Goal: Task Accomplishment & Management: Complete application form

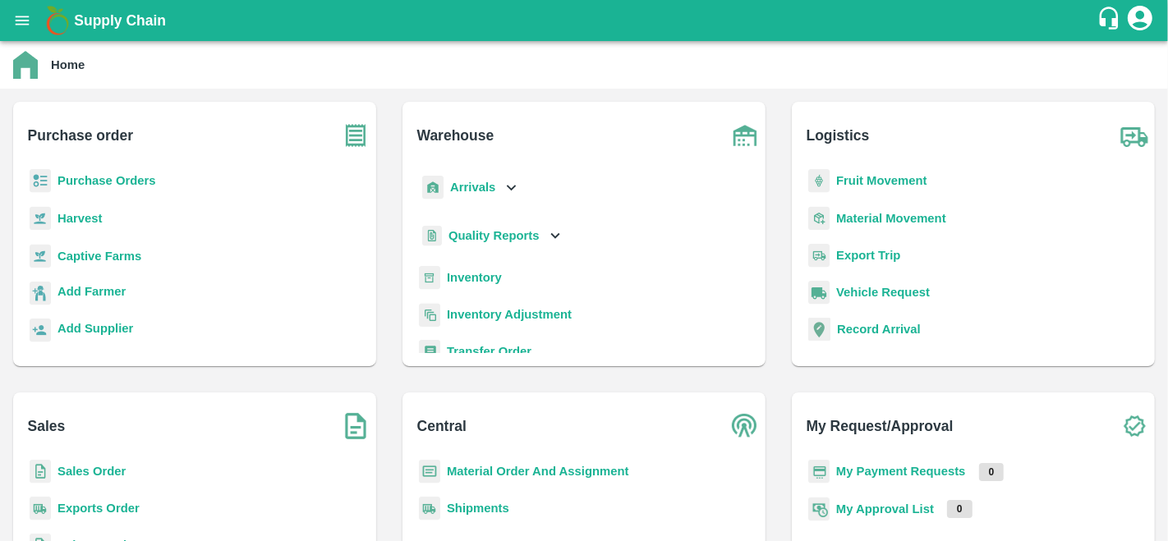
click at [81, 174] on b "Purchase Orders" at bounding box center [106, 180] width 99 height 13
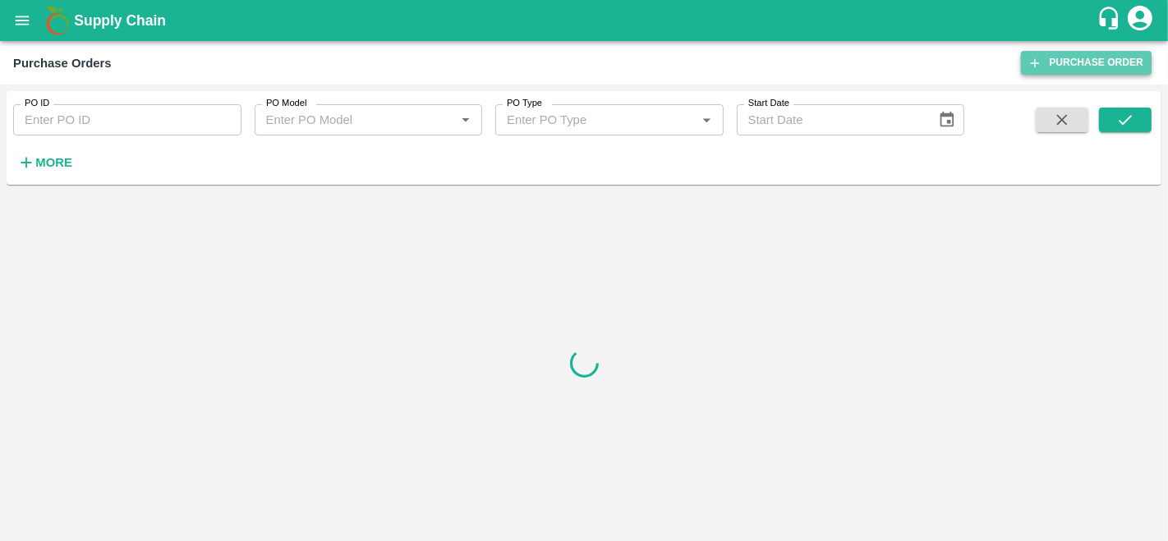
click at [1064, 60] on link "Purchase Order" at bounding box center [1086, 63] width 131 height 24
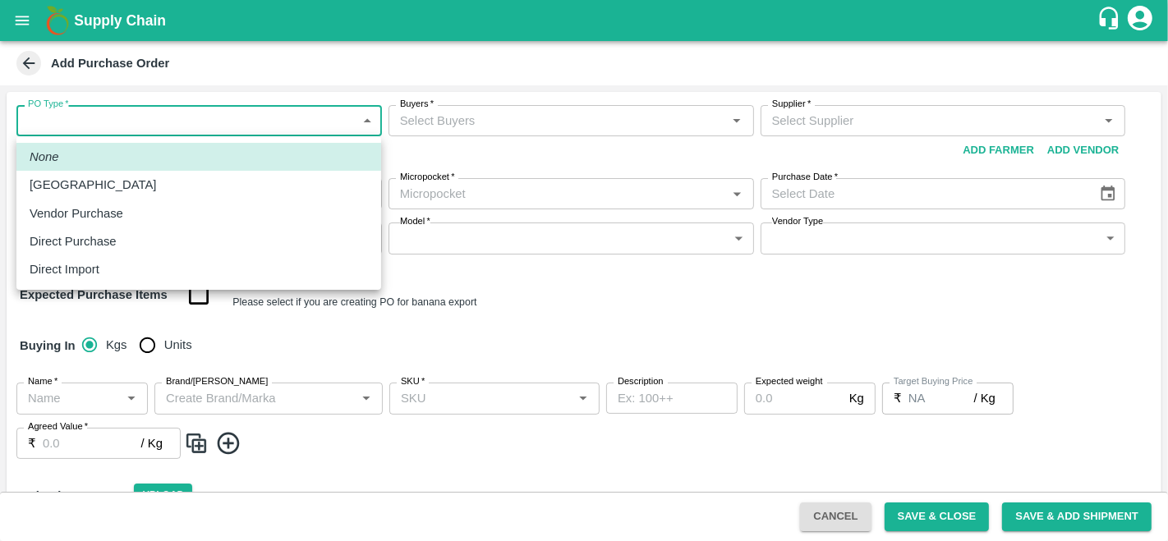
click at [126, 121] on body "Supply Chain Add Purchase Order PO Type   * ​ PO Type Buyers   * Buyers   * Sup…" at bounding box center [584, 270] width 1168 height 541
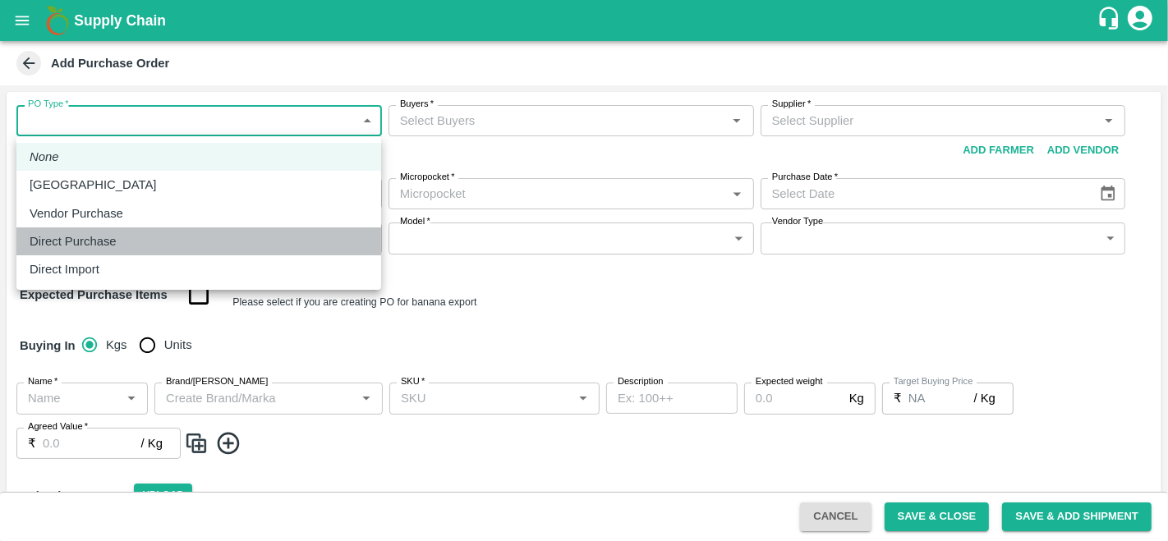
click at [96, 236] on p "Direct Purchase" at bounding box center [73, 241] width 87 height 18
type input "3"
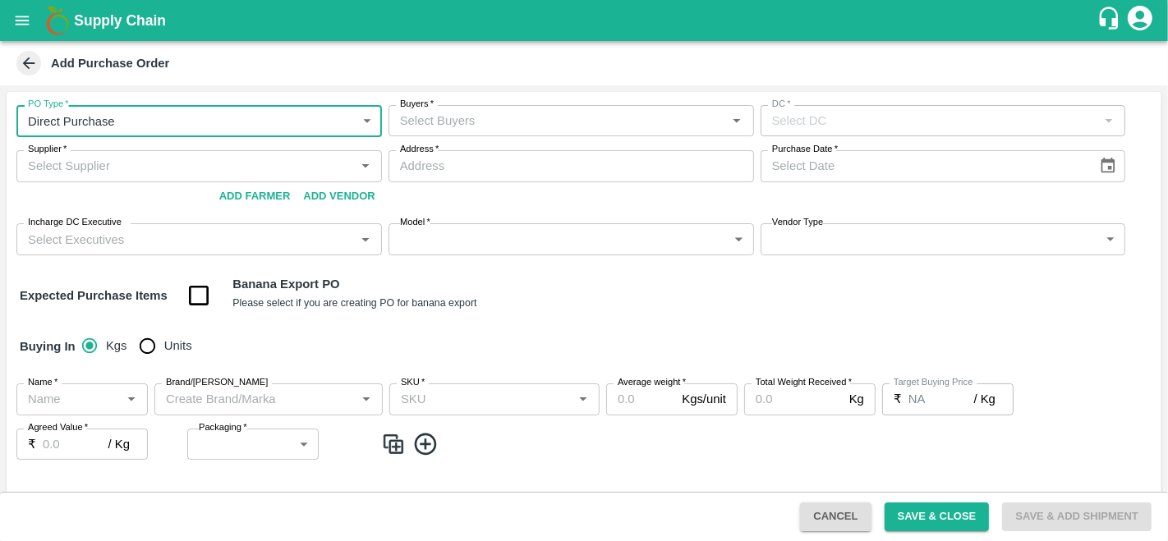
click at [478, 121] on input "Buyers   *" at bounding box center [557, 120] width 329 height 21
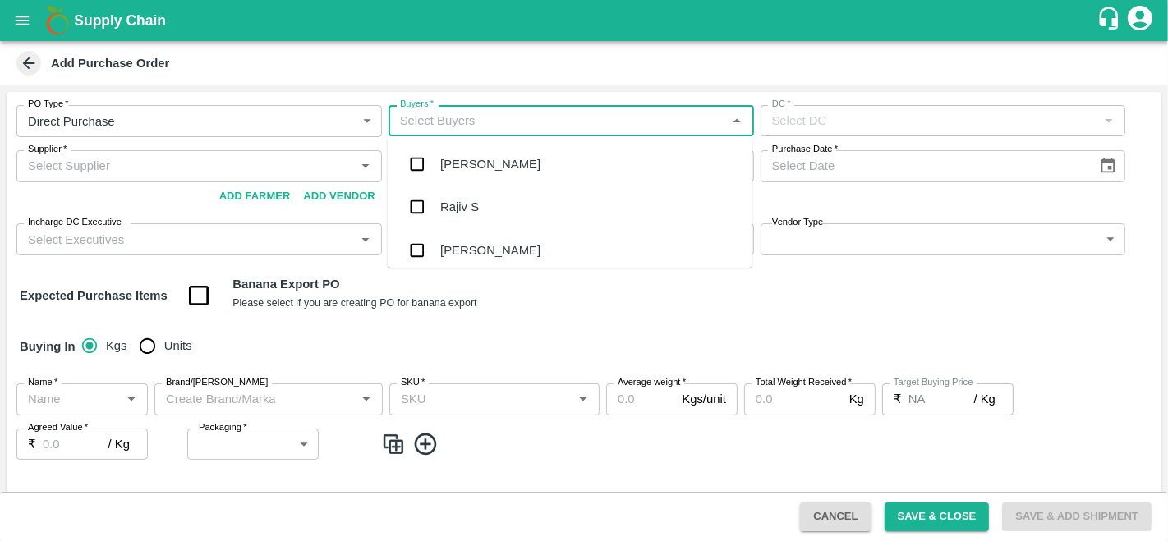
type input "f"
click at [478, 121] on input "Buyers   *" at bounding box center [557, 120] width 329 height 21
type input "anil"
click at [501, 159] on div "[PERSON_NAME]" at bounding box center [570, 164] width 365 height 43
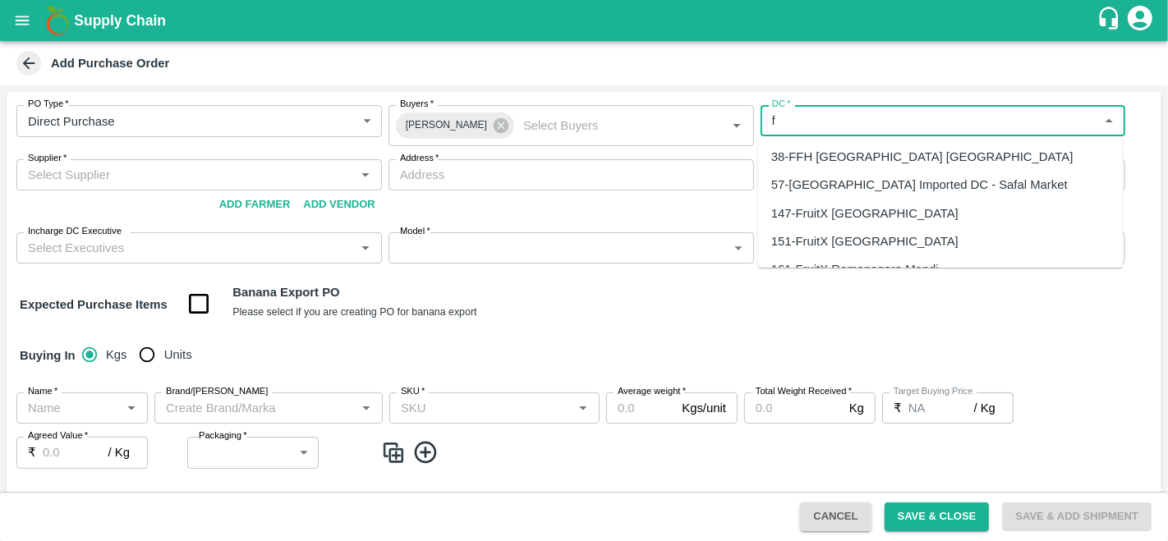
click at [863, 113] on input "DC   *" at bounding box center [929, 120] width 329 height 21
type input "r"
click at [870, 163] on div "147-FruitX Bangalore" at bounding box center [864, 157] width 187 height 18
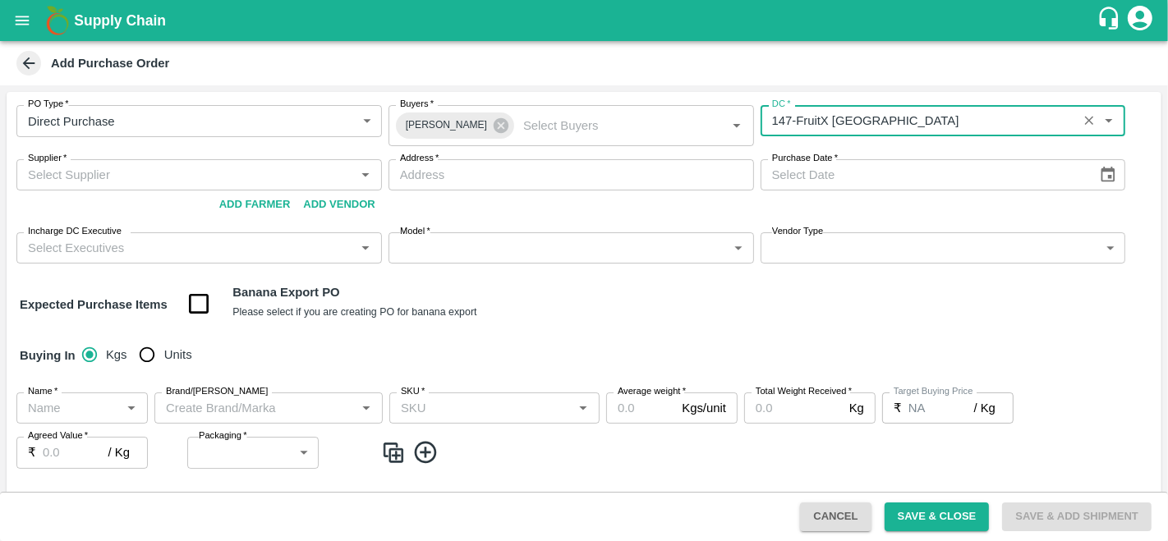
type input "147-FruitX Bangalore"
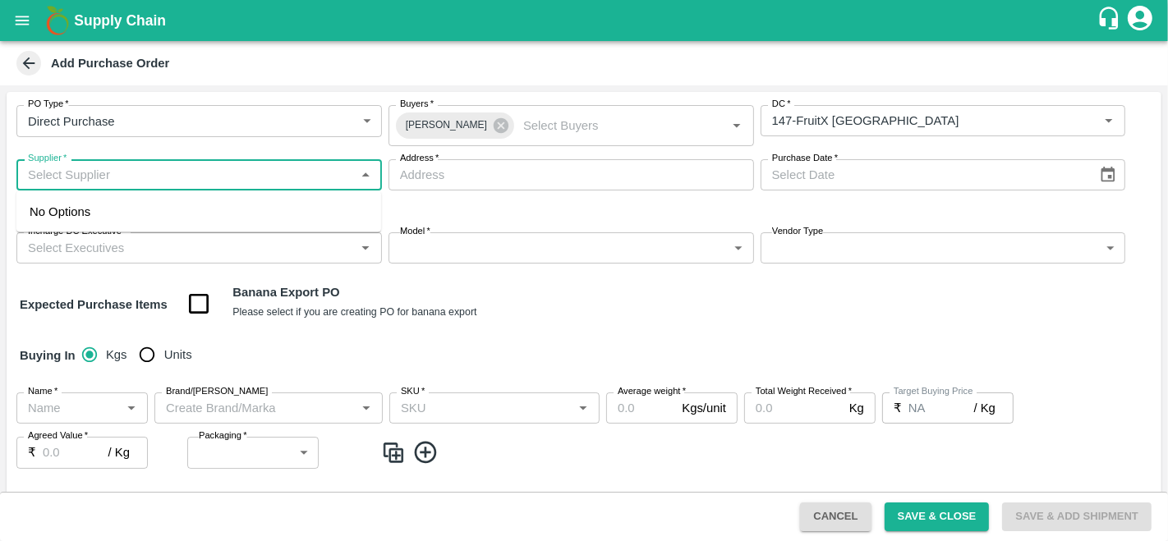
click at [81, 176] on input "Supplier   *" at bounding box center [185, 174] width 329 height 21
type input "p"
click at [202, 178] on input "Supplier   *" at bounding box center [185, 174] width 329 height 21
type input "pravasi impex"
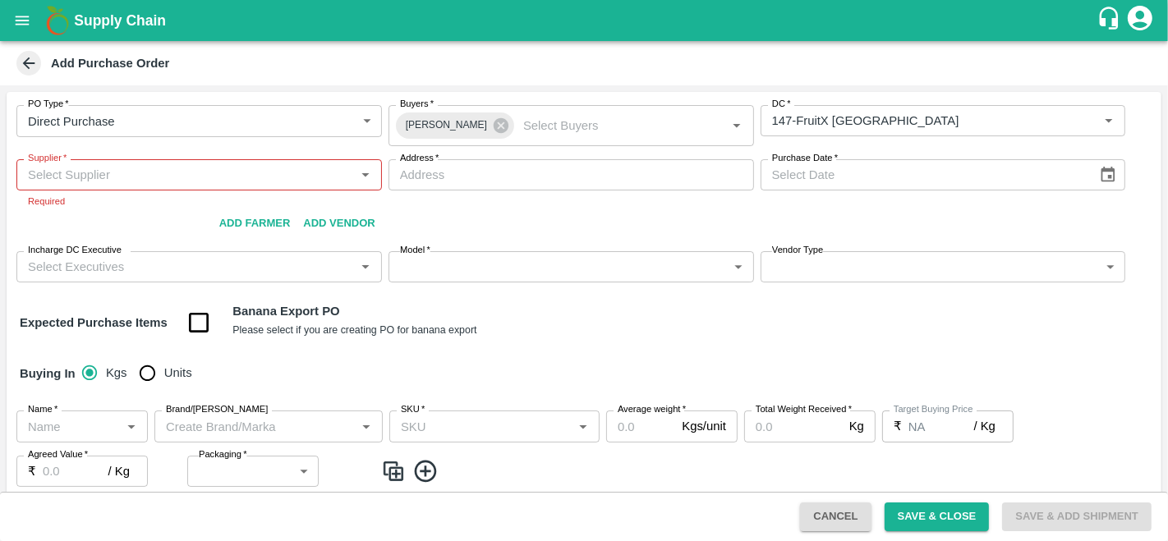
click at [685, 333] on div "Expected Purchase Items Banana Export PO Please select if you are creating PO f…" at bounding box center [584, 323] width 1128 height 42
click at [128, 169] on input "Supplier   *" at bounding box center [185, 174] width 329 height 21
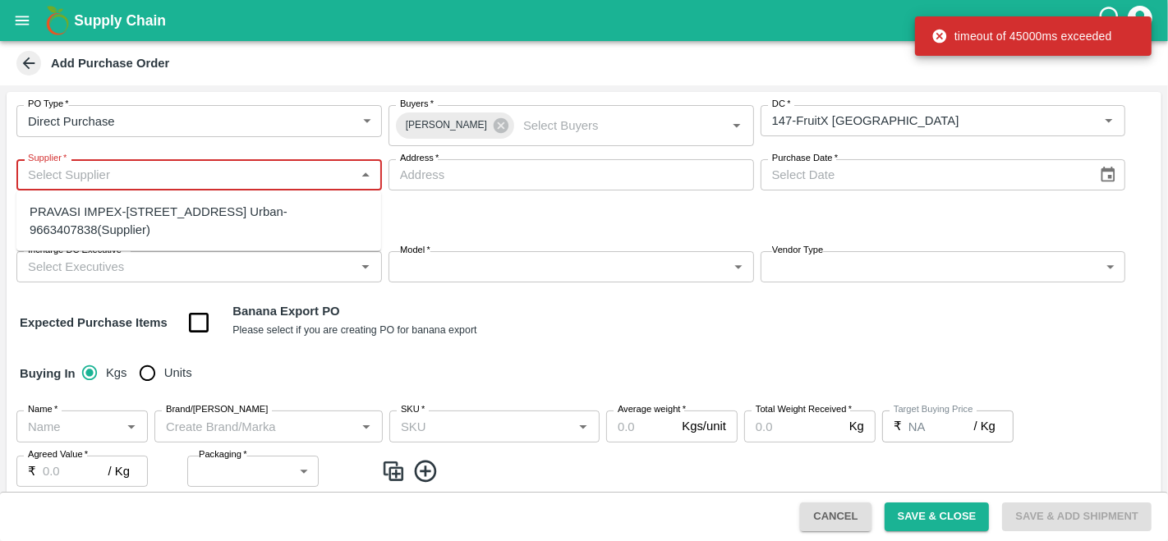
click at [151, 221] on div "PRAVASI IMPEX-#25/1,Sunkenahalli, Bull Temple Road,, Bengaluru (Bangalore) Urba…" at bounding box center [199, 221] width 338 height 37
type input "PRAVASI IMPEX-#25/1,Sunkenahalli, Bull Temple Road,, Bengaluru (Bangalore) Urba…"
type input "#25/1,Sunkenahalli, Bull Temple Road,, Bengaluru (Bangalore) Urban, Bangalore, …"
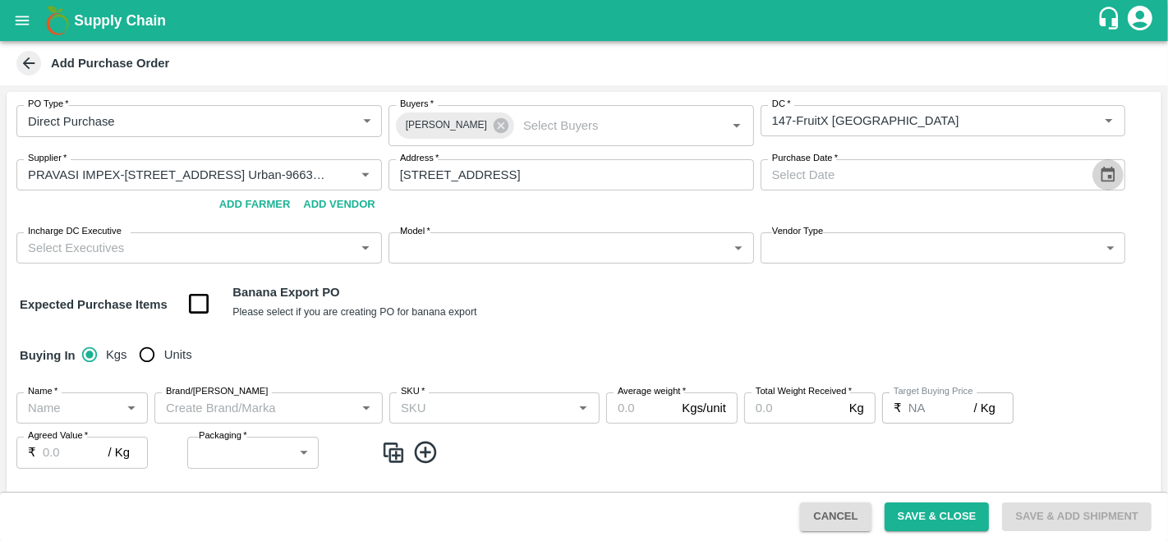
click at [1109, 174] on icon "Choose date" at bounding box center [1108, 175] width 18 height 18
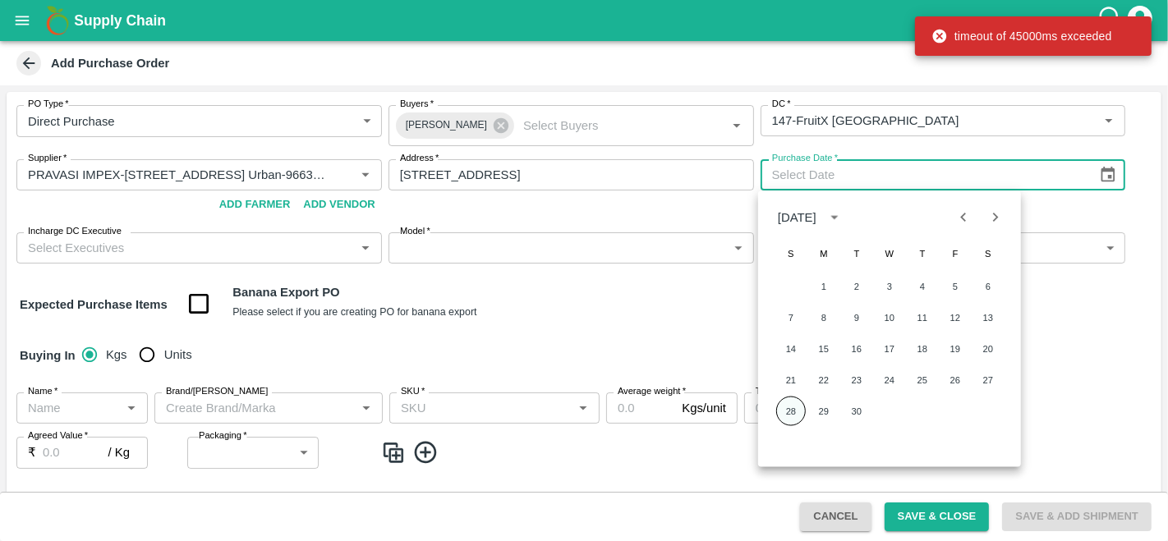
click at [795, 408] on button "28" at bounding box center [791, 412] width 30 height 30
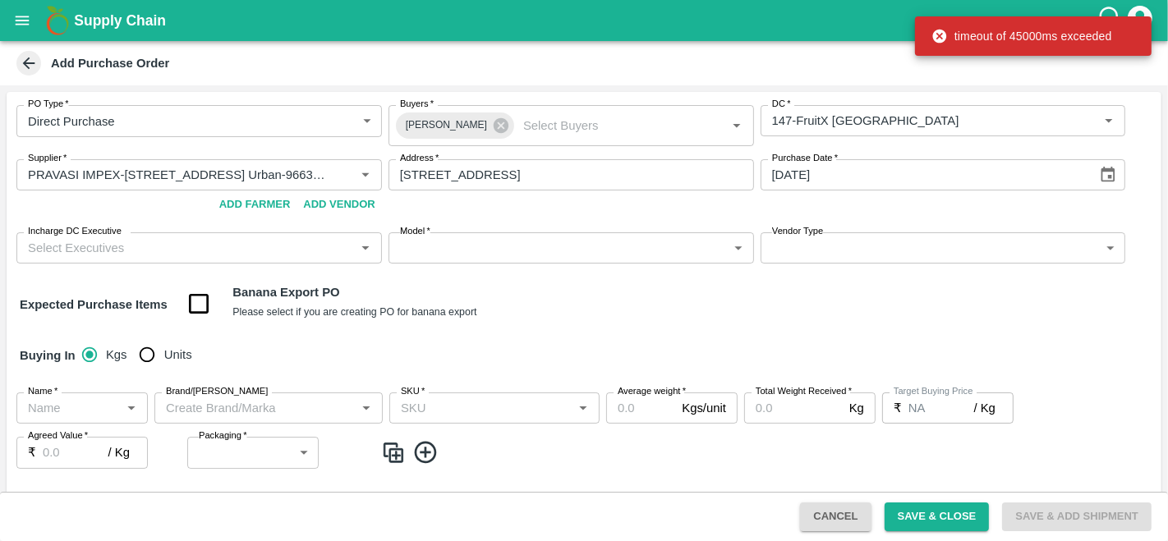
type input "[DATE]"
click at [130, 246] on input "Incharge DC Executive" at bounding box center [185, 247] width 329 height 21
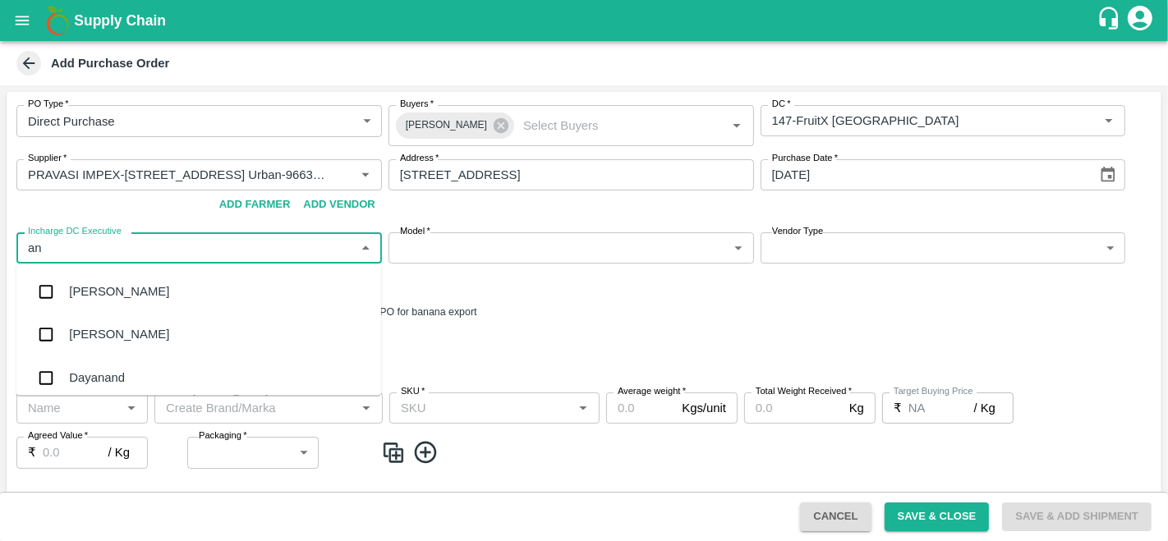
type input "a"
type input "raju"
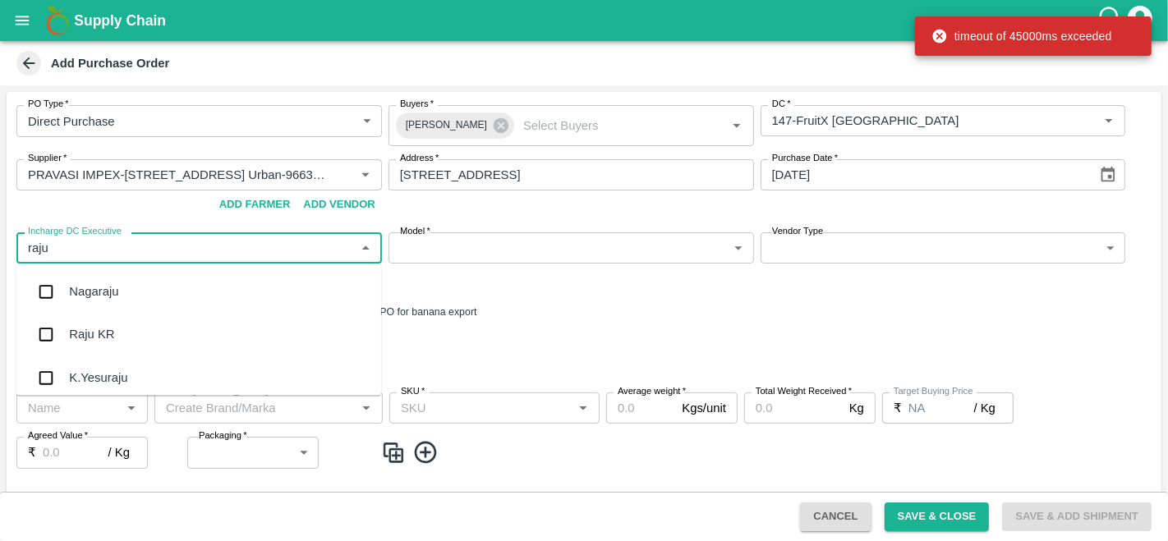
click at [104, 318] on div "Raju KR" at bounding box center [198, 335] width 365 height 43
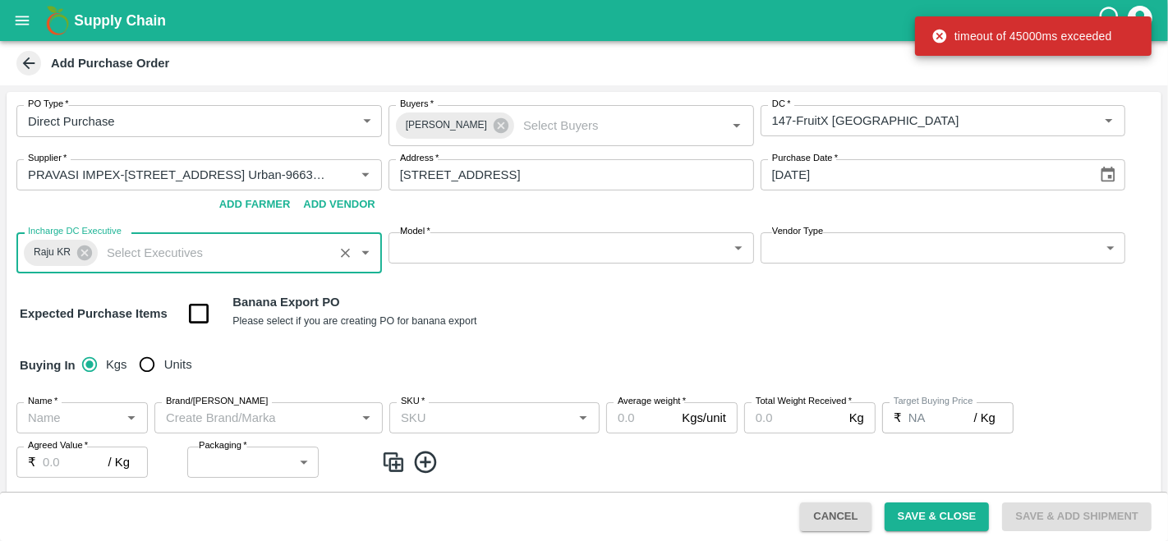
click at [476, 245] on body "Supply Chain Add Purchase Order PO Type   * Direct Purchase 3 PO Type Buyers   …" at bounding box center [584, 270] width 1168 height 541
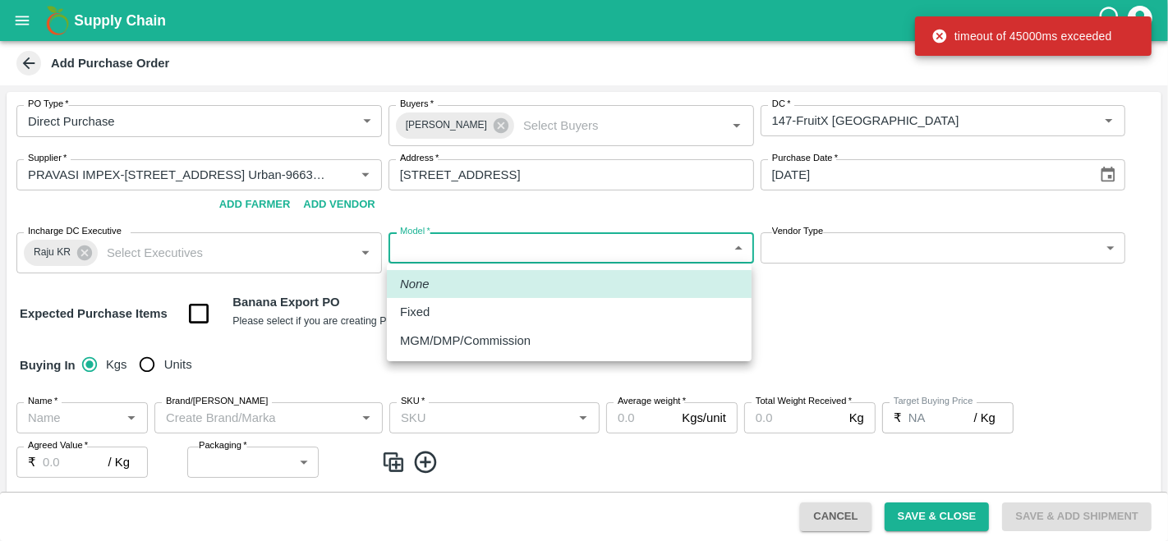
click at [441, 315] on div "Fixed" at bounding box center [569, 312] width 338 height 18
type input "Fixed"
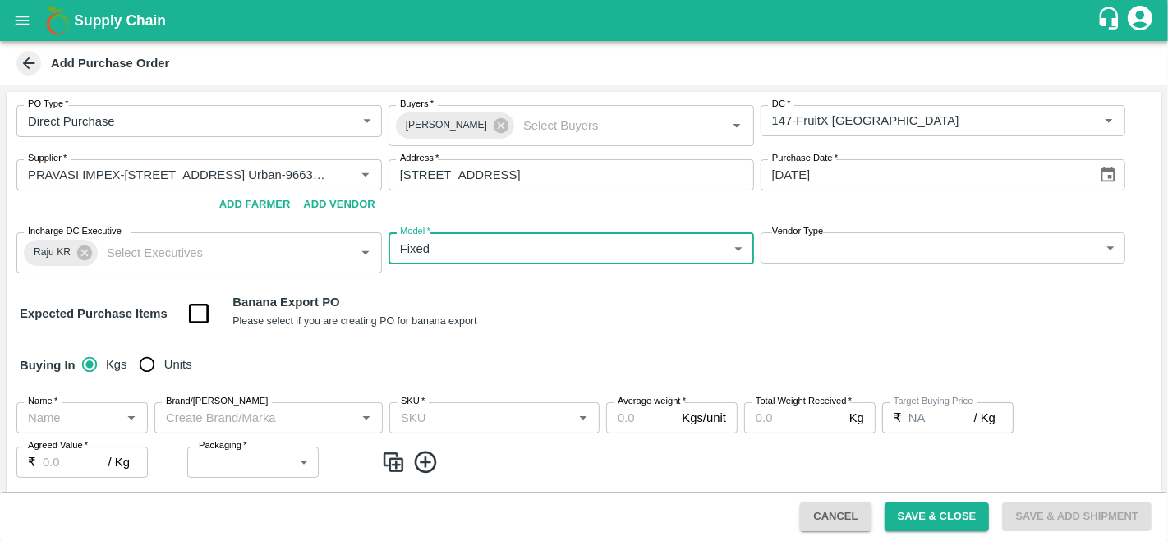
click at [802, 259] on body "Supply Chain Add Purchase Order PO Type   * Direct Purchase 3 PO Type Buyers   …" at bounding box center [584, 270] width 1168 height 541
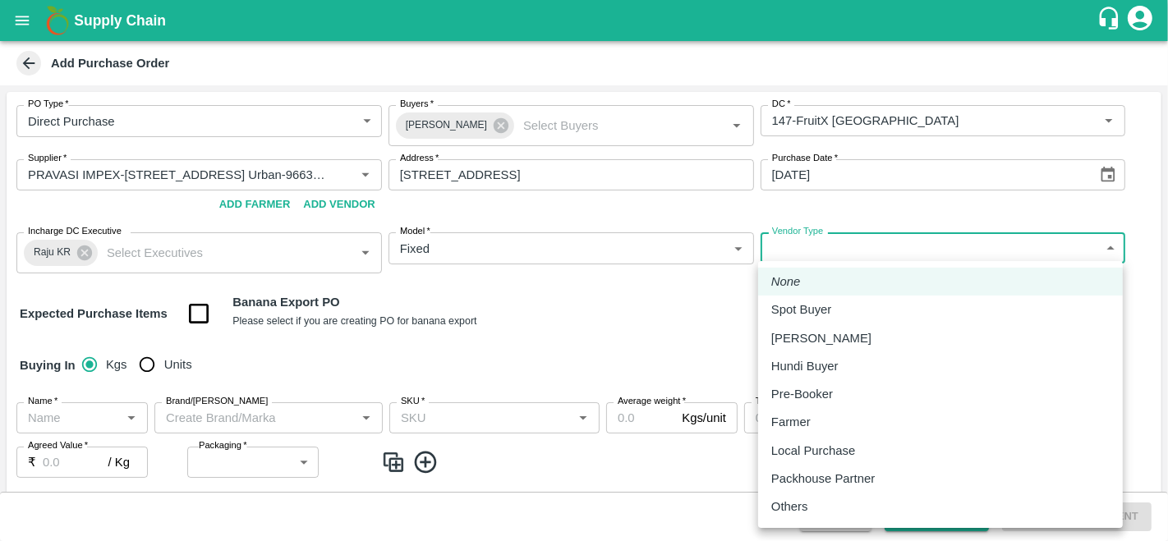
click at [807, 457] on p "Local Purchase" at bounding box center [813, 451] width 84 height 18
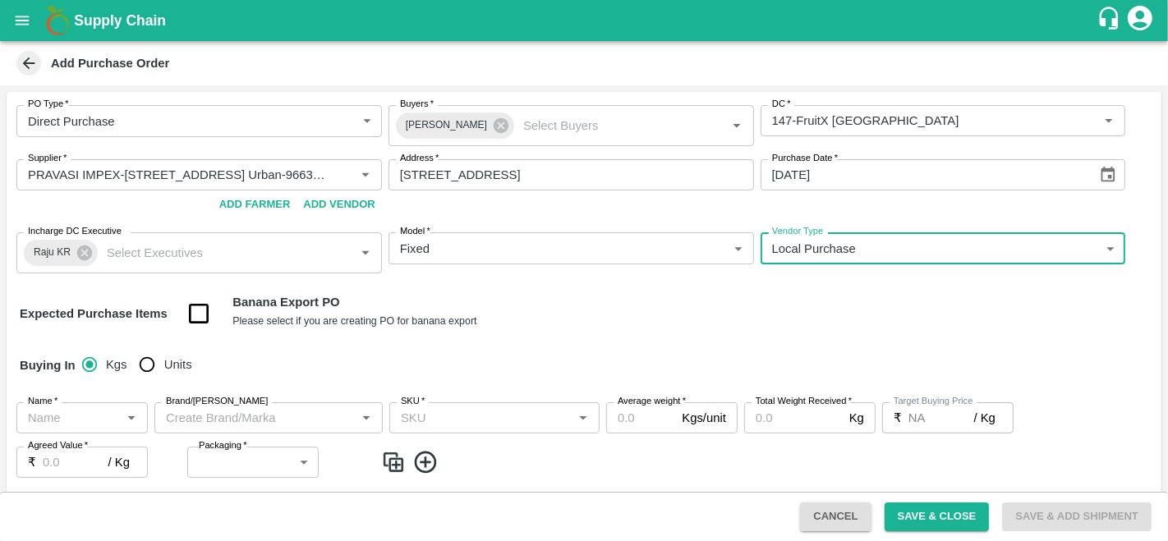
type input "LOCAL_PURCHASE"
click at [592, 364] on div "Buying In Kgs Units" at bounding box center [584, 366] width 1155 height 48
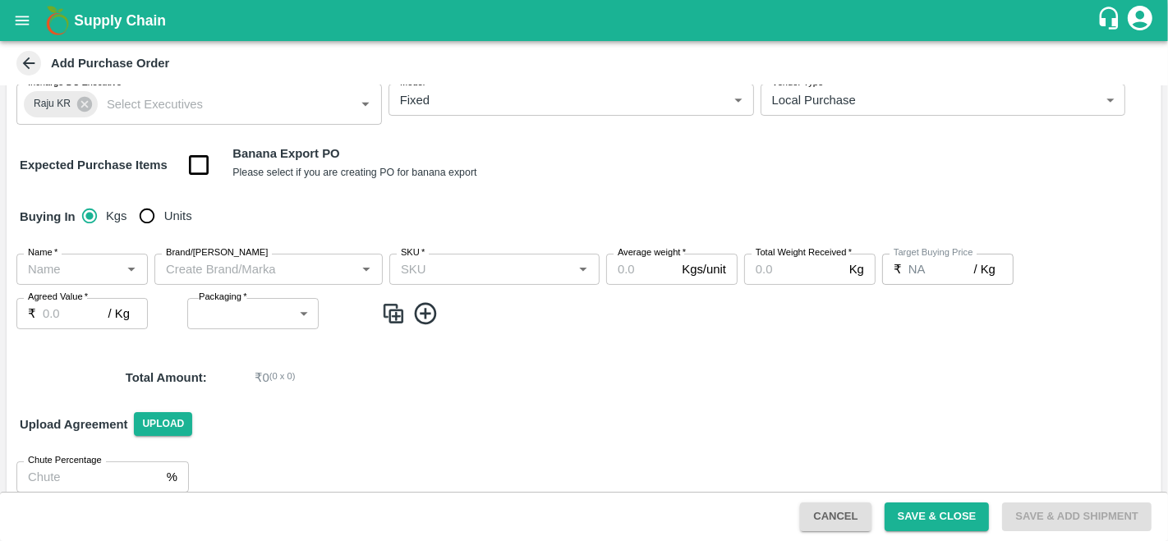
scroll to position [150, 0]
click at [153, 207] on input "Units" at bounding box center [147, 214] width 33 height 33
radio input "true"
click at [68, 261] on input "Name   *" at bounding box center [68, 267] width 94 height 21
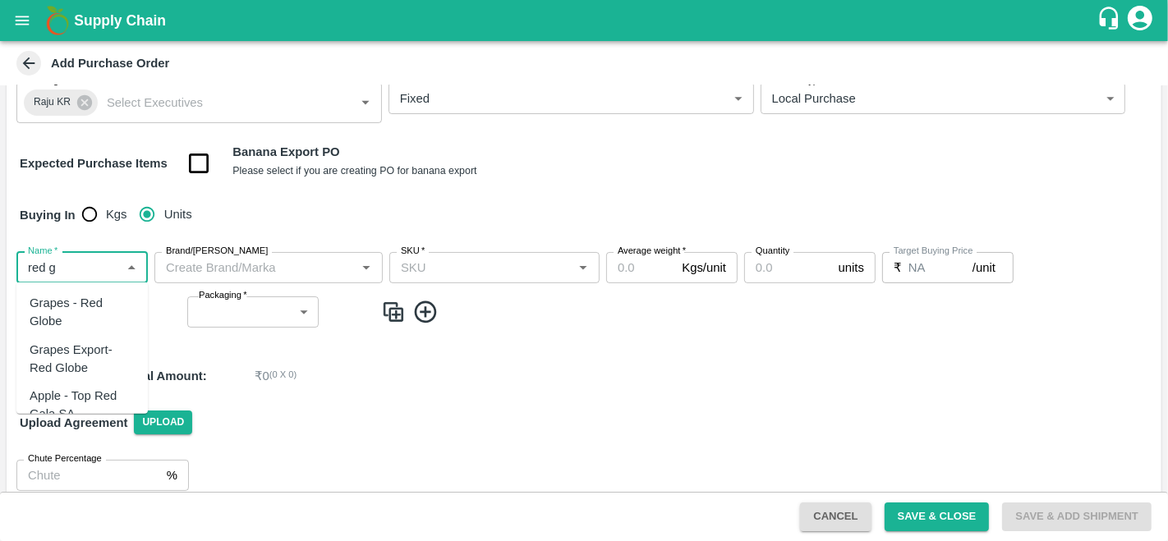
click at [61, 303] on div "Grapes - Red Globe" at bounding box center [82, 312] width 105 height 37
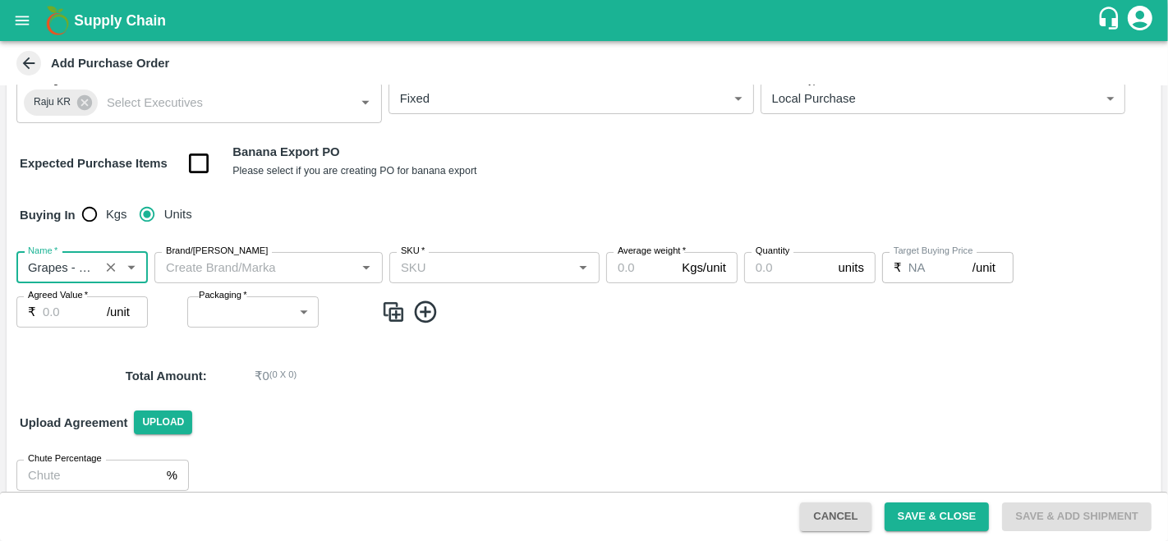
type input "Grapes - Red Globe"
click at [297, 271] on input "Brand/[PERSON_NAME]" at bounding box center [254, 267] width 191 height 21
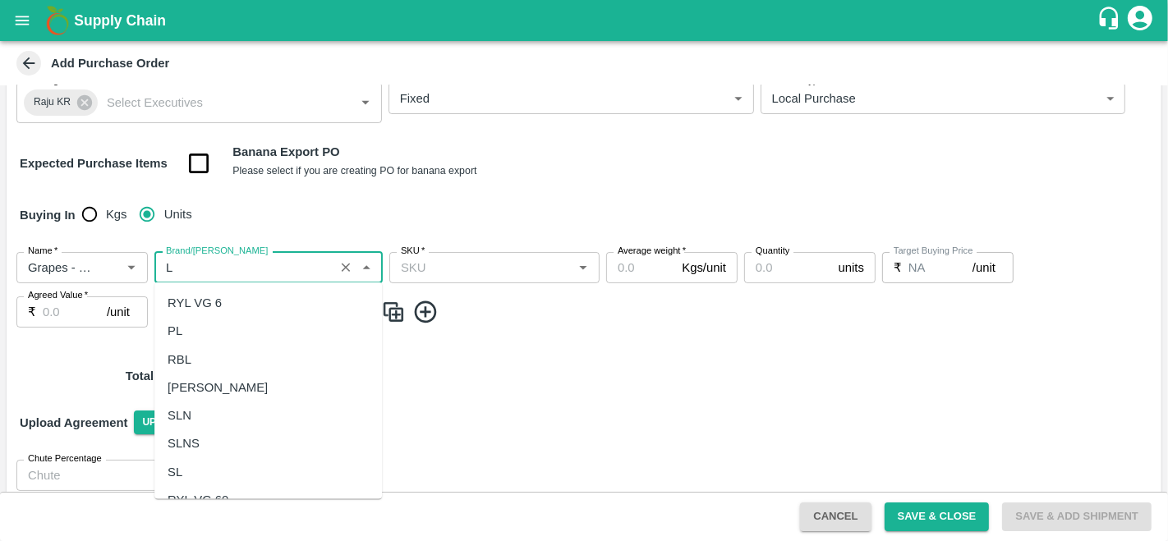
scroll to position [0, 0]
click at [238, 314] on div "LP" at bounding box center [267, 303] width 227 height 28
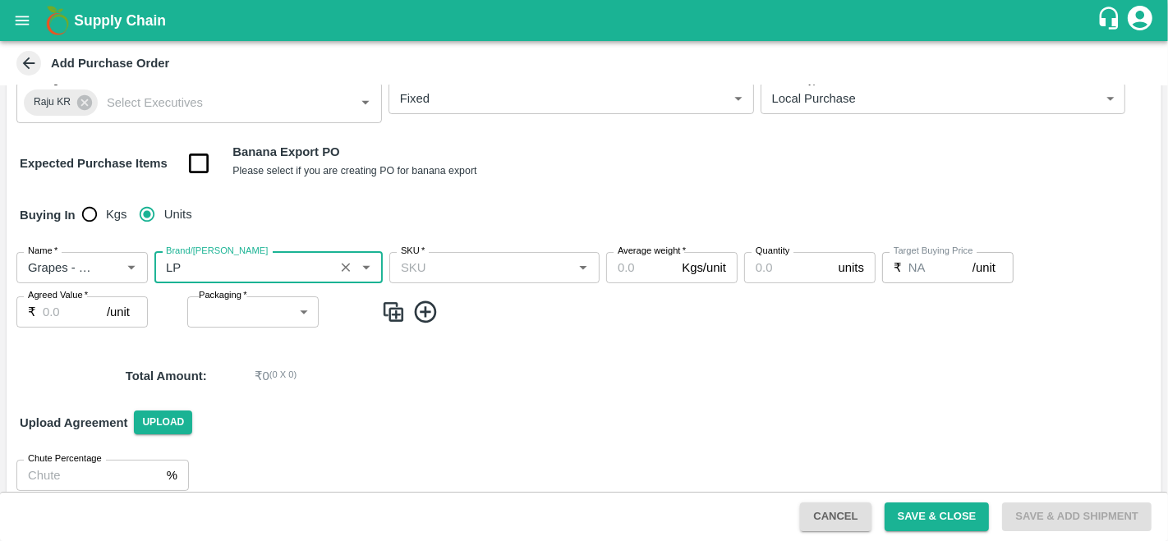
type input "LP"
click at [453, 261] on input "SKU   *" at bounding box center [480, 267] width 173 height 21
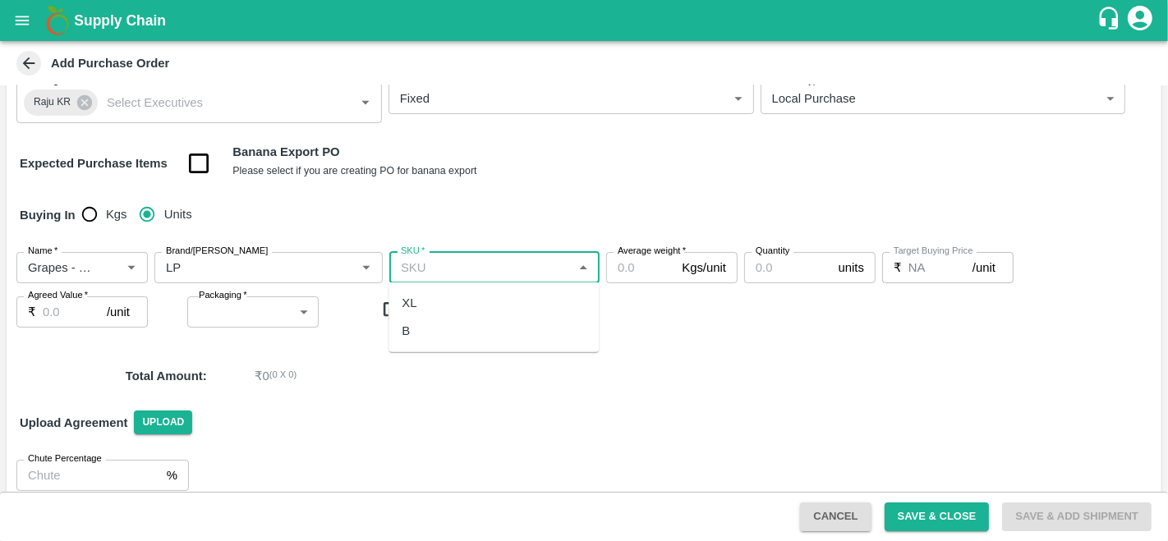
click at [421, 304] on div "XL" at bounding box center [493, 303] width 210 height 28
type input "XL"
click at [640, 266] on input "Average weight   *" at bounding box center [640, 267] width 69 height 31
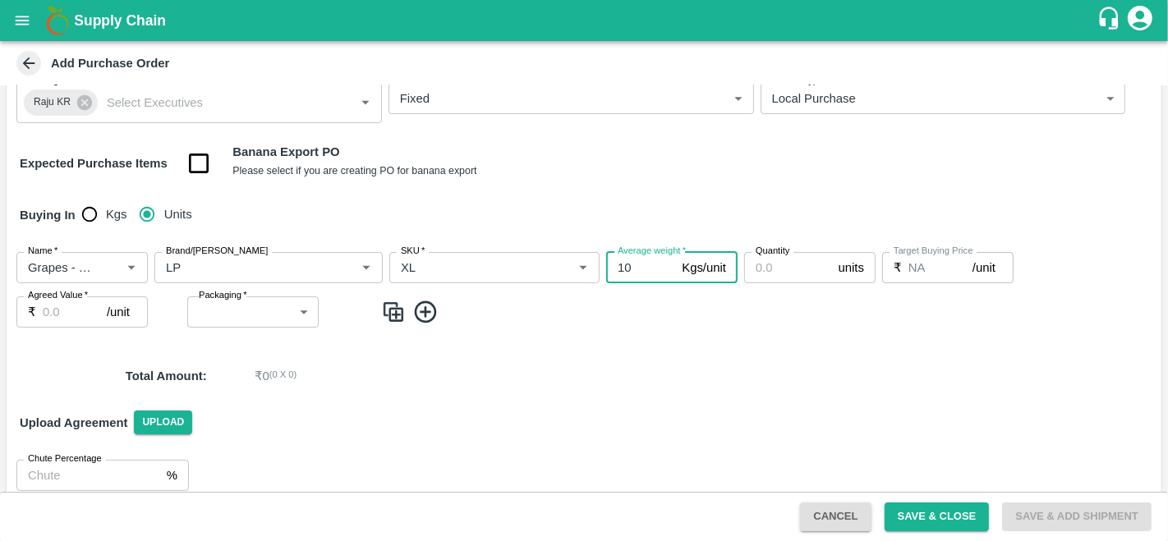
type input "10"
click at [770, 266] on input "Quantity" at bounding box center [788, 267] width 88 height 31
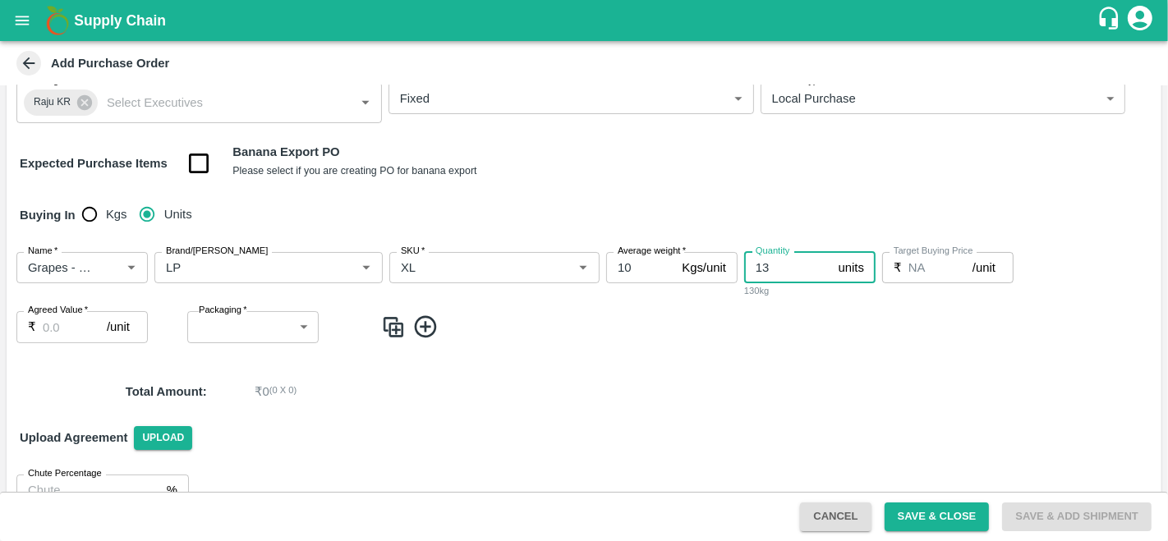
type input "13"
click at [55, 334] on input "Agreed Value   *" at bounding box center [75, 326] width 64 height 31
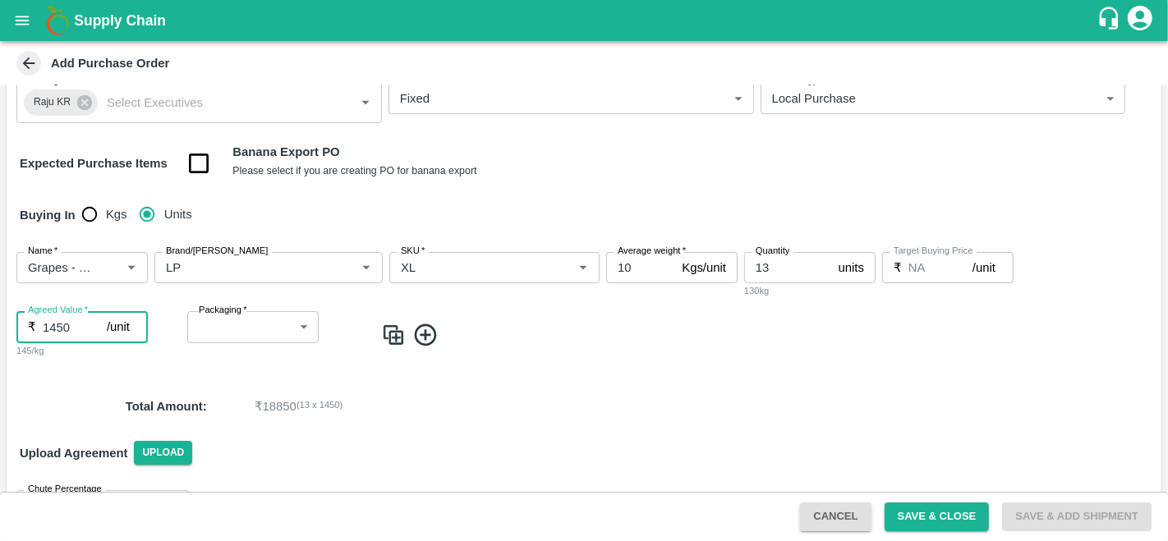
type input "1450"
click at [461, 433] on div "Upload Agreement Upload" at bounding box center [584, 454] width 1155 height 48
click at [901, 407] on p "₹ 18850 ( 13 x 1450 )" at bounding box center [663, 407] width 816 height 18
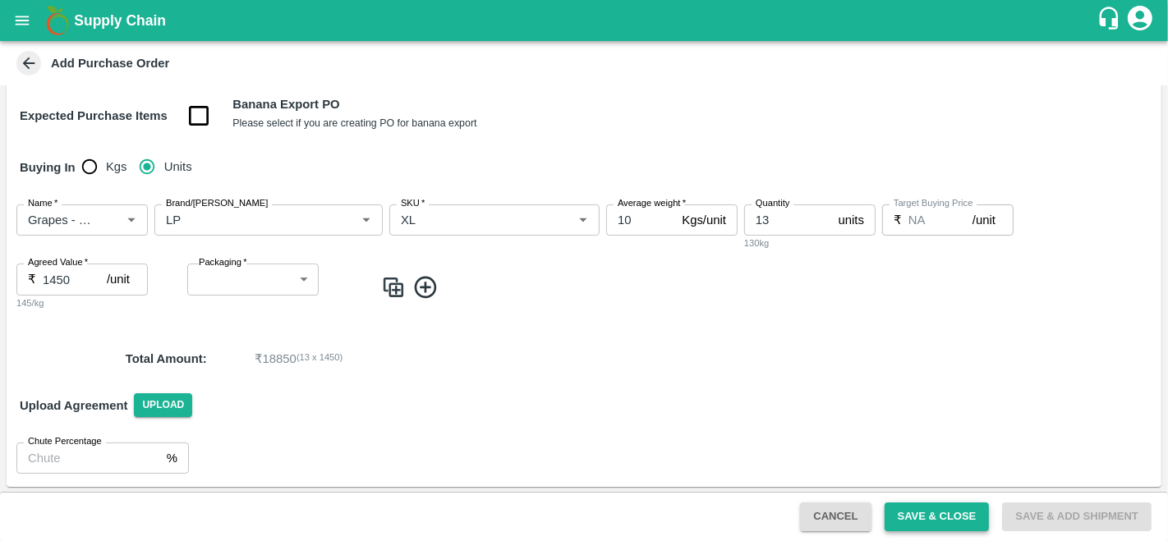
click at [944, 515] on button "Save & Close" at bounding box center [937, 517] width 105 height 29
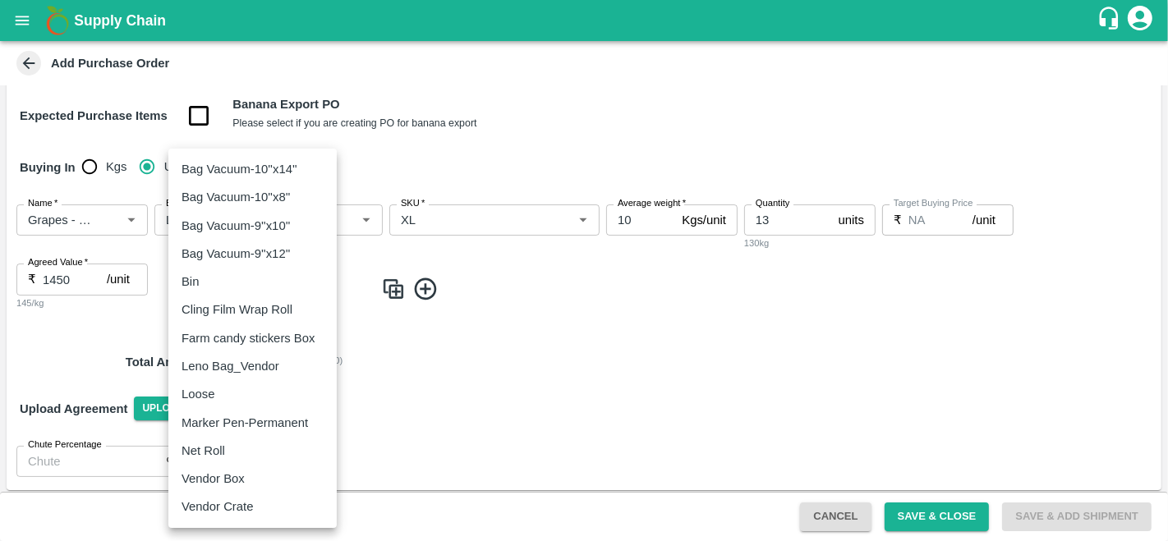
click at [263, 285] on body "Supply Chain Add Purchase Order PO Type   * Direct Purchase 3 PO Type Buyers   …" at bounding box center [584, 270] width 1168 height 541
type input "276"
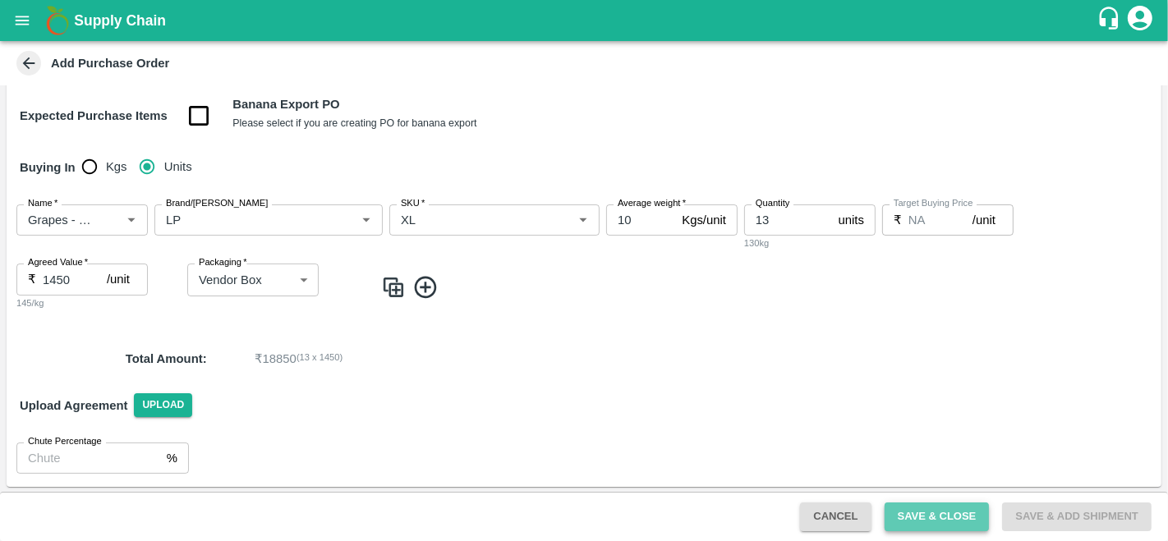
click at [940, 515] on button "Save & Close" at bounding box center [937, 517] width 105 height 29
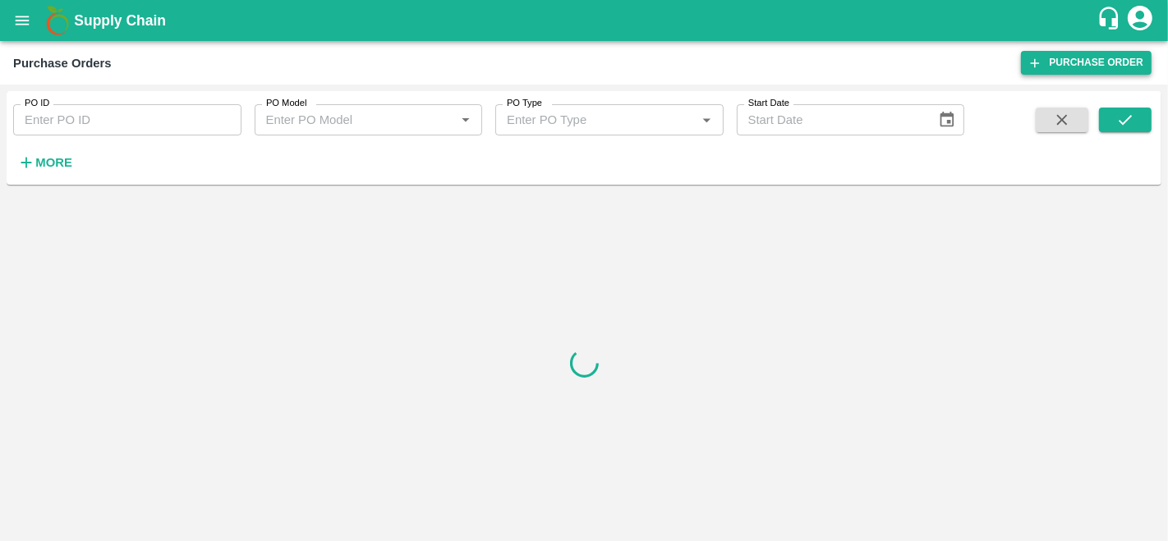
click at [1078, 69] on link "Purchase Order" at bounding box center [1086, 63] width 131 height 24
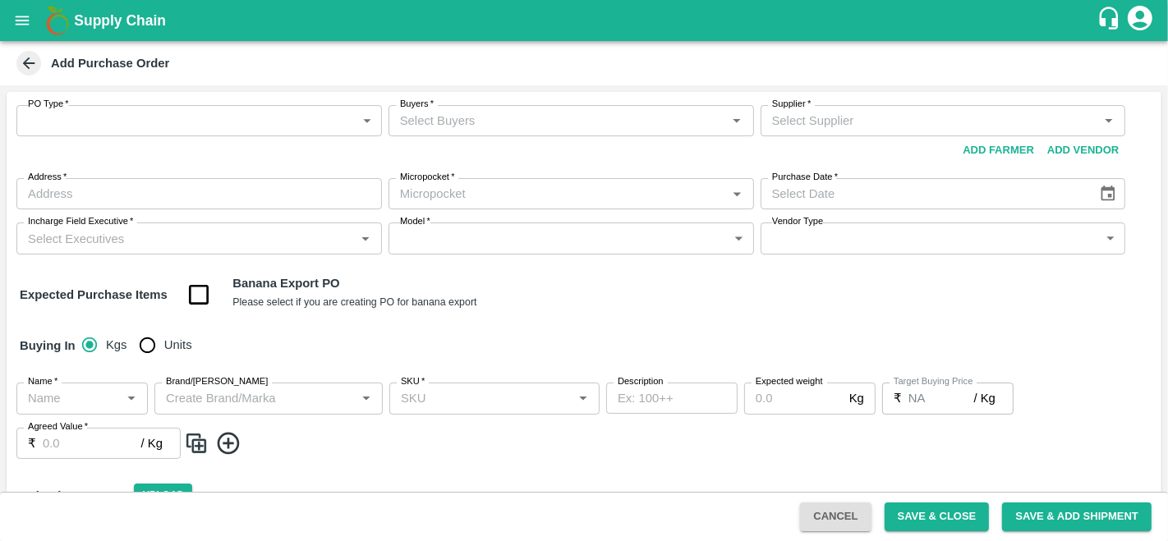
click at [124, 121] on body "Supply Chain Add Purchase Order PO Type   * ​ PO Type Buyers   * Buyers   * Sup…" at bounding box center [584, 270] width 1168 height 541
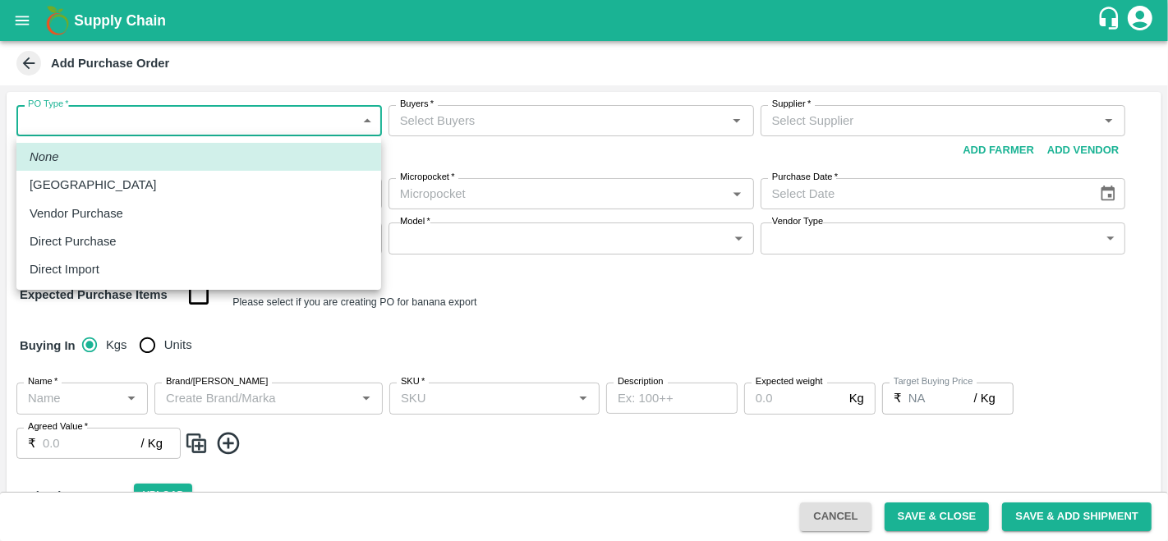
click at [100, 248] on p "Direct Purchase" at bounding box center [73, 241] width 87 height 18
type input "3"
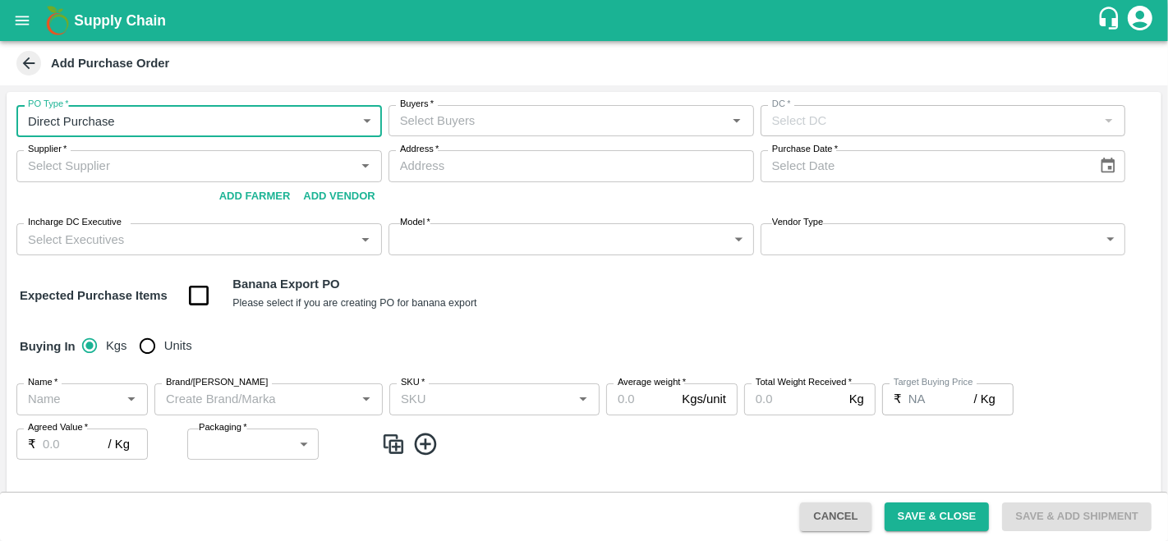
click at [537, 125] on input "Buyers   *" at bounding box center [557, 120] width 329 height 21
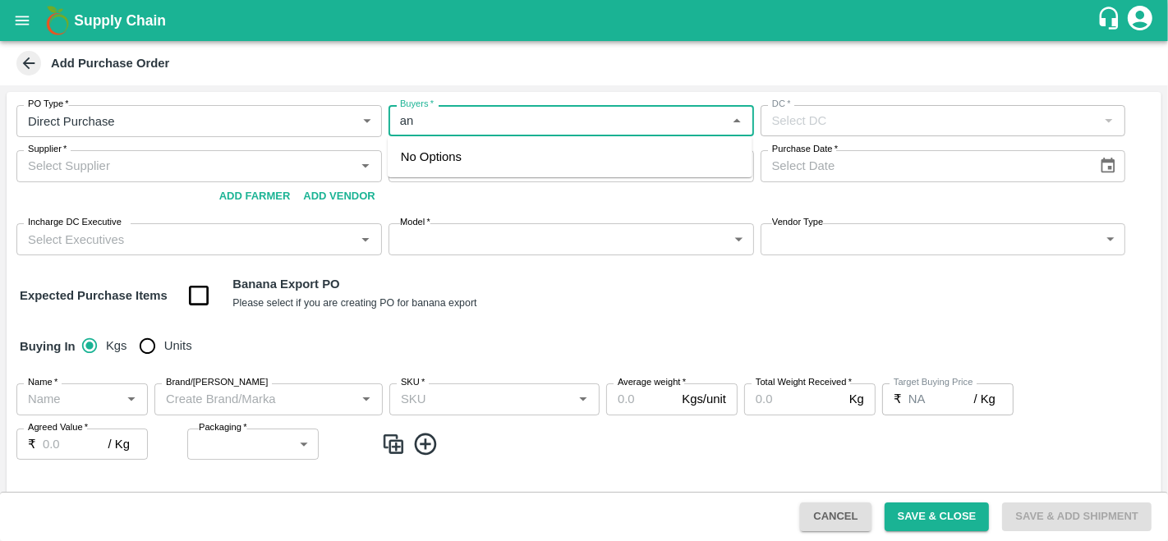
type input "ani"
type input "l"
type input "ani"
click at [612, 310] on div "Expected Purchase Items Banana Export PO Please select if you are creating PO f…" at bounding box center [584, 296] width 1128 height 42
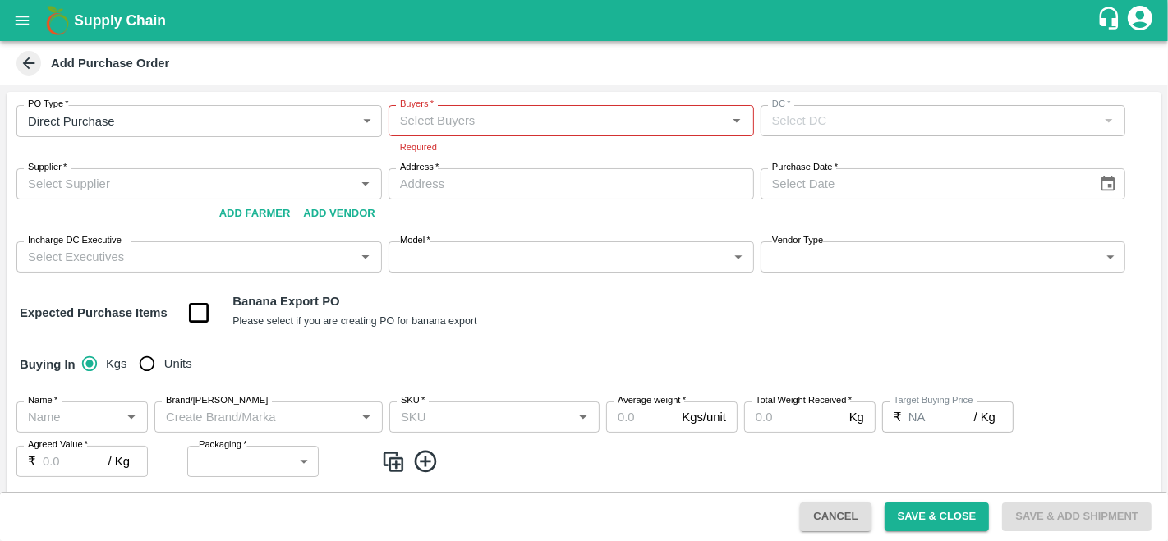
click at [495, 117] on input "Buyers   *" at bounding box center [557, 120] width 329 height 21
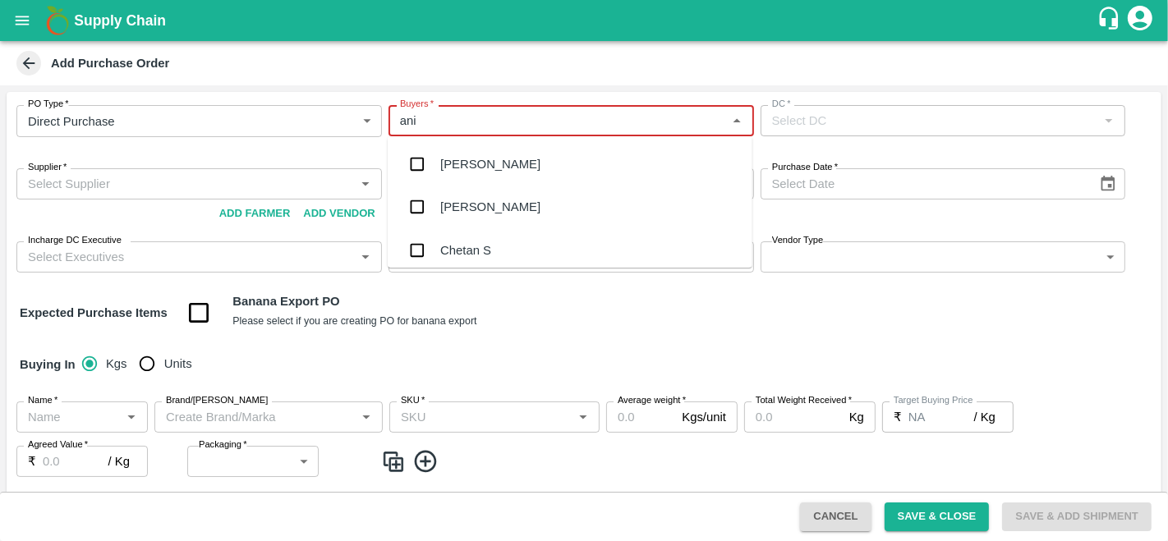
type input "anil"
click at [483, 157] on div "[PERSON_NAME]" at bounding box center [490, 164] width 100 height 18
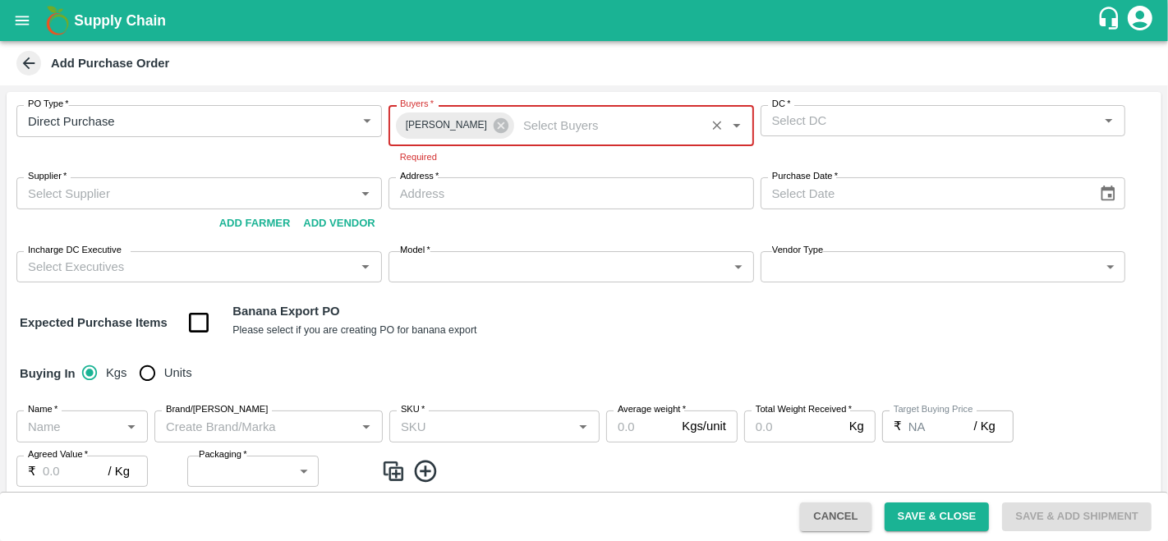
click at [913, 124] on input "DC   *" at bounding box center [929, 120] width 329 height 21
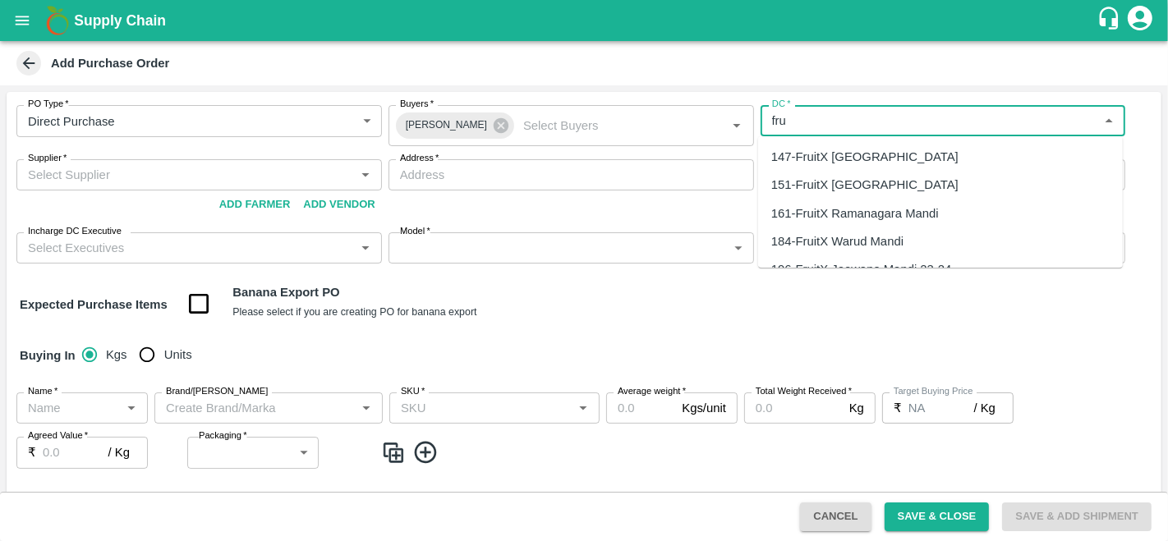
click at [844, 161] on div "147-FruitX Bangalore" at bounding box center [864, 157] width 187 height 18
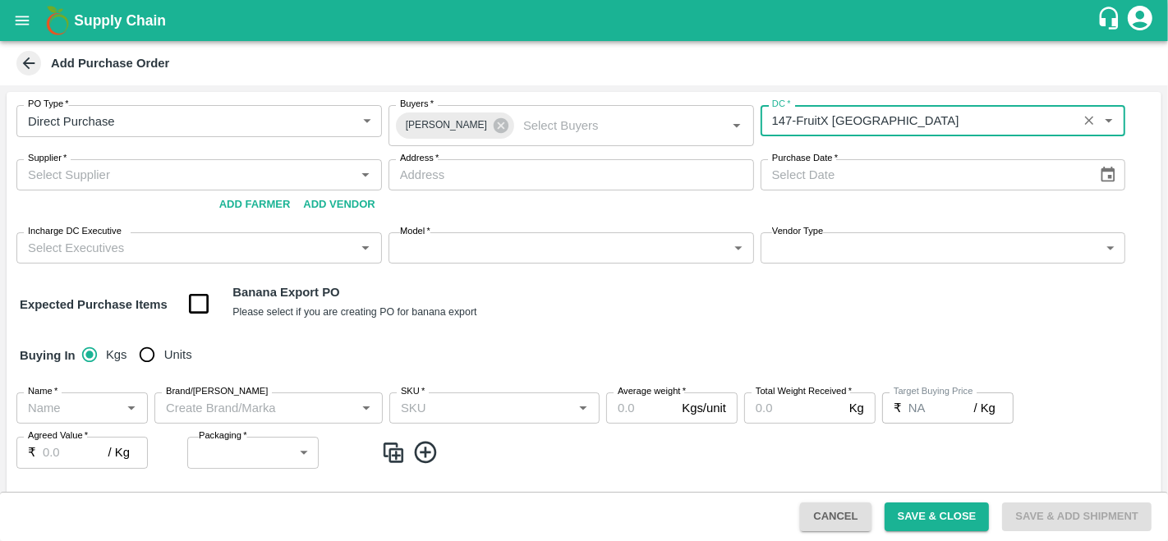
type input "147-FruitX Bangalore"
click at [100, 182] on input "Supplier   *" at bounding box center [185, 174] width 329 height 21
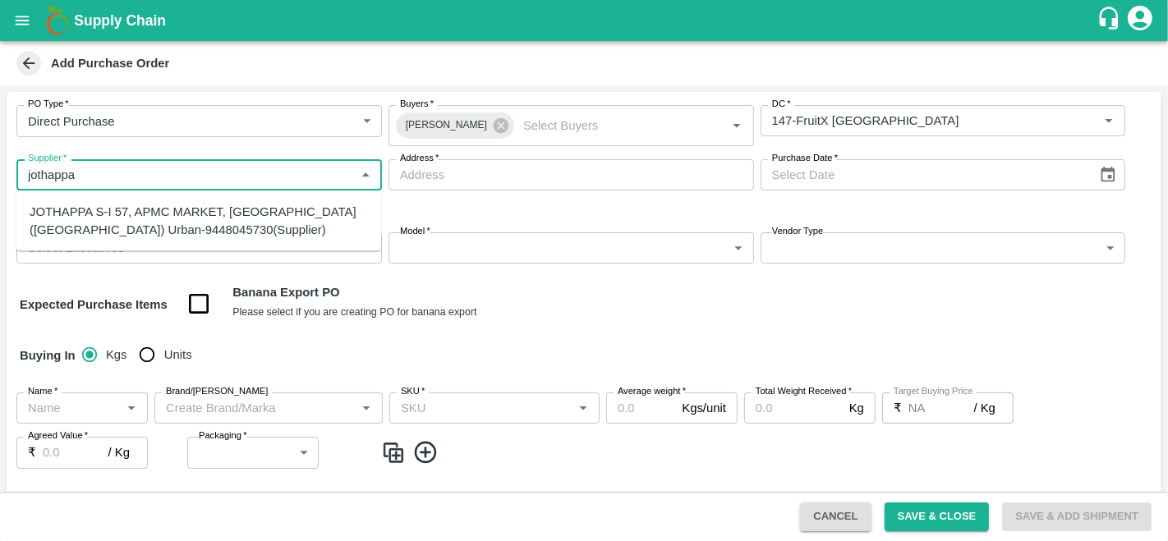
click at [91, 212] on div "JOTHAPPA S-I 57, APMC MARKET, Bengaluru (Bangalore) Urban-9448045730(Supplier)" at bounding box center [199, 221] width 338 height 37
type input "JOTHAPPA S-I 57, APMC MARKET, Bengaluru (Bangalore) Urban-9448045730(Supplier)"
type input "I 57, APMC MARKET, Bengaluru (Bangalore) Urban, HUSKUR, Karnataka"
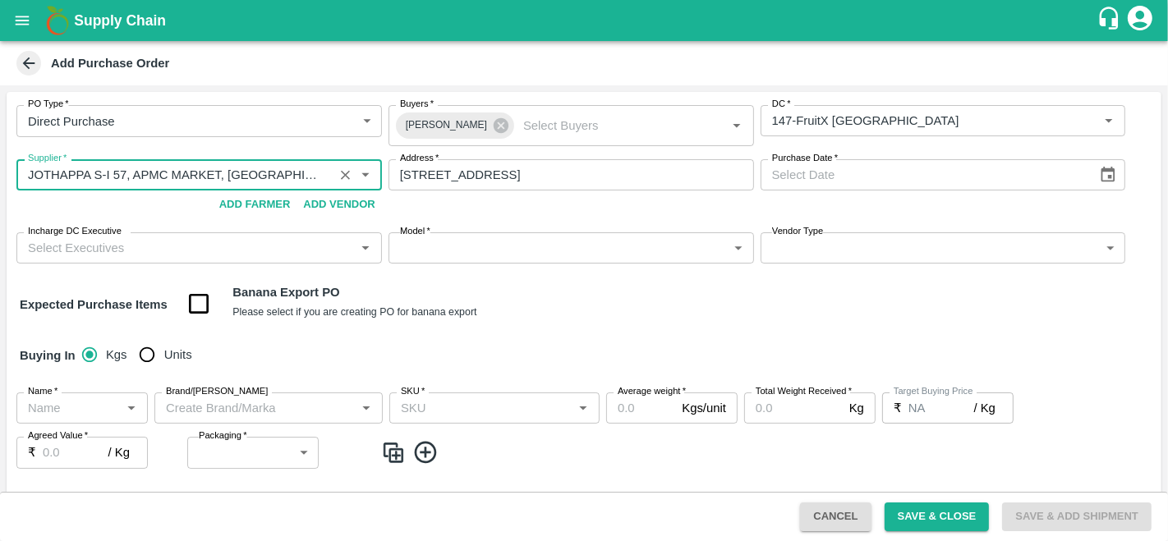
type input "JOTHAPPA S-I 57, APMC MARKET, Bengaluru (Bangalore) Urban-9448045730(Supplier)"
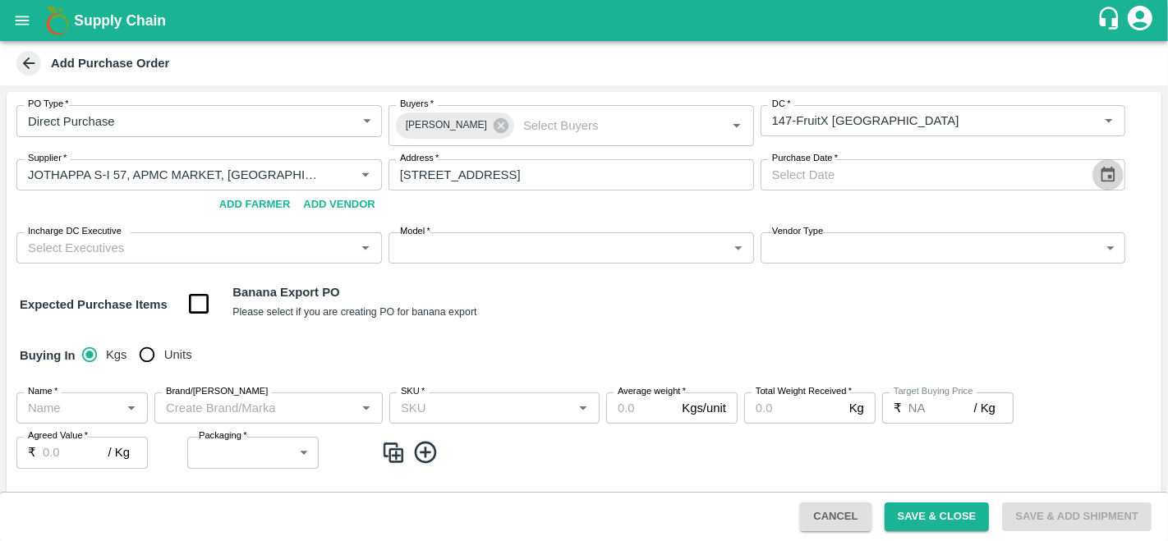
click at [1105, 174] on icon "Choose date" at bounding box center [1108, 175] width 18 height 18
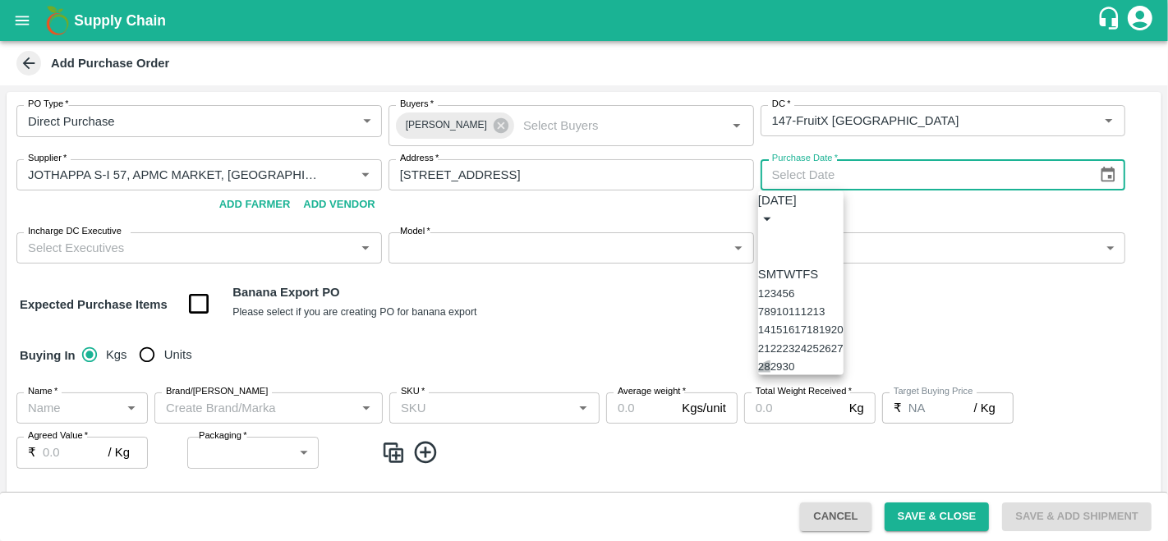
click at [770, 373] on button "28" at bounding box center [764, 367] width 12 height 12
type input "28/09/2025"
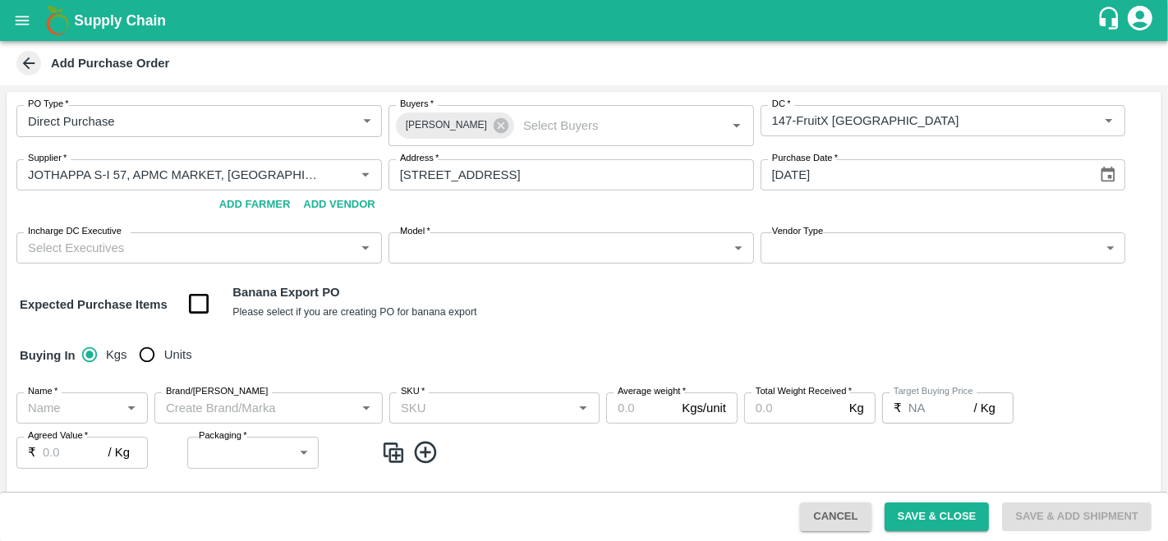
click at [638, 283] on div "Expected Purchase Items Banana Export PO Please select if you are creating PO f…" at bounding box center [584, 304] width 1128 height 42
click at [260, 259] on div "Incharge DC Executive   *" at bounding box center [198, 247] width 365 height 31
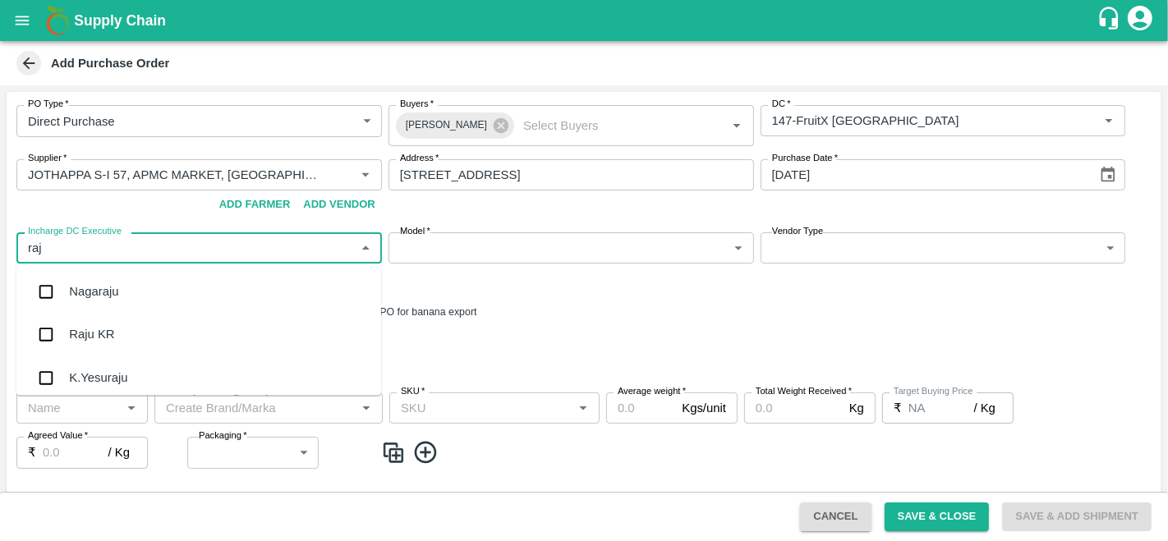
type input "raju"
click at [86, 337] on div "Raju KR" at bounding box center [91, 335] width 45 height 18
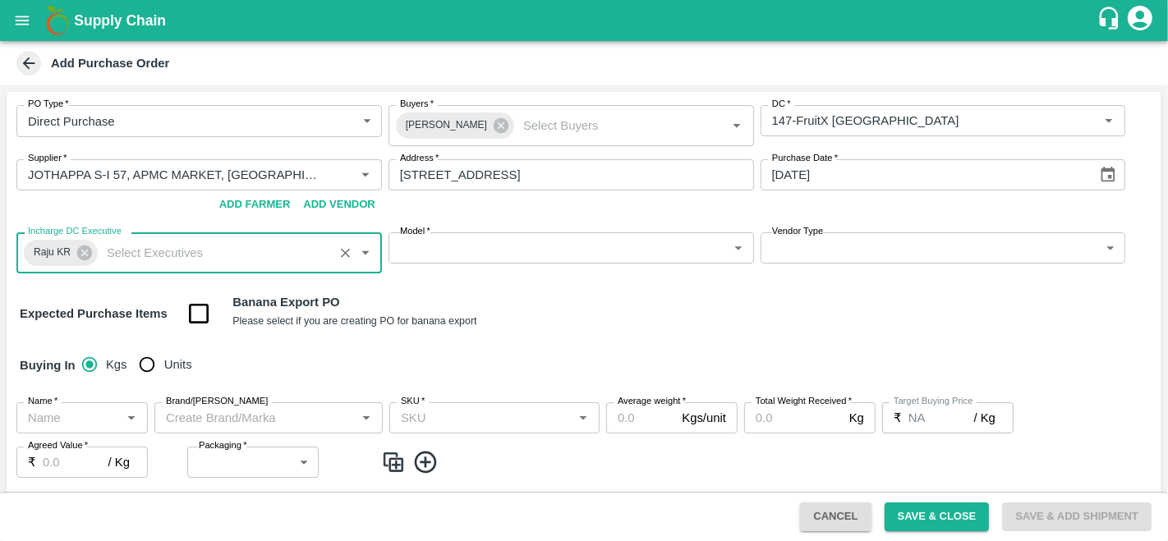
click at [510, 247] on body "Supply Chain Add Purchase Order PO Type   * Direct Purchase 3 PO Type Buyers   …" at bounding box center [584, 270] width 1168 height 541
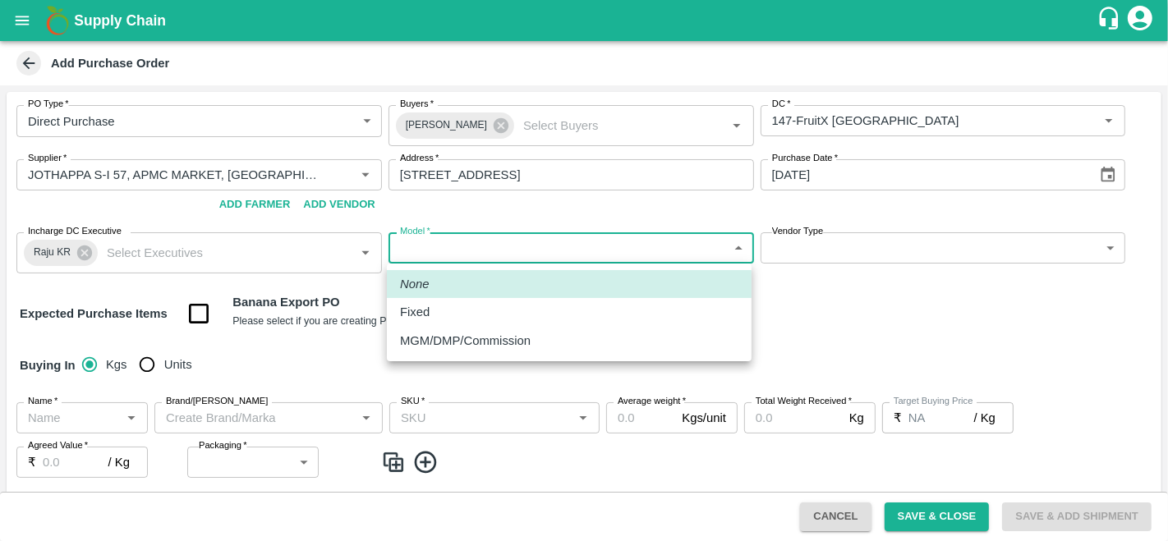
click at [434, 314] on div "Fixed" at bounding box center [419, 312] width 38 height 18
type input "Fixed"
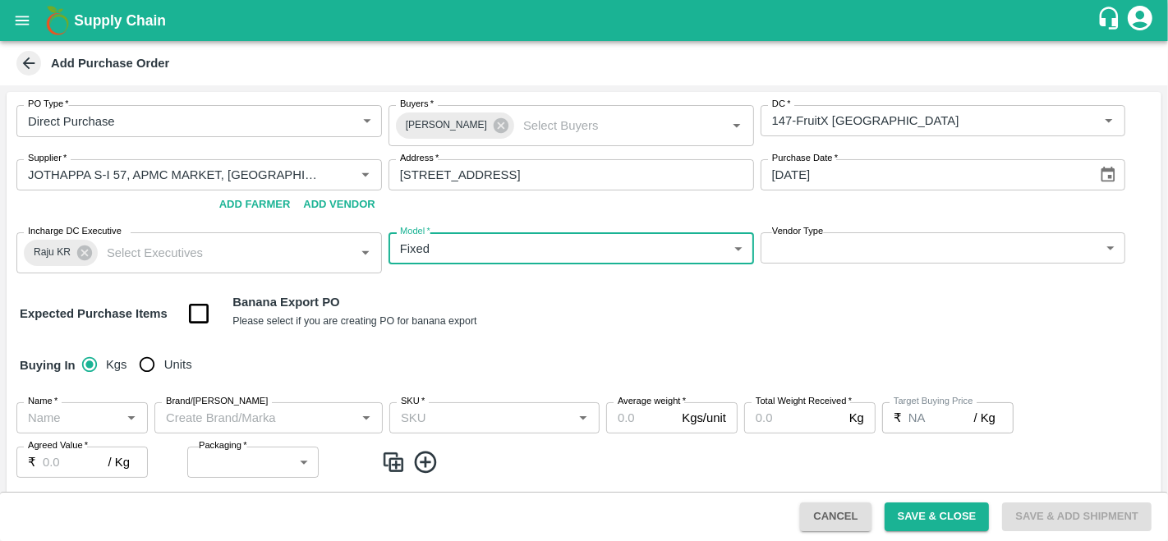
click at [874, 262] on body "Supply Chain Add Purchase Order PO Type   * Direct Purchase 3 PO Type Buyers   …" at bounding box center [584, 270] width 1168 height 541
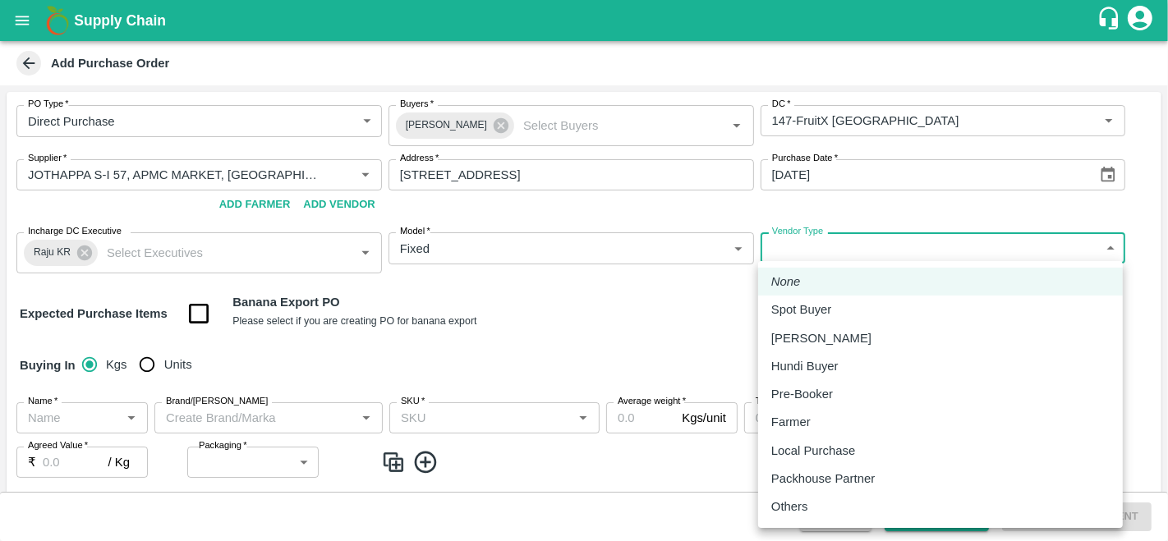
click at [819, 442] on p "Local Purchase" at bounding box center [813, 451] width 84 height 18
type input "LOCAL_PURCHASE"
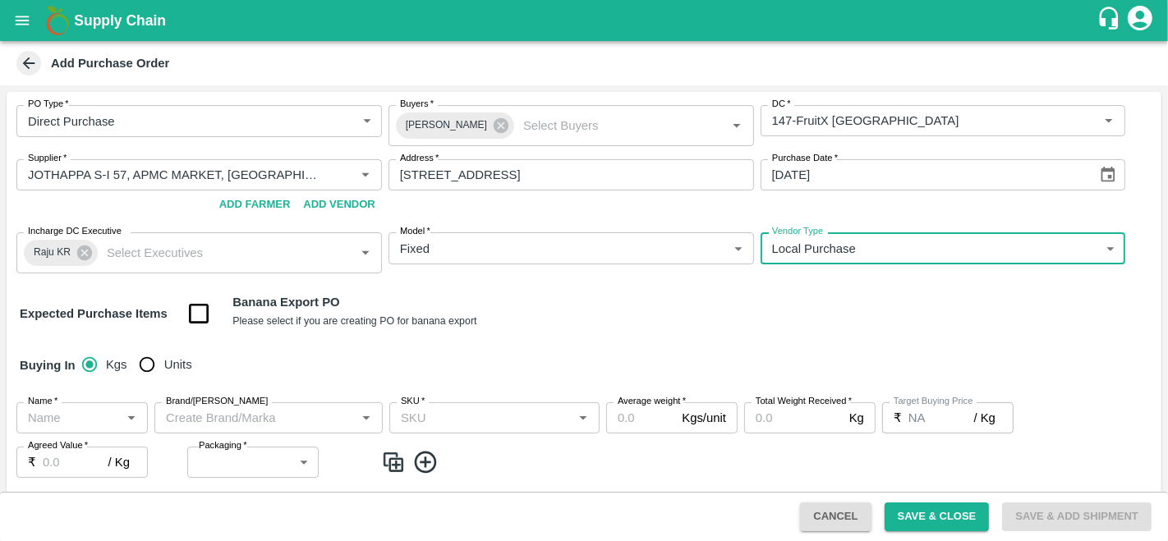
click at [148, 369] on input "Units" at bounding box center [147, 364] width 33 height 33
radio input "true"
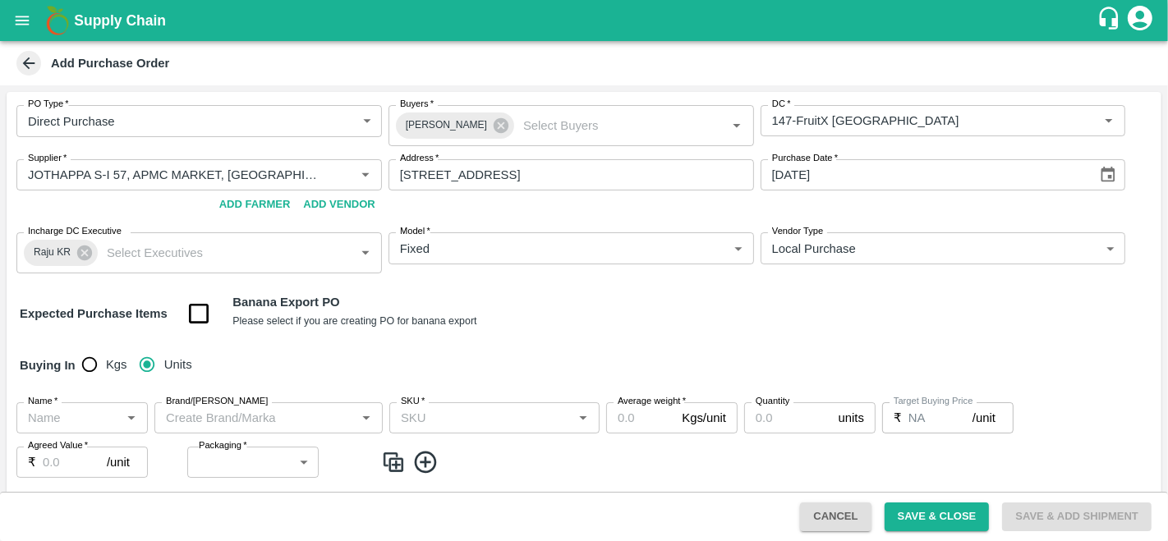
click at [63, 424] on input "Name   *" at bounding box center [68, 417] width 94 height 21
click at [94, 444] on div "Sweet Lime" at bounding box center [81, 453] width 131 height 28
type input "Sweet Lime"
click at [270, 407] on input "Brand/[PERSON_NAME]" at bounding box center [254, 417] width 191 height 21
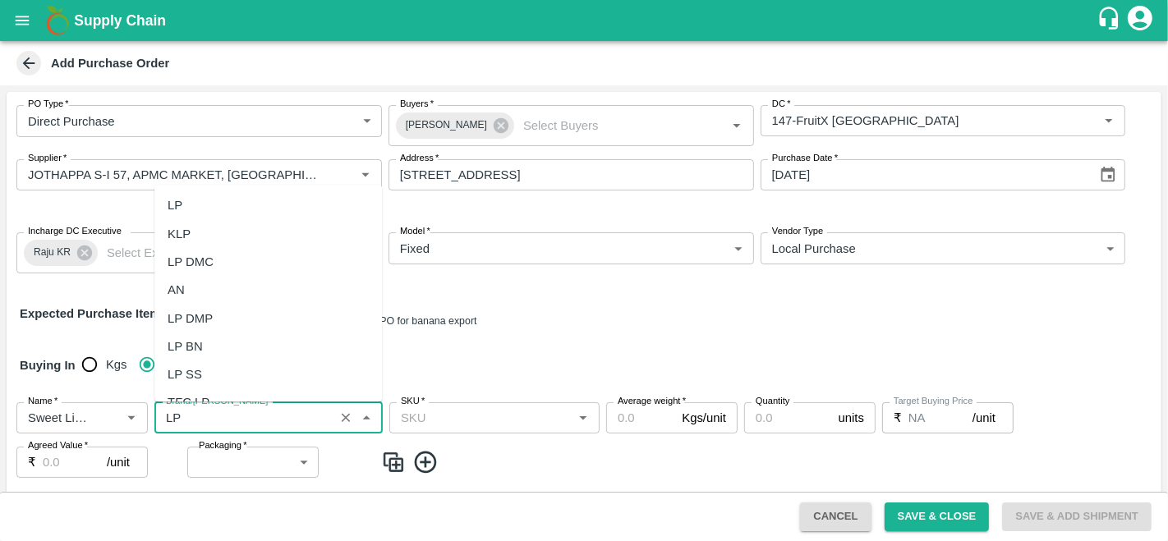
click at [196, 204] on div "LP" at bounding box center [267, 206] width 227 height 28
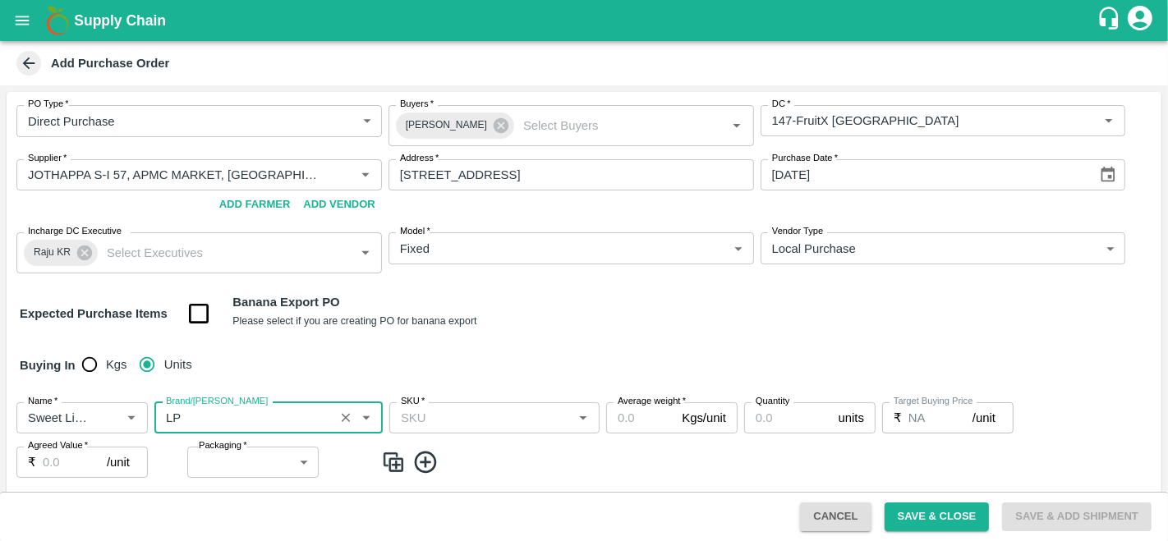
type input "LP"
click at [481, 416] on input "SKU   *" at bounding box center [480, 417] width 173 height 21
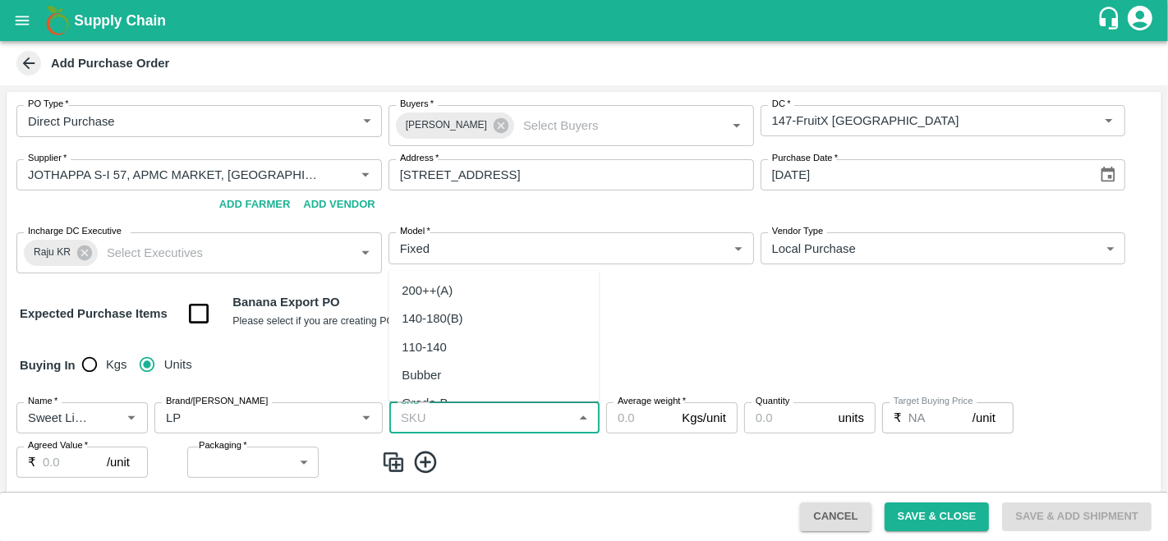
click at [425, 293] on div "200++(A)" at bounding box center [427, 291] width 51 height 18
type input "200++(A)"
click at [635, 428] on input "Average weight   *" at bounding box center [640, 417] width 69 height 31
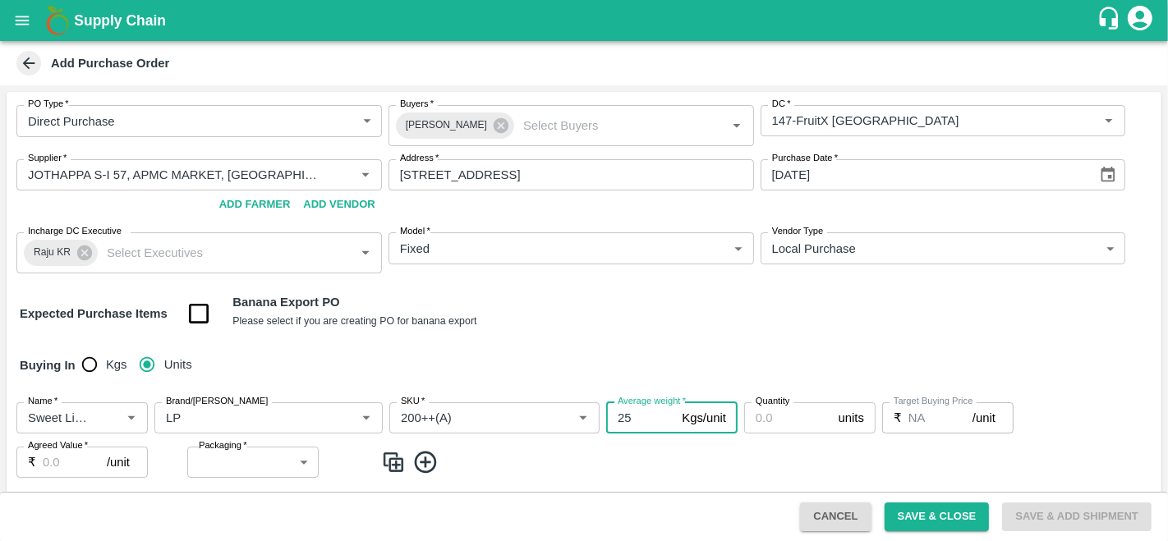
type input "25"
click at [760, 425] on input "Quantity" at bounding box center [788, 417] width 88 height 31
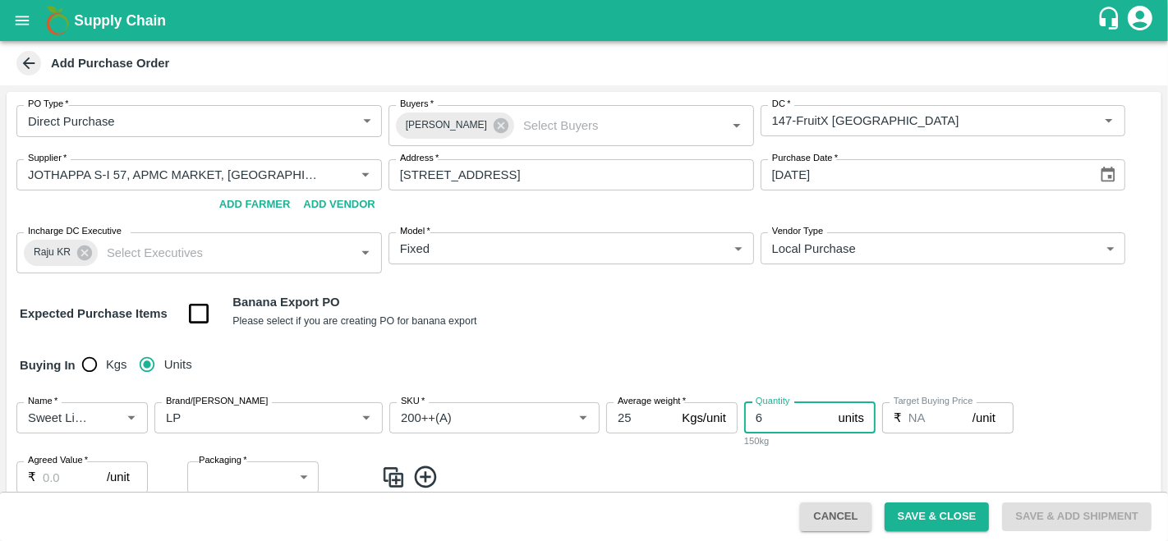
type input "6"
click at [69, 477] on input "Agreed Value   *" at bounding box center [75, 477] width 64 height 31
type input "900"
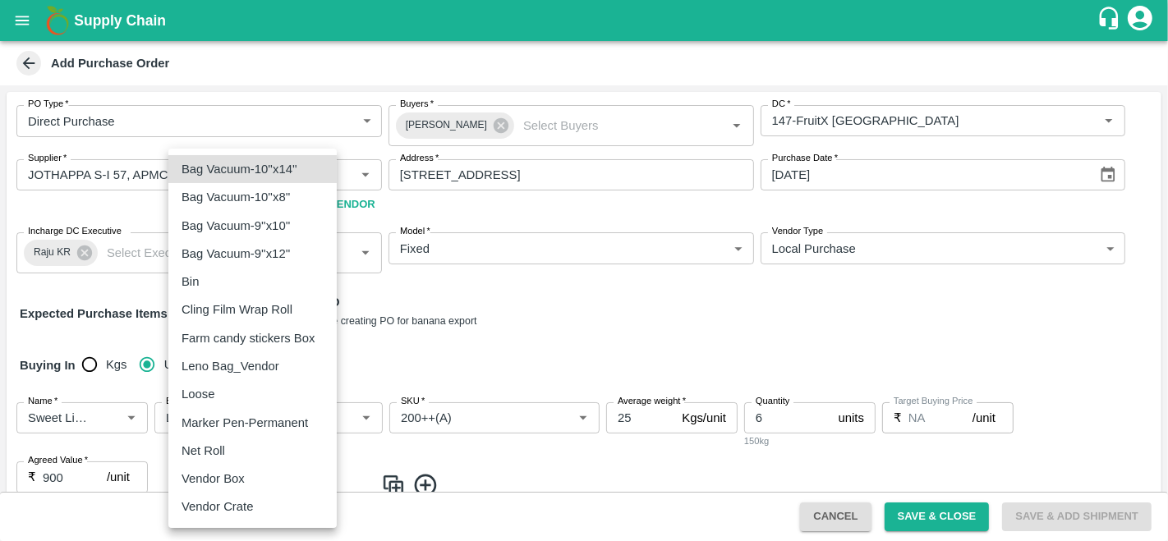
click at [266, 478] on body "Supply Chain Add Purchase Order PO Type   * Direct Purchase 3 PO Type Buyers   …" at bounding box center [584, 270] width 1168 height 541
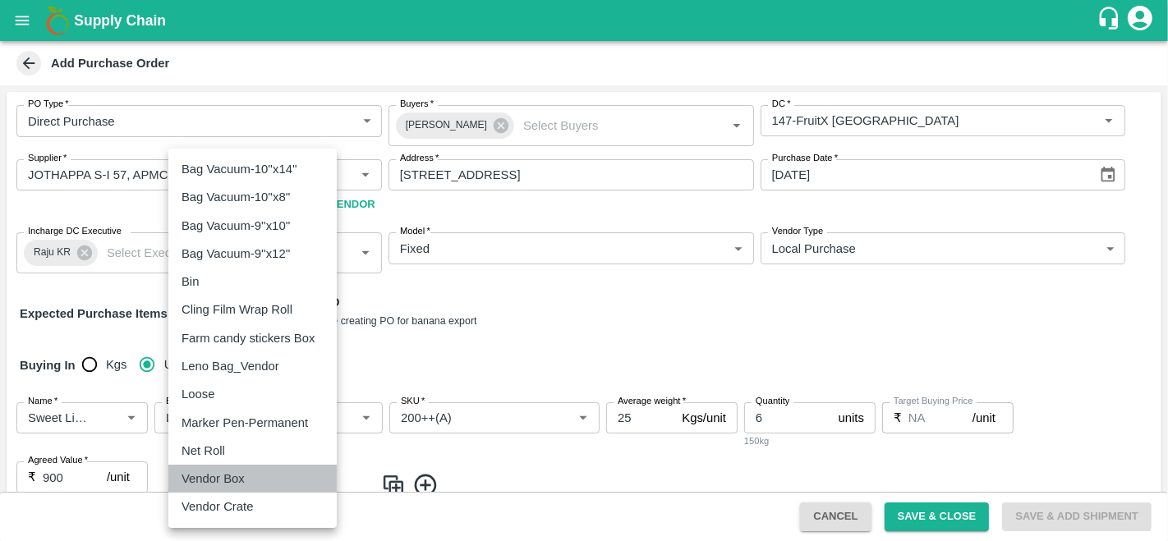
click at [266, 478] on div "Vendor Box" at bounding box center [253, 479] width 142 height 18
type input "276"
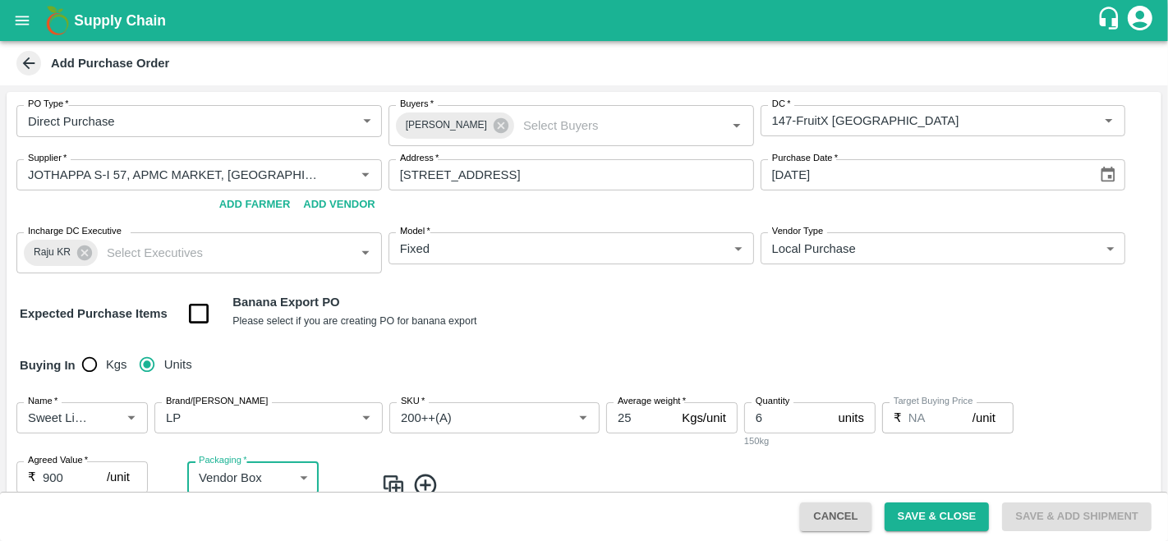
scroll to position [1, 0]
click at [535, 462] on div "Name   * Name   * Brand/Marka Brand/Marka SKU   * SKU   * Average weight   * 25…" at bounding box center [584, 454] width 1155 height 133
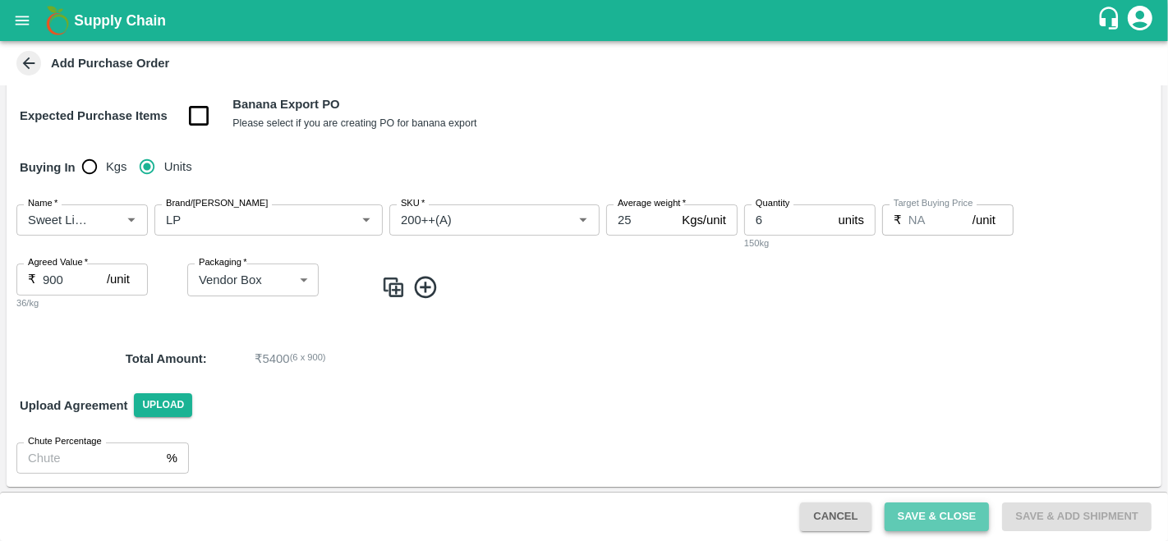
click at [936, 522] on button "Save & Close" at bounding box center [937, 517] width 105 height 29
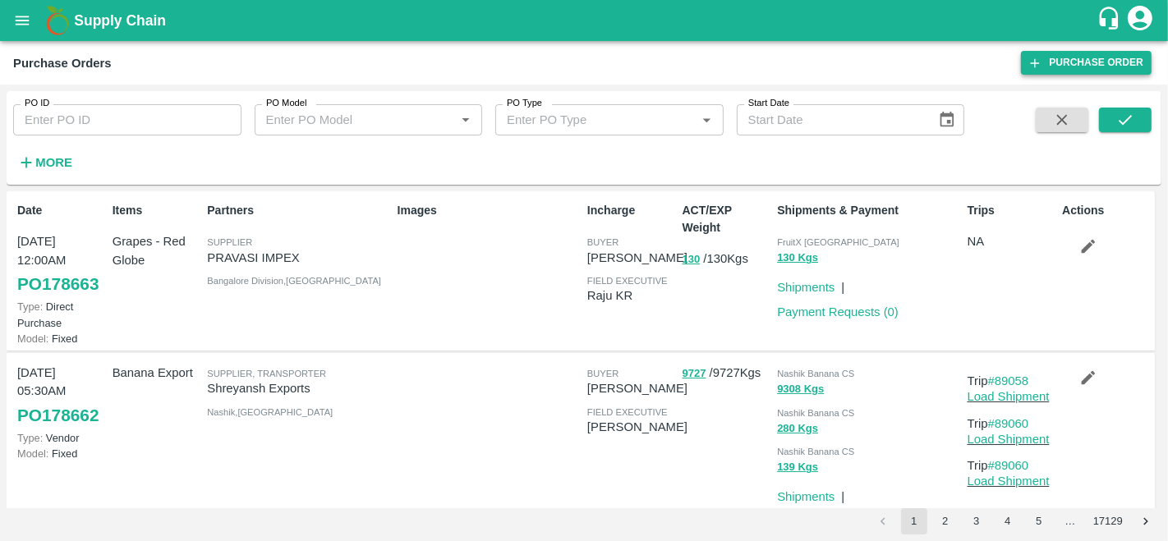
click at [1064, 55] on link "Purchase Order" at bounding box center [1086, 63] width 131 height 24
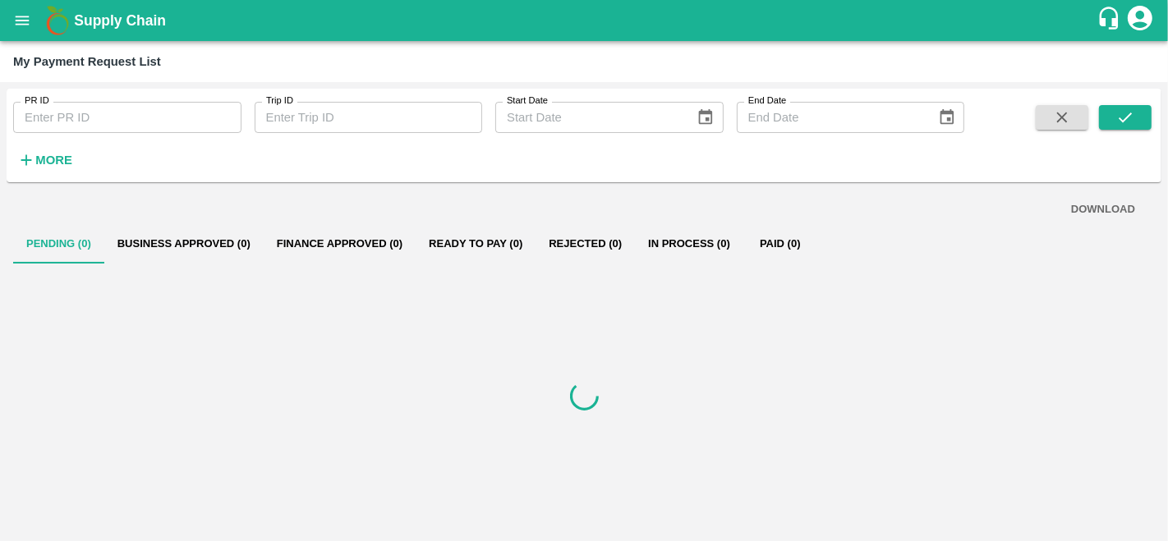
click at [23, 25] on icon "open drawer" at bounding box center [22, 20] width 18 height 18
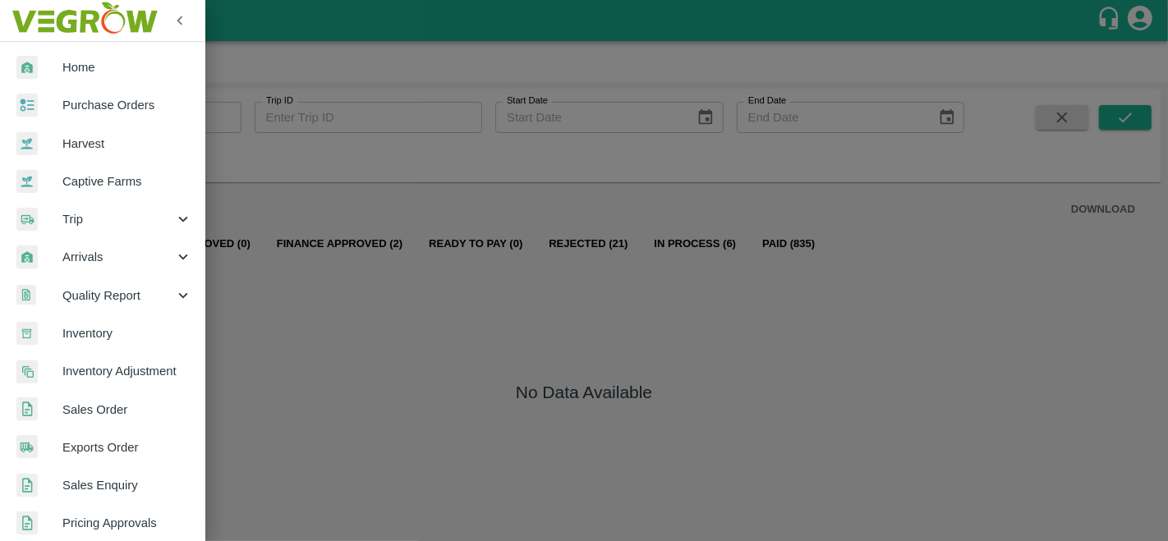
click at [91, 99] on span "Purchase Orders" at bounding box center [127, 105] width 130 height 18
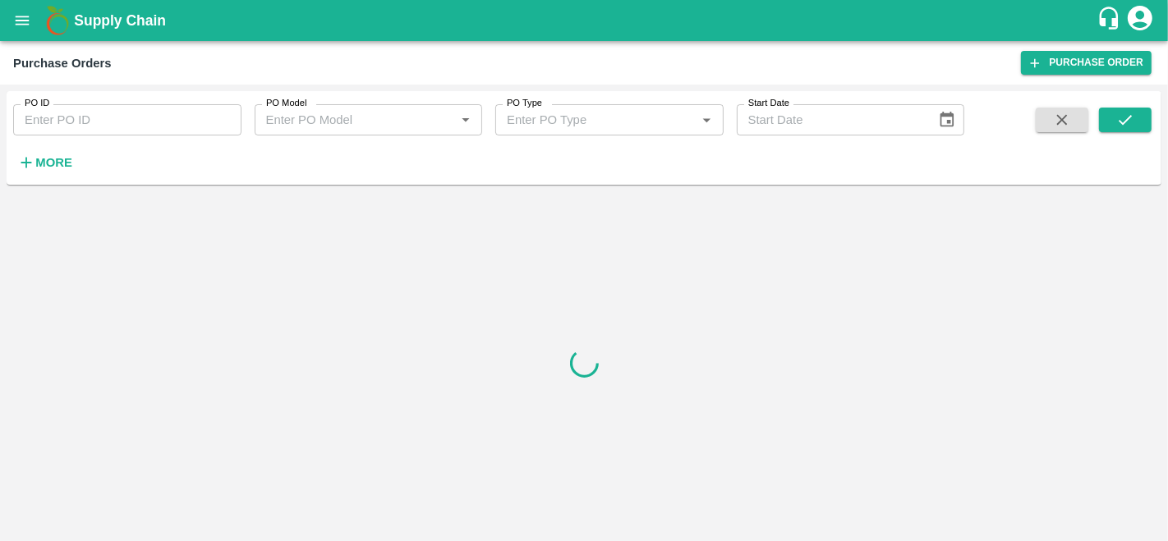
click at [113, 122] on input "PO ID" at bounding box center [127, 119] width 228 height 31
paste input "178480"
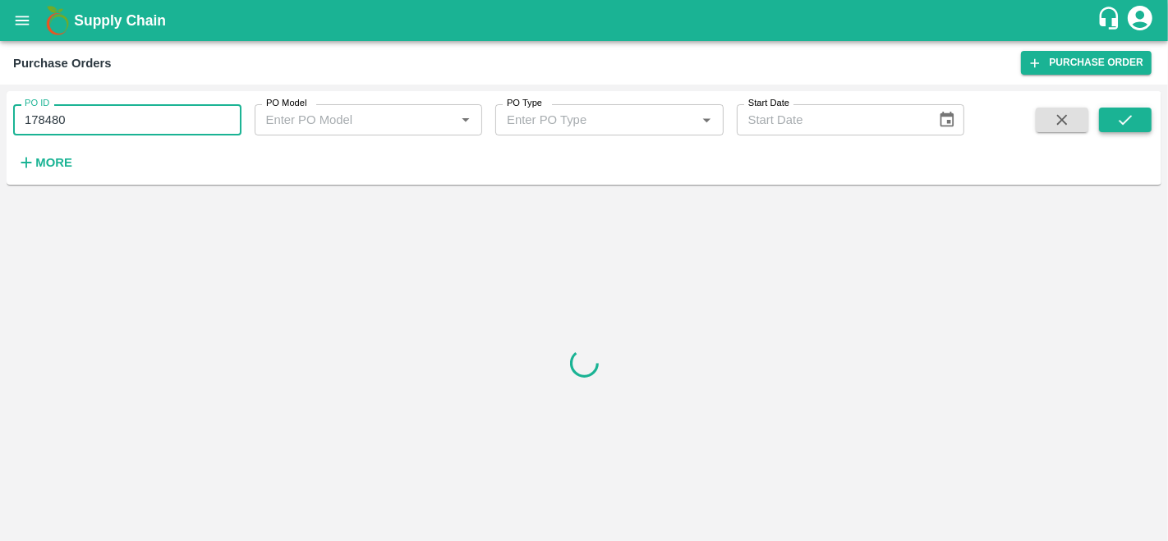
type input "178480"
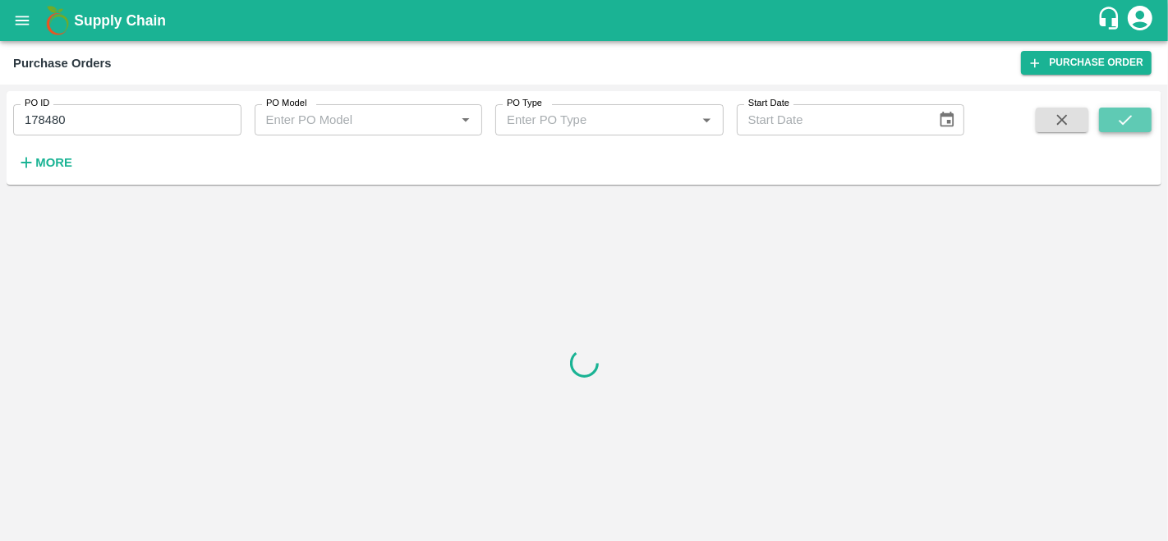
click at [1131, 121] on icon "submit" at bounding box center [1125, 120] width 18 height 18
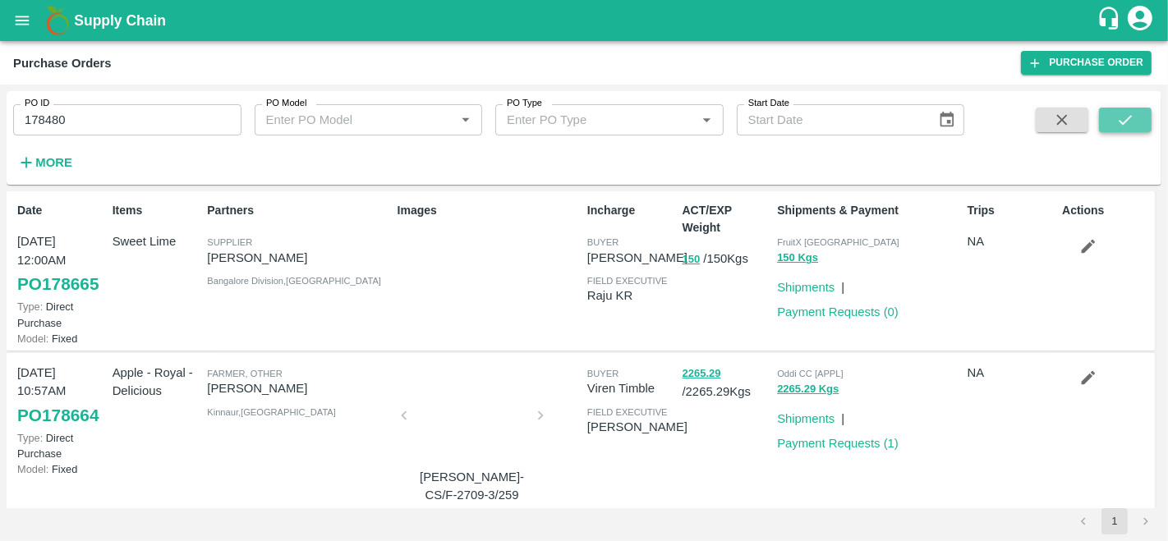
click at [1138, 119] on button "submit" at bounding box center [1125, 120] width 53 height 25
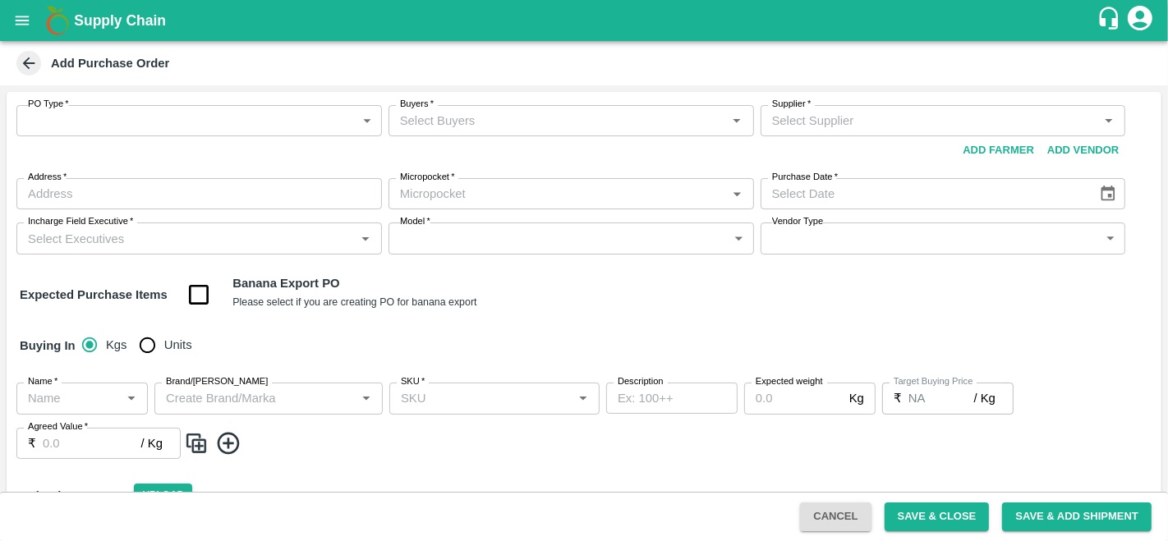
click at [227, 127] on body "Supply Chain Add Purchase Order PO Type   * ​ PO Type Buyers   * Buyers   * Sup…" at bounding box center [584, 270] width 1168 height 541
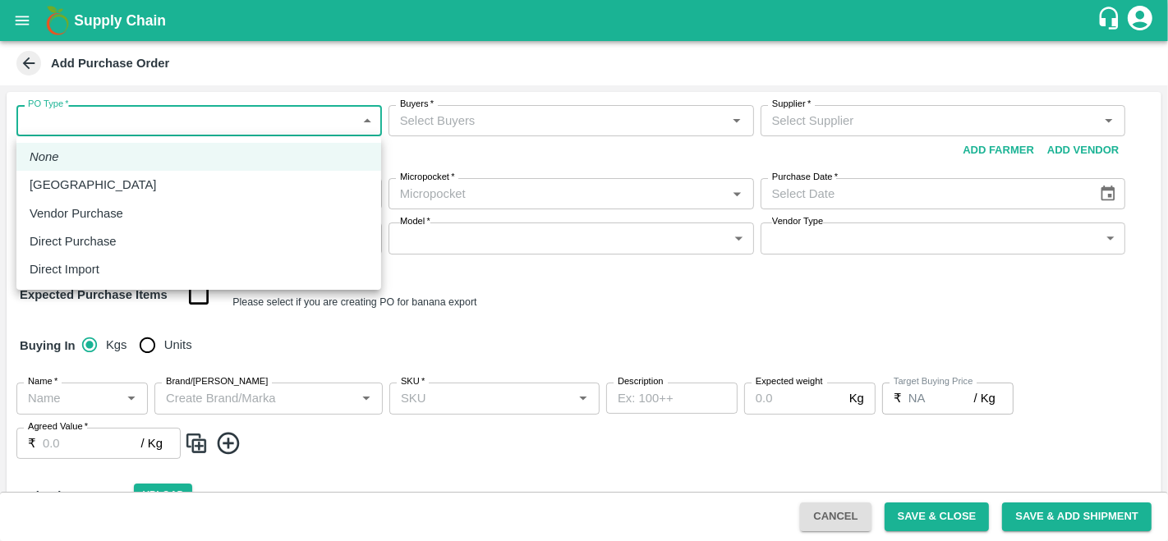
click at [102, 242] on p "Direct Purchase" at bounding box center [73, 241] width 87 height 18
type input "3"
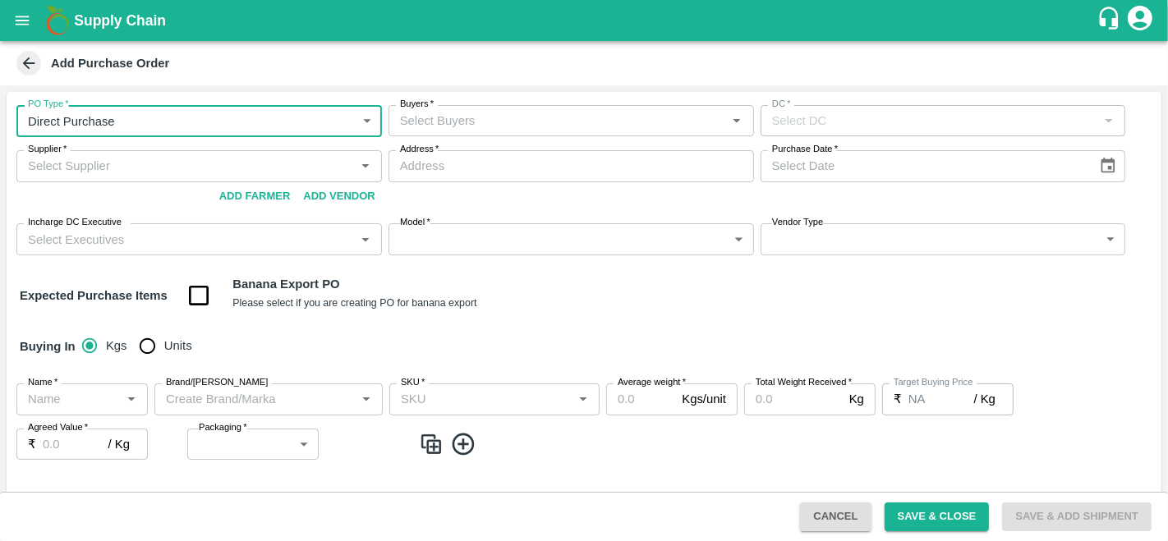
click at [492, 112] on input "Buyers   *" at bounding box center [557, 120] width 329 height 21
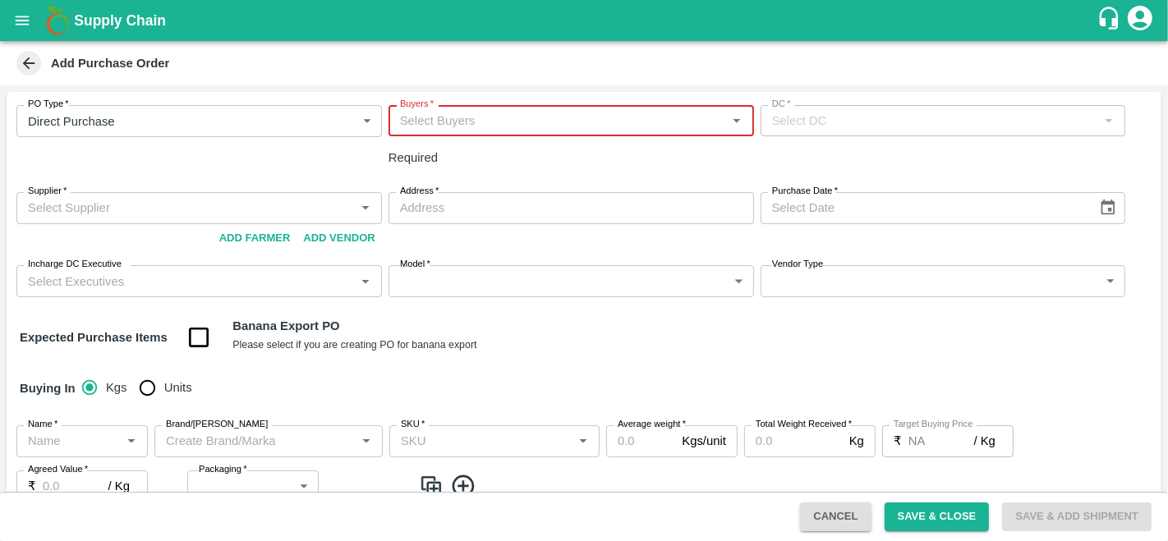
click at [507, 121] on input "Buyers   *" at bounding box center [557, 120] width 329 height 21
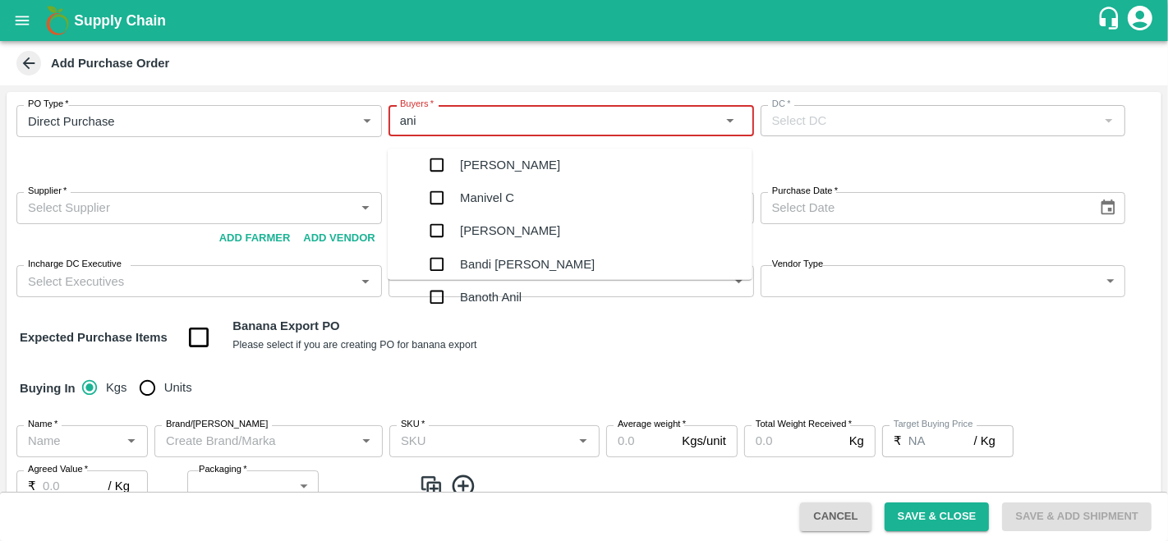
type input "anil"
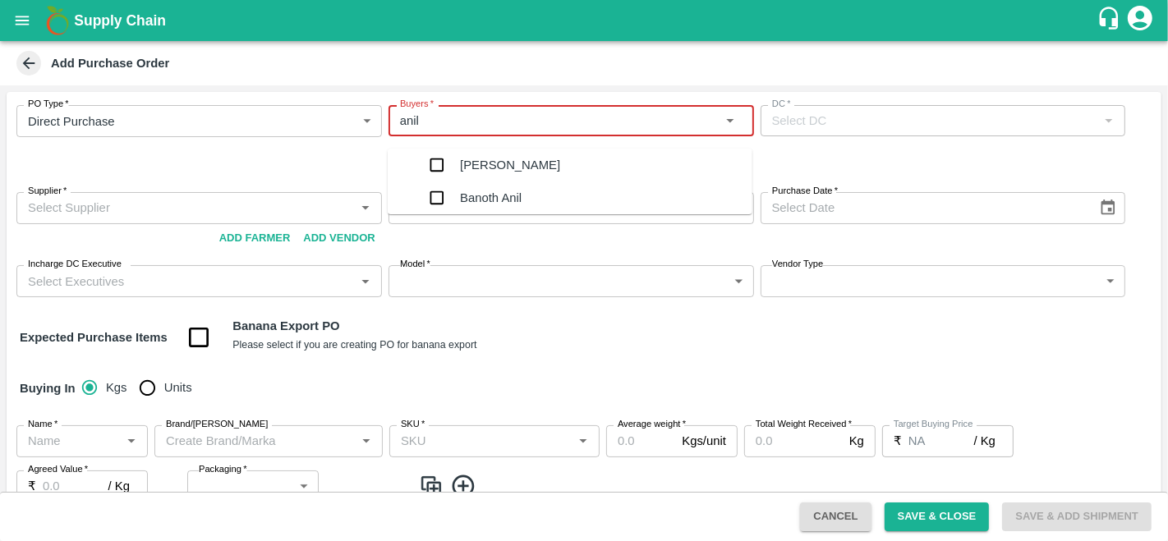
click at [460, 161] on div "[PERSON_NAME]" at bounding box center [510, 165] width 100 height 33
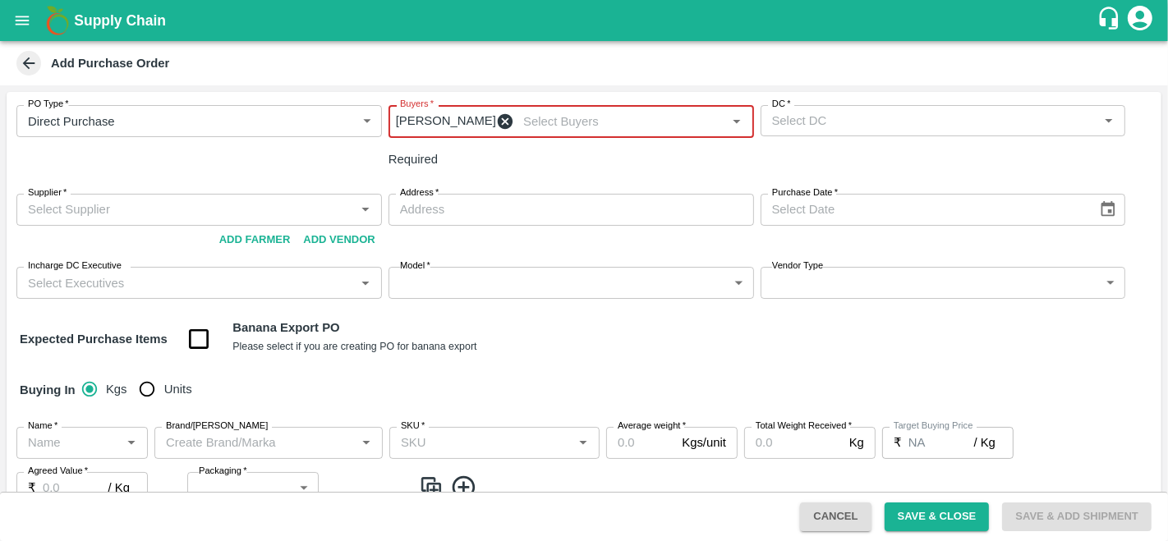
click at [844, 113] on input "DC   *" at bounding box center [929, 120] width 329 height 21
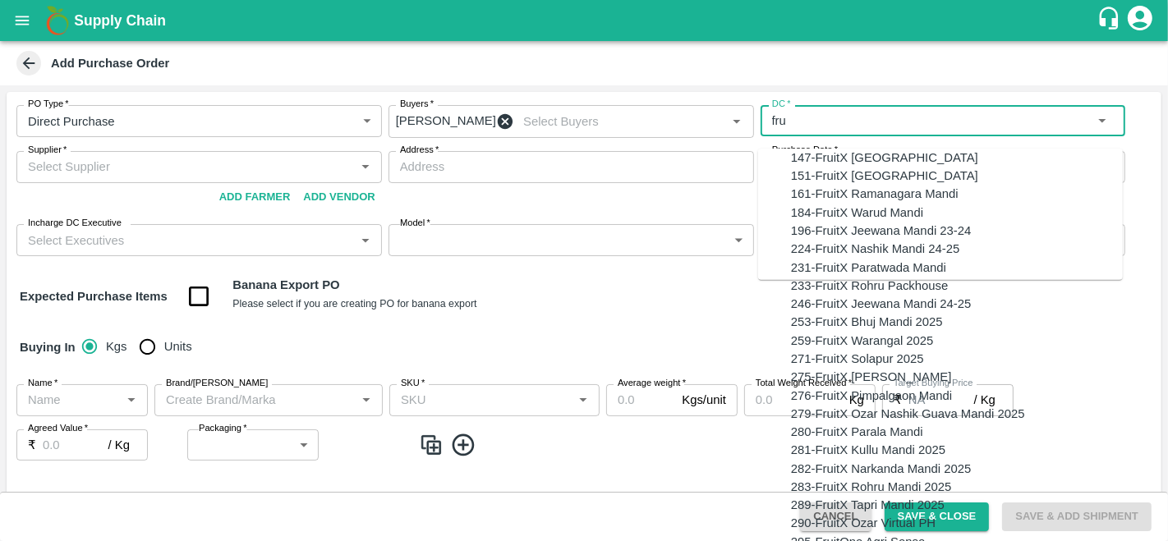
click at [830, 163] on div "147-FruitX [GEOGRAPHIC_DATA]" at bounding box center [884, 158] width 187 height 18
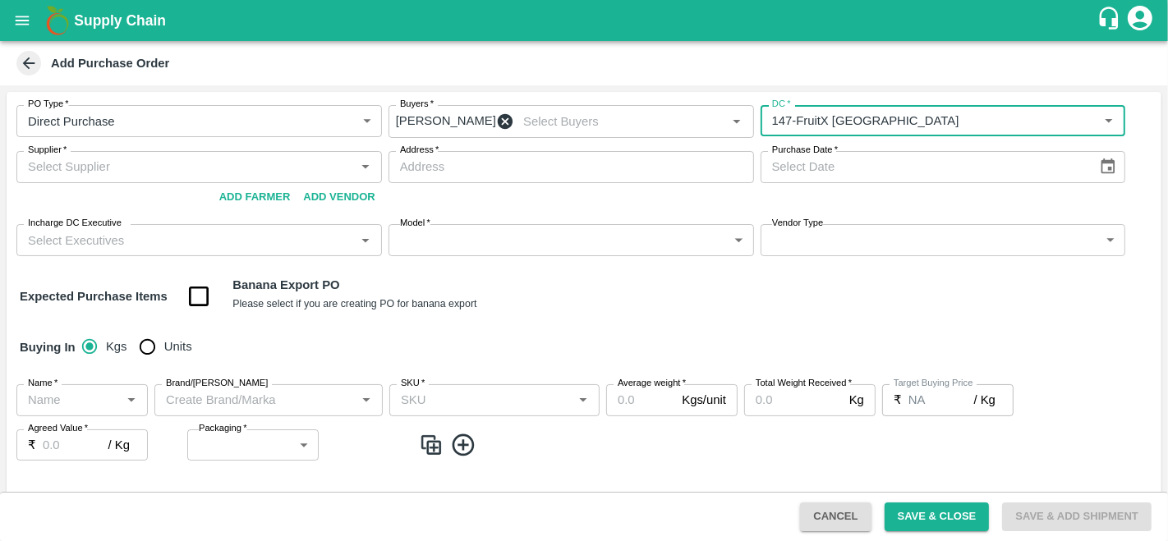
type input "147-FruitX [GEOGRAPHIC_DATA]"
click at [90, 177] on input "Supplier   *" at bounding box center [185, 166] width 329 height 21
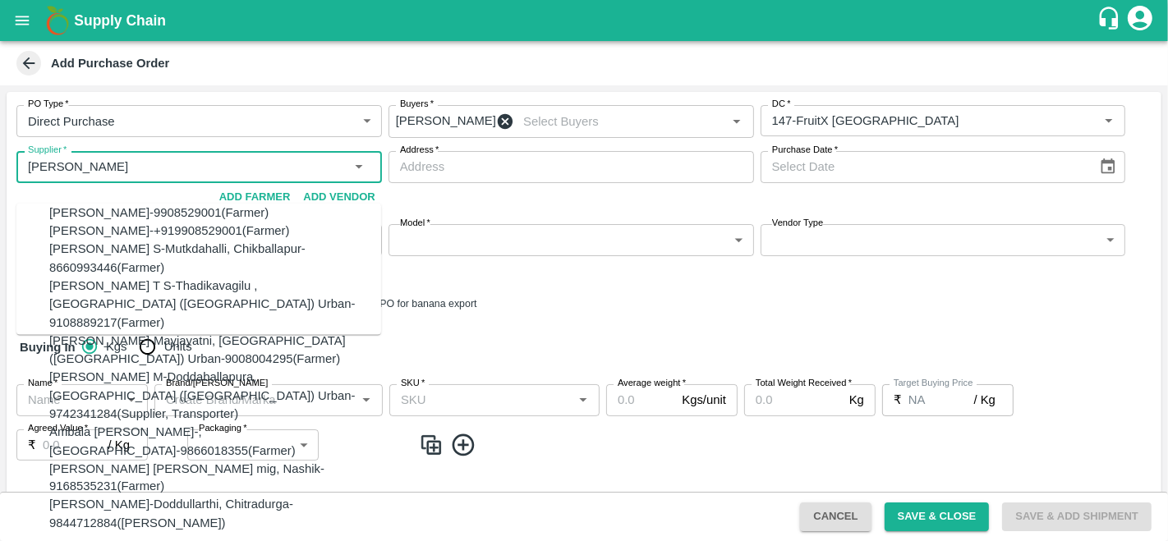
drag, startPoint x: 90, startPoint y: 177, endPoint x: 78, endPoint y: 270, distance: 94.3
click at [78, 270] on body "Supply Chain Add Purchase Order PO Type   * Direct Purchase 3 PO Type Buyers   …" at bounding box center [584, 270] width 1168 height 541
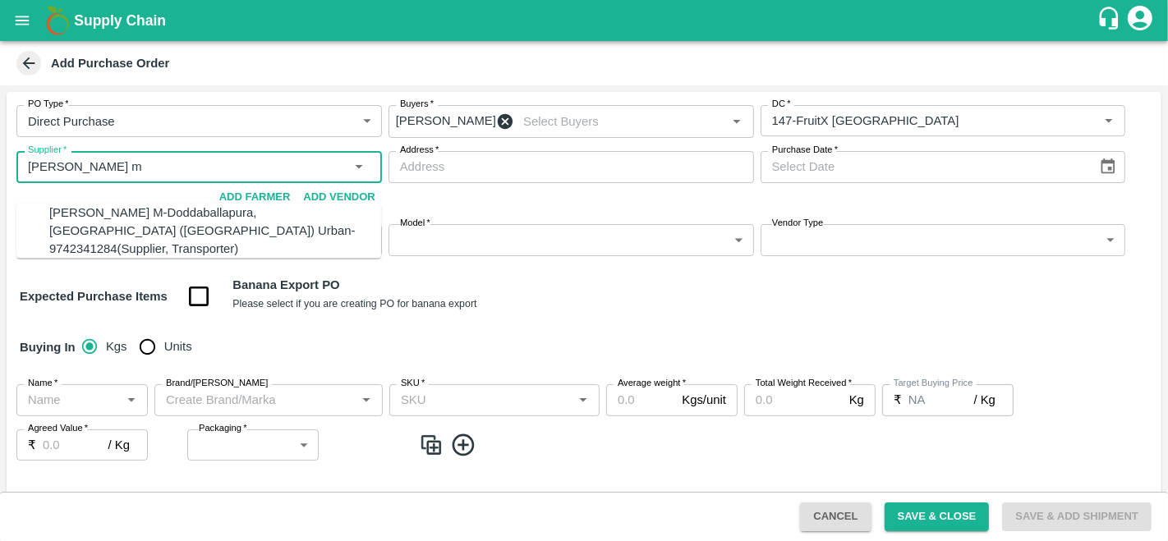
click at [99, 225] on div "[PERSON_NAME] M-Doddaballapura, [GEOGRAPHIC_DATA] ([GEOGRAPHIC_DATA]) Urban-974…" at bounding box center [215, 230] width 332 height 55
type input "[PERSON_NAME] M-Doddaballapura, [GEOGRAPHIC_DATA] ([GEOGRAPHIC_DATA]) Urban-974…"
type input "Doddaballapura, [GEOGRAPHIC_DATA] ([GEOGRAPHIC_DATA]) Urban, [GEOGRAPHIC_DATA],…"
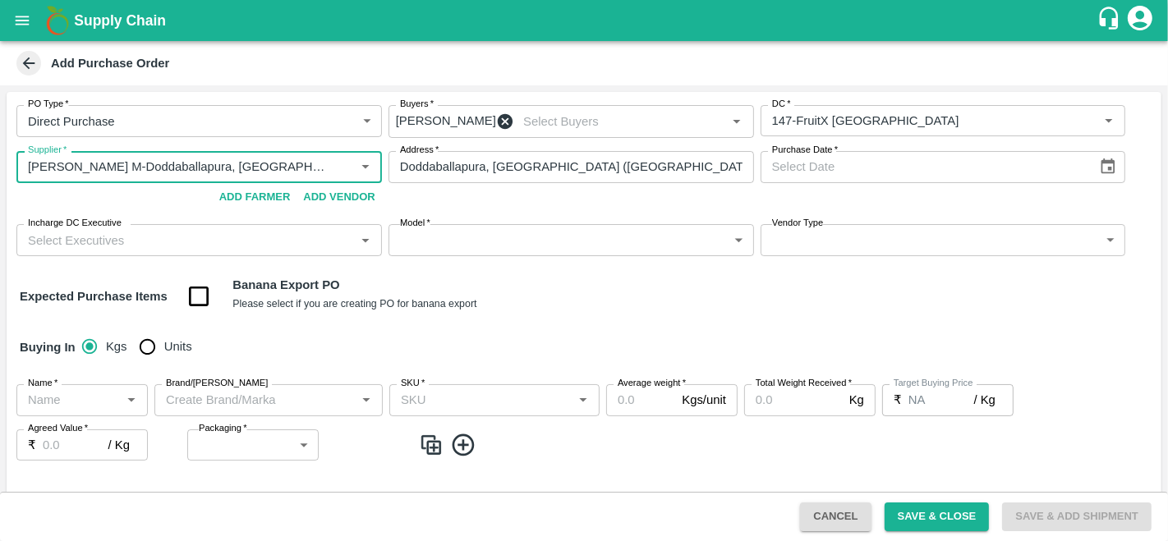
type input "[PERSON_NAME] M-Doddaballapura, [GEOGRAPHIC_DATA] ([GEOGRAPHIC_DATA]) Urban-974…"
click at [1101, 174] on icon "Choose date" at bounding box center [1108, 167] width 14 height 16
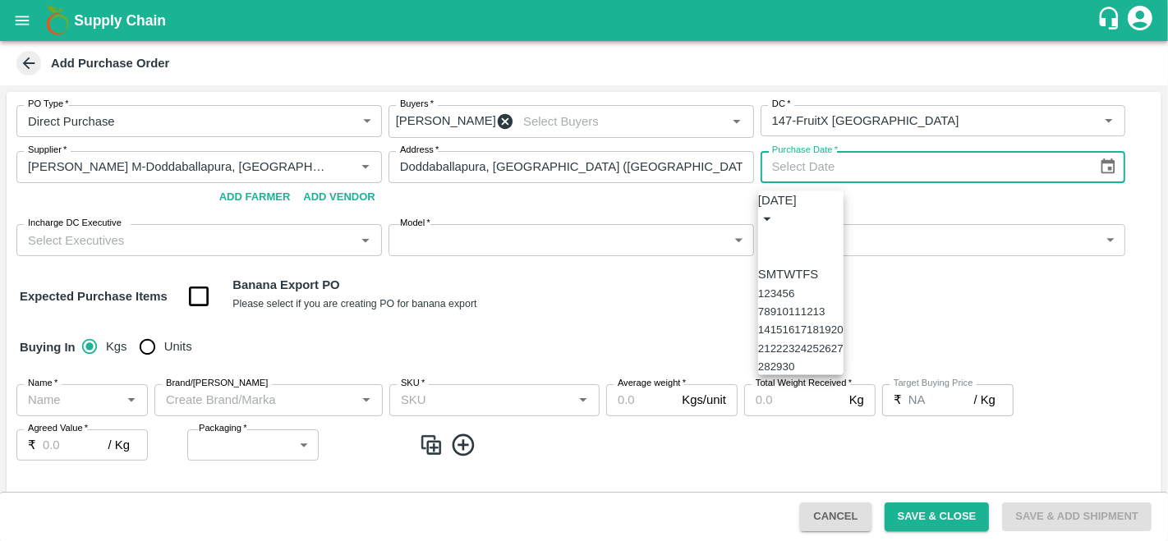
click at [770, 373] on button "28" at bounding box center [764, 367] width 12 height 12
type input "[DATE]"
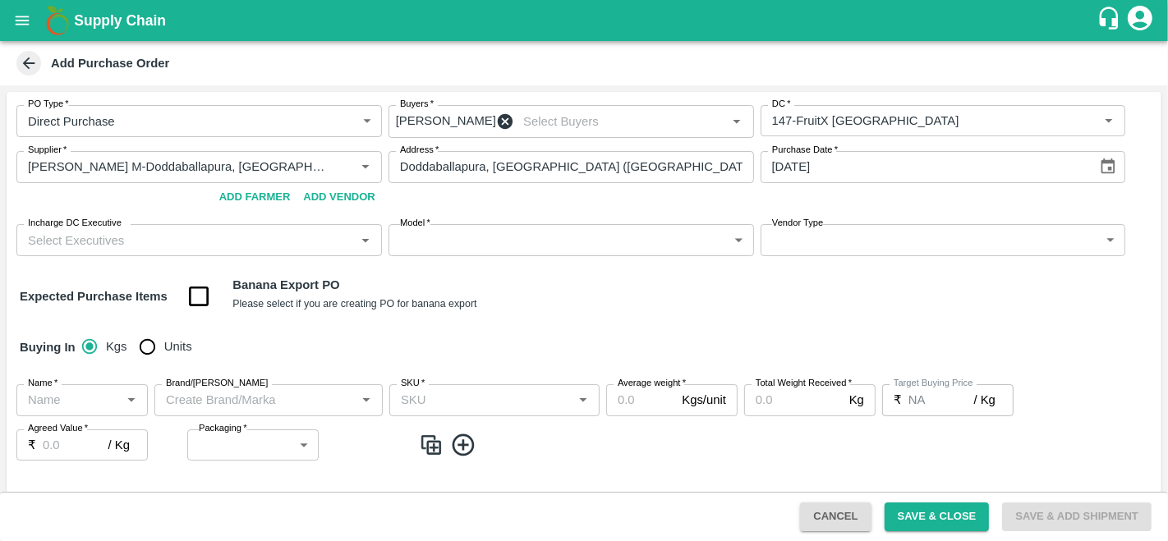
click at [140, 232] on div "Incharge DC Executive   *" at bounding box center [198, 239] width 365 height 31
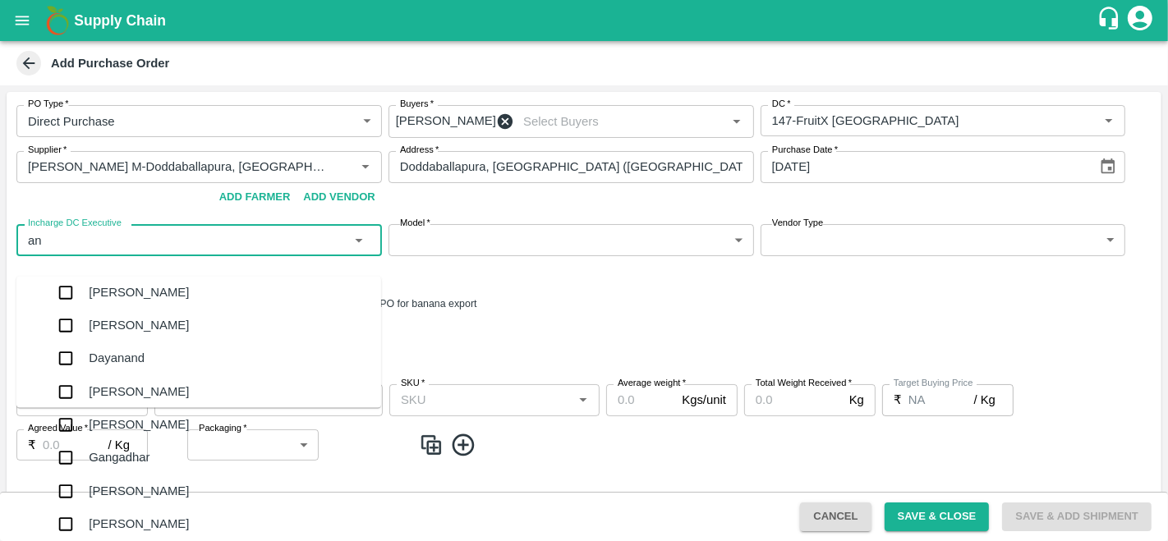
type input "a"
type input "raju"
click at [120, 342] on div "Raju KR" at bounding box center [215, 326] width 332 height 33
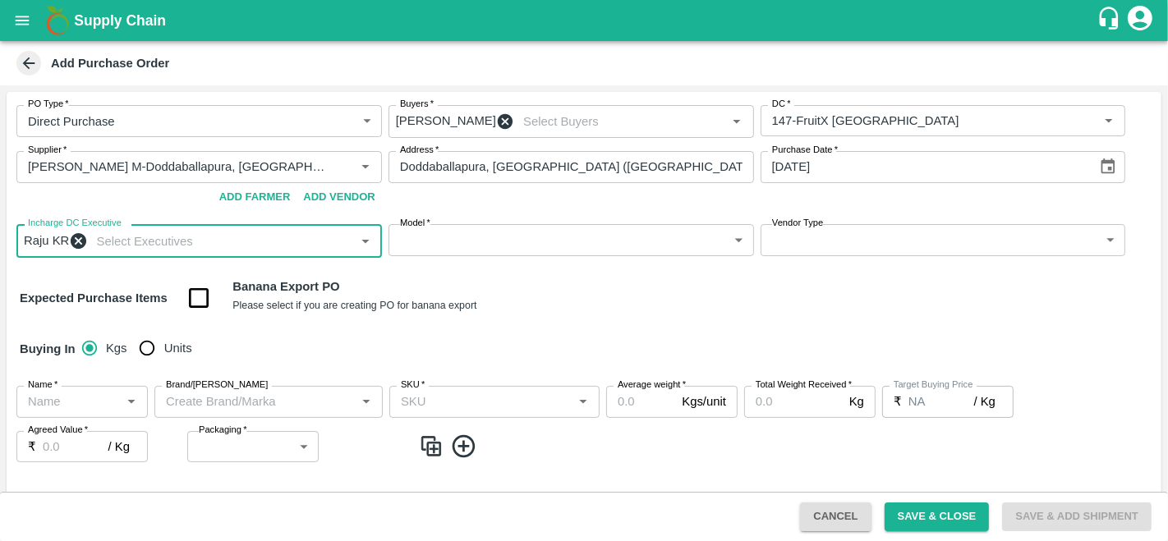
click at [526, 255] on body "Supply Chain Add Purchase Order PO Type   * Direct Purchase 3 PO Type Buyers   …" at bounding box center [584, 270] width 1168 height 541
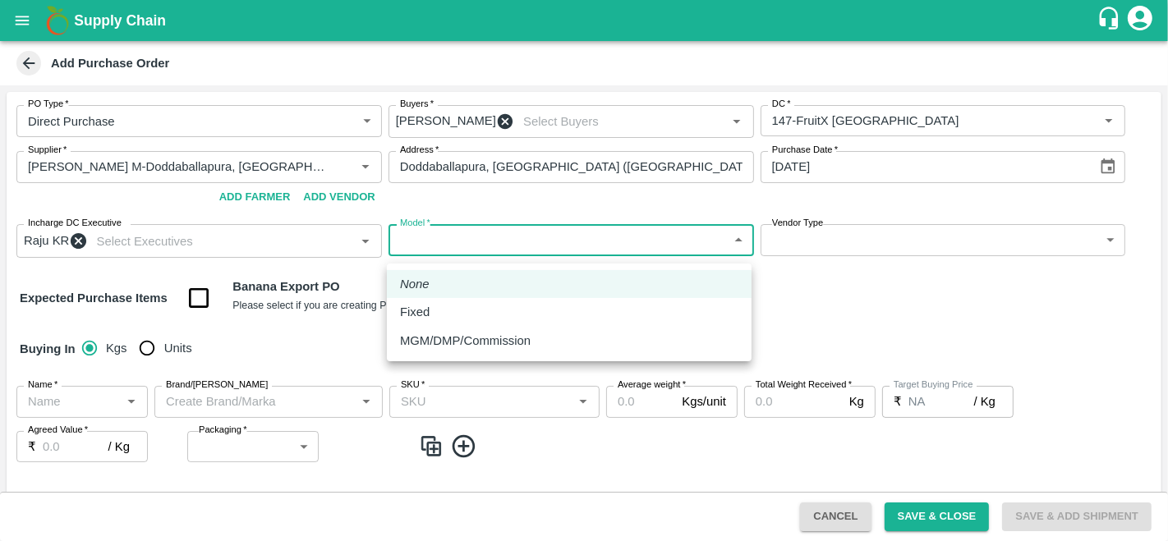
click at [455, 318] on div "Fixed" at bounding box center [569, 312] width 338 height 18
type input "Fixed"
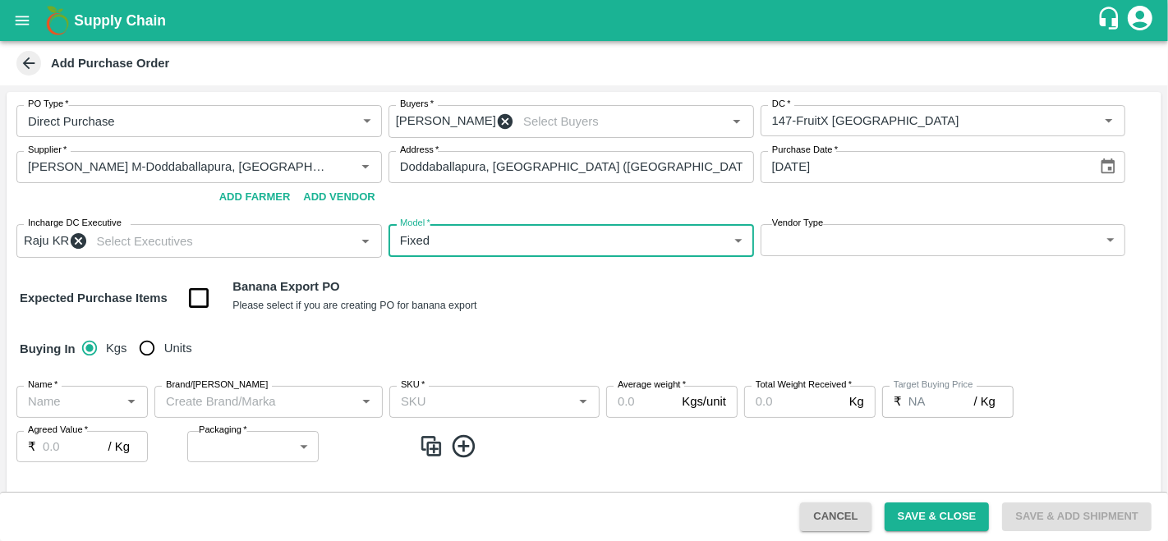
click at [815, 247] on body "Supply Chain Add Purchase Order PO Type   * Direct Purchase 3 PO Type Buyers   …" at bounding box center [584, 270] width 1168 height 541
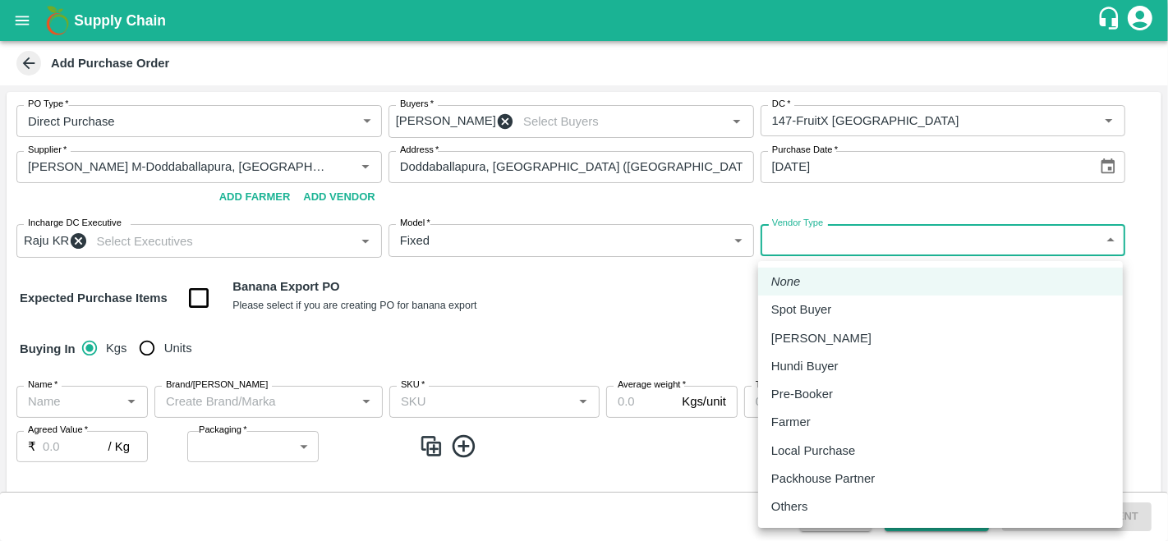
click at [822, 453] on p "Local Purchase" at bounding box center [813, 451] width 84 height 18
type input "LOCAL_PURCHASE"
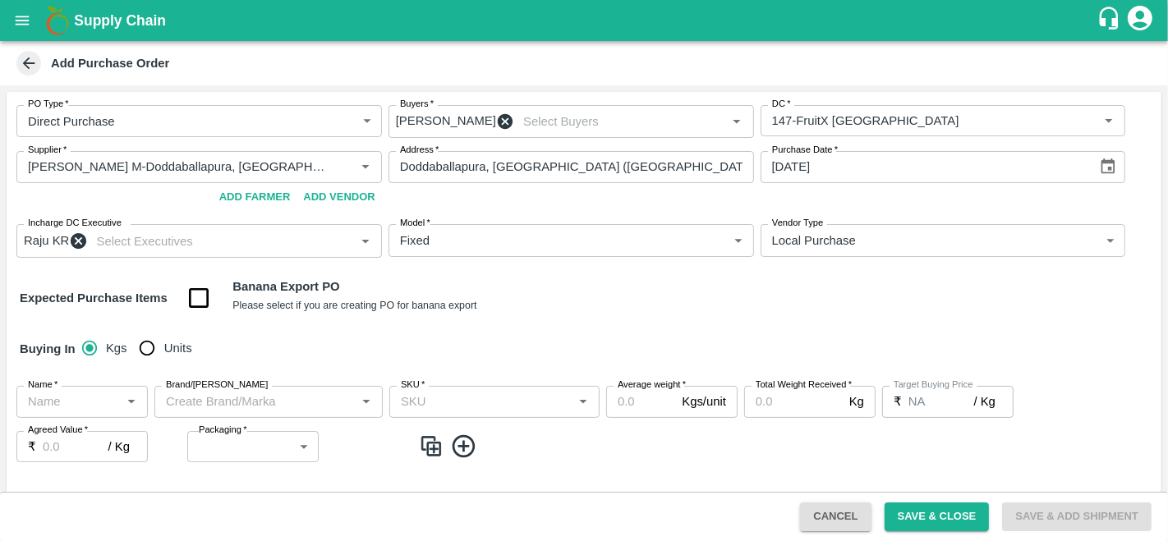
click at [154, 365] on input "Units" at bounding box center [147, 348] width 33 height 33
radio input "true"
click at [57, 417] on div "Name   *" at bounding box center [81, 401] width 131 height 31
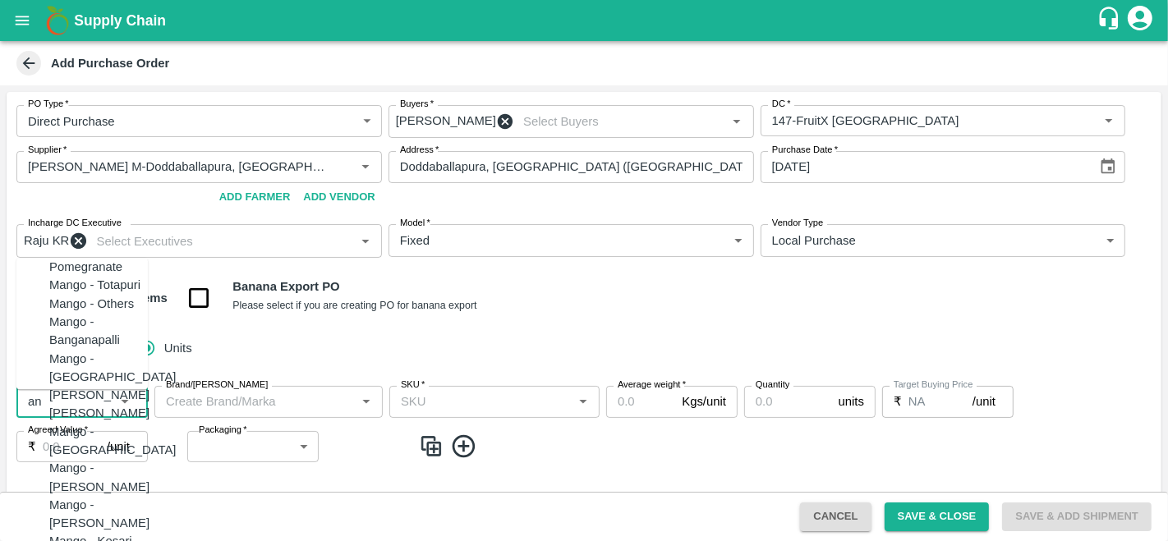
type input "a"
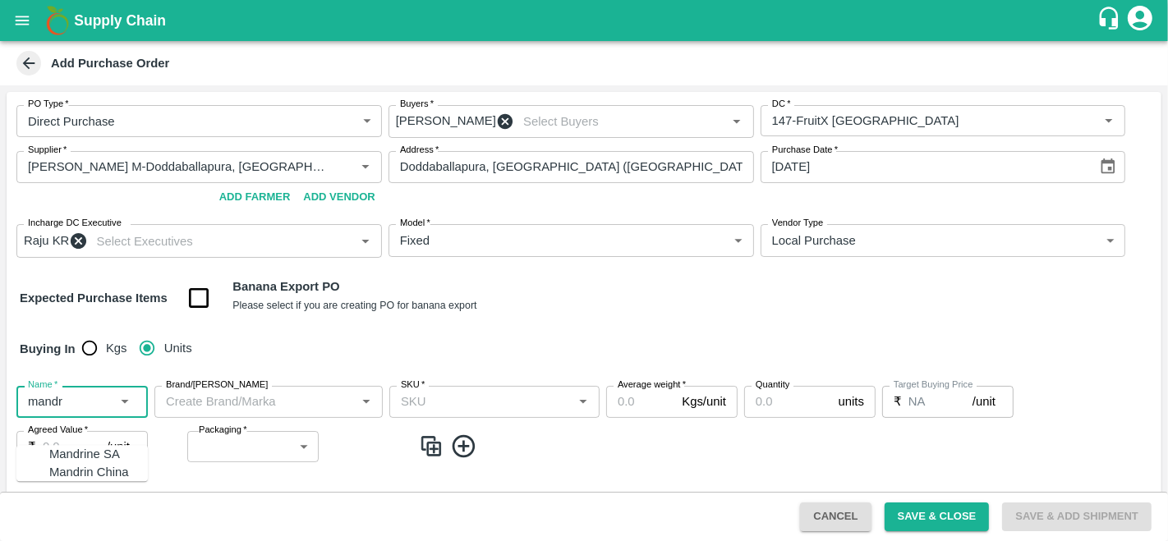
click at [82, 460] on div "Mandrine SA" at bounding box center [84, 454] width 71 height 18
type input "Mandrine SA"
click at [240, 412] on input "Brand/[PERSON_NAME]" at bounding box center [254, 401] width 191 height 21
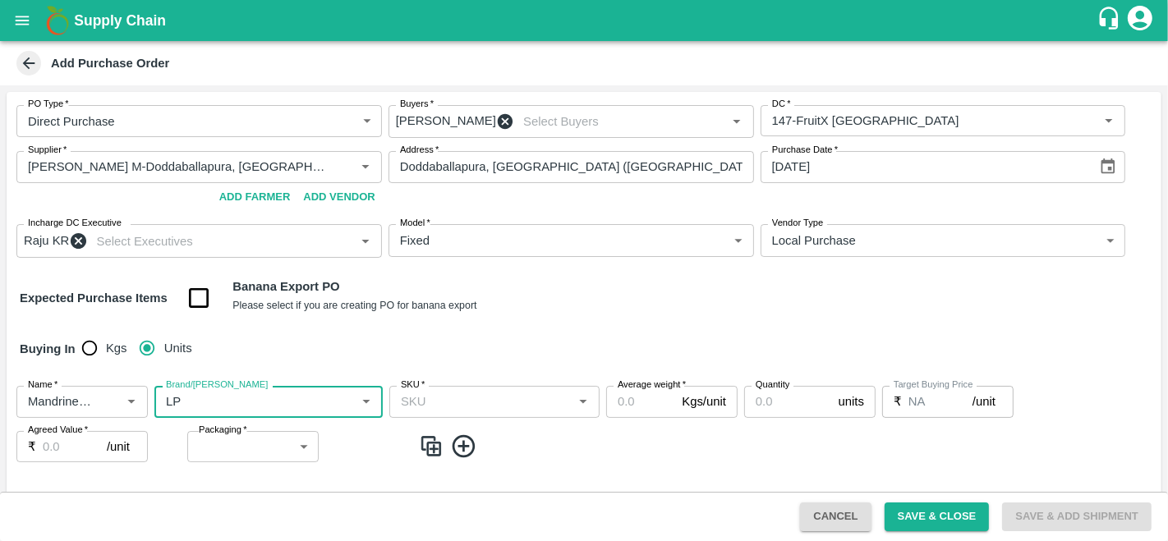
type input "LP"
click at [453, 412] on input "SKU   *" at bounding box center [480, 401] width 173 height 21
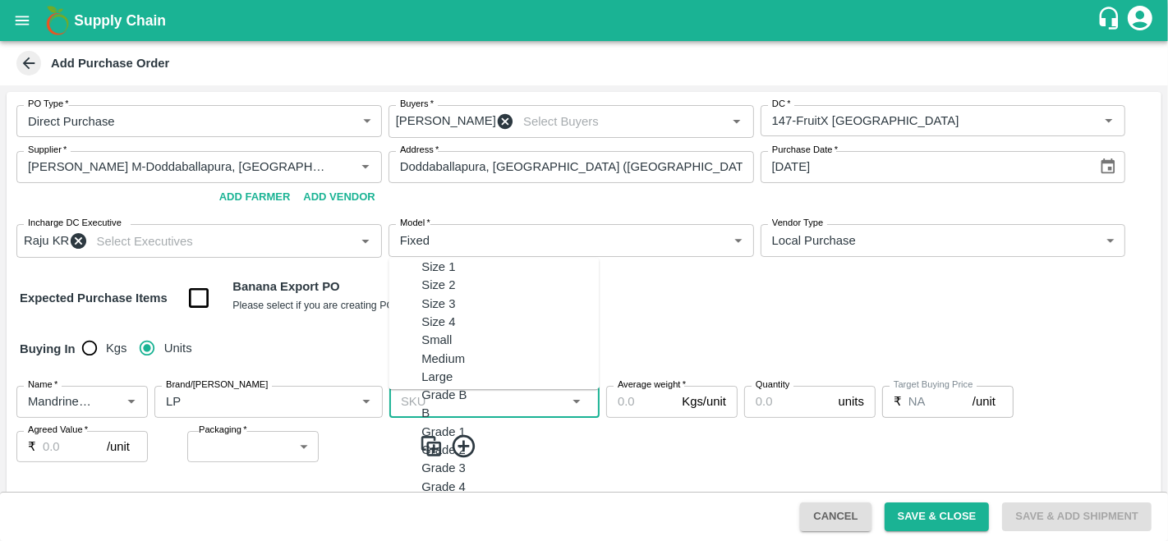
click at [434, 277] on div "Size 1" at bounding box center [509, 268] width 177 height 18
type input "Size 1"
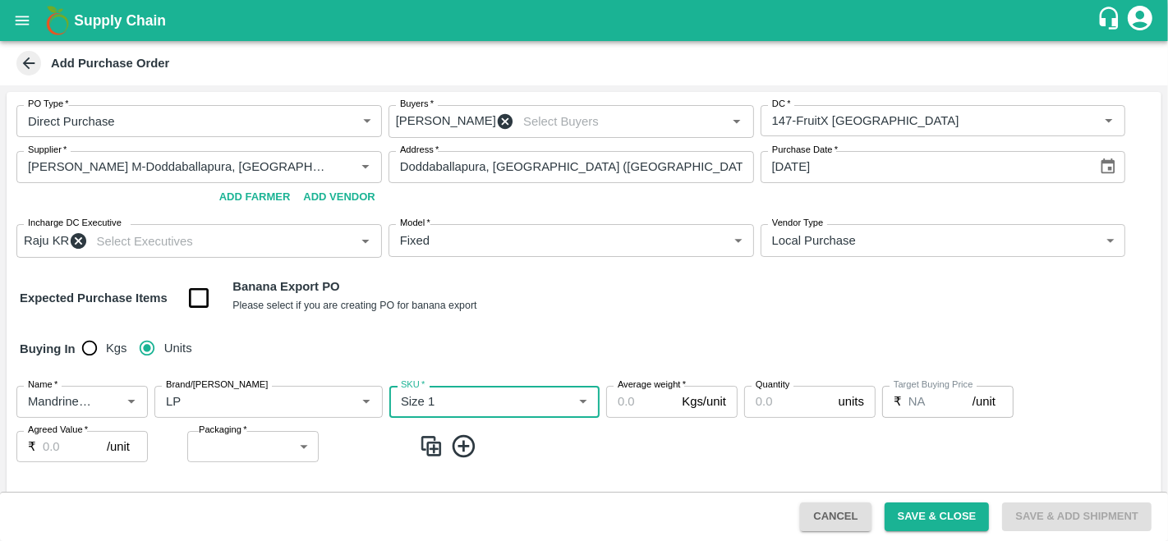
click at [646, 417] on input "Average weight   *" at bounding box center [640, 401] width 69 height 31
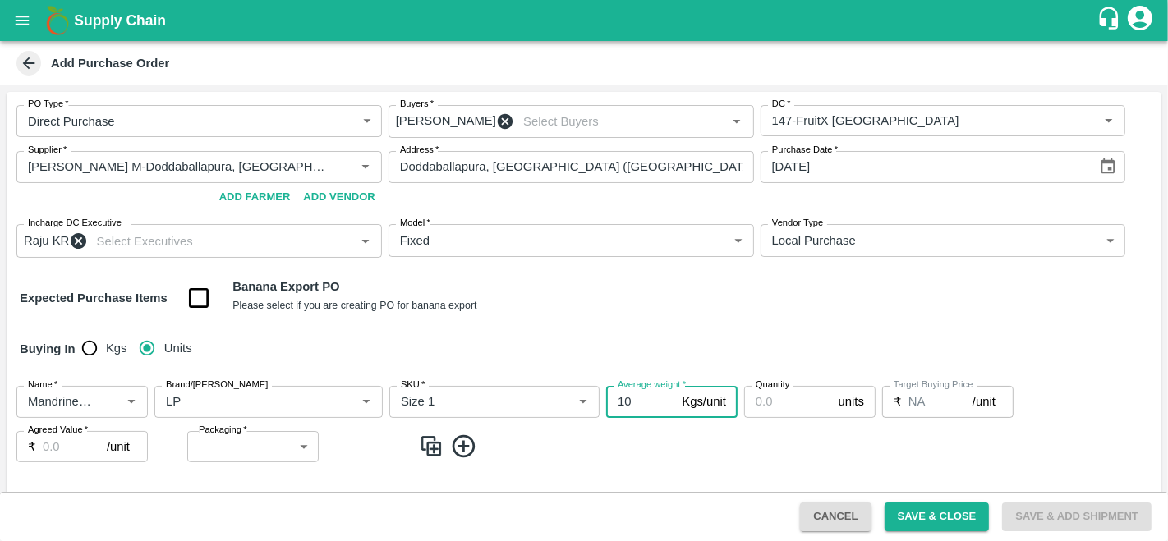
type input "10"
click at [774, 417] on input "Quantity" at bounding box center [788, 401] width 88 height 31
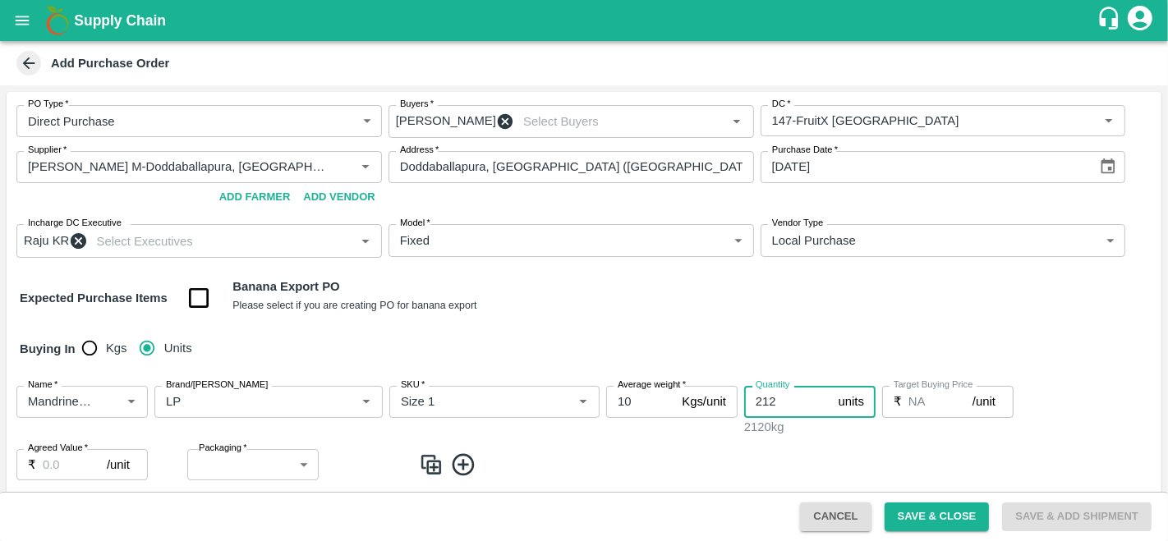
type input "212"
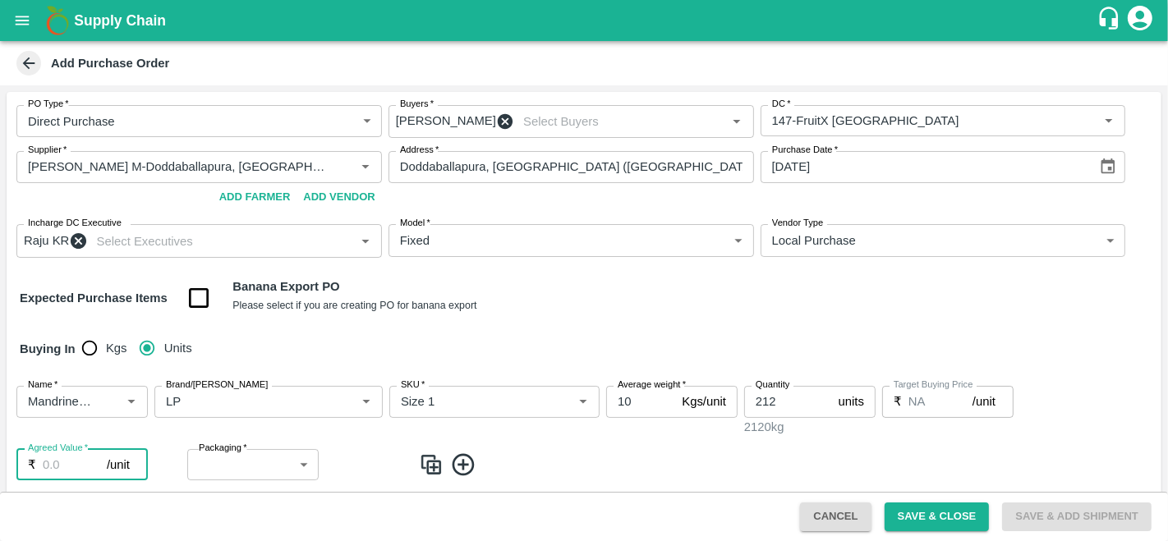
click at [80, 477] on input "Agreed Value   *" at bounding box center [75, 464] width 64 height 31
type input "1650"
click at [223, 480] on body "Supply Chain Add Purchase Order PO Type   * Direct Purchase 3 PO Type Buyers   …" at bounding box center [584, 270] width 1168 height 541
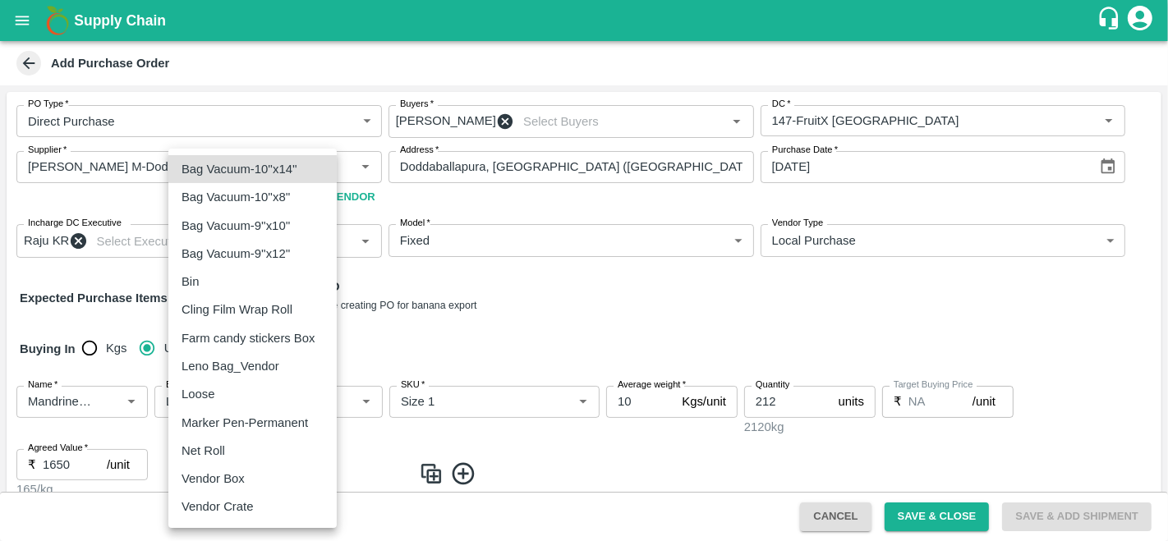
click at [244, 485] on p "Vendor Box" at bounding box center [213, 479] width 63 height 18
type input "276"
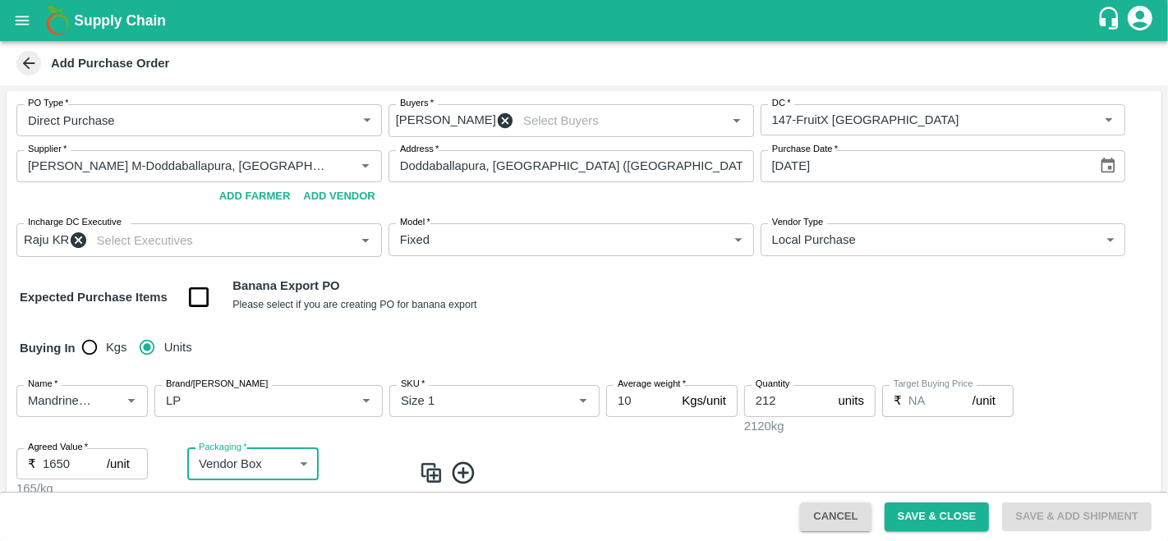
click at [548, 452] on div "Name   * Name   * Brand/Marka Brand/Marka SKU   * SKU   * Average weight   * 10…" at bounding box center [584, 441] width 1155 height 139
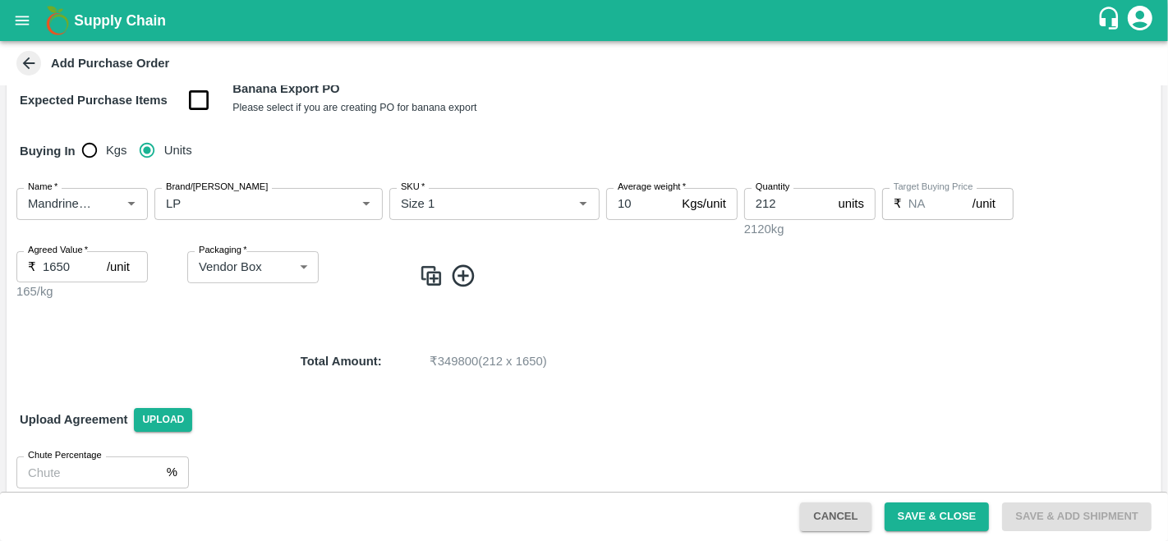
click at [419, 290] on img at bounding box center [431, 276] width 25 height 27
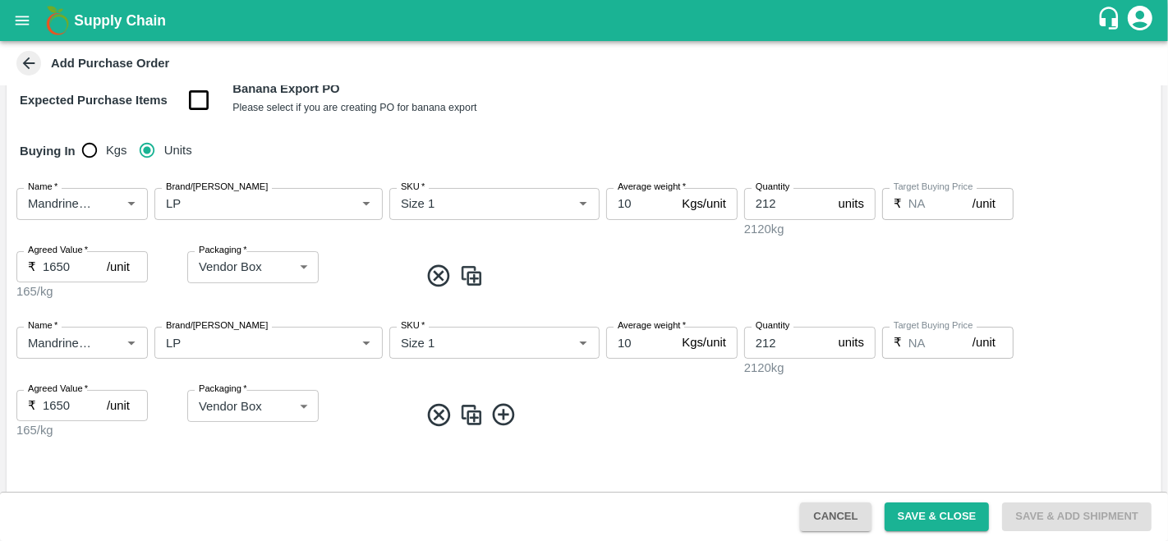
click at [441, 353] on input "SKU   *" at bounding box center [470, 342] width 152 height 21
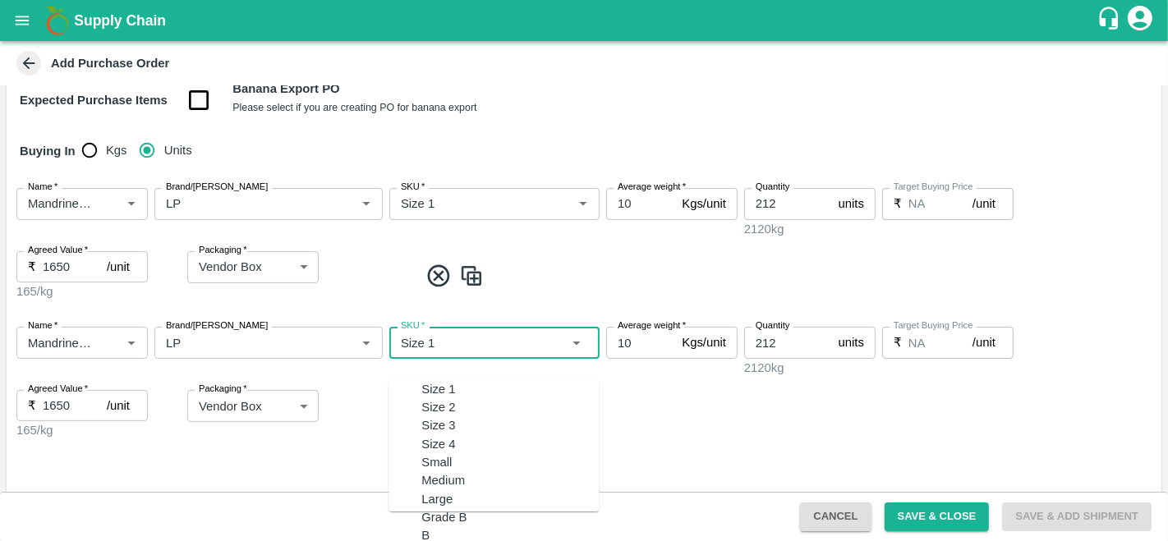
click at [441, 353] on input "SKU   *" at bounding box center [470, 342] width 152 height 21
click at [440, 386] on div "Size 2" at bounding box center [509, 389] width 177 height 18
type input "Size 2"
click at [797, 348] on input "212" at bounding box center [788, 342] width 88 height 31
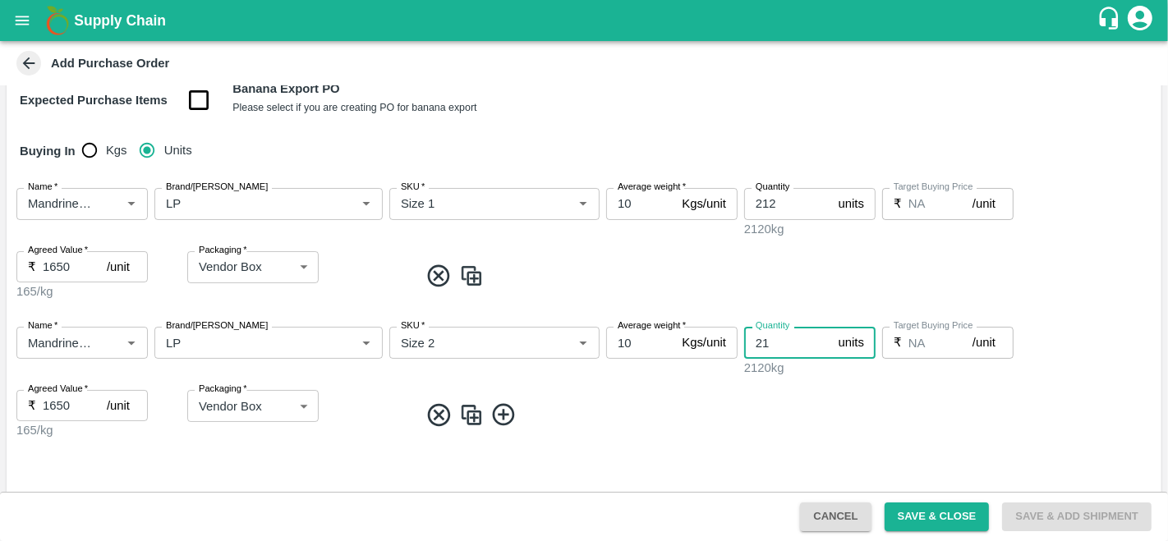
type input "2"
type input "137"
click at [459, 414] on img at bounding box center [471, 415] width 25 height 27
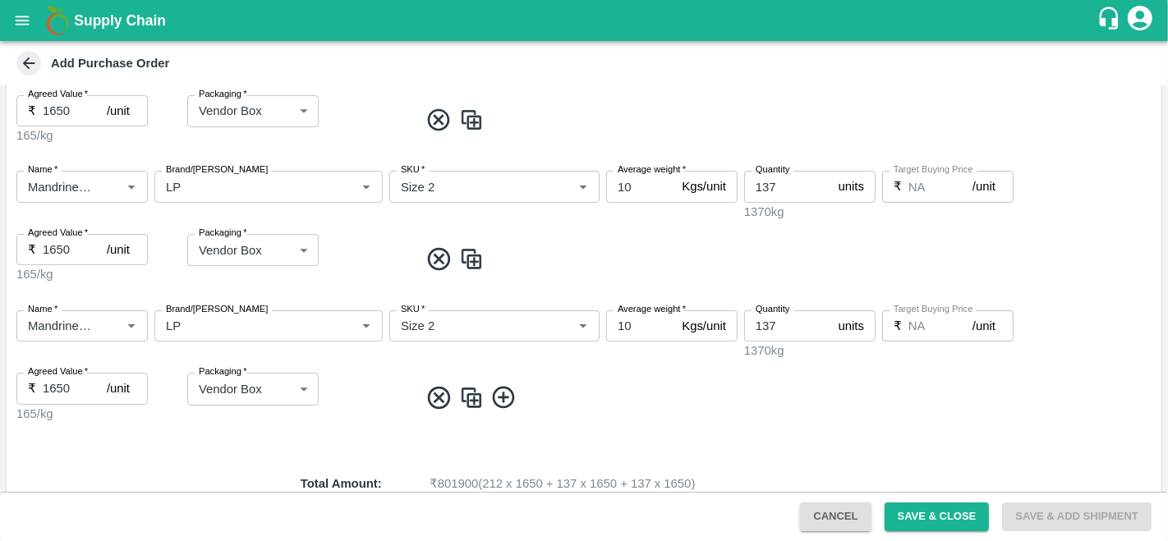
scroll to position [355, 0]
click at [439, 327] on input "SKU   *" at bounding box center [470, 325] width 152 height 21
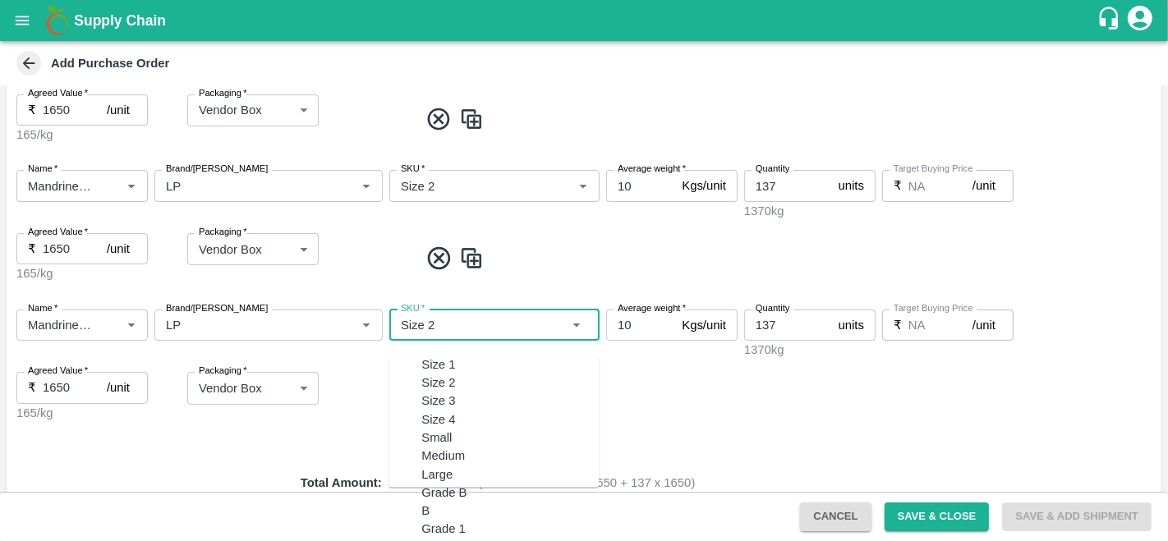
click at [439, 327] on input "SKU   *" at bounding box center [470, 325] width 152 height 21
click at [448, 356] on ul "Size 3" at bounding box center [493, 365] width 210 height 18
click at [447, 364] on div "Size 3" at bounding box center [509, 365] width 177 height 18
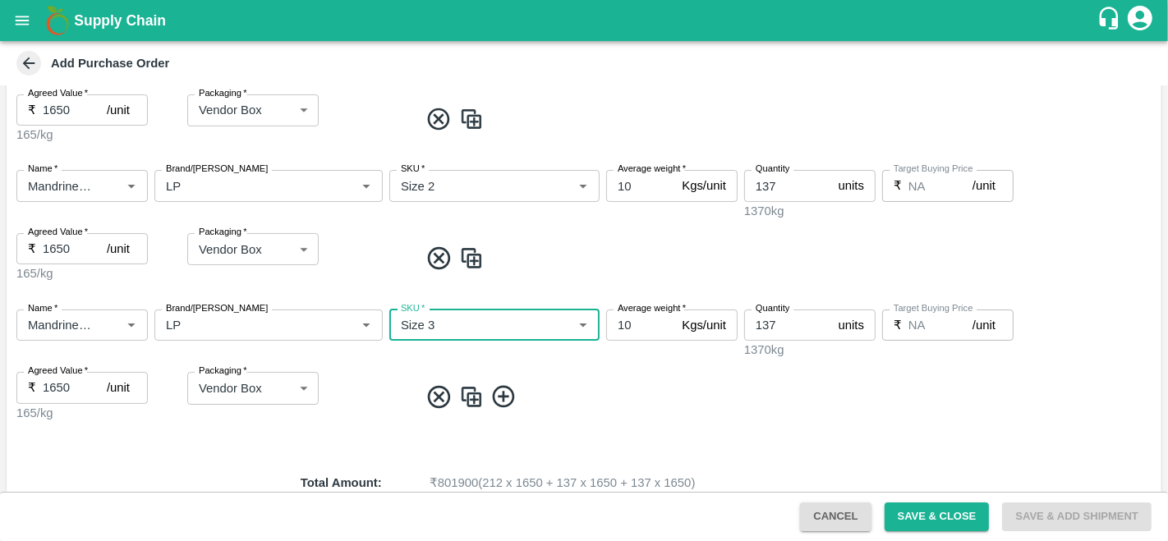
type input "Size 3"
click at [459, 401] on img at bounding box center [471, 397] width 25 height 27
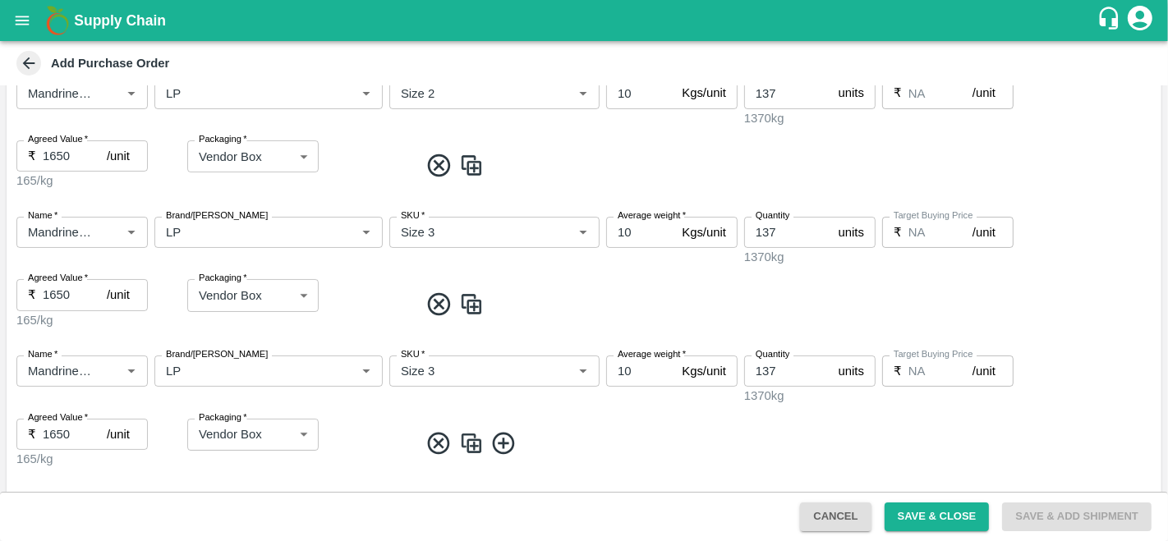
scroll to position [479, 0]
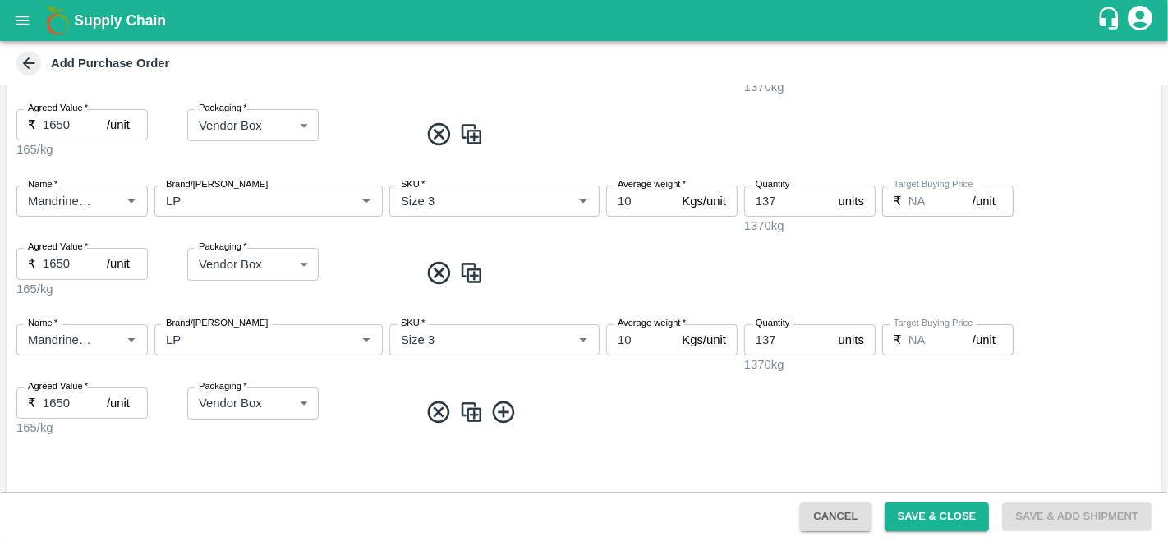
click at [53, 343] on input "Name   *" at bounding box center [57, 339] width 73 height 21
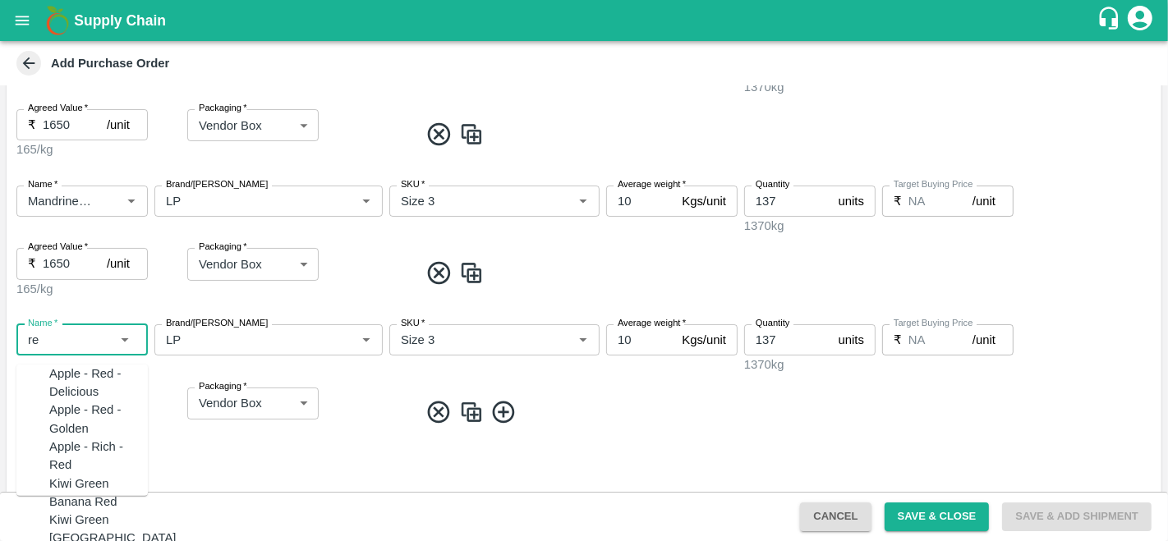
scroll to position [0, 0]
type input "r"
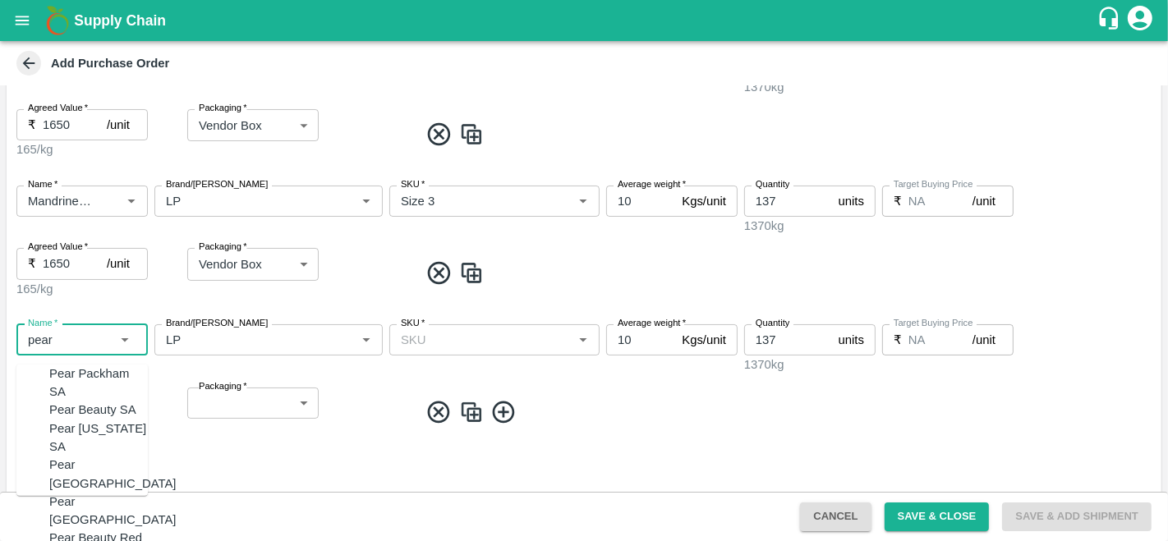
click at [80, 404] on div "Pear Beauty SA" at bounding box center [92, 410] width 87 height 18
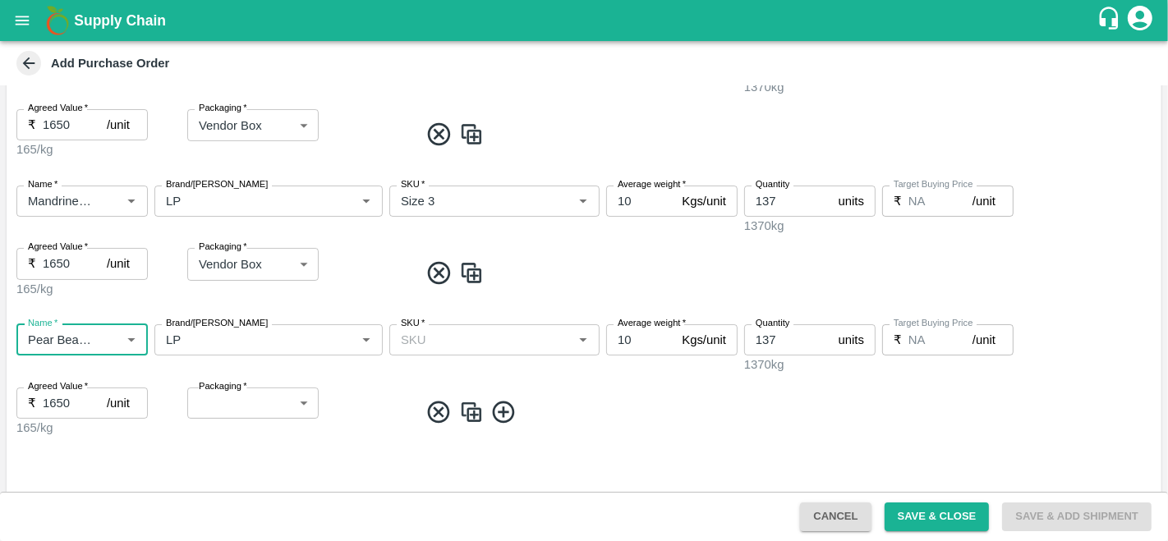
type input "Pear Beauty SA"
click at [466, 338] on input "SKU   *" at bounding box center [480, 339] width 173 height 21
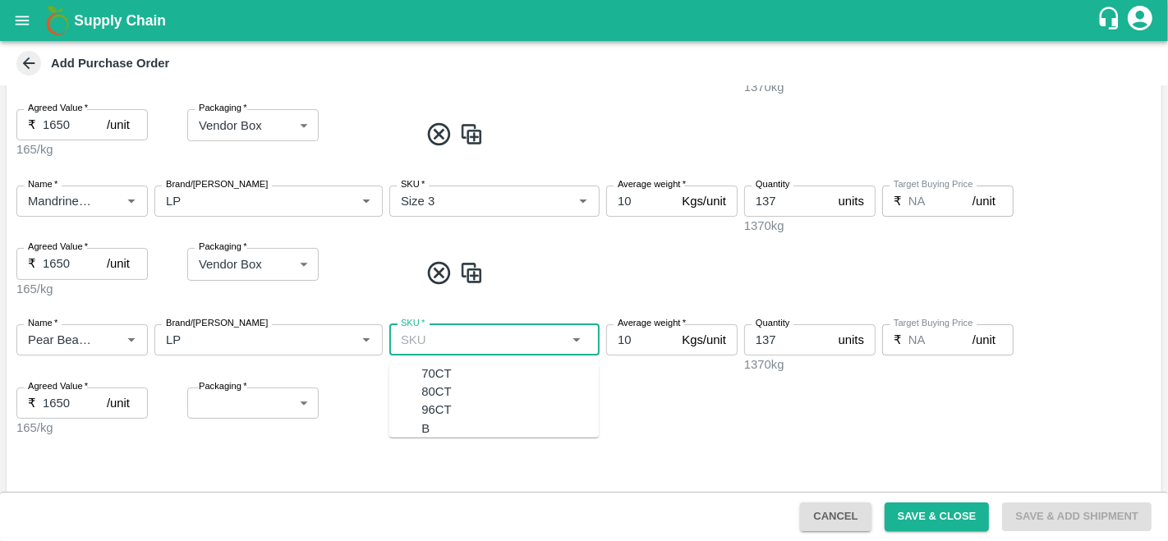
click at [428, 400] on div "80CT" at bounding box center [436, 392] width 30 height 18
type input "80CT"
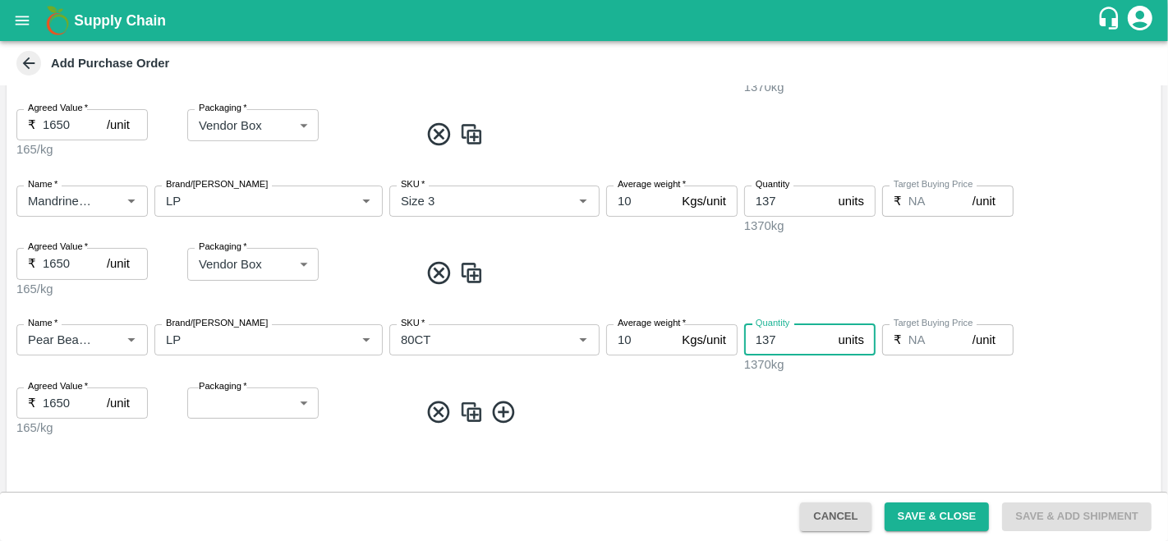
click at [793, 337] on input "137" at bounding box center [788, 339] width 88 height 31
click at [628, 337] on input "10" at bounding box center [640, 339] width 69 height 31
type input "12"
click at [797, 333] on input "137" at bounding box center [788, 339] width 88 height 31
type input "1"
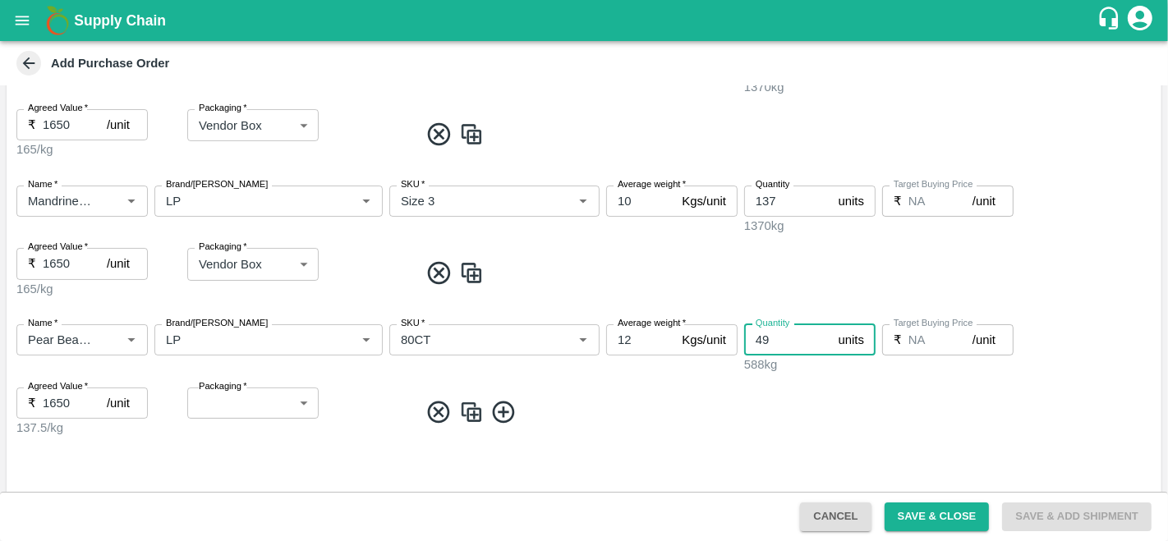
type input "49"
click at [56, 342] on input "Name   *" at bounding box center [57, 339] width 73 height 21
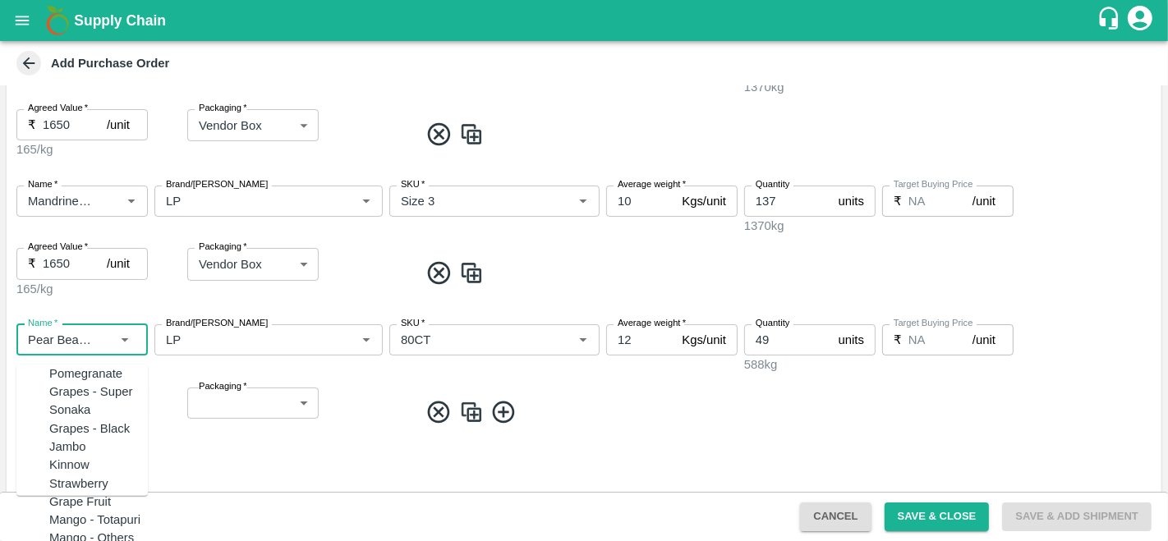
scroll to position [2051, 0]
click at [786, 338] on input "49" at bounding box center [788, 339] width 88 height 31
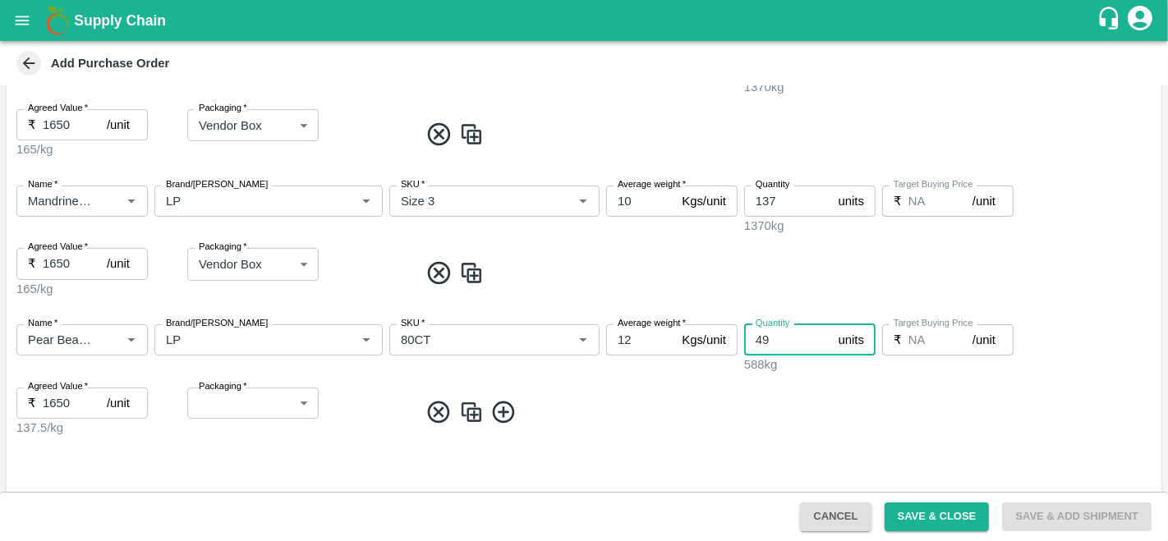
click at [266, 395] on body "Supply Chain Add Purchase Order PO Type   * Direct Purchase 3 PO Type Buyers   …" at bounding box center [584, 270] width 1168 height 541
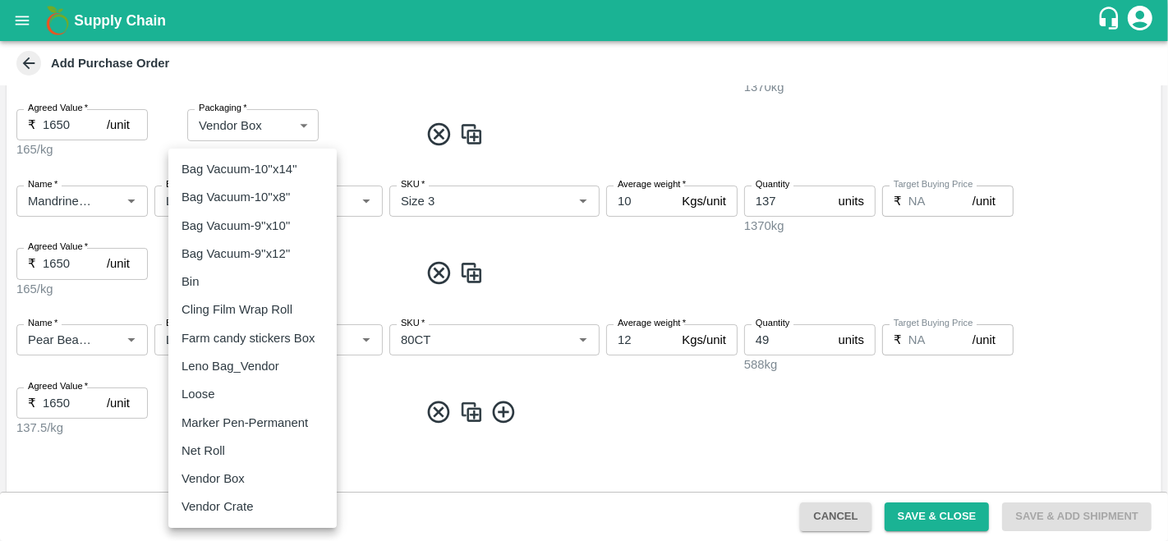
click at [223, 475] on p "Vendor Box" at bounding box center [213, 479] width 63 height 18
type input "276"
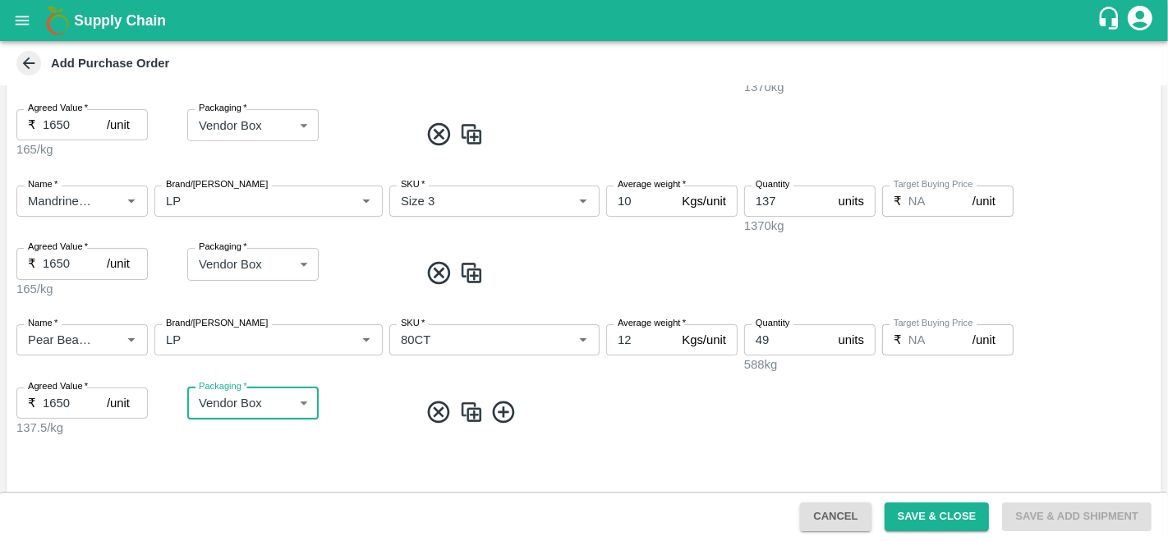
click at [459, 416] on img at bounding box center [471, 412] width 25 height 27
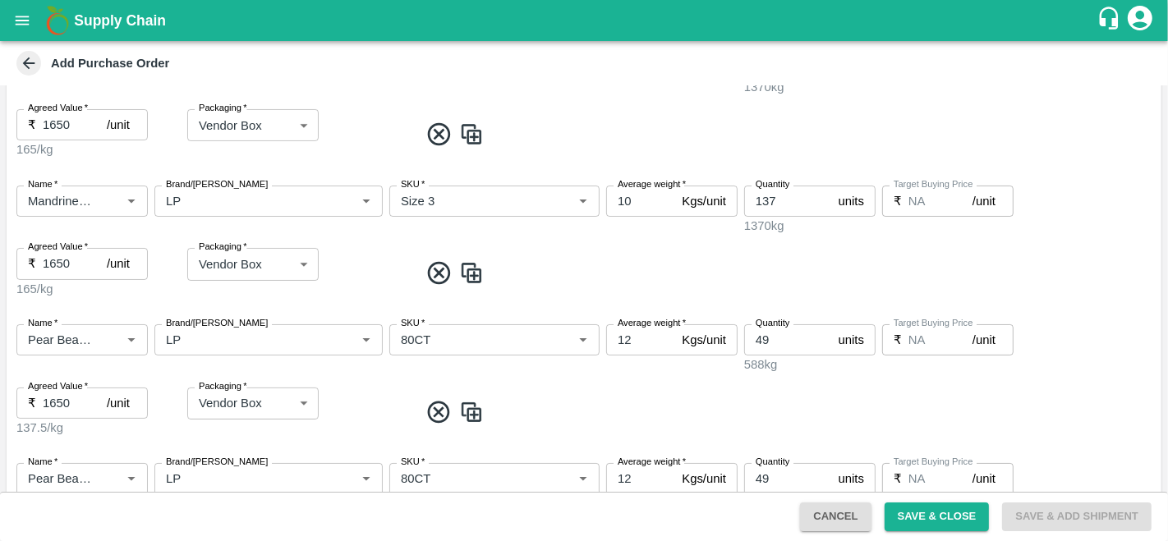
click at [459, 405] on img at bounding box center [471, 412] width 25 height 27
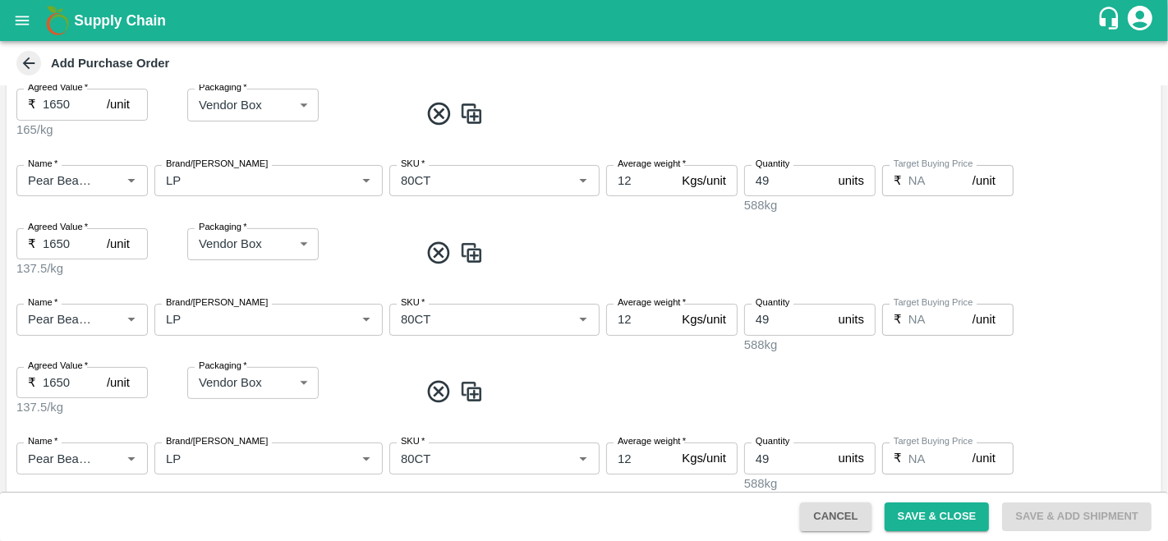
scroll to position [655, 0]
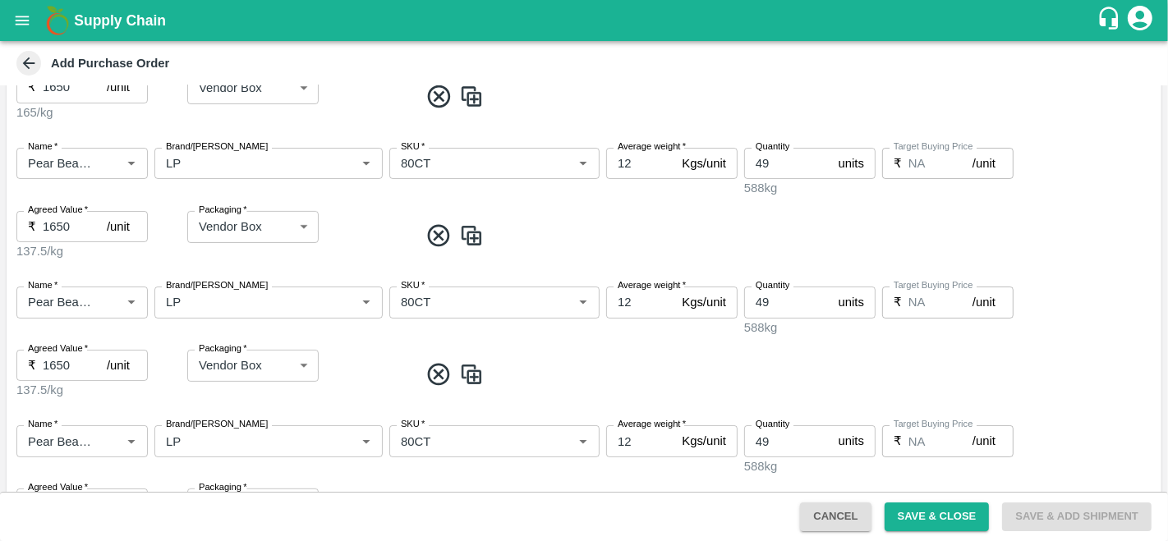
click at [425, 361] on icon at bounding box center [438, 374] width 27 height 27
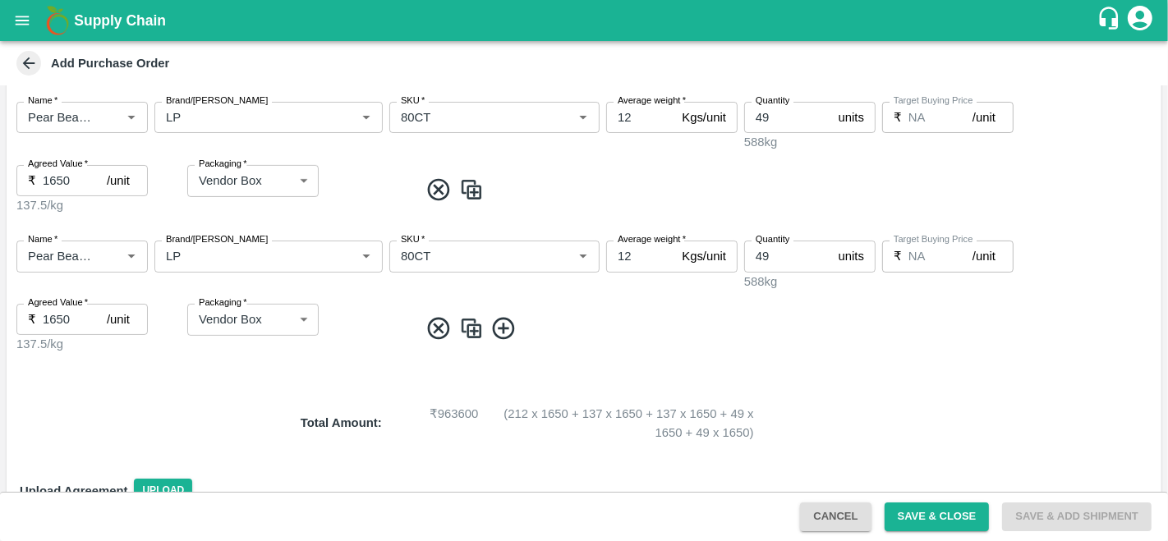
scroll to position [703, 0]
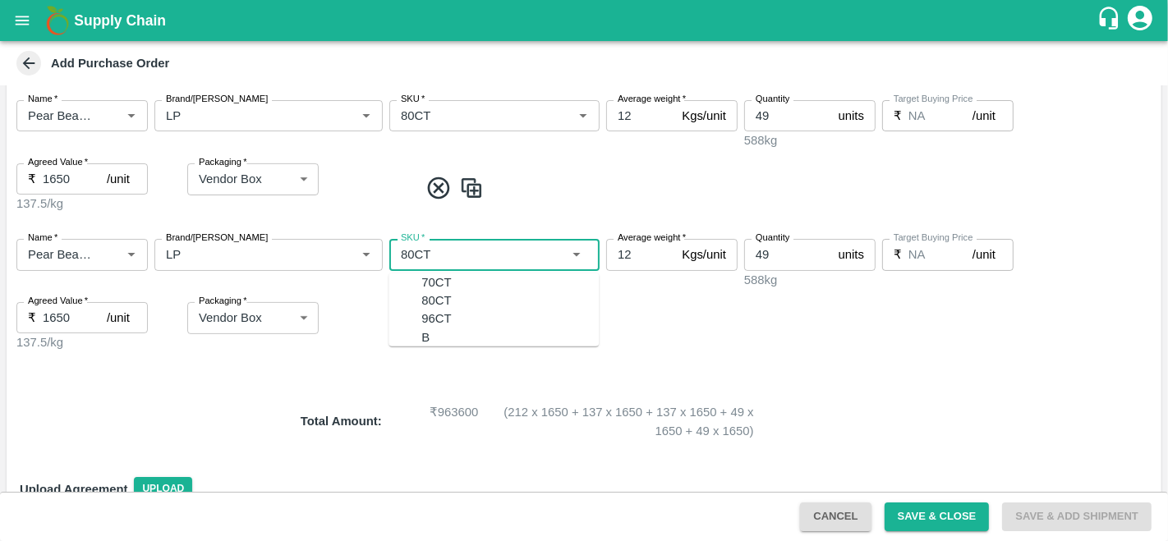
click at [404, 245] on input "SKU   *" at bounding box center [470, 254] width 152 height 21
click at [421, 328] on div "96CT" at bounding box center [436, 319] width 30 height 18
type input "96CT"
click at [779, 251] on input "49" at bounding box center [788, 254] width 88 height 31
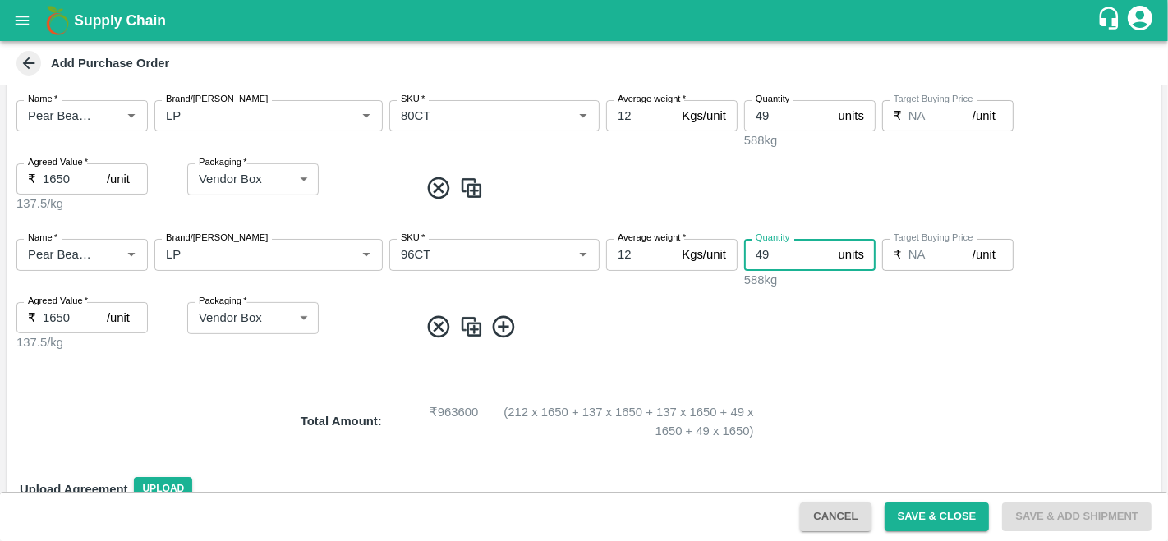
type input "4"
type input "52"
click at [459, 314] on img at bounding box center [471, 327] width 25 height 27
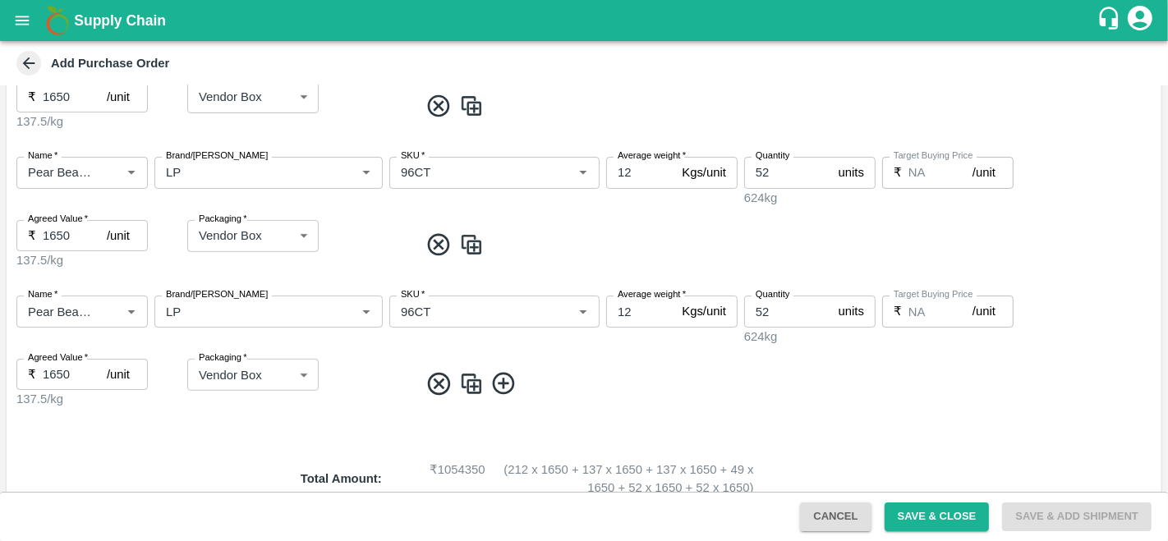
scroll to position [794, 0]
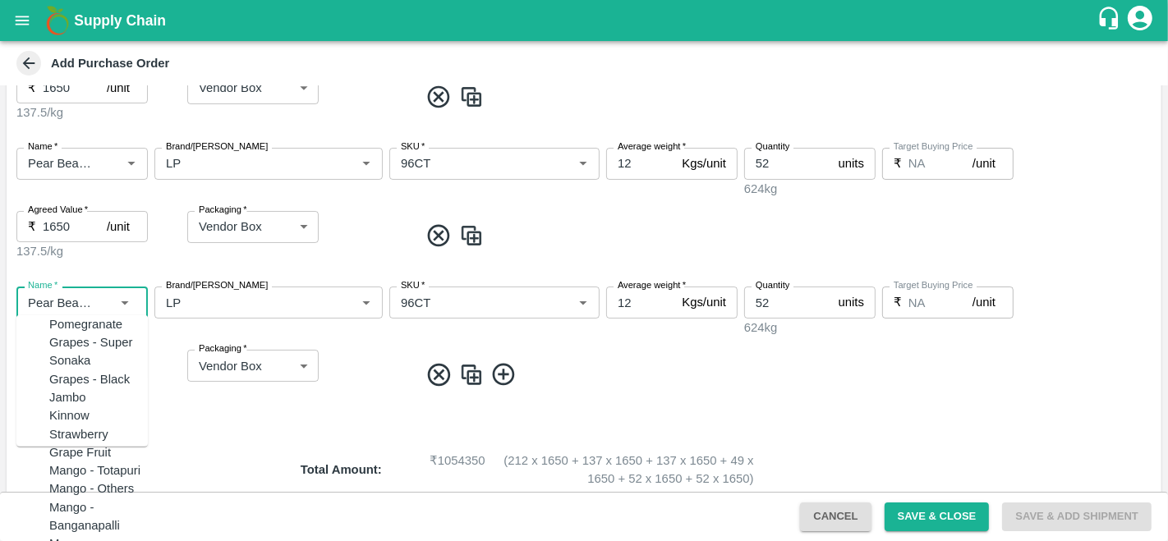
click at [80, 292] on input "Name   *" at bounding box center [57, 302] width 73 height 21
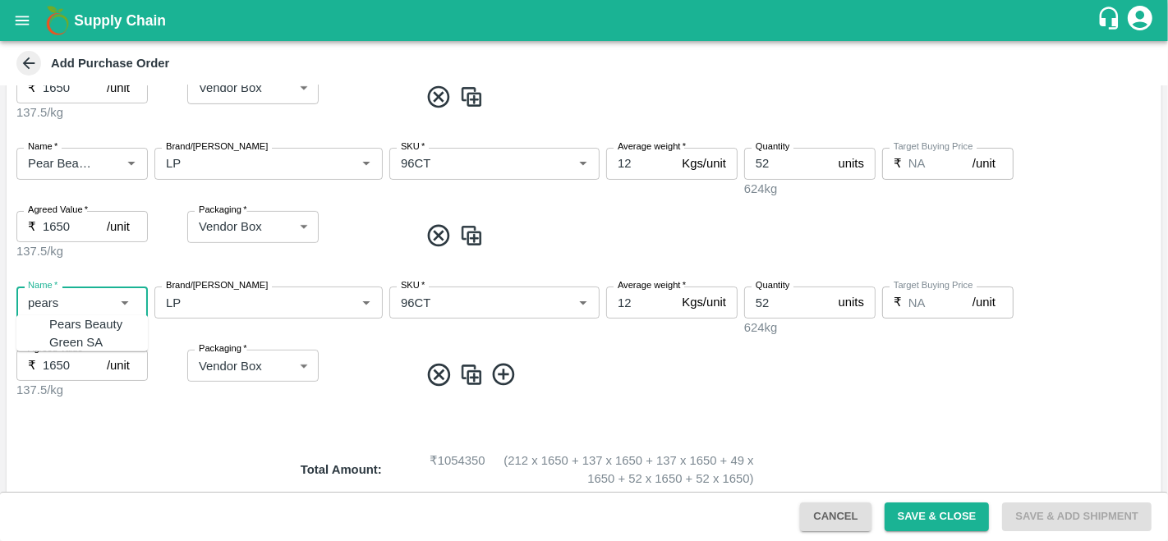
click at [72, 327] on div "Pears Beauty Green SA" at bounding box center [98, 333] width 99 height 37
type input "Pears Beauty Green SA"
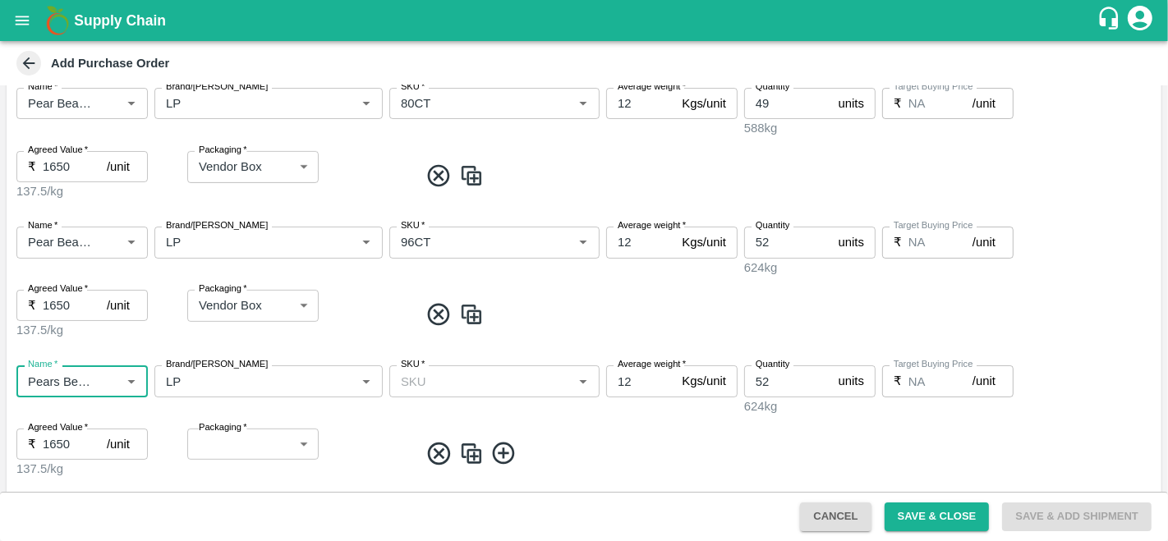
scroll to position [701, 0]
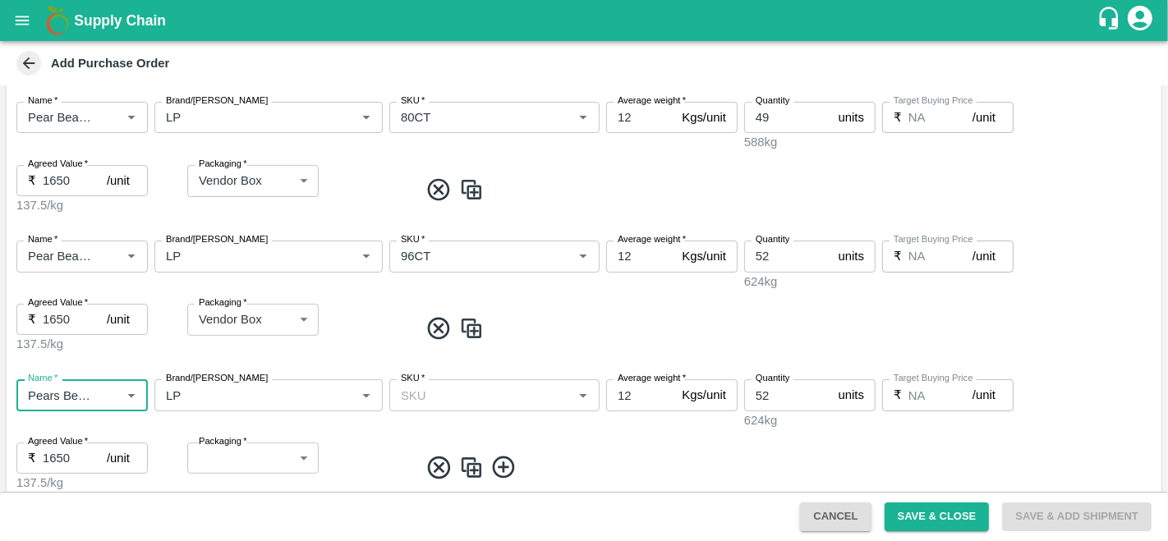
type input "Pears Beauty Green SA"
click at [64, 110] on input "Name   *" at bounding box center [57, 117] width 73 height 21
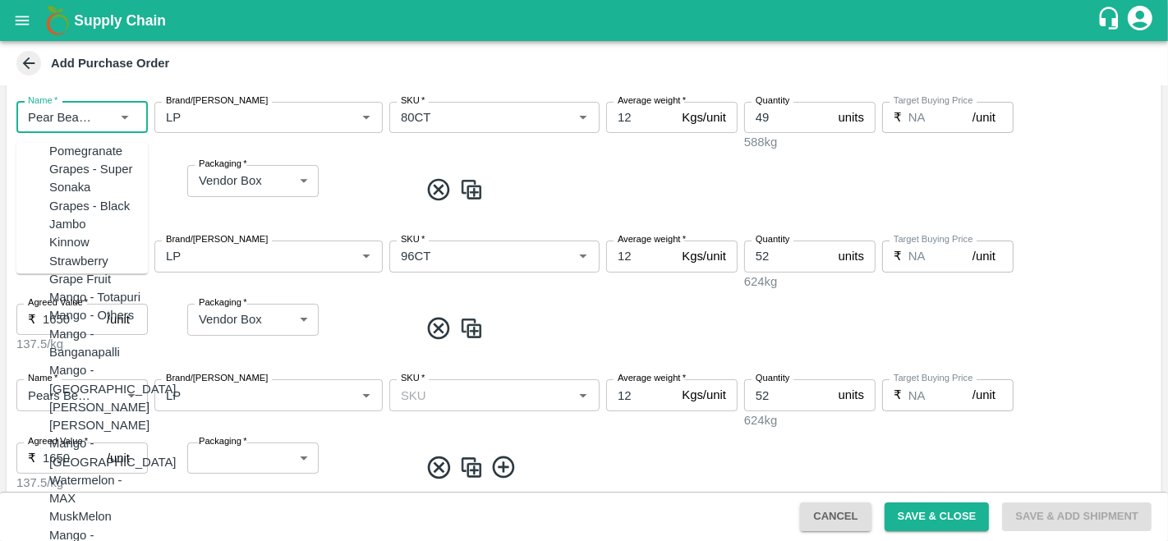
scroll to position [2051, 0]
click at [83, 384] on input "Name   *" at bounding box center [57, 394] width 73 height 21
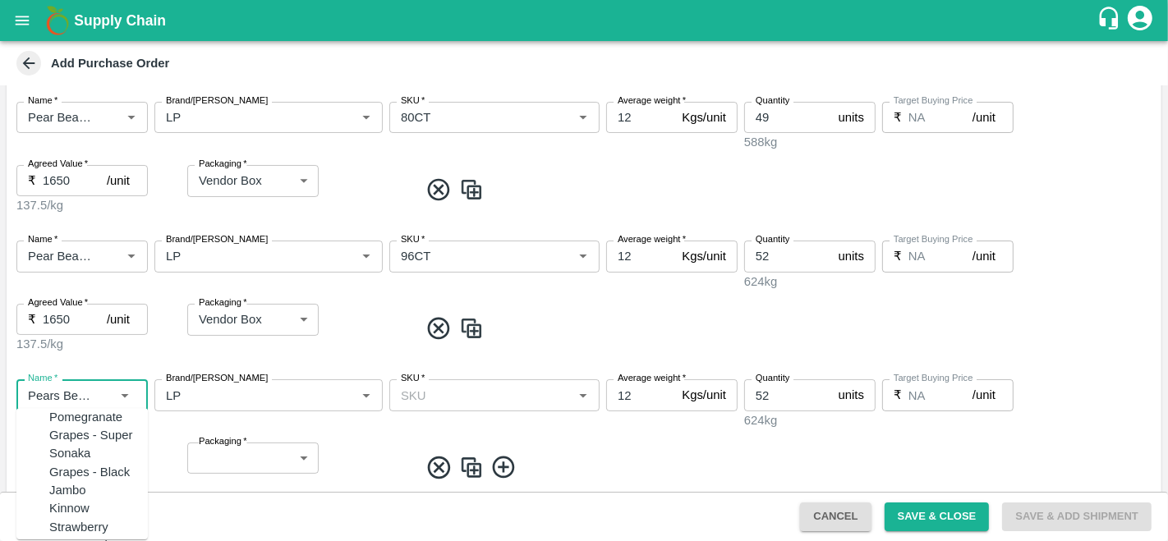
scroll to position [2640, 0]
click at [59, 247] on input "Name   *" at bounding box center [57, 256] width 73 height 21
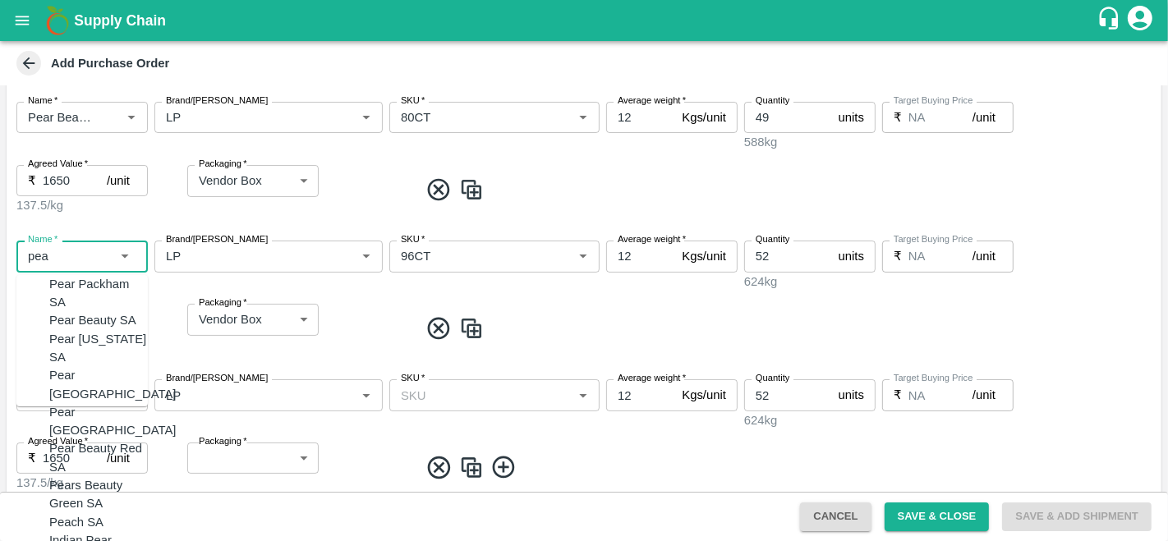
scroll to position [0, 0]
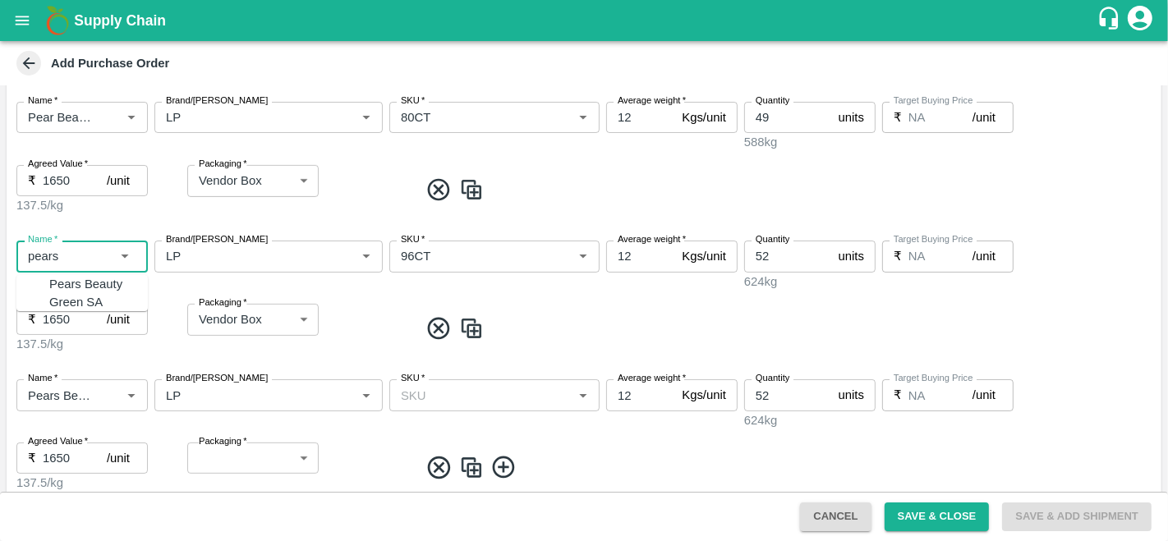
click at [86, 289] on div "Pears Beauty Green SA" at bounding box center [98, 293] width 99 height 37
type input "Pears Beauty Green SA"
click at [441, 259] on div "SKU   *" at bounding box center [494, 256] width 210 height 31
type input "Pears Beauty Green SA"
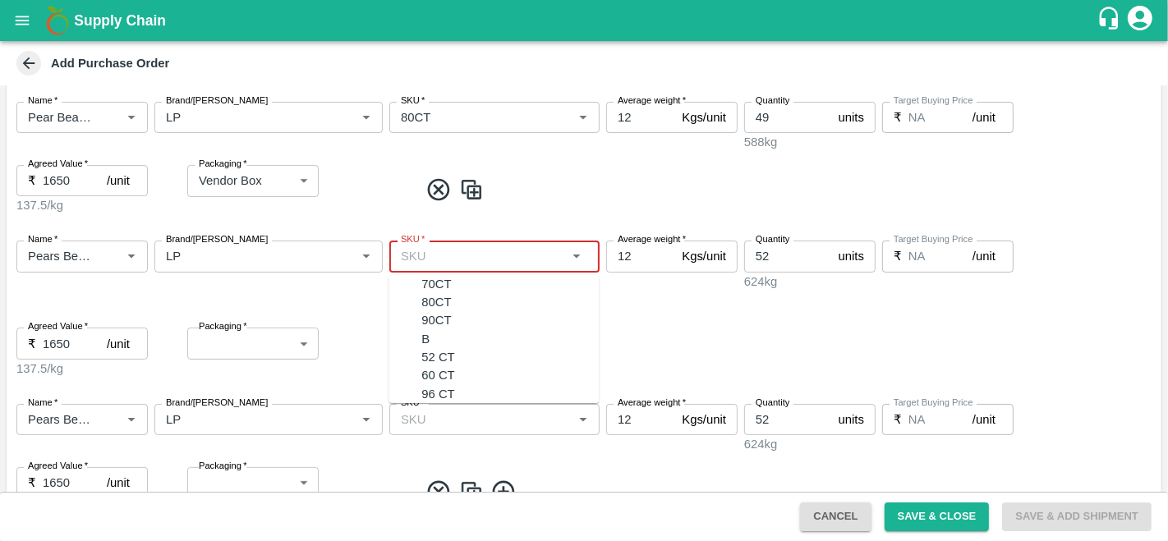
click at [434, 329] on div "90CT" at bounding box center [509, 320] width 177 height 18
type input "90CT"
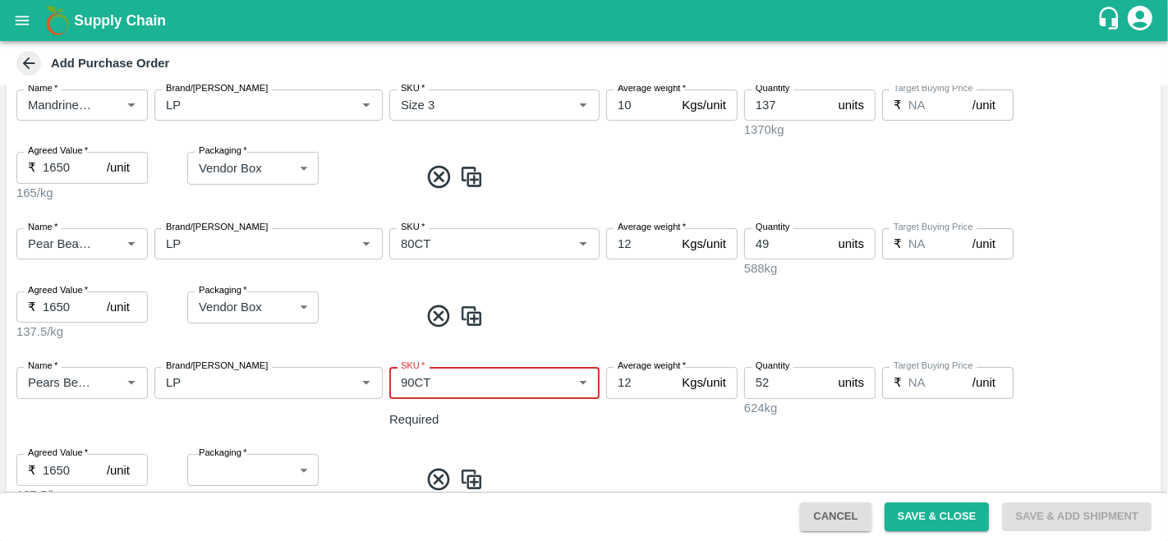
scroll to position [574, 0]
click at [75, 241] on input "Name   *" at bounding box center [57, 244] width 73 height 21
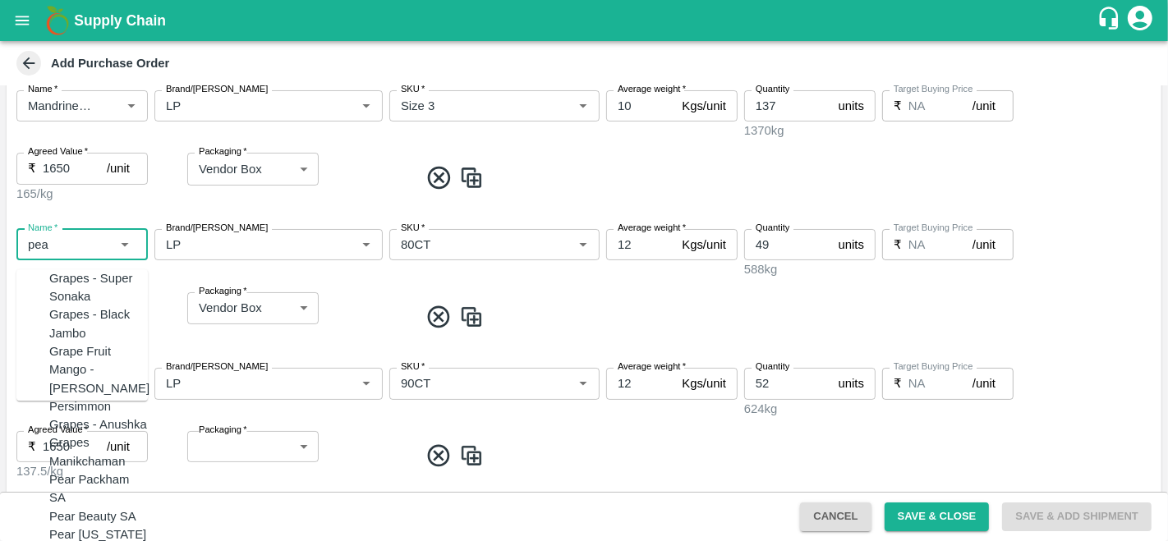
scroll to position [0, 0]
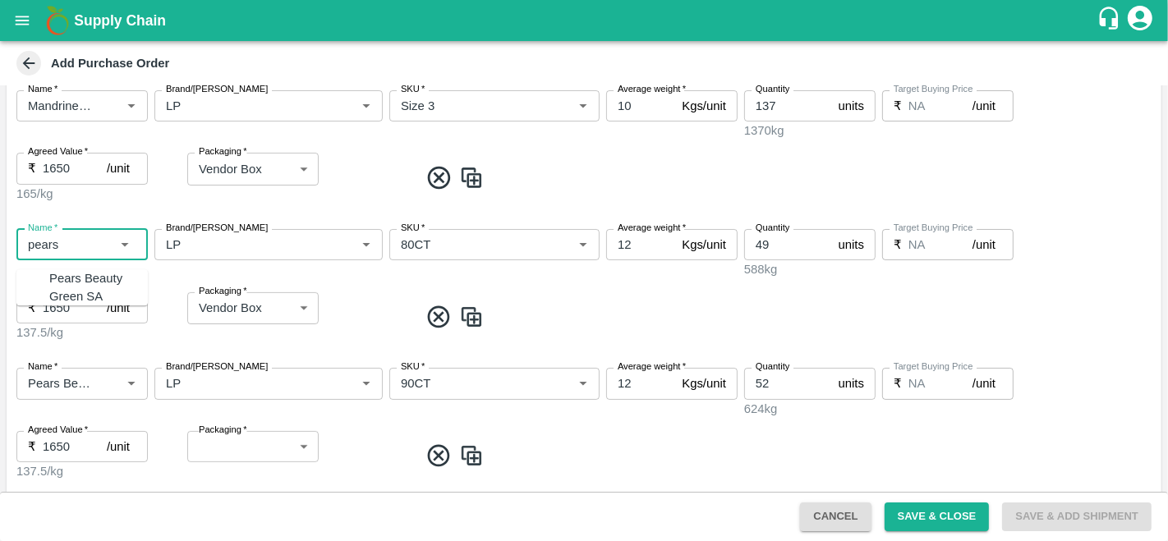
click at [66, 281] on div "Pears Beauty Green SA" at bounding box center [98, 287] width 99 height 37
type input "Pears Beauty Green SA"
click at [415, 234] on input "SKU   *" at bounding box center [480, 244] width 173 height 21
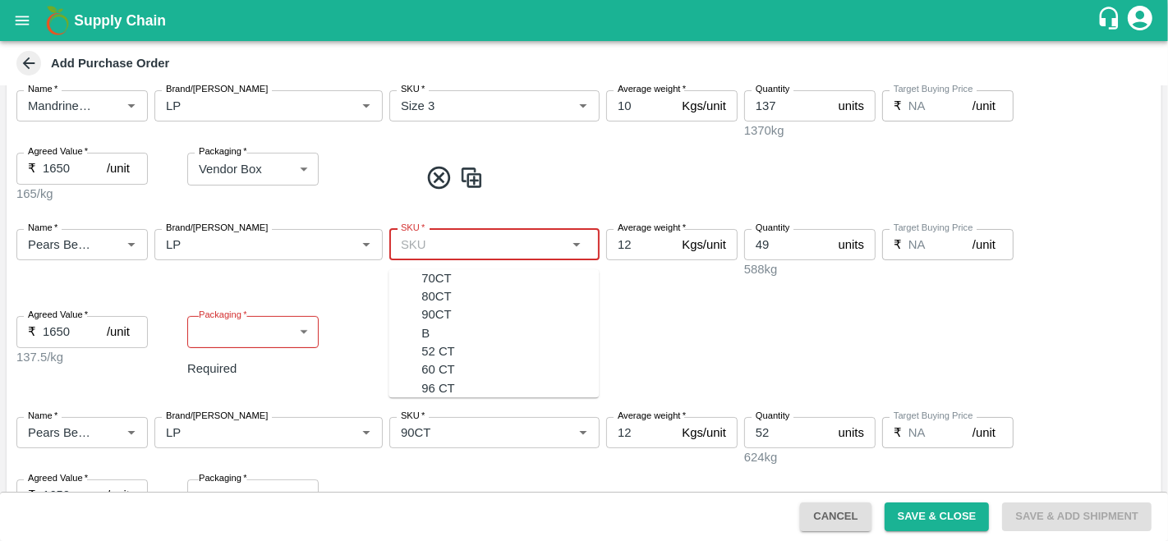
click at [431, 275] on div "70CT" at bounding box center [436, 278] width 30 height 18
type input "70CT"
click at [232, 306] on body "Supply Chain Add Purchase Order PO Type   * Direct Purchase 3 PO Type Buyers   …" at bounding box center [584, 270] width 1168 height 541
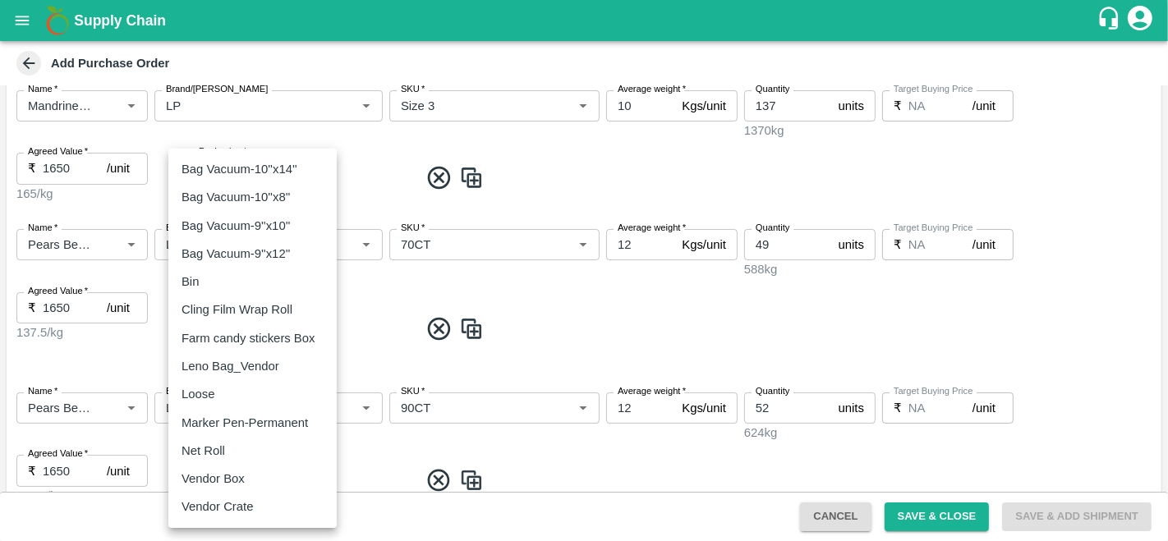
click at [226, 474] on p "Vendor Box" at bounding box center [213, 479] width 63 height 18
type input "276"
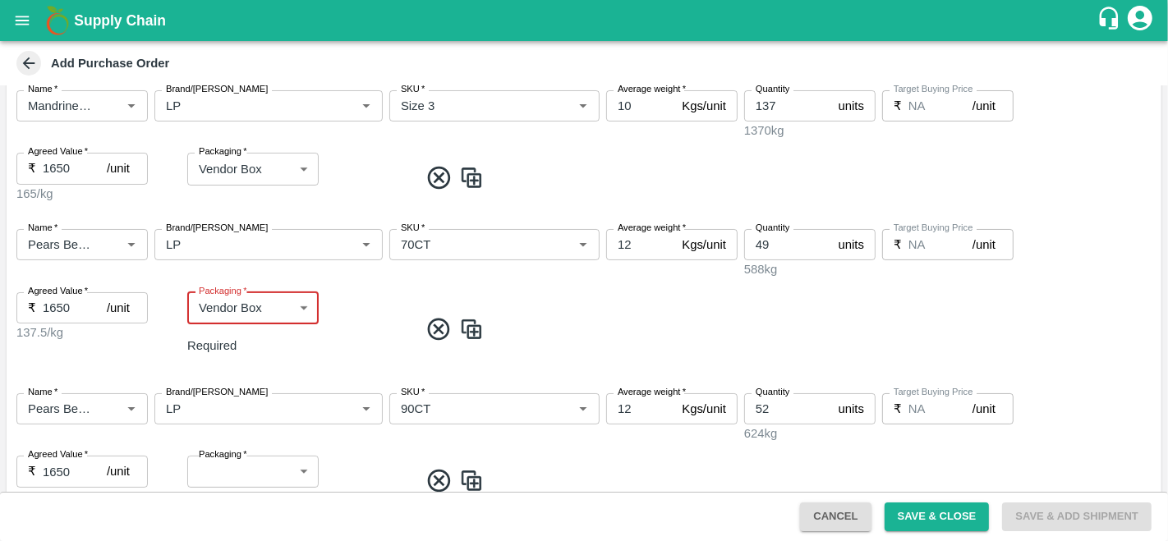
click at [243, 444] on body "Supply Chain Add Purchase Order PO Type   * Direct Purchase 3 PO Type Buyers   …" at bounding box center [584, 270] width 1168 height 541
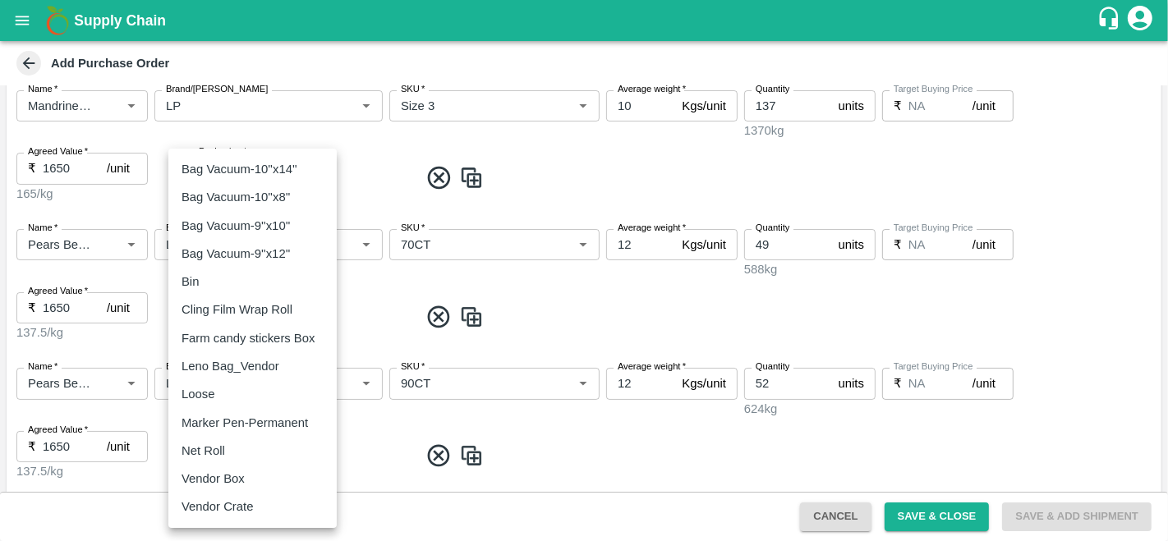
click at [227, 485] on p "Vendor Box" at bounding box center [213, 479] width 63 height 18
type input "276"
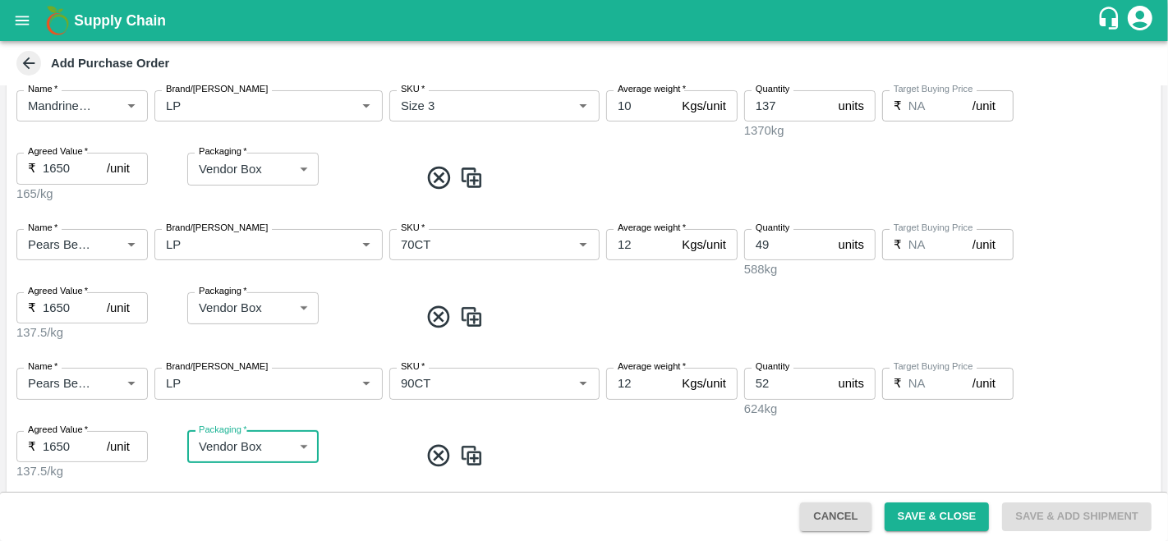
click at [531, 443] on span at bounding box center [787, 456] width 736 height 27
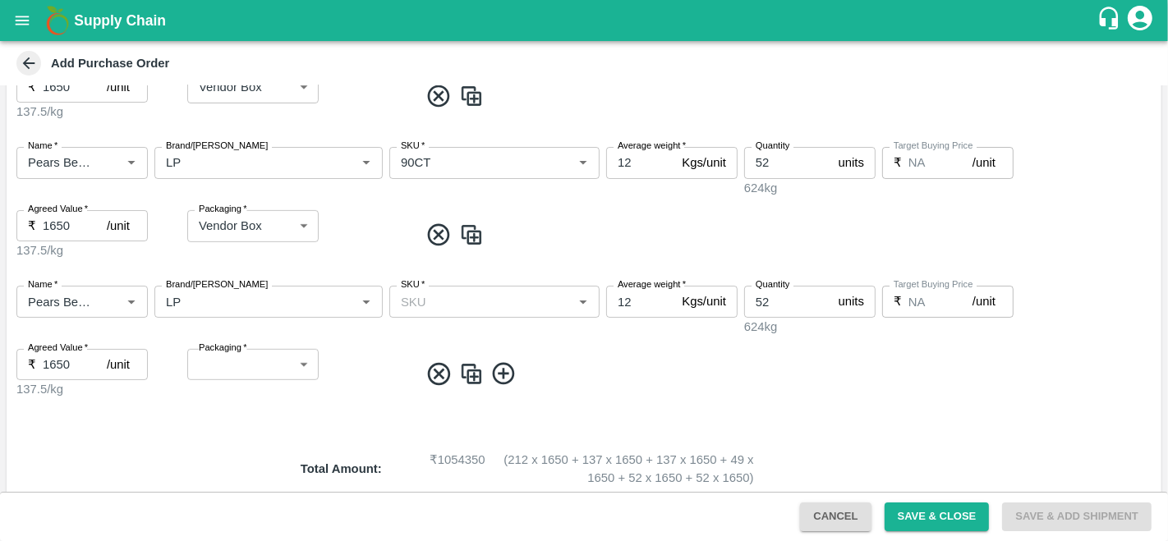
scroll to position [821, 0]
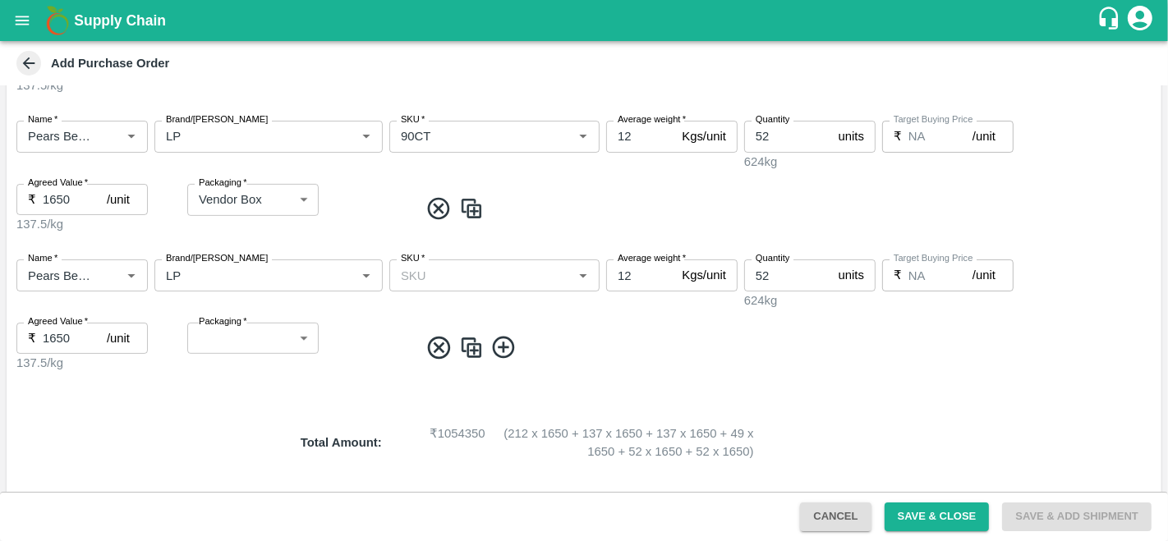
click at [47, 264] on input "Name   *" at bounding box center [57, 274] width 73 height 21
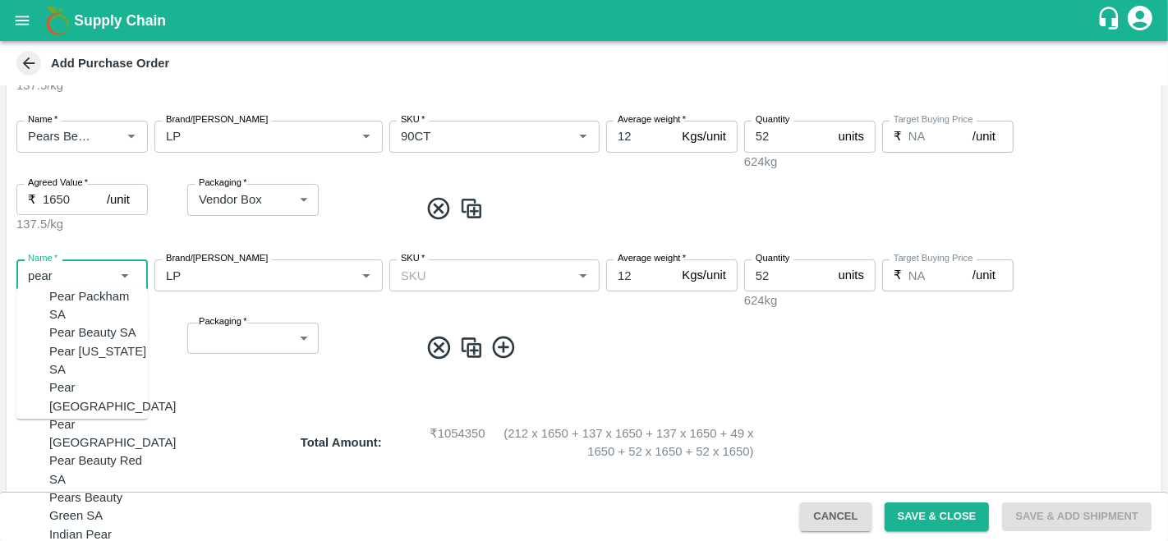
scroll to position [0, 0]
click at [104, 324] on div "Pear Beauty SA" at bounding box center [92, 333] width 87 height 18
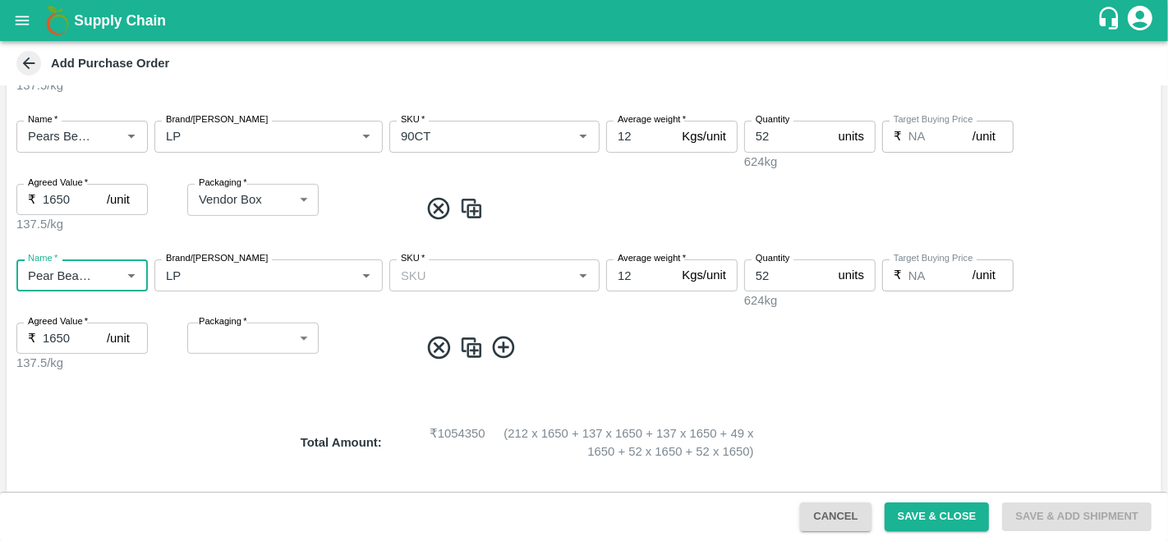
type input "Pear Beauty SA"
click at [448, 264] on input "SKU   *" at bounding box center [480, 274] width 173 height 21
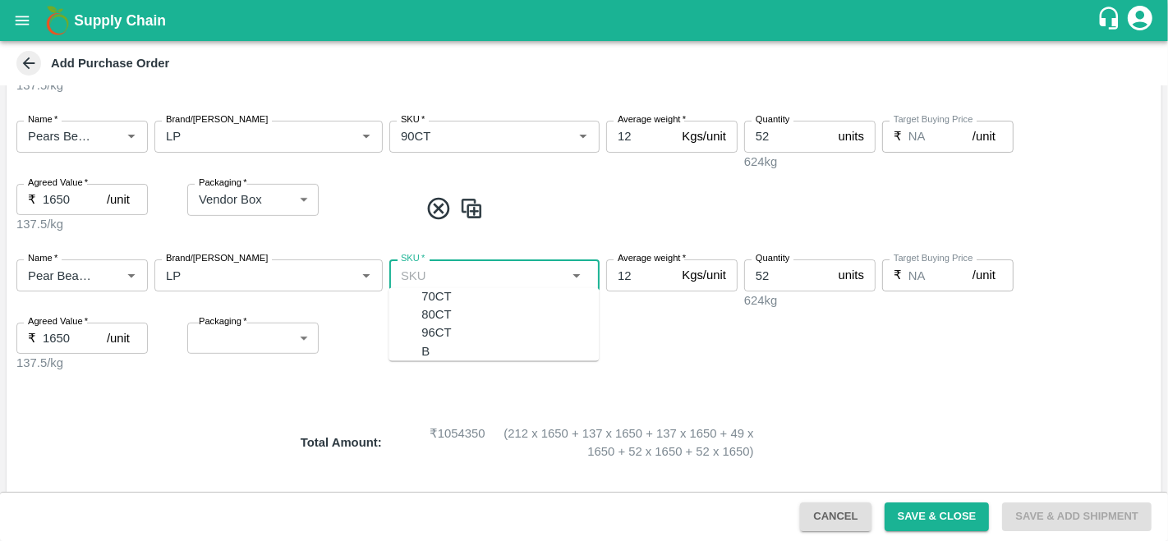
click at [425, 315] on div "80CT" at bounding box center [436, 315] width 30 height 18
type input "80CT"
click at [774, 267] on input "52" at bounding box center [788, 275] width 88 height 31
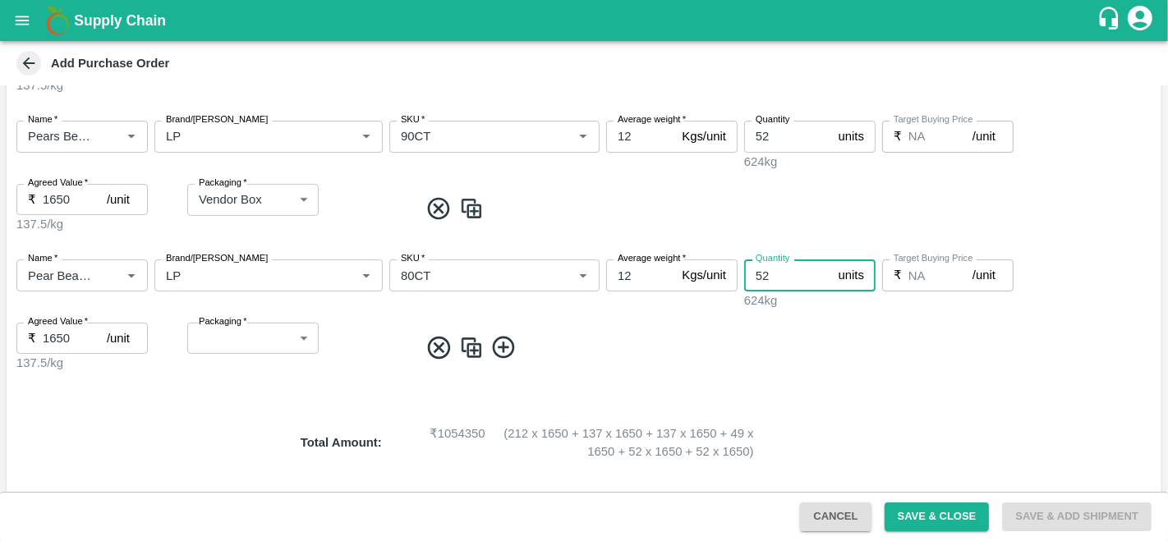
type input "5"
type input "51"
click at [245, 323] on body "Supply Chain Add Purchase Order PO Type   * Direct Purchase 3 PO Type Buyers   …" at bounding box center [584, 270] width 1168 height 541
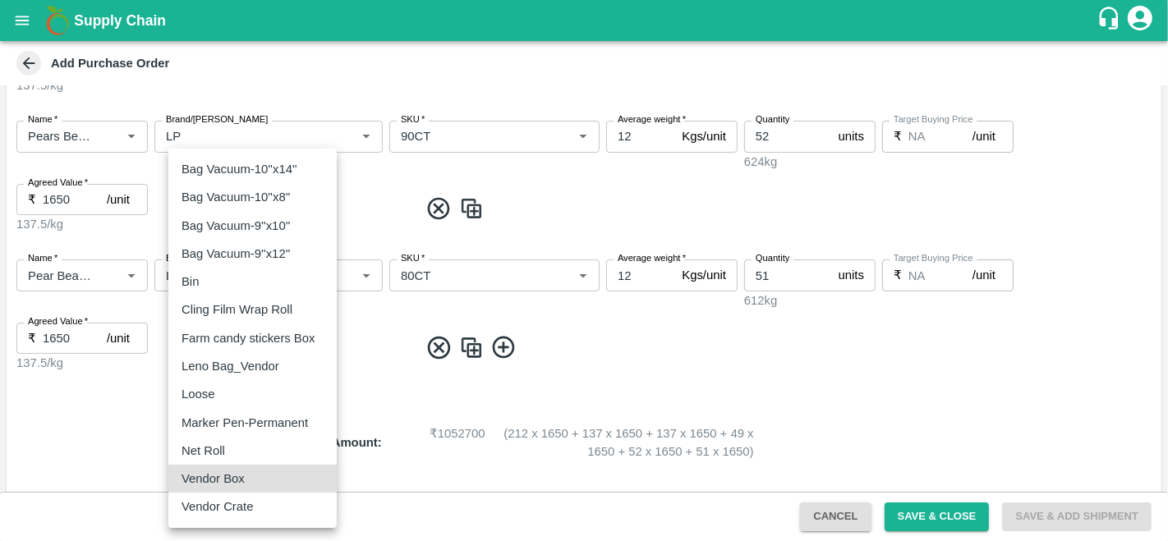
click at [297, 480] on div "Vendor Box" at bounding box center [253, 479] width 142 height 18
type input "276"
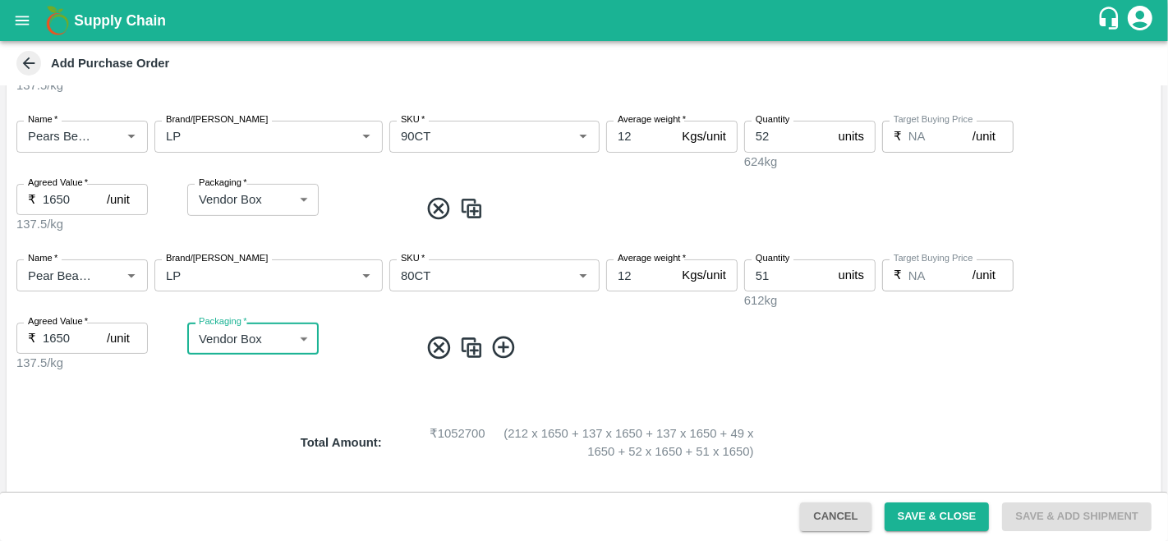
click at [459, 334] on img at bounding box center [471, 347] width 25 height 27
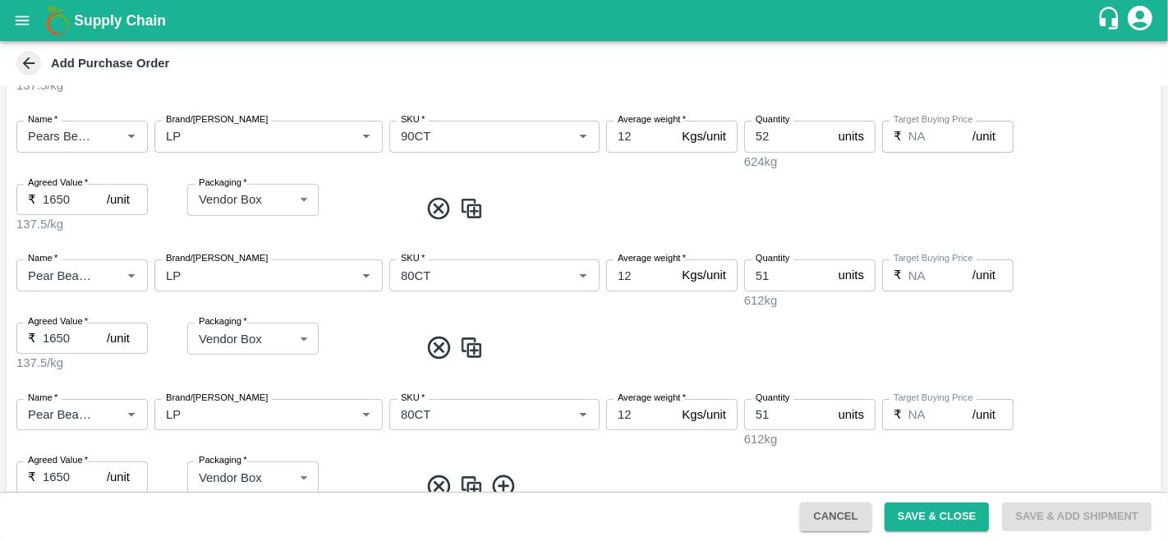
click at [62, 404] on input "Name   *" at bounding box center [57, 414] width 73 height 21
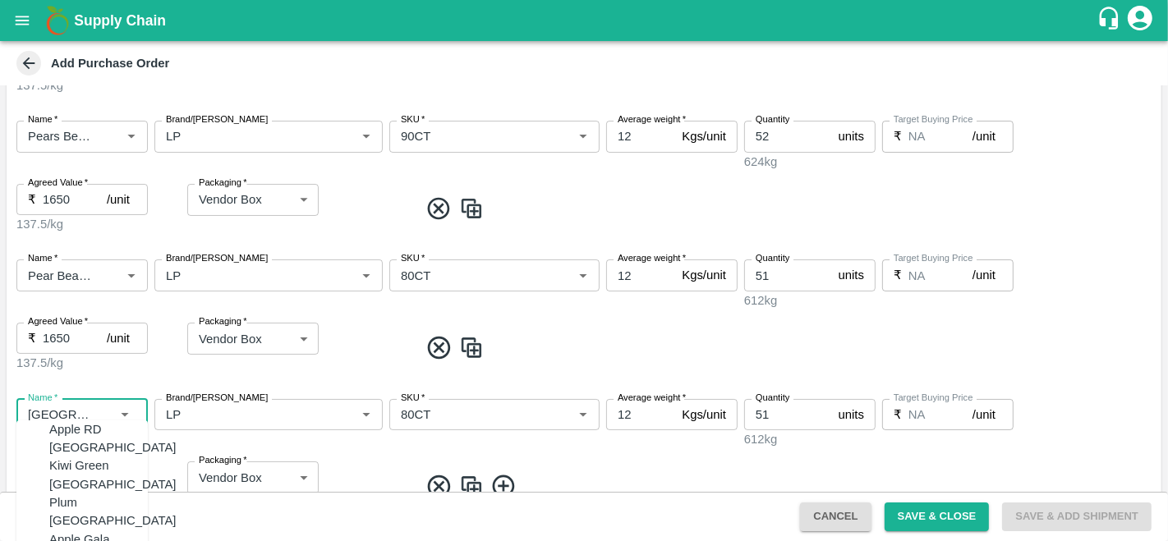
scroll to position [16, 0]
click at [91, 531] on div "Apple Gala [GEOGRAPHIC_DATA]" at bounding box center [112, 549] width 127 height 37
type input "Apple Gala [GEOGRAPHIC_DATA]"
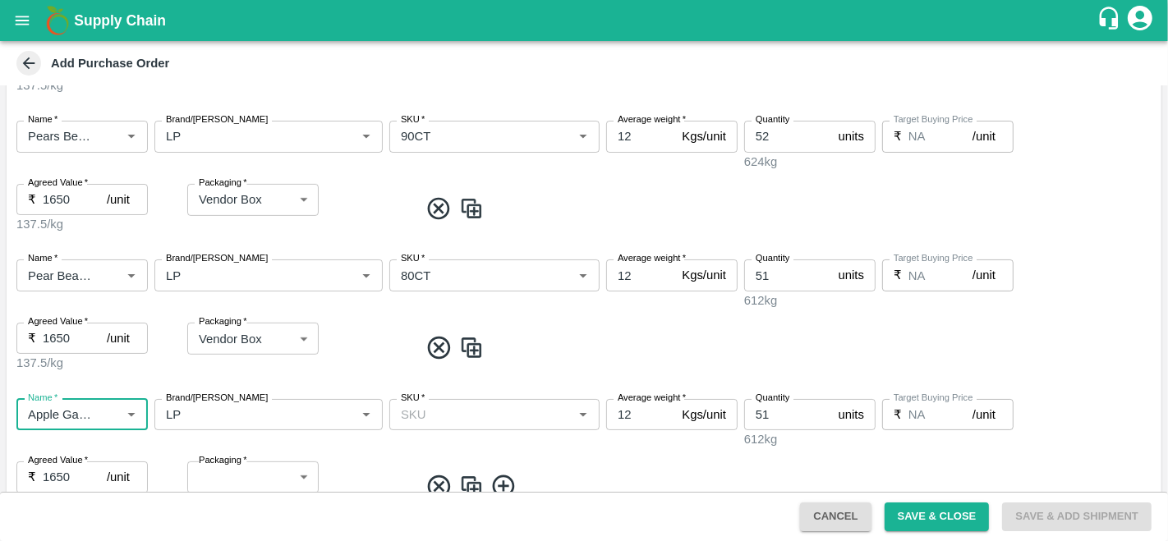
type input "Apple Gala [GEOGRAPHIC_DATA]"
click at [448, 404] on input "SKU   *" at bounding box center [480, 414] width 173 height 21
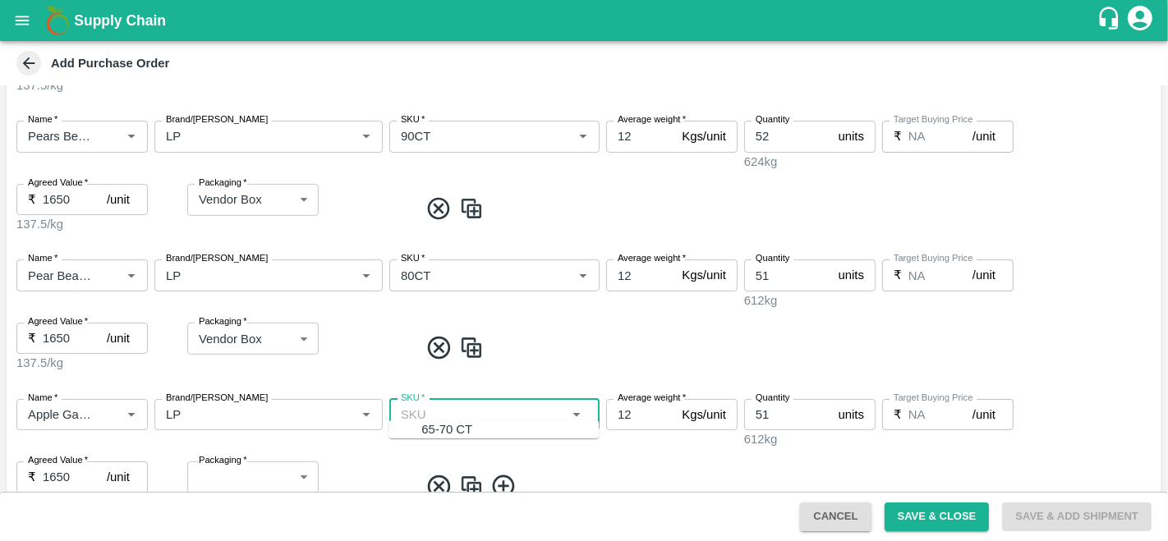
click at [436, 428] on div "65-70 CT" at bounding box center [446, 430] width 51 height 18
type input "65-70 CT"
click at [777, 399] on input "51" at bounding box center [788, 414] width 88 height 31
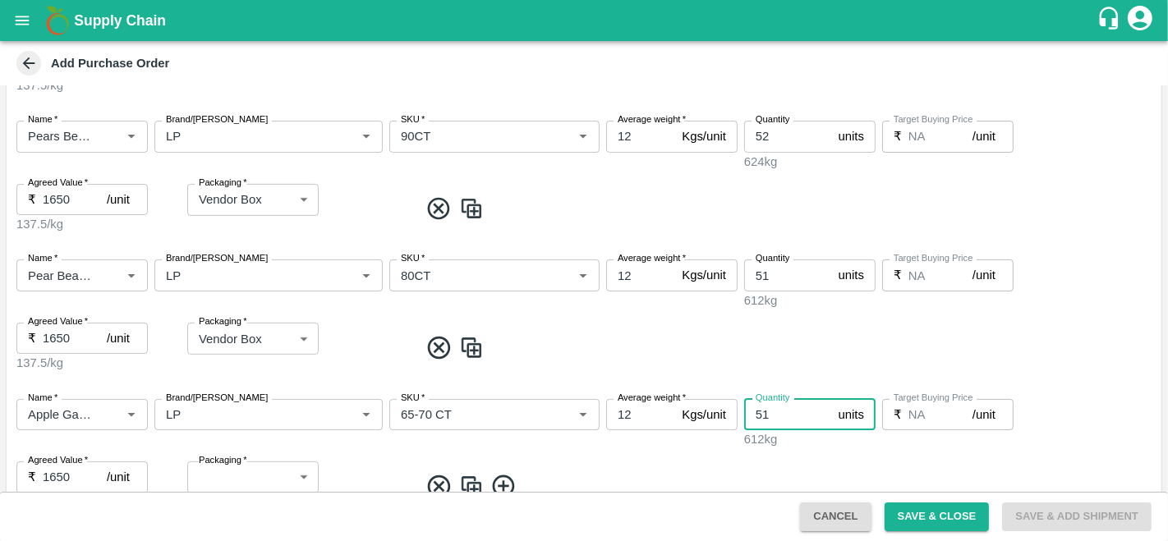
type input "5"
type input "101"
click at [650, 399] on input "12" at bounding box center [640, 414] width 69 height 31
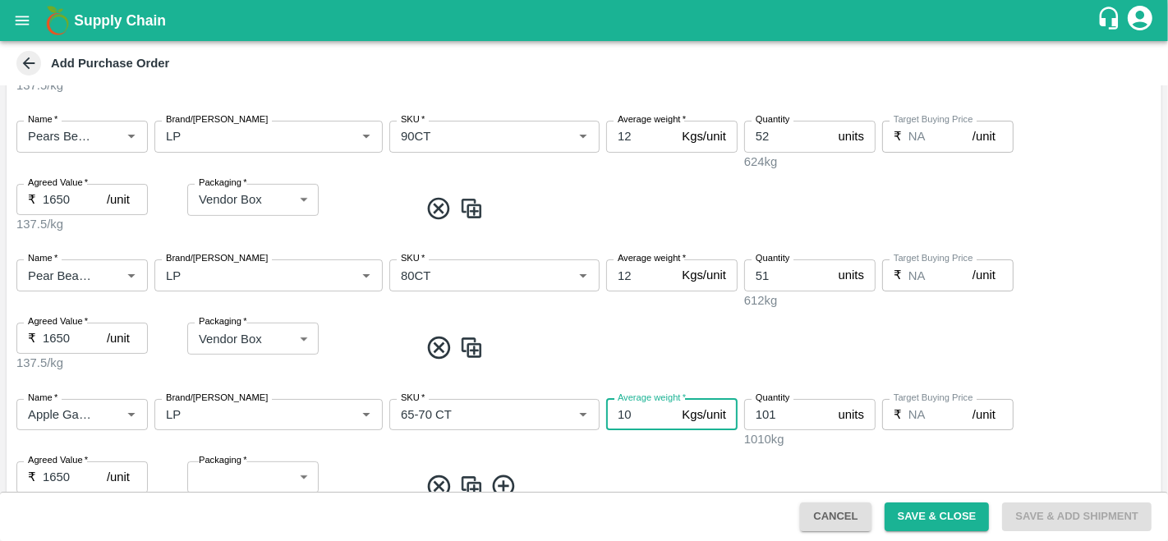
type input "10"
click at [572, 473] on span at bounding box center [787, 486] width 736 height 27
click at [231, 462] on body "Supply Chain Add Purchase Order PO Type   * Direct Purchase 3 PO Type Buyers   …" at bounding box center [584, 270] width 1168 height 541
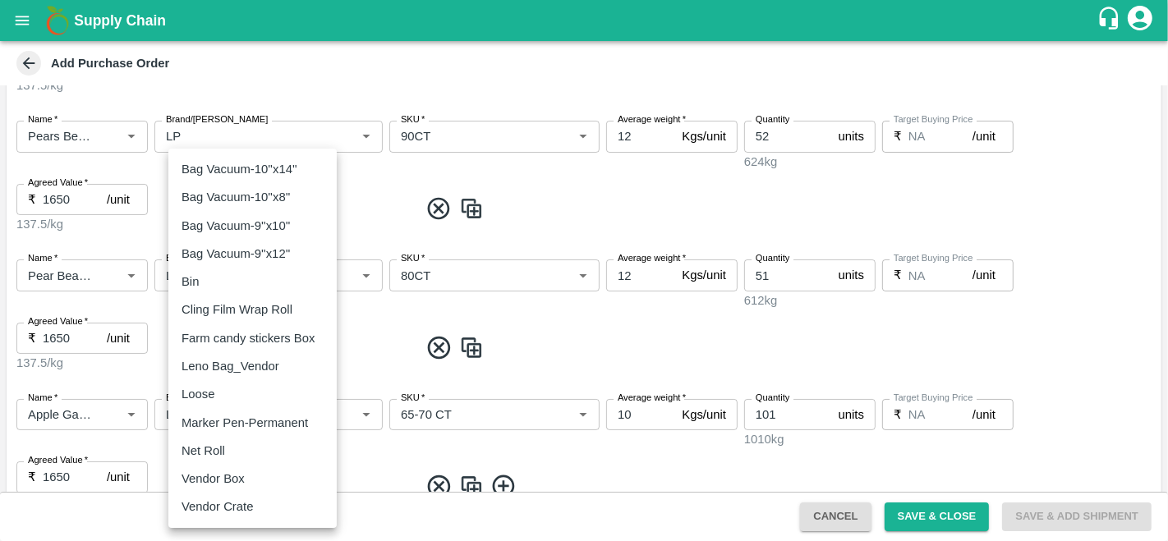
click at [237, 487] on p "Vendor Box" at bounding box center [213, 479] width 63 height 18
type input "276"
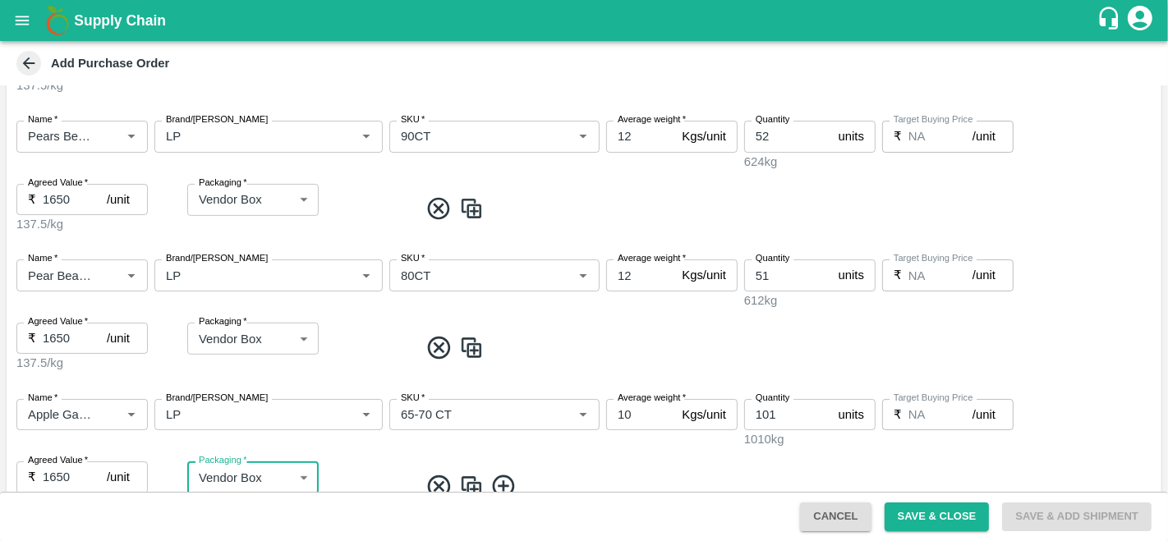
click at [579, 473] on span at bounding box center [787, 486] width 736 height 27
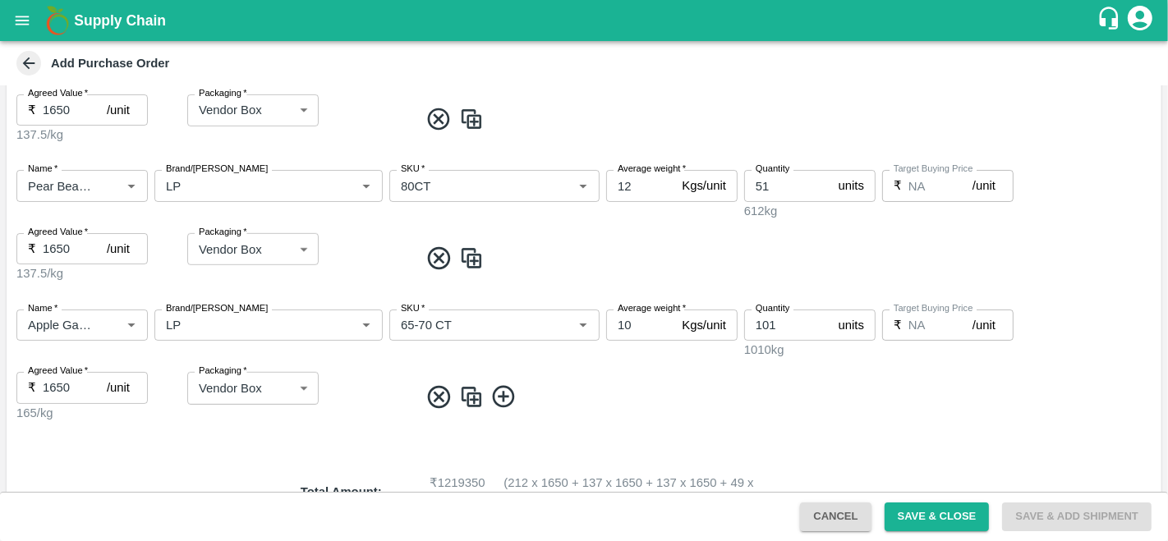
click at [659, 400] on div "Name   * Name   * Brand/Marka Brand/Marka SKU   * SKU   * Average weight   * 10…" at bounding box center [584, 365] width 1155 height 139
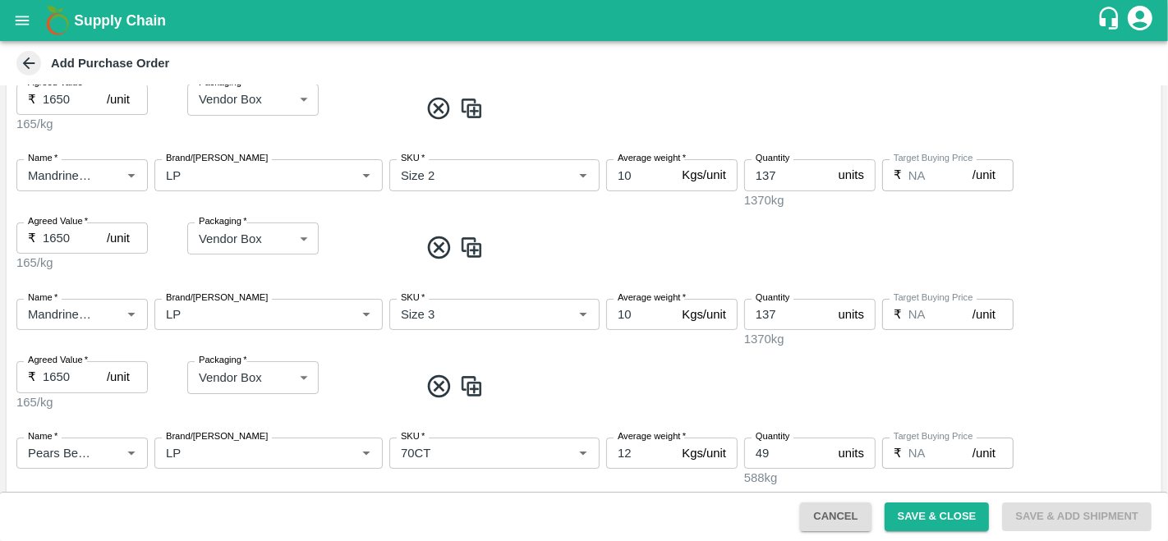
scroll to position [371, 0]
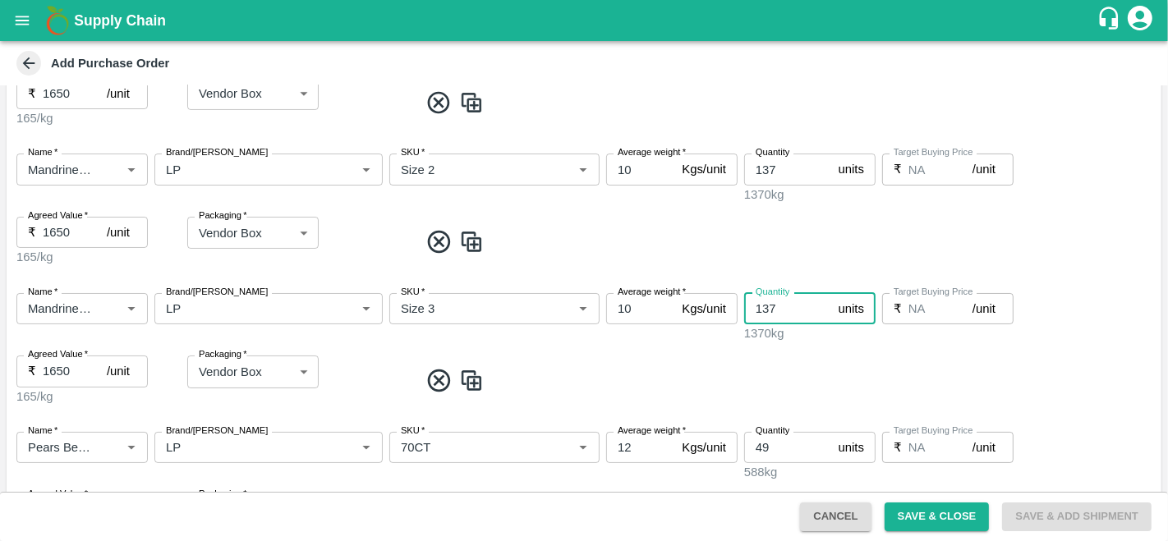
click at [779, 307] on input "137" at bounding box center [788, 308] width 88 height 31
type input "1"
type input "268"
click at [786, 178] on input "137" at bounding box center [788, 169] width 88 height 31
click at [791, 228] on div "Name   * Name   * Brand/[PERSON_NAME]/[PERSON_NAME]   * SKU   * Average weight …" at bounding box center [584, 209] width 1155 height 139
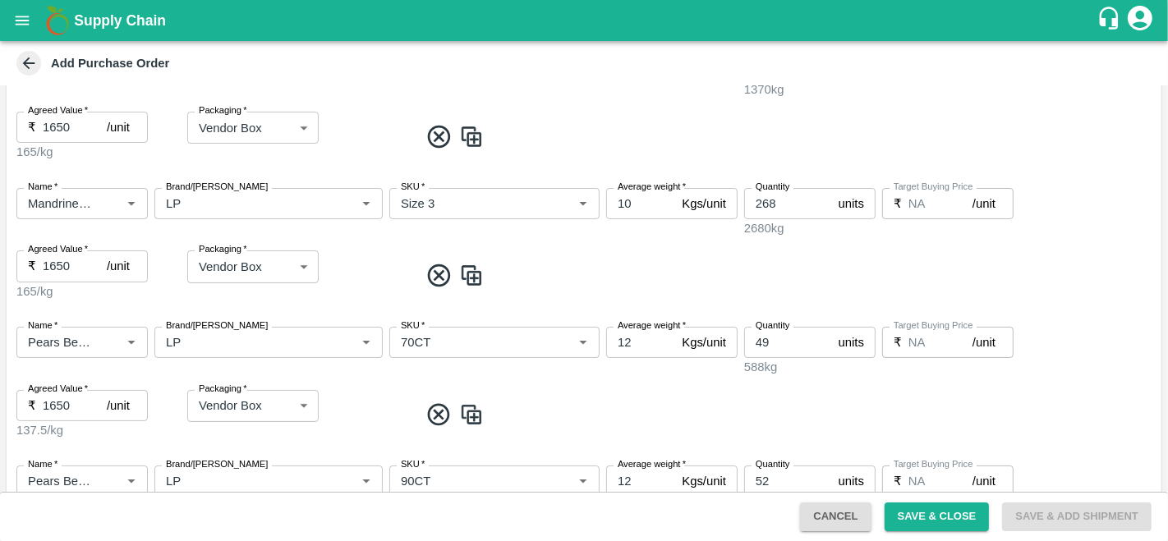
scroll to position [561, 0]
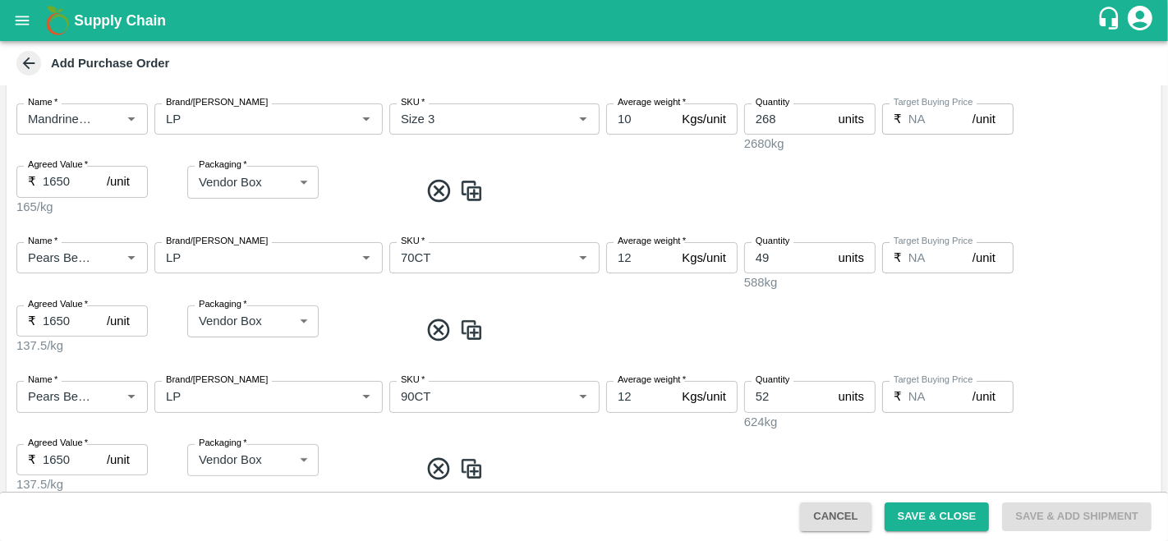
click at [856, 299] on div "Name   * Name   * Brand/Marka Brand/Marka SKU   * SKU   * Average weight   * 12…" at bounding box center [584, 298] width 1155 height 139
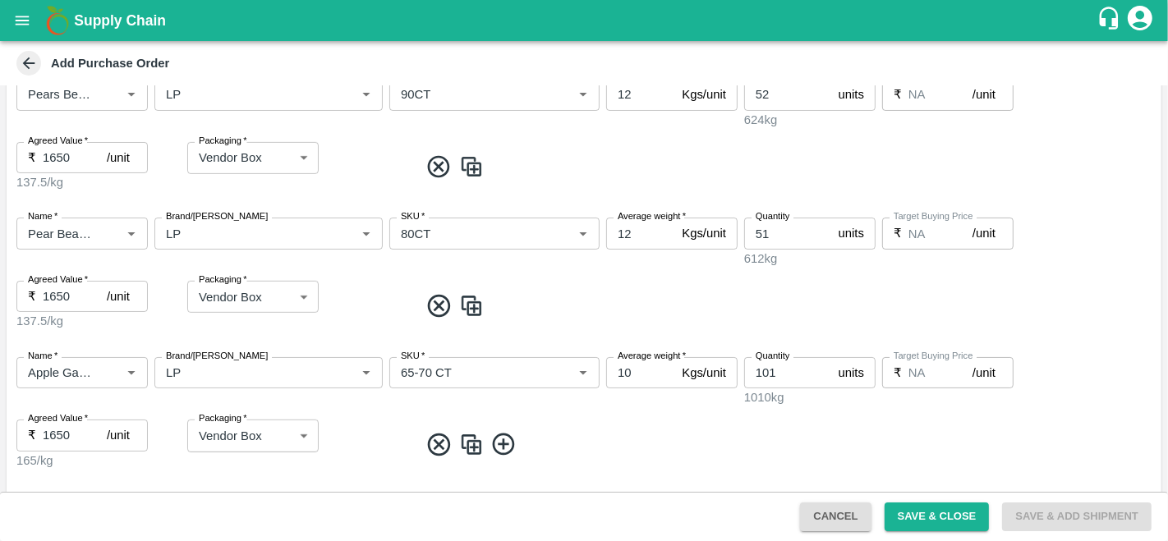
scroll to position [995, 0]
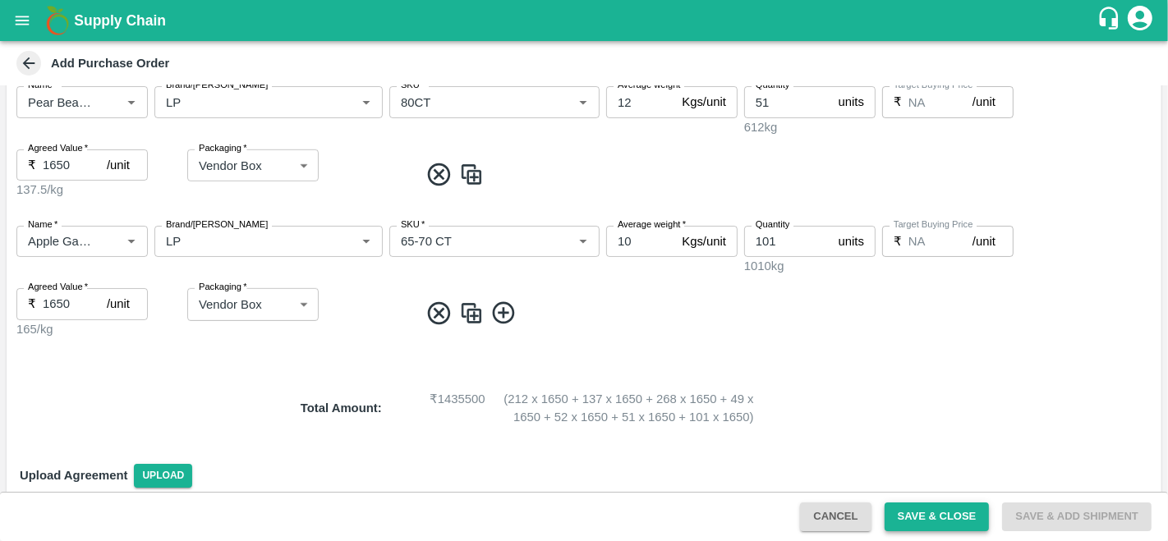
click at [926, 513] on button "Save & Close" at bounding box center [937, 517] width 105 height 29
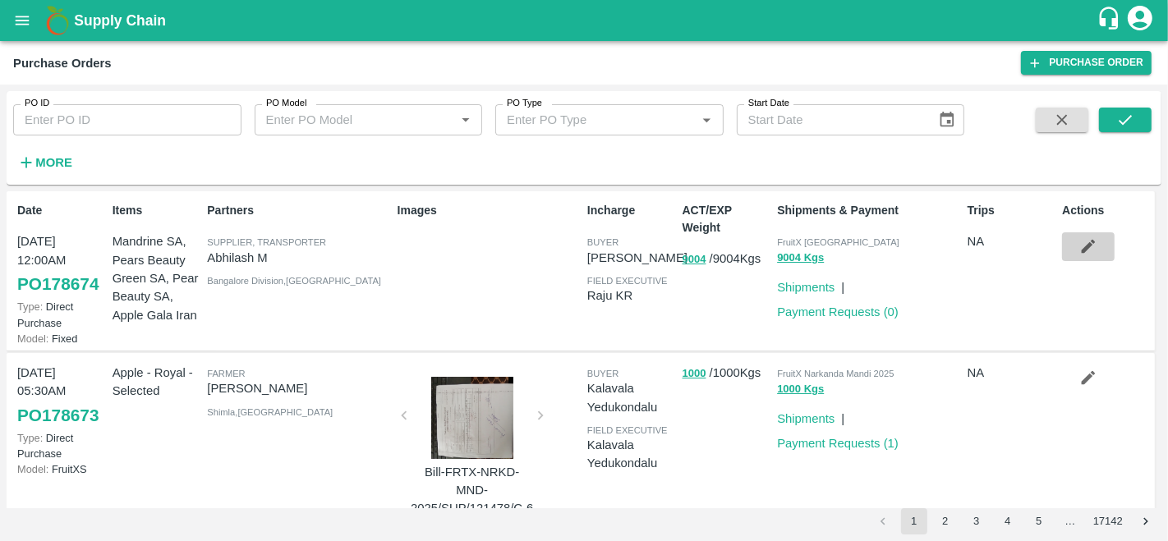
click at [1079, 256] on button "button" at bounding box center [1088, 246] width 53 height 28
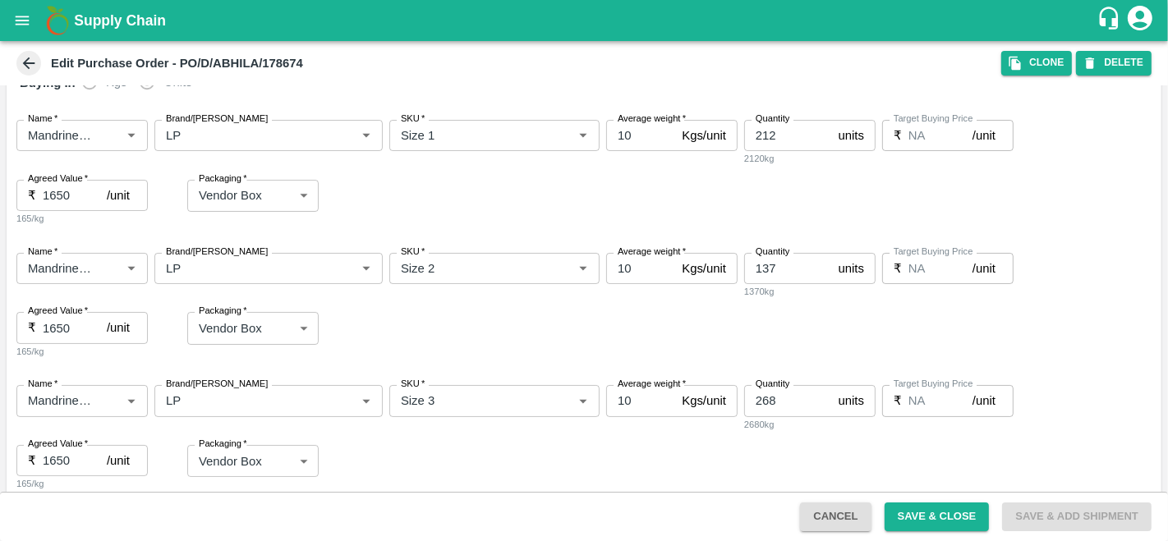
scroll to position [258, 0]
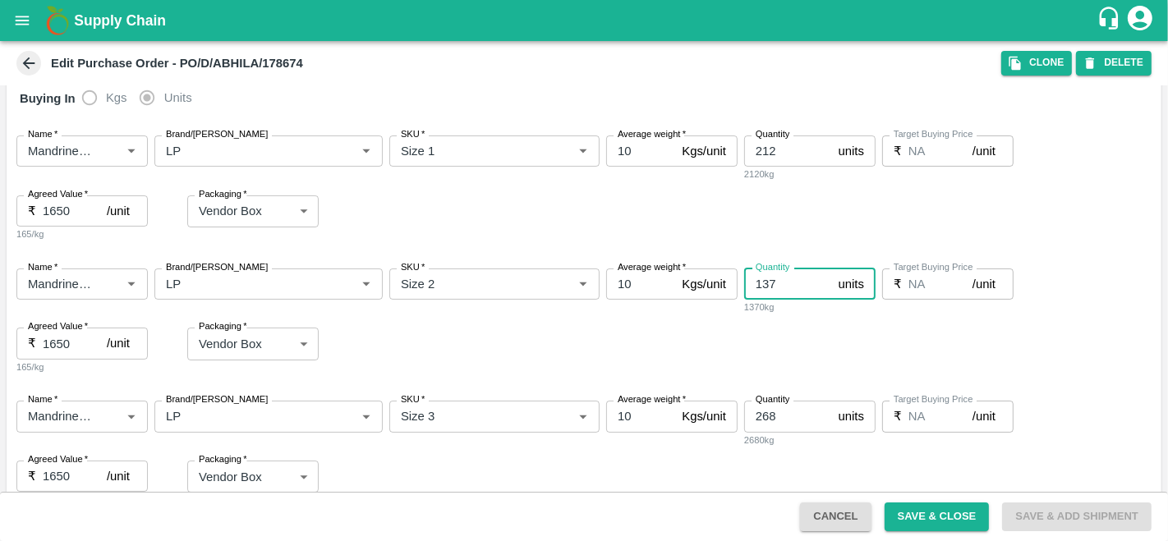
click at [786, 279] on input "137" at bounding box center [788, 284] width 88 height 31
type input "124"
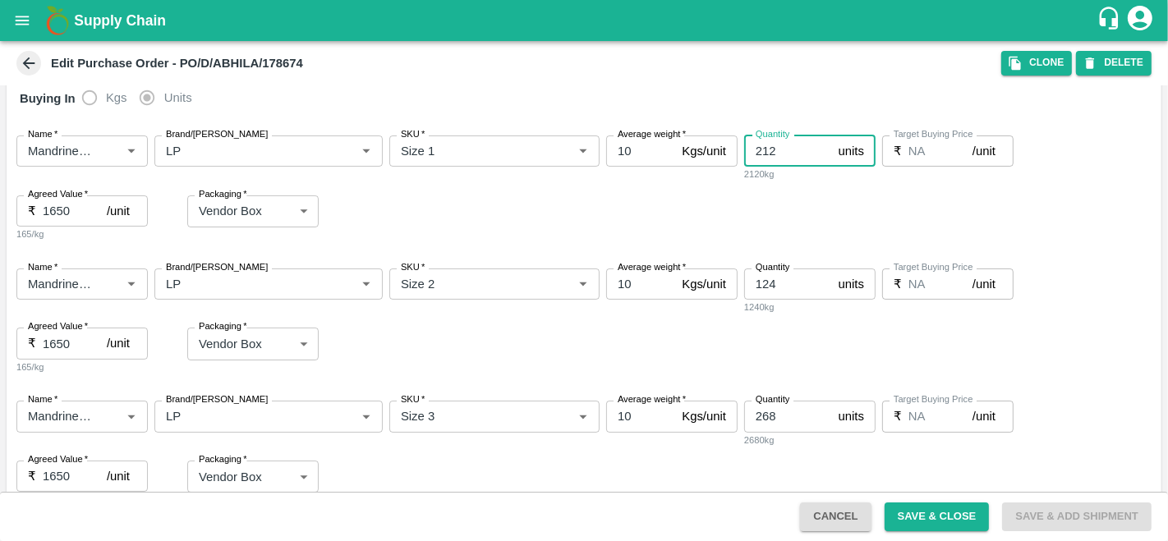
click at [780, 149] on input "212" at bounding box center [788, 151] width 88 height 31
type input "213"
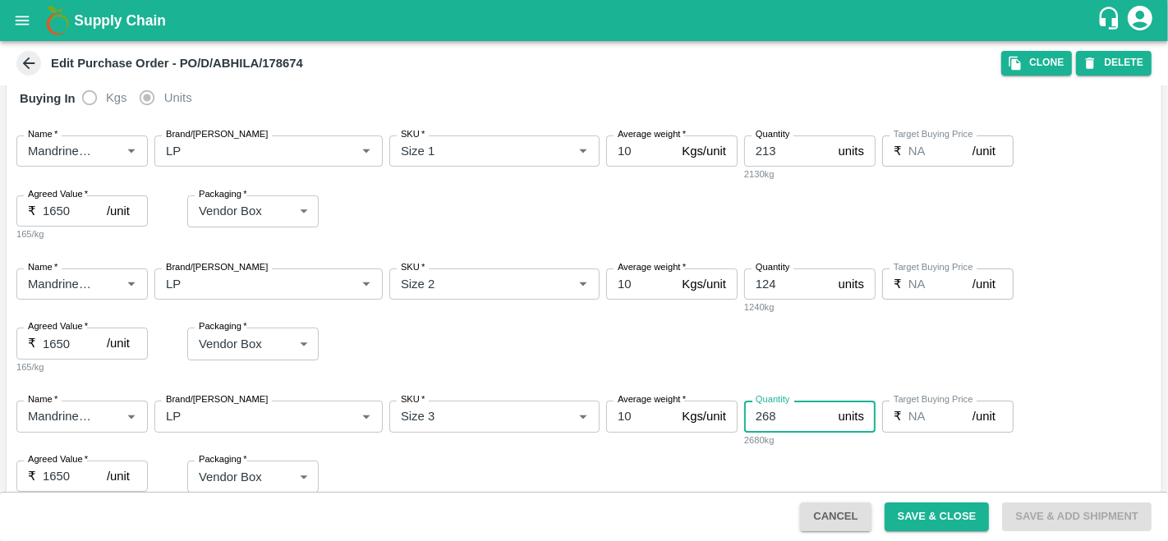
click at [776, 420] on input "268" at bounding box center [788, 416] width 88 height 31
type input "279"
click at [939, 511] on button "Save & Close" at bounding box center [937, 517] width 105 height 29
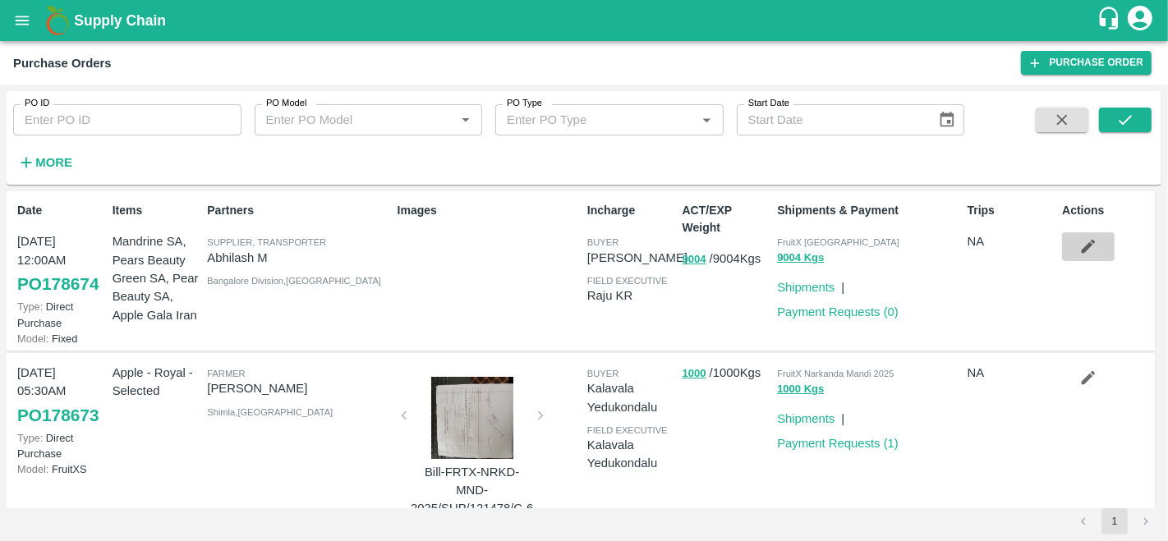
click at [1085, 251] on icon "button" at bounding box center [1088, 246] width 18 height 18
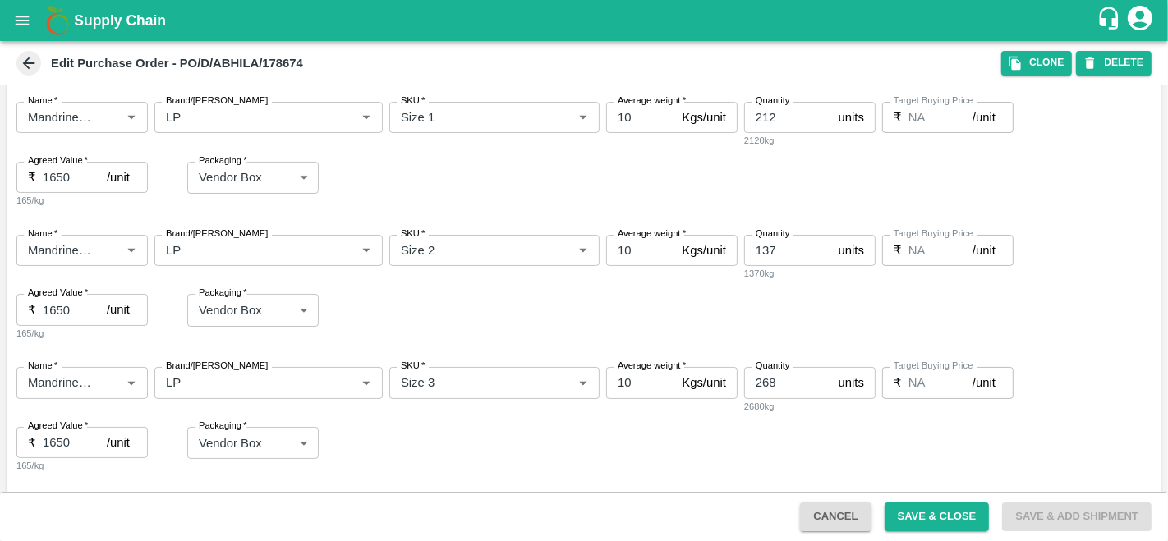
scroll to position [91, 0]
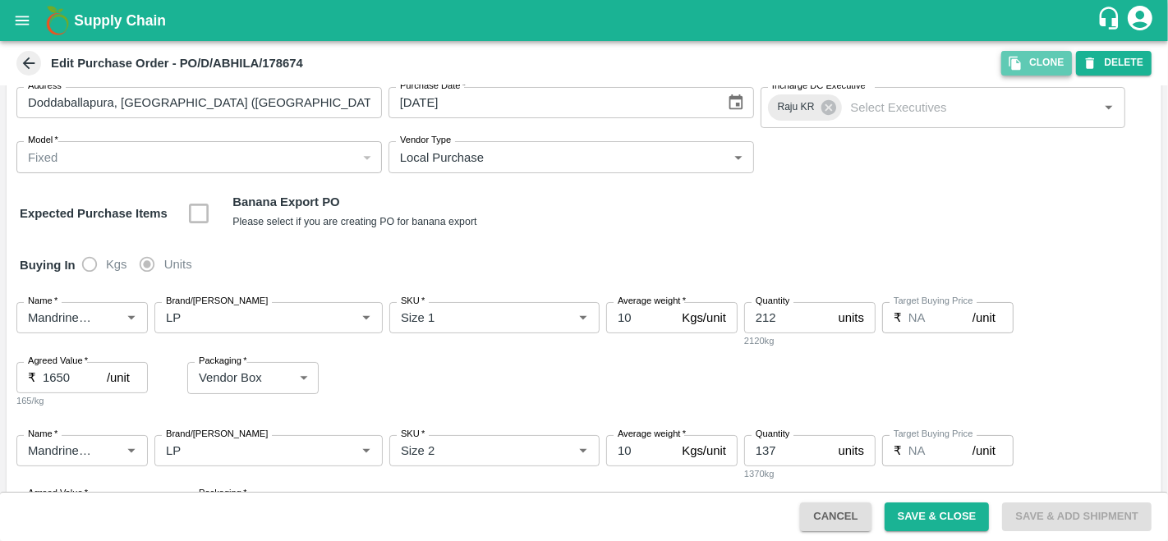
click at [1020, 67] on icon "button" at bounding box center [1014, 64] width 11 height 14
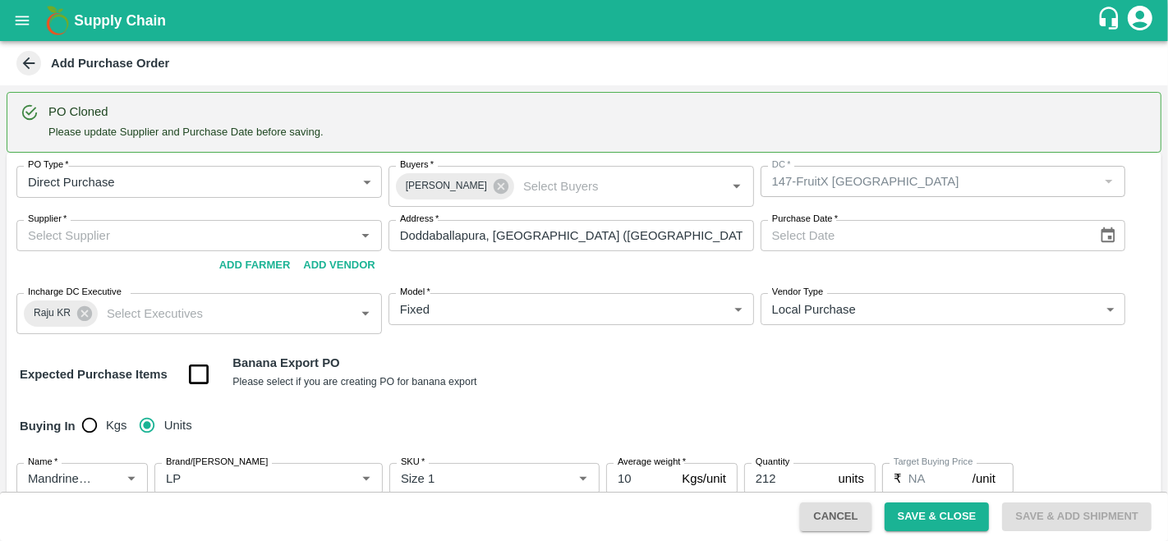
click at [173, 240] on input "Supplier   *" at bounding box center [185, 235] width 329 height 21
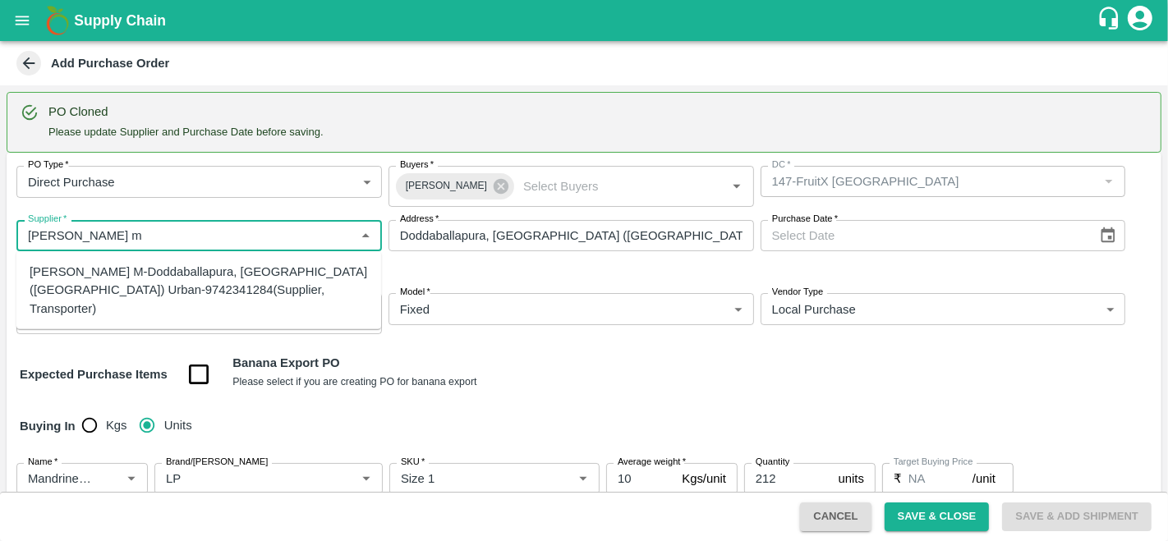
click at [178, 278] on div "[PERSON_NAME] M-Doddaballapura, [GEOGRAPHIC_DATA] ([GEOGRAPHIC_DATA]) Urban-974…" at bounding box center [199, 290] width 338 height 55
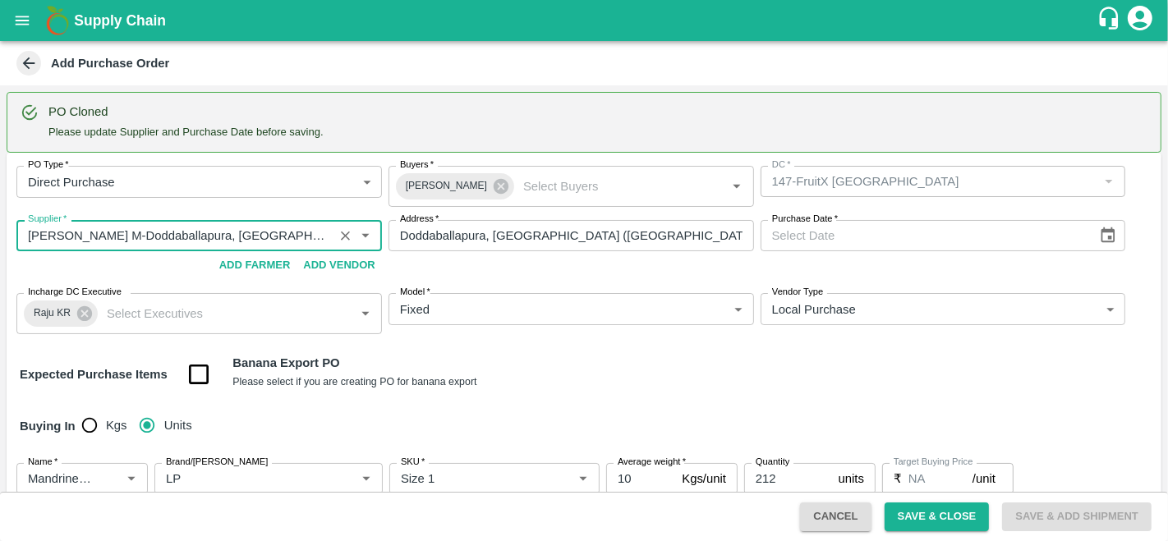
type input "Abhilash M-Doddaballapura, Bengaluru (Bangalore) Urban-9742341284(Supplier, Tra…"
click at [1102, 236] on icon "Choose date" at bounding box center [1108, 236] width 18 height 18
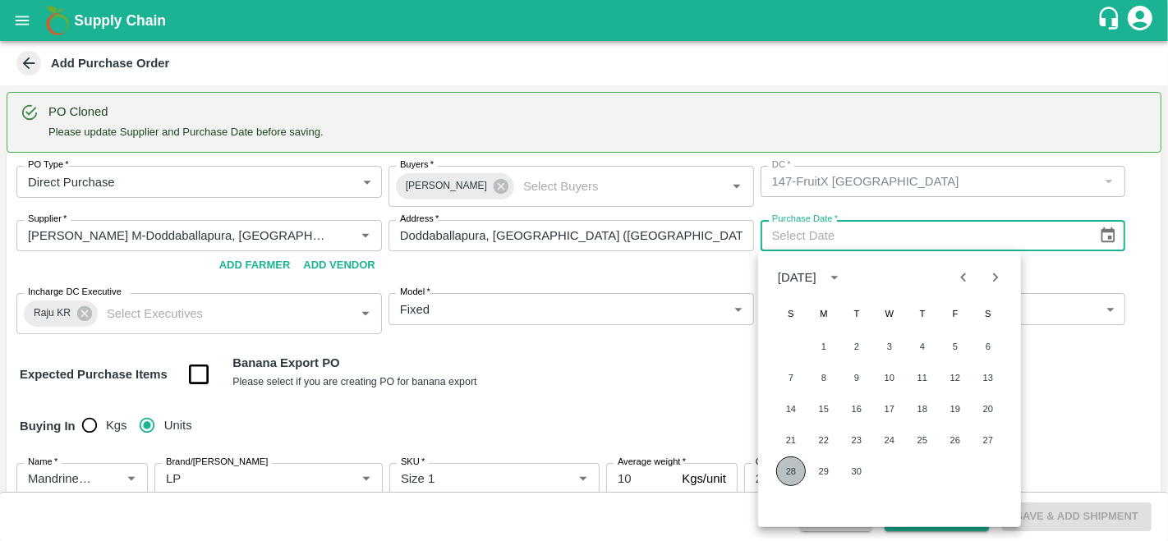
click at [797, 468] on button "28" at bounding box center [791, 472] width 30 height 30
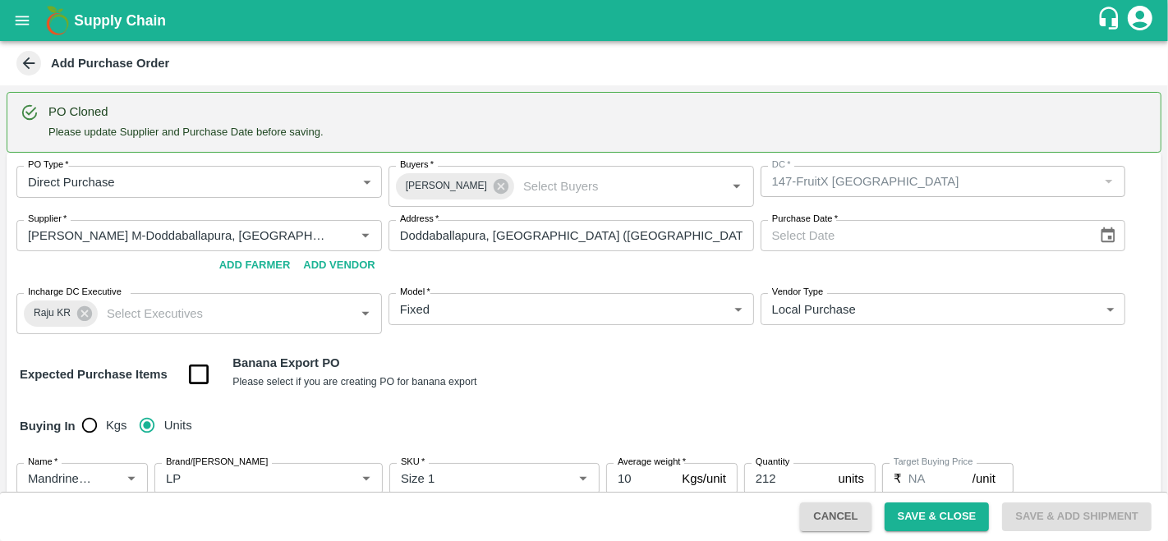
type input "28/09/2025"
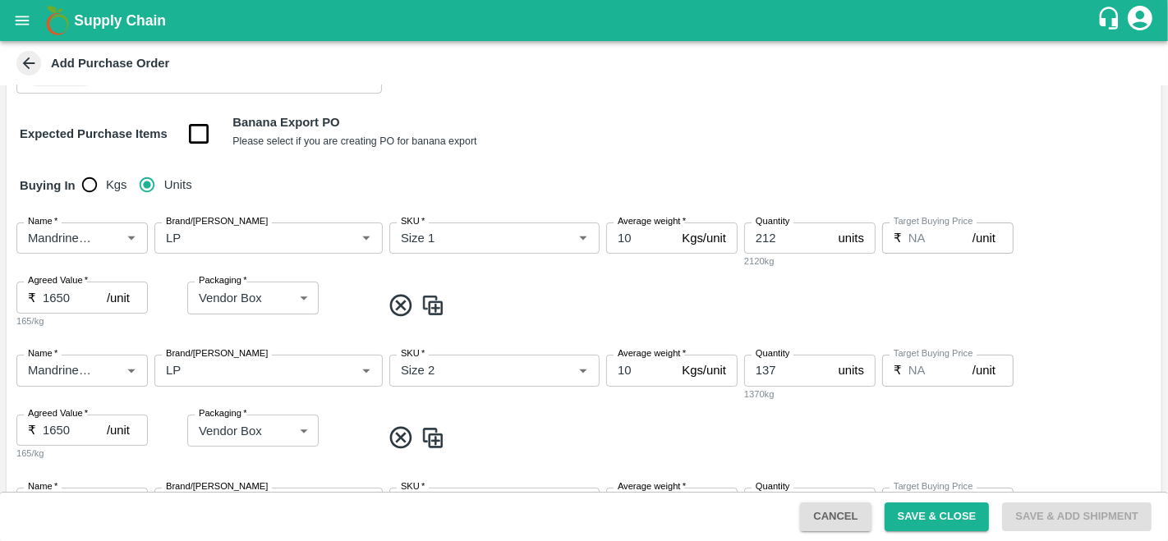
scroll to position [315, 0]
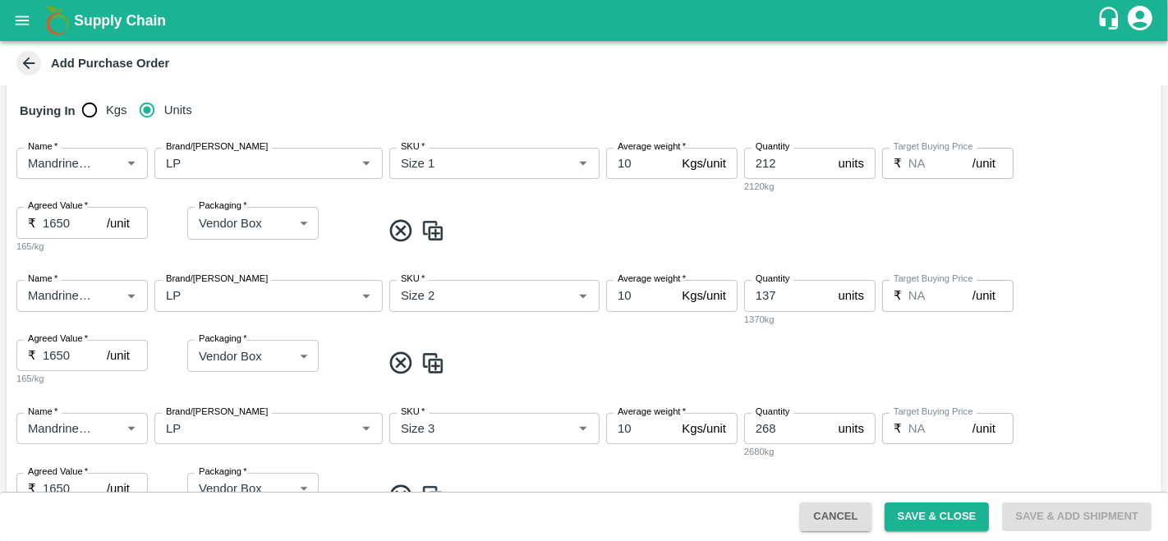
click at [765, 423] on input "268" at bounding box center [788, 428] width 88 height 31
click at [775, 292] on input "137" at bounding box center [788, 295] width 88 height 31
type input "124"
click at [784, 161] on input "212" at bounding box center [788, 163] width 88 height 31
type input "213"
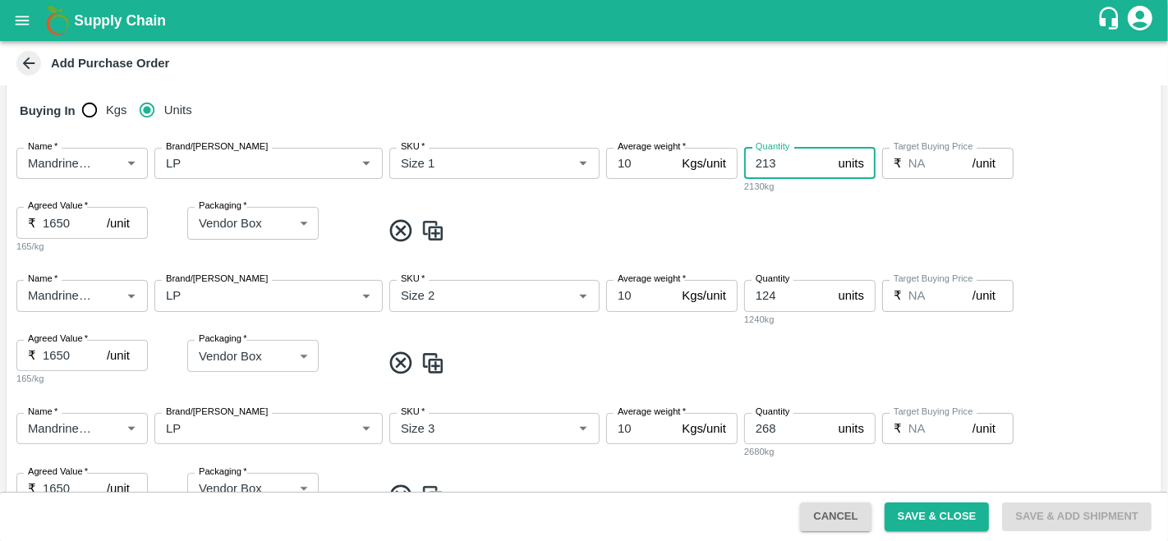
click at [781, 432] on input "268" at bounding box center [788, 428] width 88 height 31
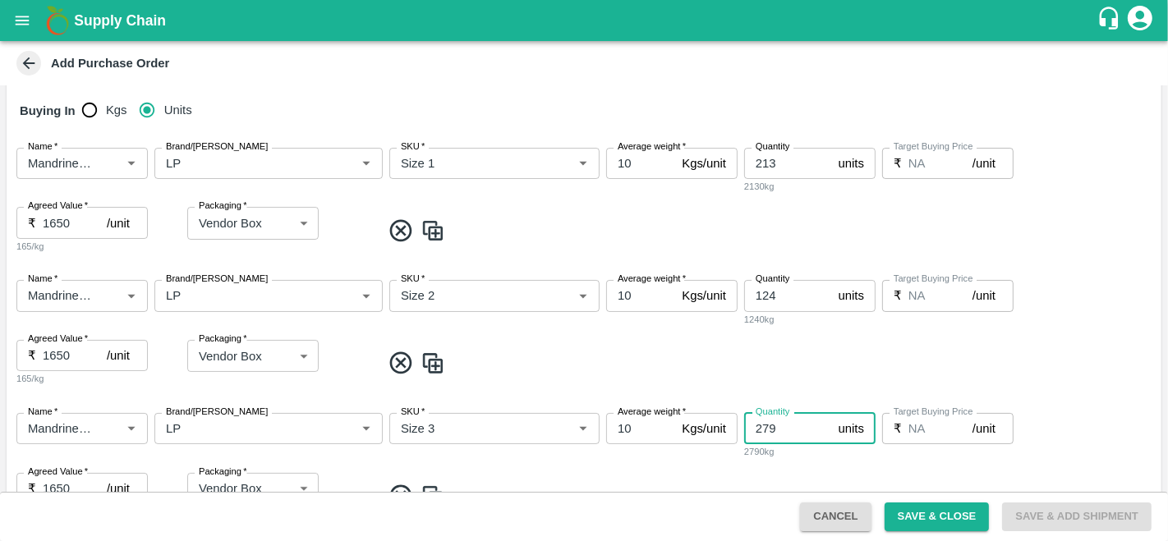
type input "279"
click at [987, 361] on span at bounding box center [768, 363] width 774 height 27
click at [825, 357] on span at bounding box center [768, 363] width 774 height 27
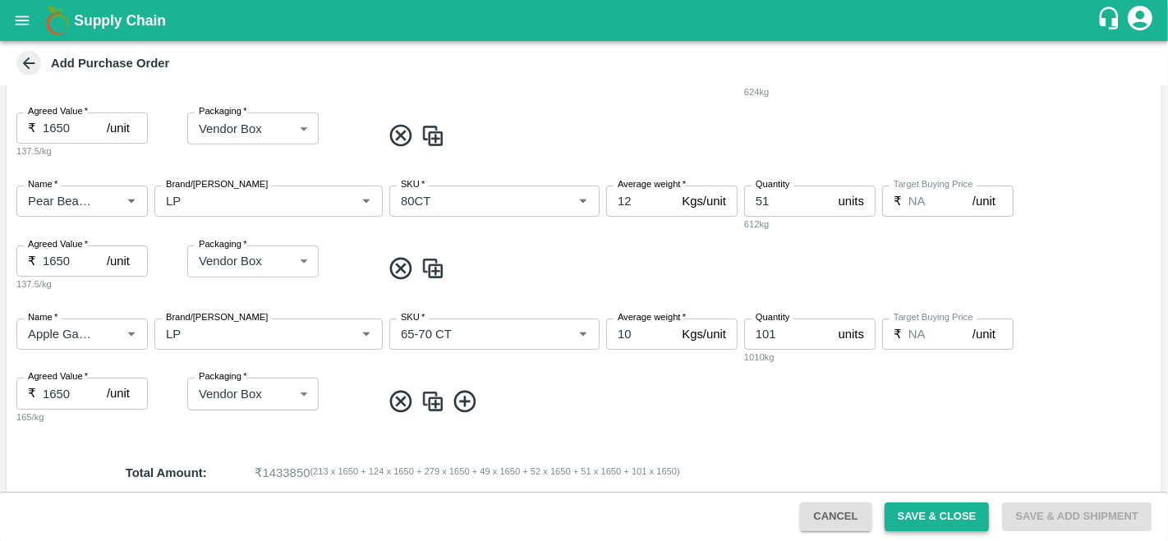
scroll to position [943, 0]
click at [920, 508] on button "Save & Close" at bounding box center [937, 517] width 105 height 29
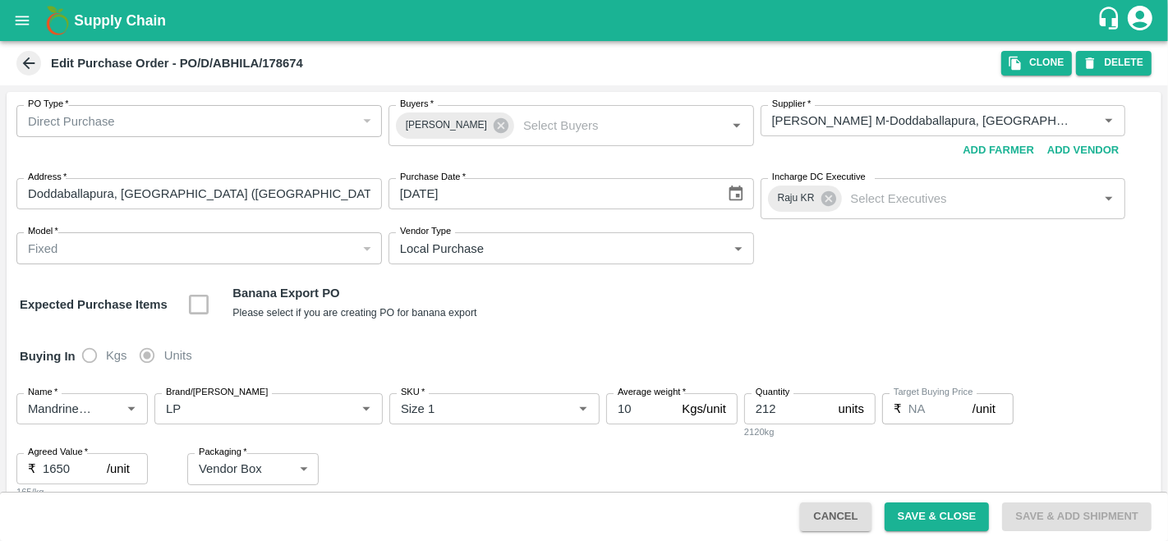
click at [30, 55] on icon at bounding box center [29, 63] width 18 height 18
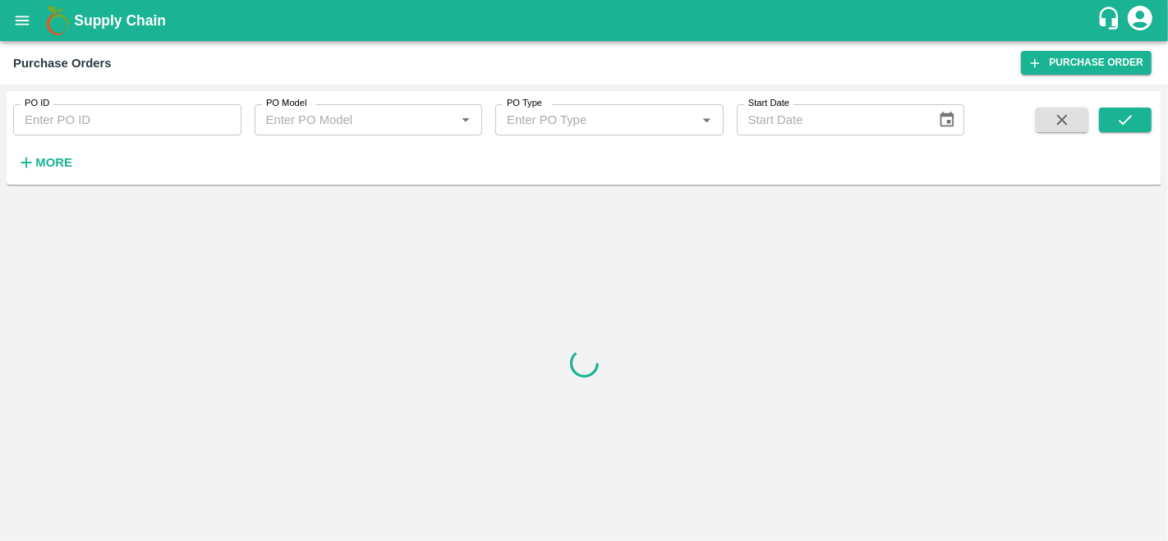
click at [21, 19] on icon "open drawer" at bounding box center [22, 20] width 18 height 18
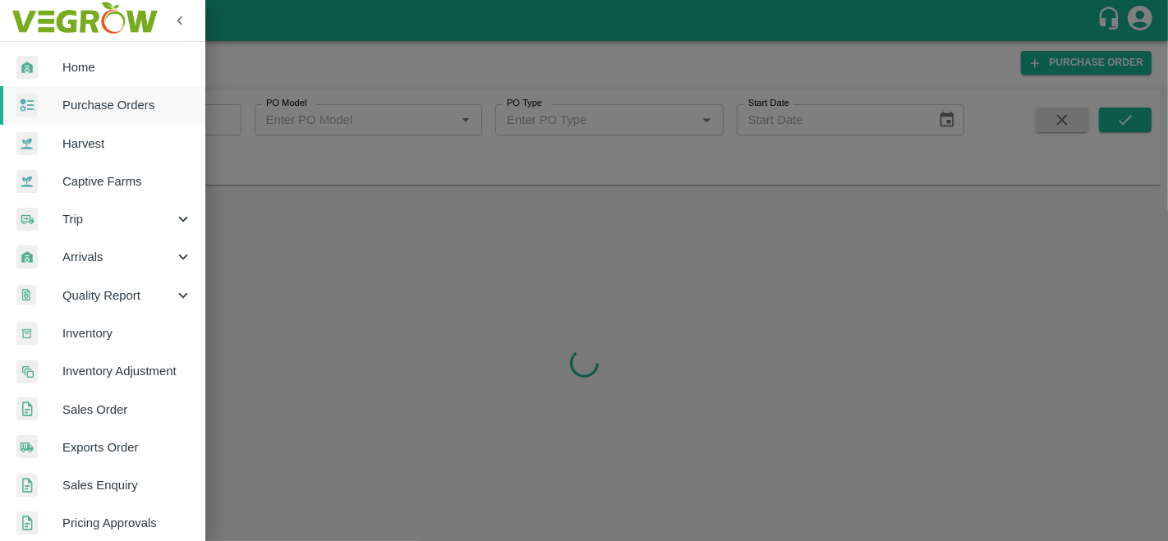
click at [147, 100] on span "Purchase Orders" at bounding box center [127, 105] width 130 height 18
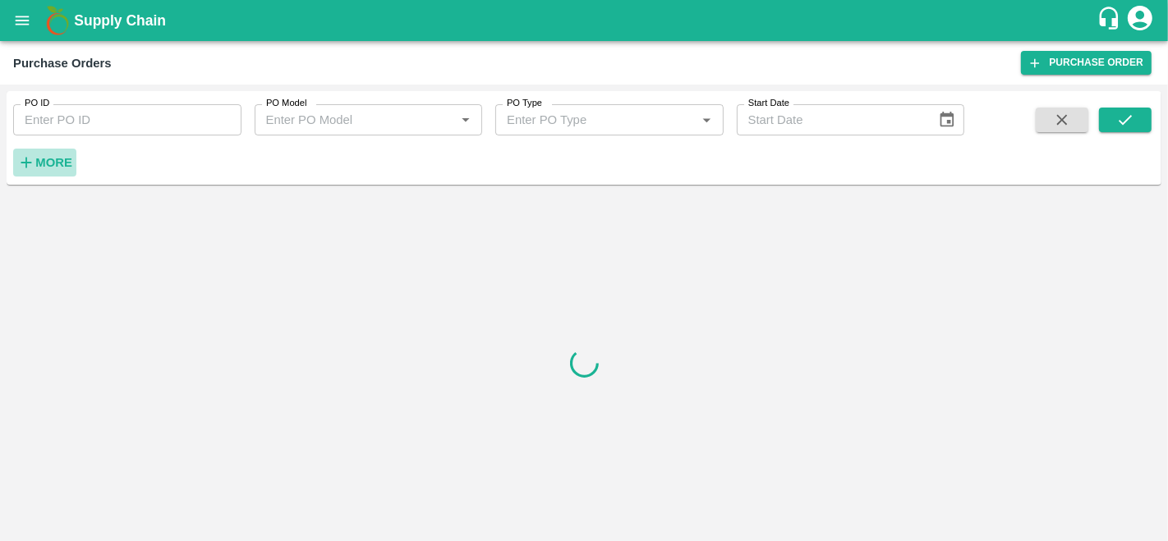
click at [38, 157] on strong "More" at bounding box center [53, 162] width 37 height 13
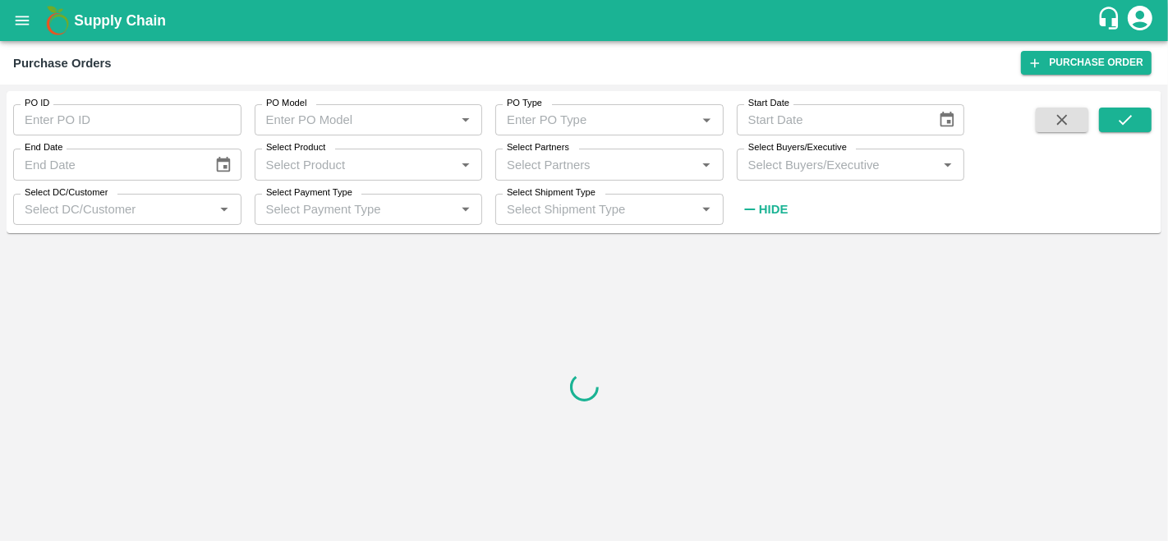
click at [843, 169] on input "Select Buyers/Executive" at bounding box center [837, 164] width 191 height 21
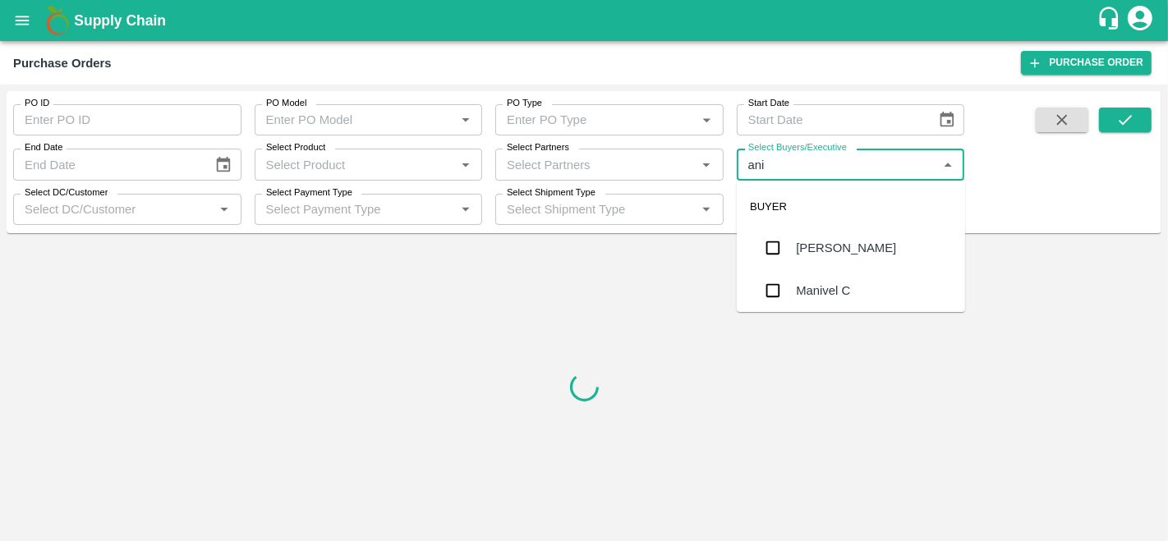
type input "anil"
click at [848, 247] on div "[PERSON_NAME]" at bounding box center [846, 248] width 100 height 18
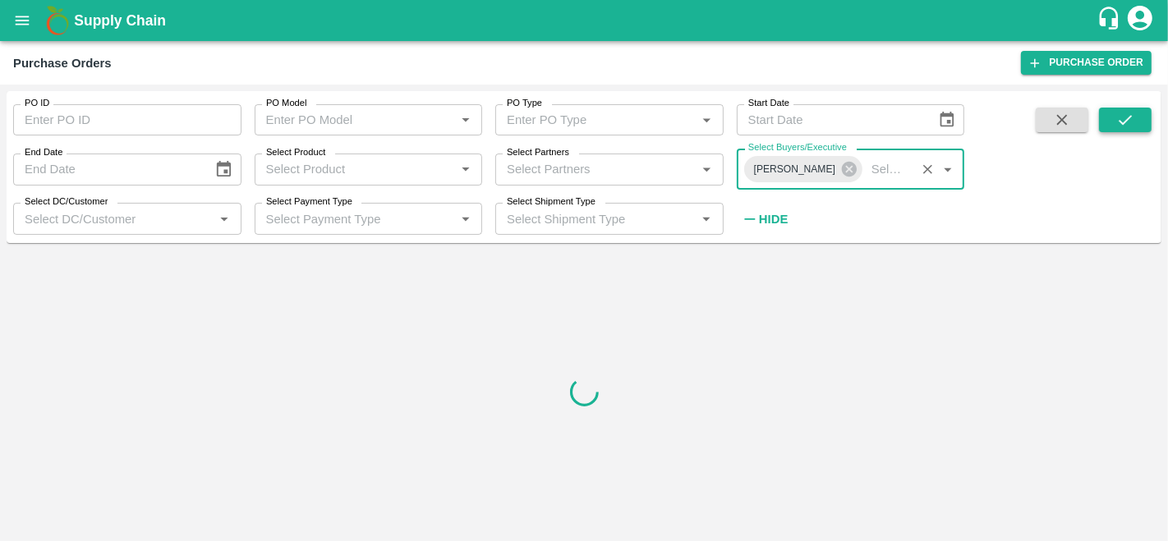
click at [1132, 116] on icon "submit" at bounding box center [1125, 120] width 18 height 18
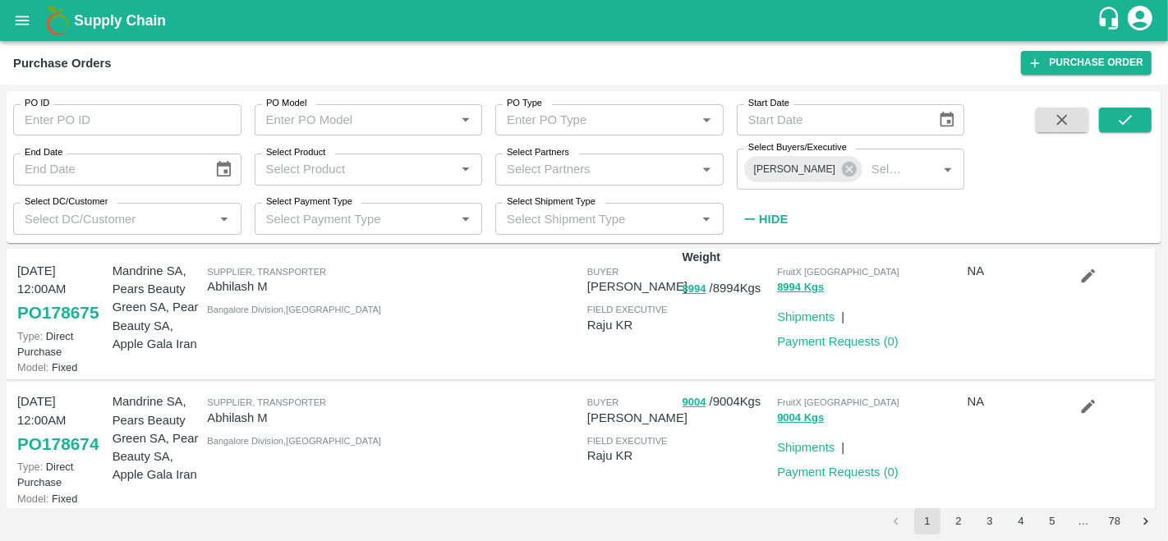
scroll to position [30, 0]
click at [1093, 276] on icon "button" at bounding box center [1088, 274] width 18 height 18
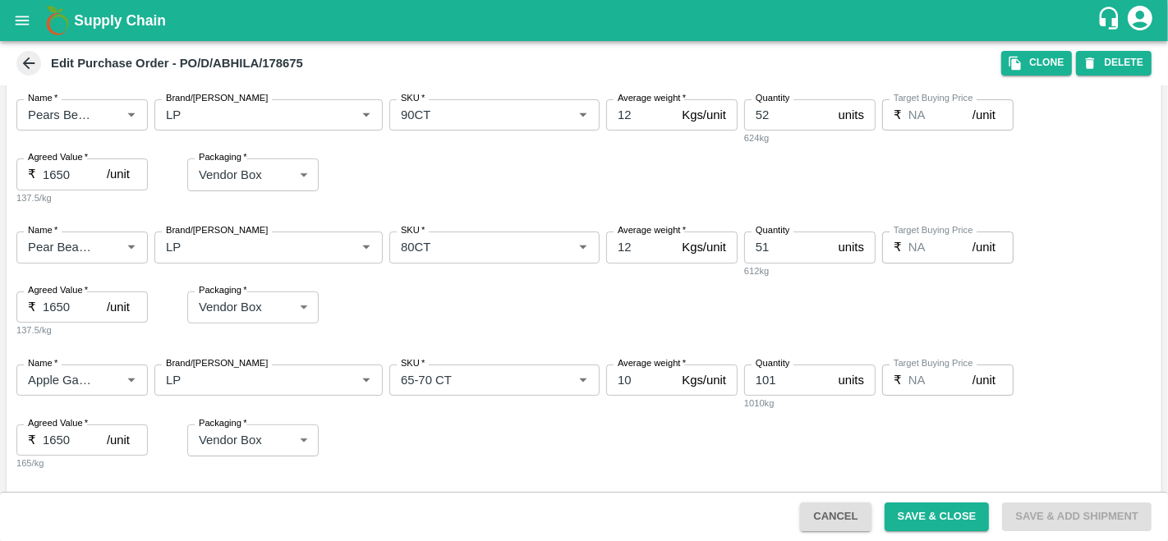
scroll to position [732, 0]
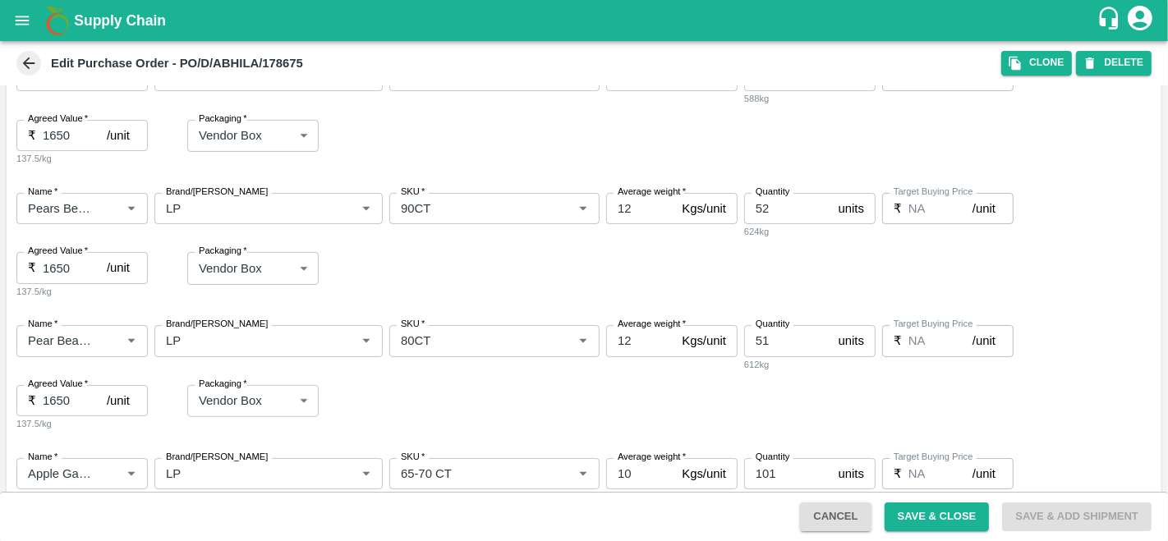
click at [33, 64] on icon at bounding box center [29, 63] width 18 height 18
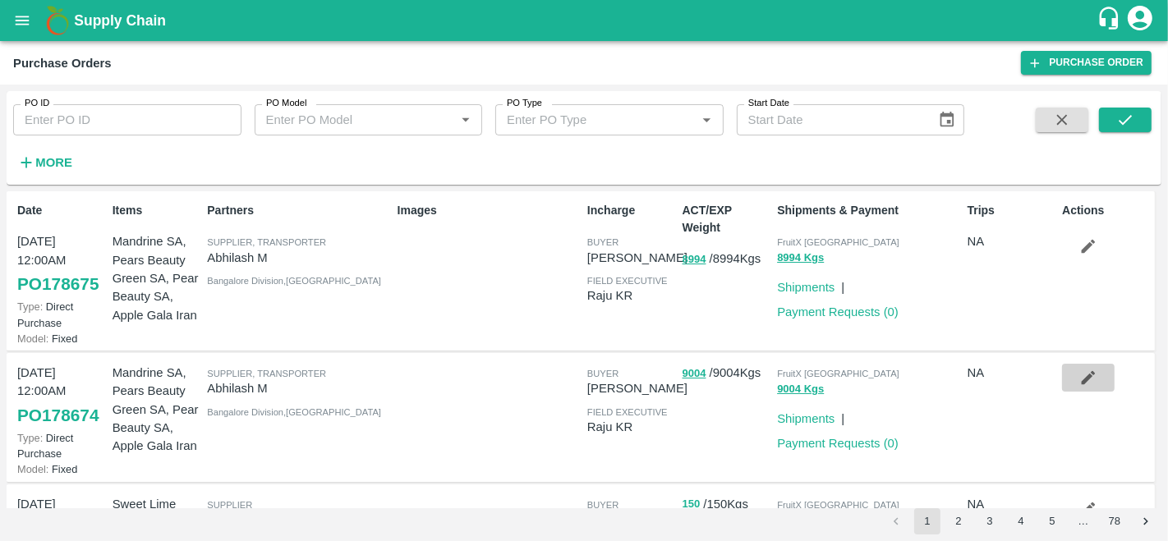
click at [1082, 378] on icon "button" at bounding box center [1088, 378] width 18 height 18
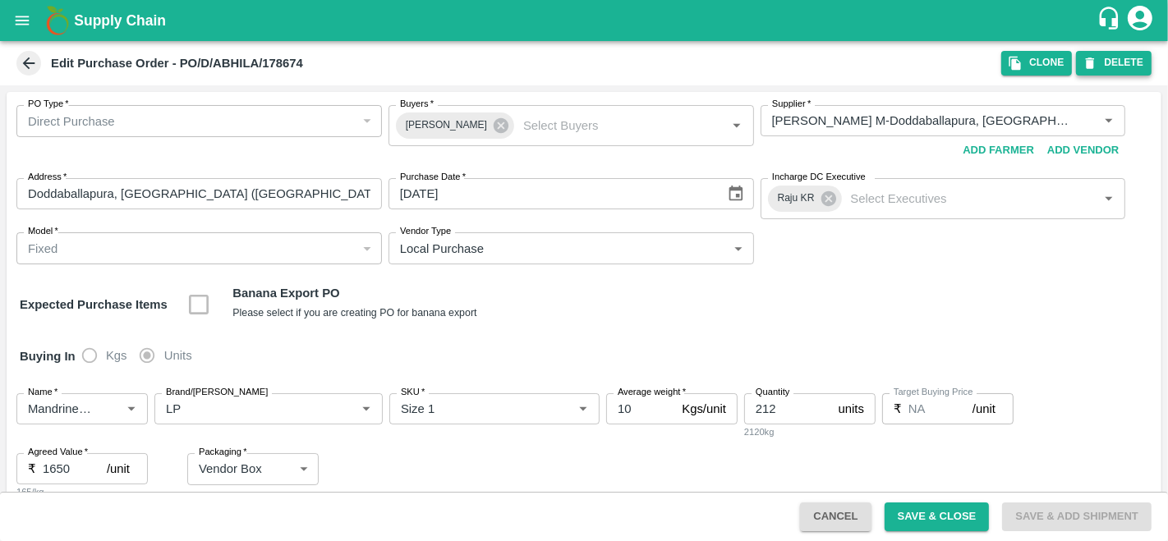
click at [1093, 65] on icon "button" at bounding box center [1090, 62] width 9 height 11
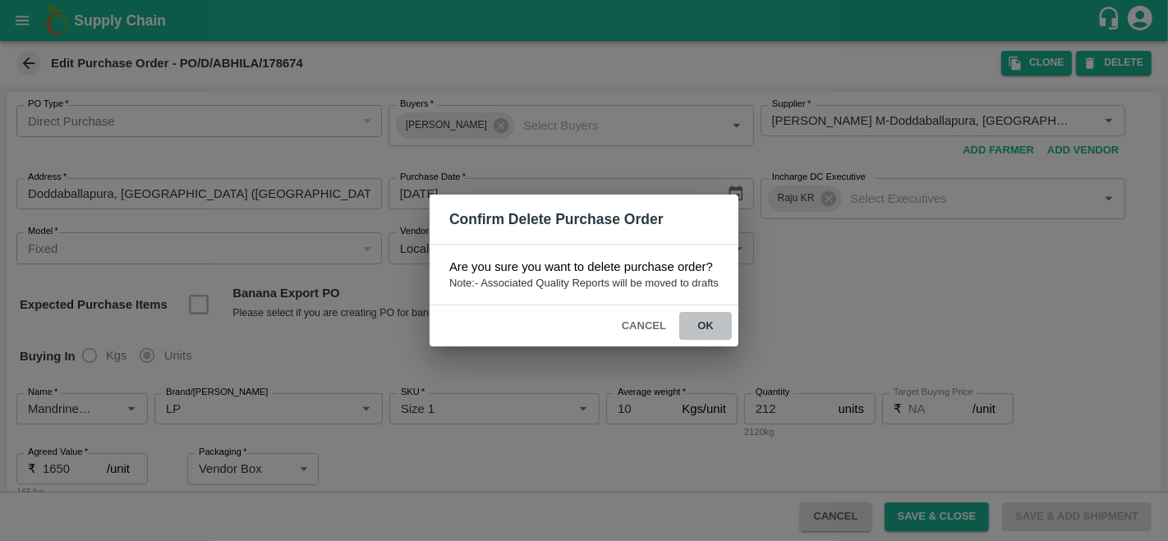
click at [713, 328] on button "ok" at bounding box center [705, 326] width 53 height 29
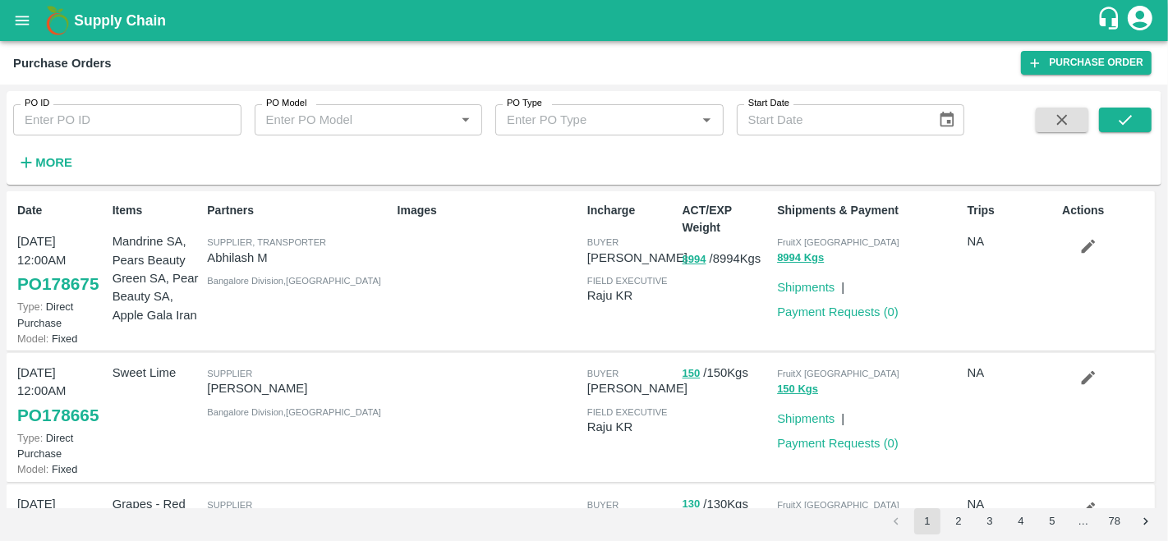
scroll to position [107, 0]
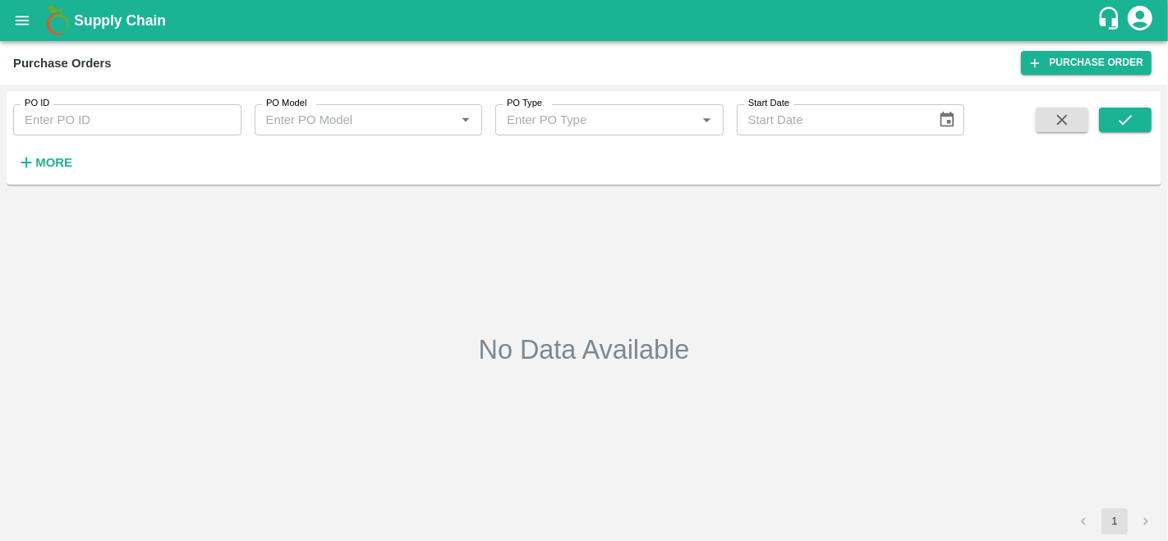
type input "178480"
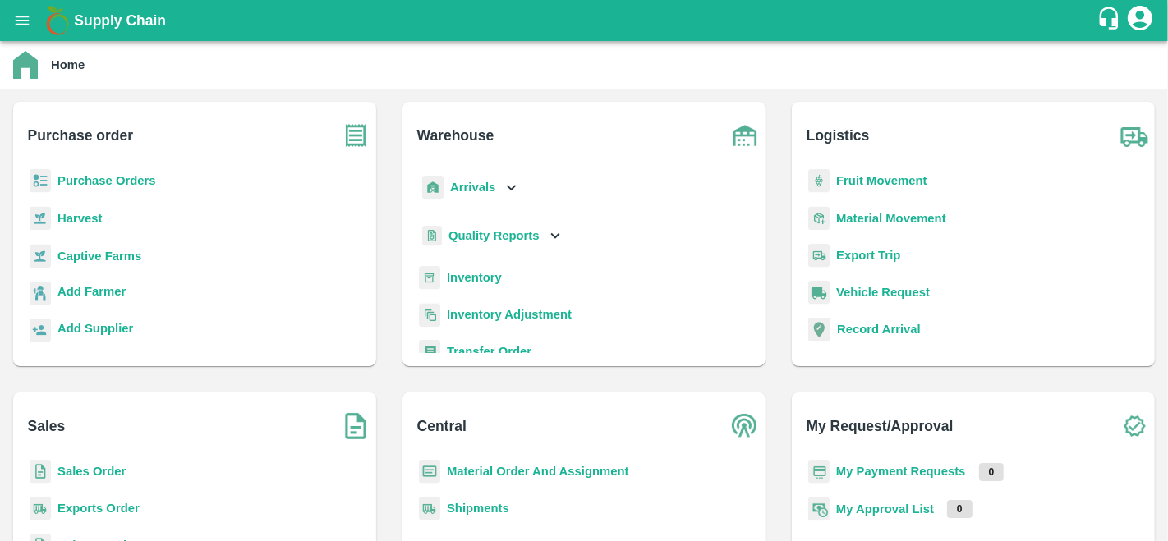
click at [97, 190] on p "Purchase Orders" at bounding box center [106, 181] width 99 height 18
click at [95, 184] on b "Purchase Orders" at bounding box center [106, 180] width 99 height 13
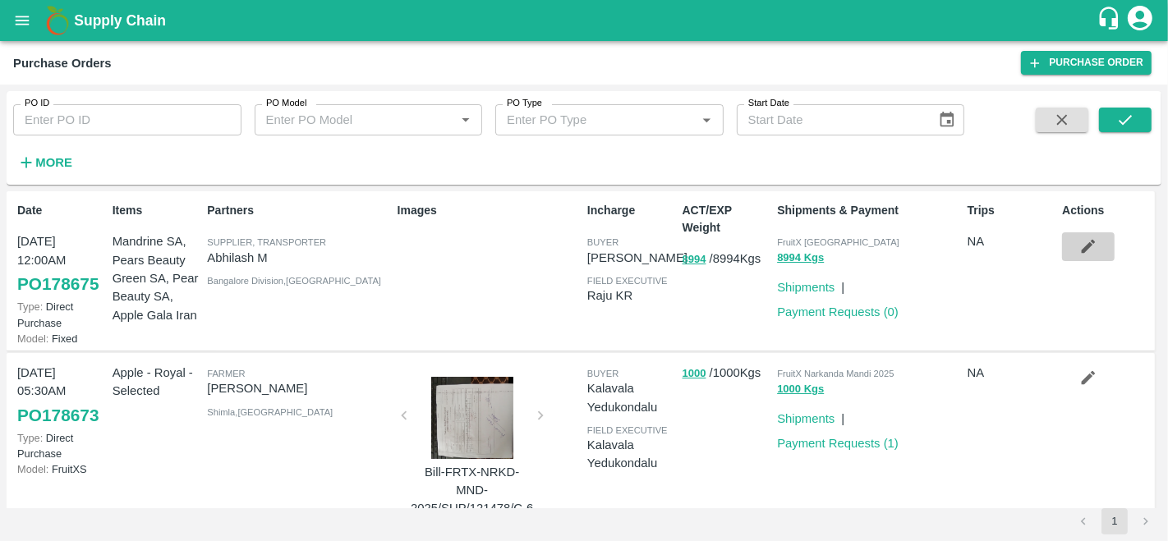
click at [1091, 252] on icon "button" at bounding box center [1088, 246] width 18 height 18
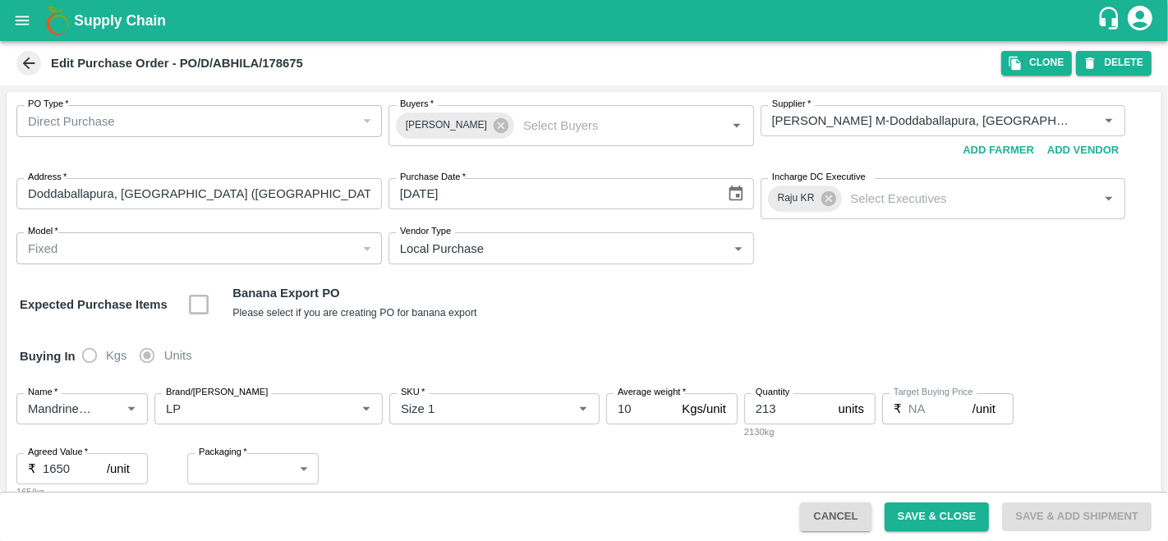
click at [1096, 71] on button "DELETE" at bounding box center [1114, 63] width 76 height 24
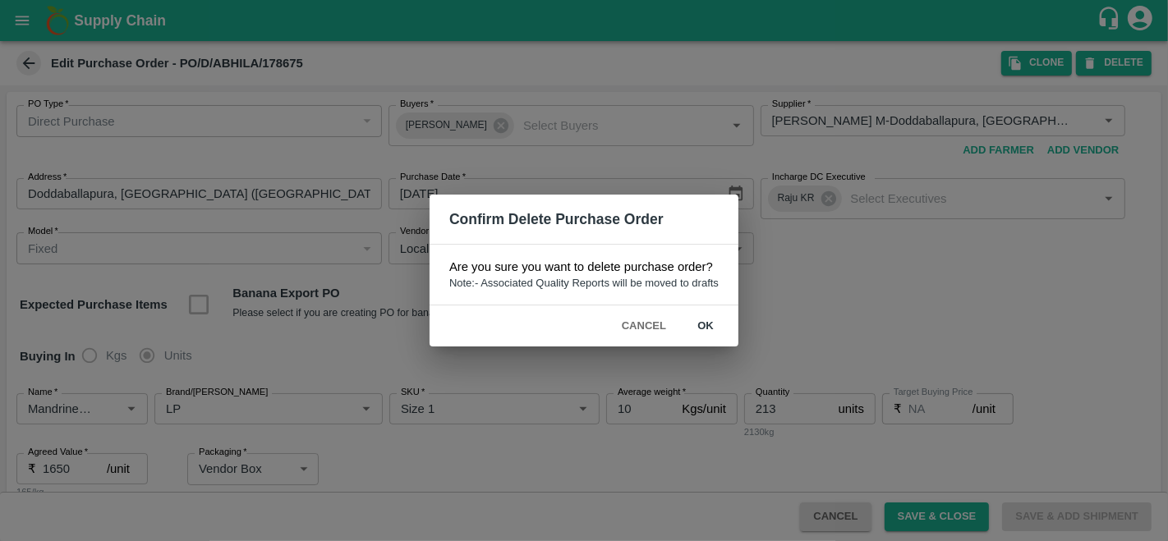
click at [1031, 47] on div "Confirm Delete Purchase Order Are you sure you want to delete purchase order? N…" at bounding box center [584, 270] width 1168 height 541
click at [643, 313] on button "Cancel" at bounding box center [643, 326] width 57 height 29
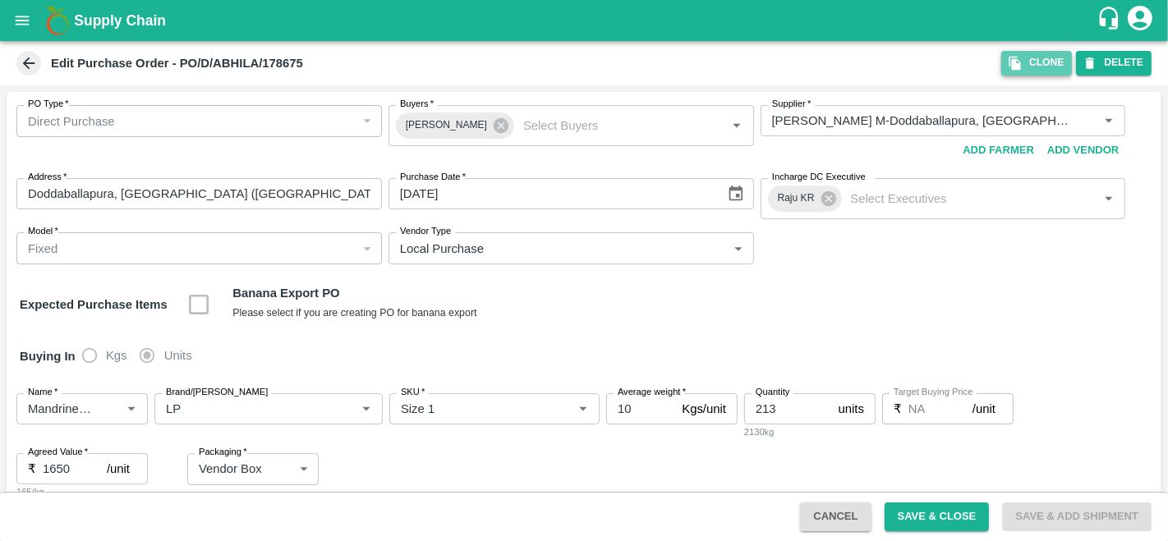
click at [1020, 64] on icon "button" at bounding box center [1014, 64] width 11 height 14
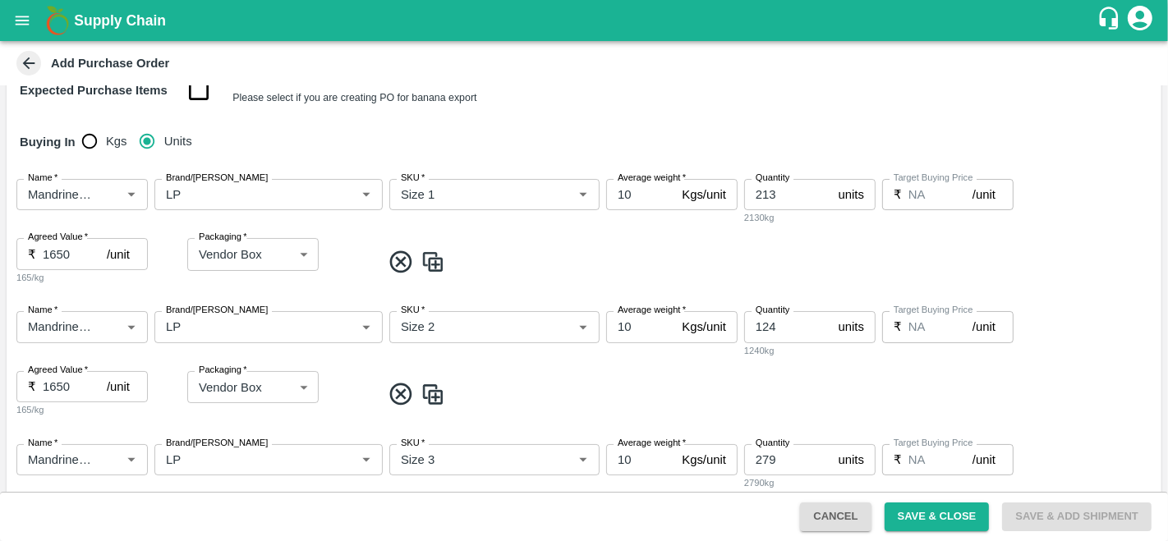
scroll to position [289, 0]
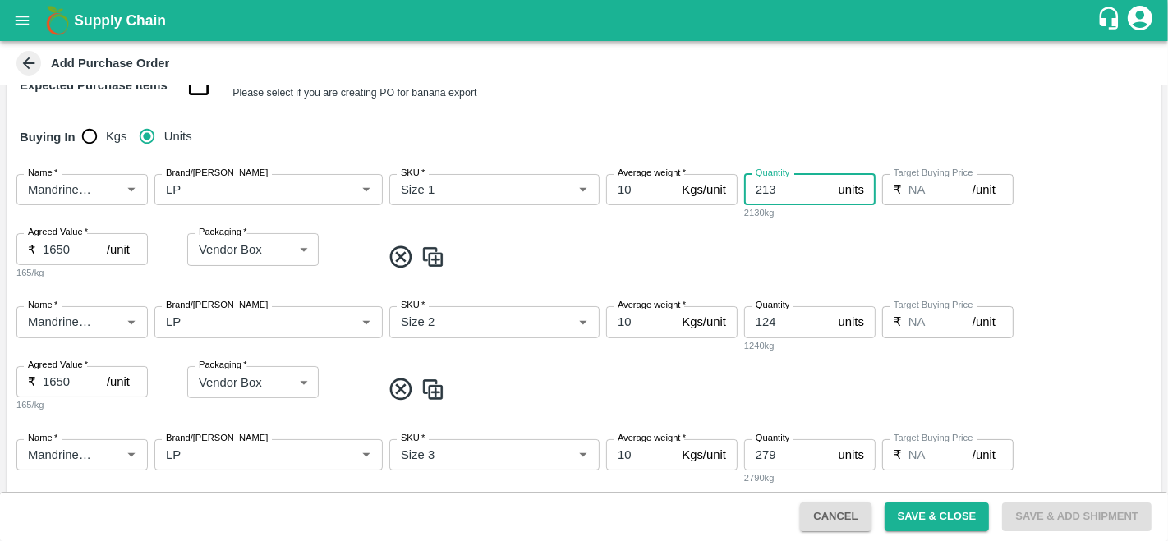
click at [779, 185] on input "213" at bounding box center [788, 189] width 88 height 31
type input "212"
click at [781, 318] on input "124" at bounding box center [788, 321] width 88 height 31
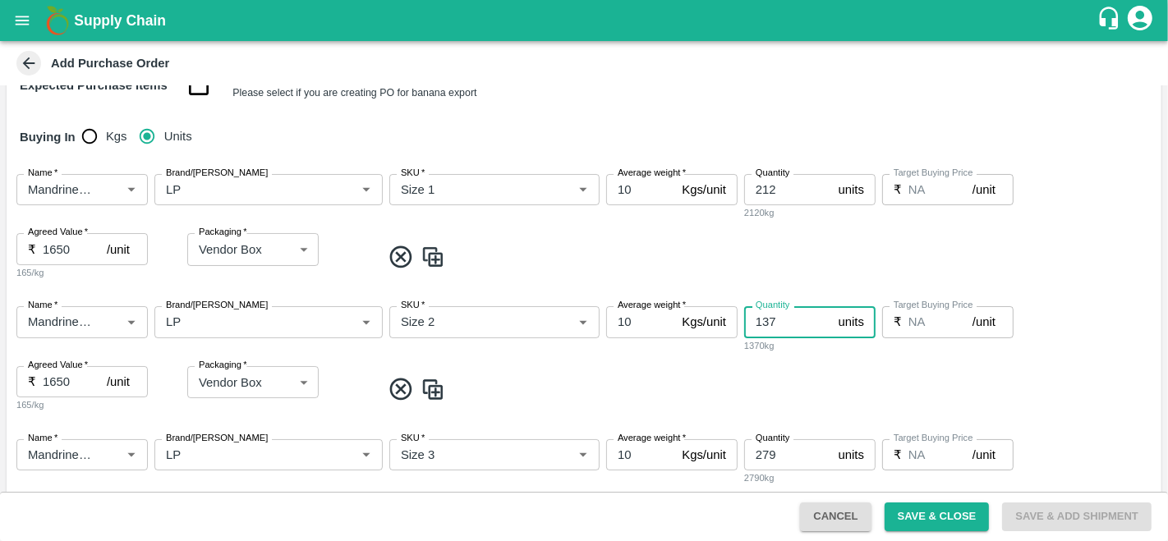
type input "137"
click at [779, 453] on input "279" at bounding box center [788, 454] width 88 height 31
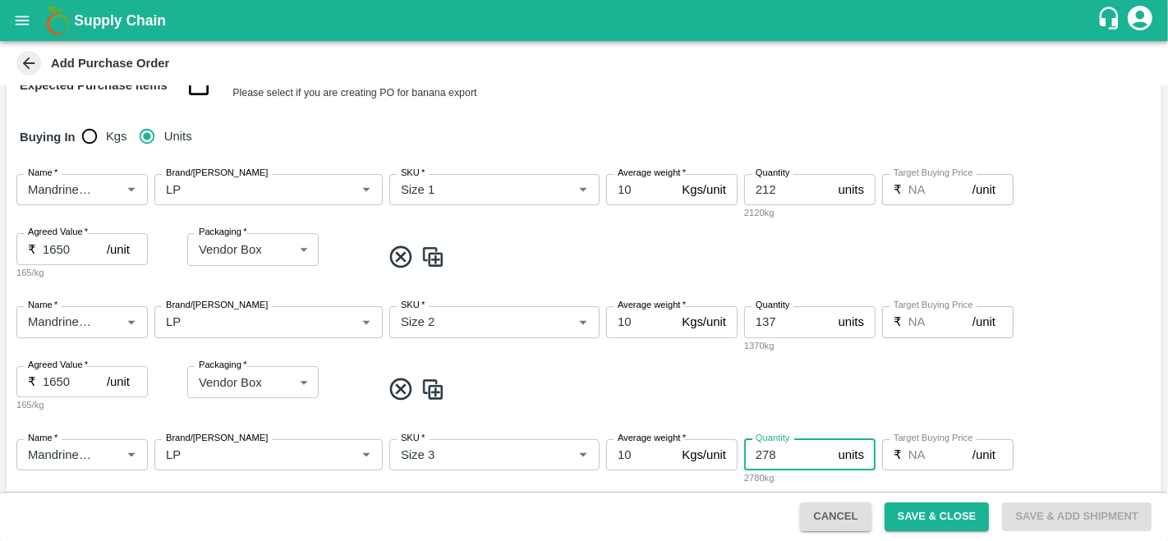
type input "278"
click at [788, 370] on div "Name   * Name   * Brand/[PERSON_NAME]/[PERSON_NAME]   * SKU   * Average weight …" at bounding box center [584, 359] width 1155 height 133
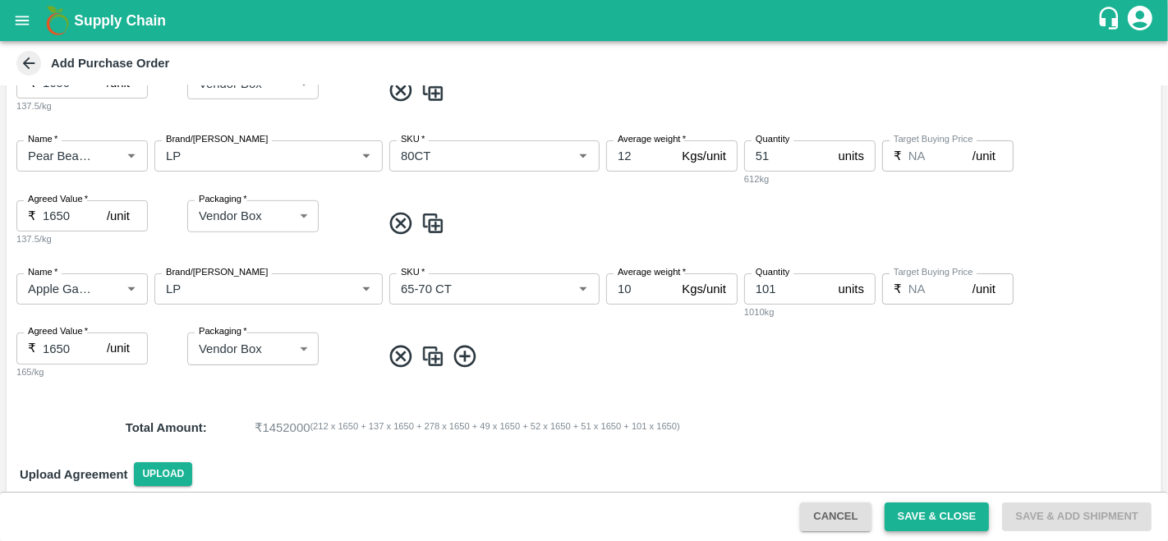
scroll to position [996, 0]
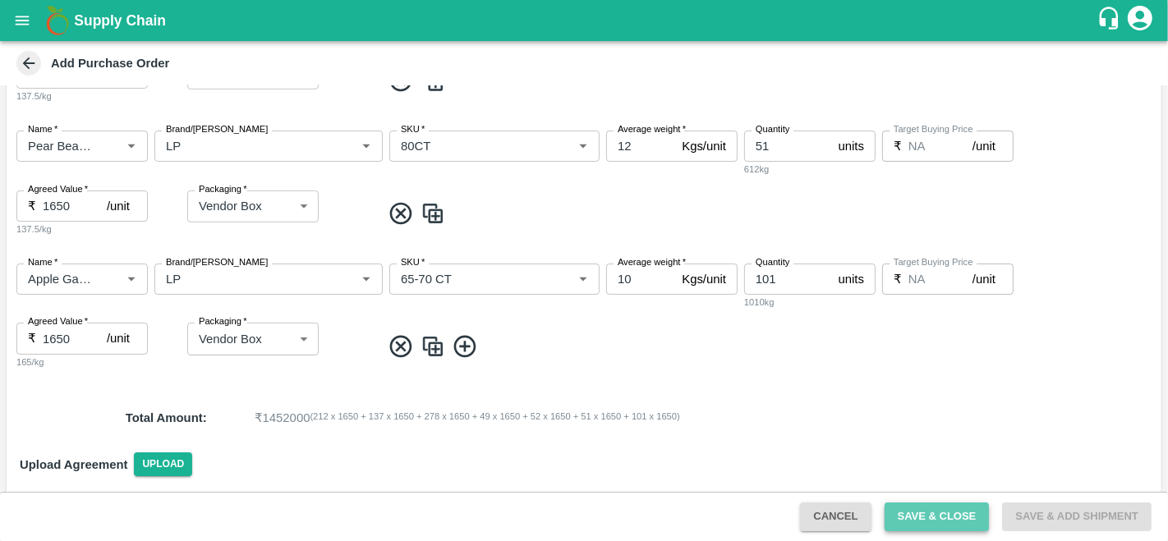
click at [949, 509] on button "Save & Close" at bounding box center [937, 517] width 105 height 29
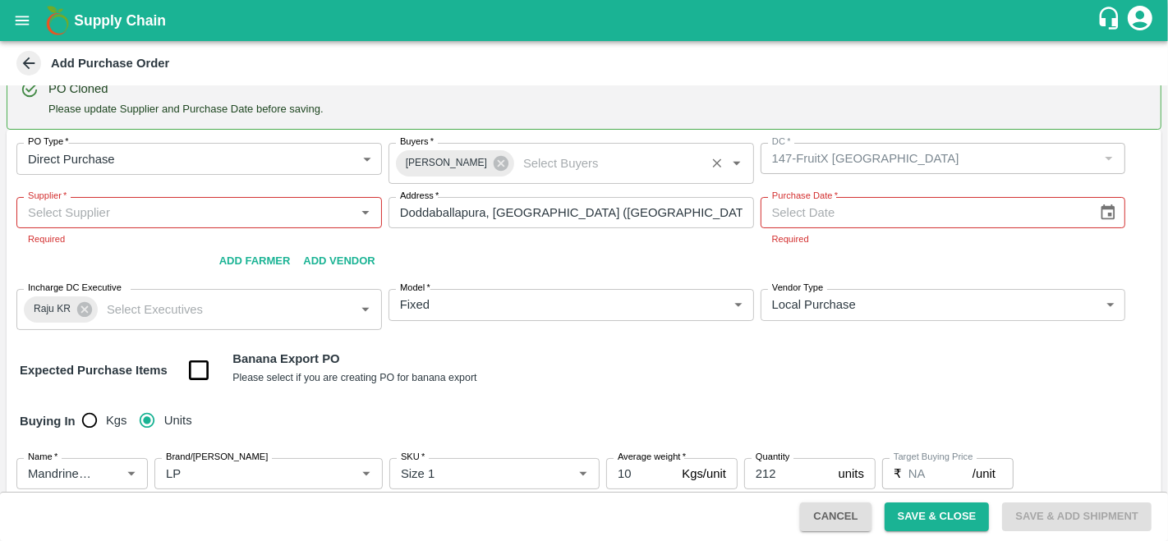
scroll to position [0, 0]
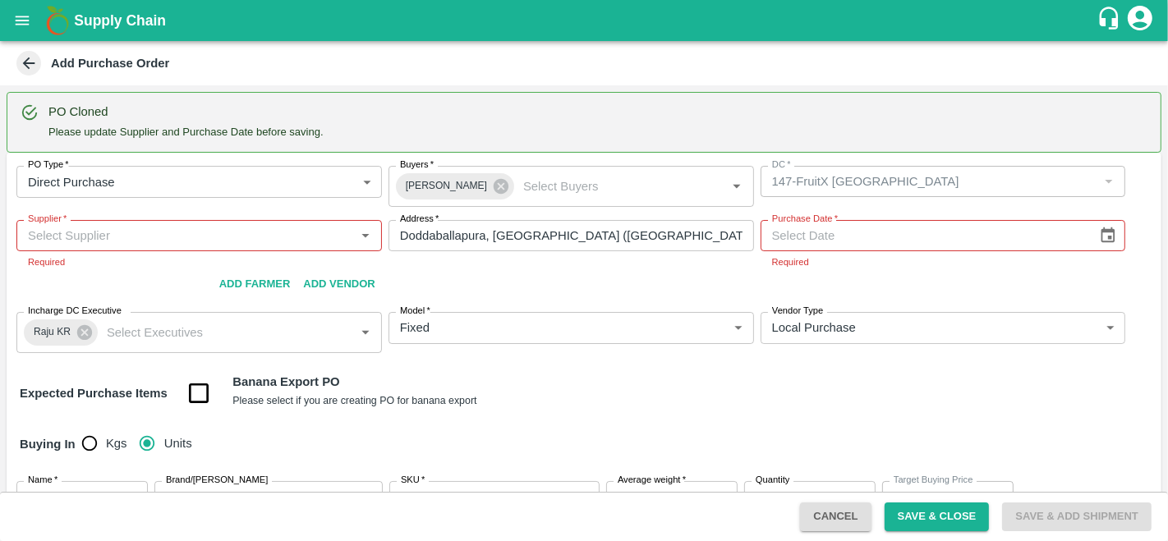
click at [312, 238] on input "Supplier   *" at bounding box center [185, 235] width 329 height 21
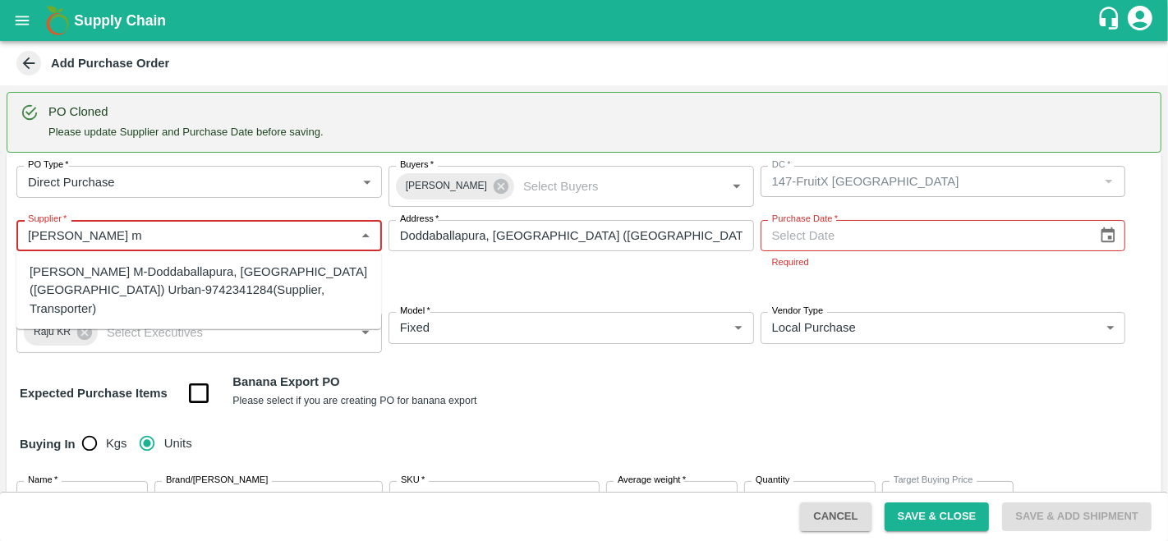
click at [302, 292] on div "[PERSON_NAME] M-Doddaballapura, [GEOGRAPHIC_DATA] ([GEOGRAPHIC_DATA]) Urban-974…" at bounding box center [199, 290] width 338 height 55
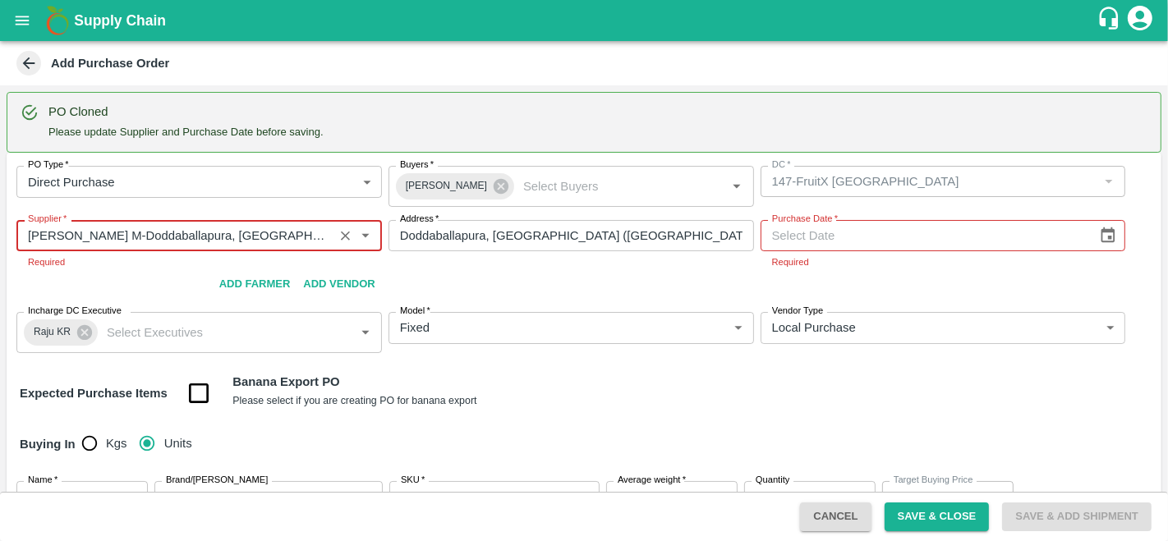
type input "[PERSON_NAME] M-Doddaballapura, [GEOGRAPHIC_DATA] ([GEOGRAPHIC_DATA]) Urban-974…"
click at [1110, 237] on icon "Choose date" at bounding box center [1108, 236] width 18 height 18
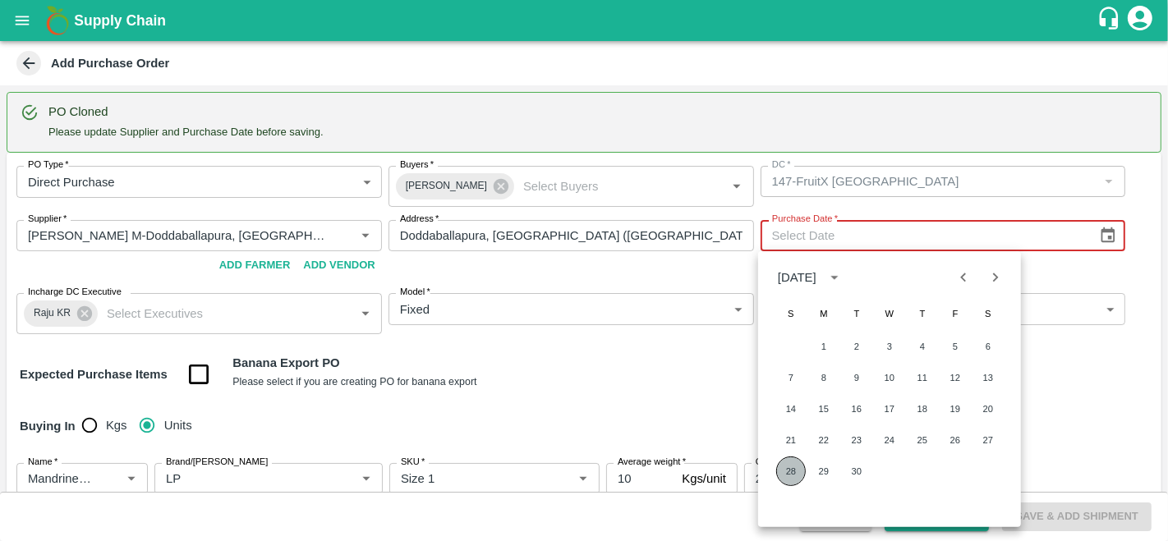
click at [798, 471] on button "28" at bounding box center [791, 472] width 30 height 30
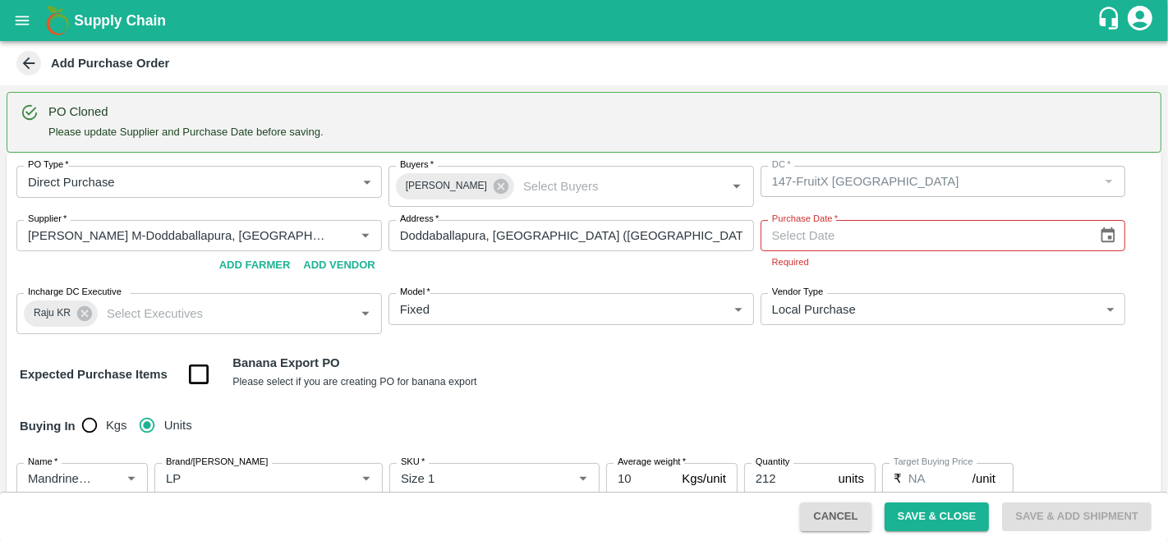
type input "[DATE]"
click at [720, 391] on div "Expected Purchase Items Banana Export PO Please select if you are creating PO f…" at bounding box center [584, 375] width 1128 height 42
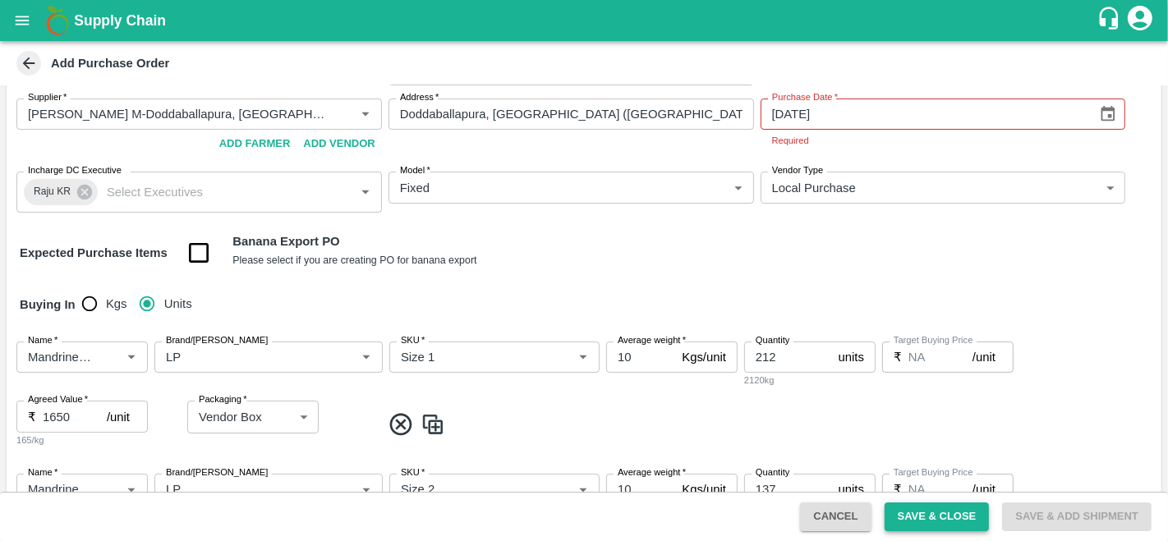
click at [936, 509] on button "Save & Close" at bounding box center [937, 517] width 105 height 29
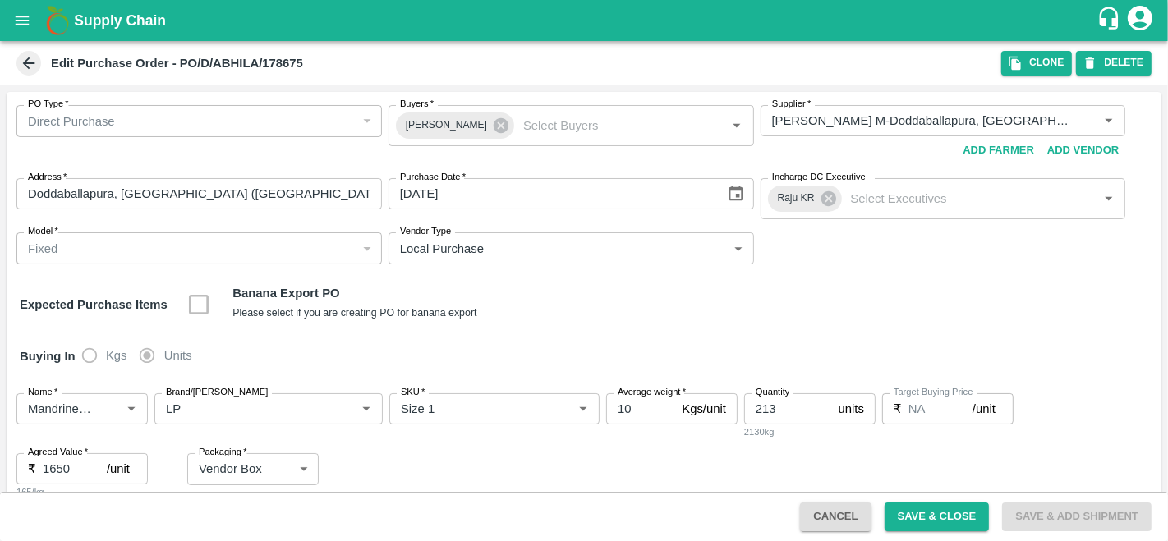
click at [28, 64] on icon at bounding box center [29, 63] width 18 height 18
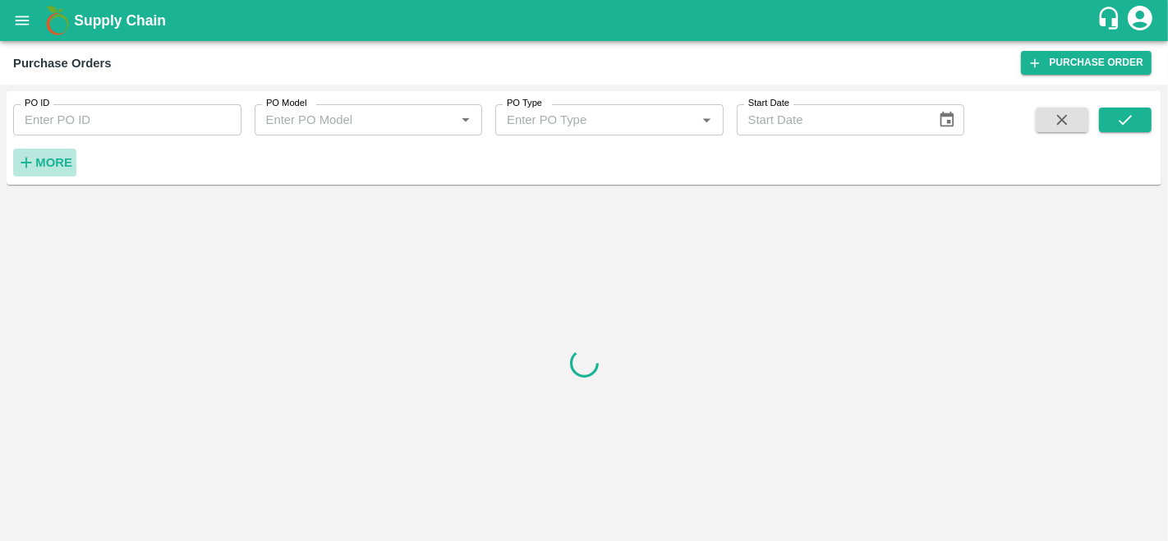
click at [52, 159] on strong "More" at bounding box center [53, 162] width 37 height 13
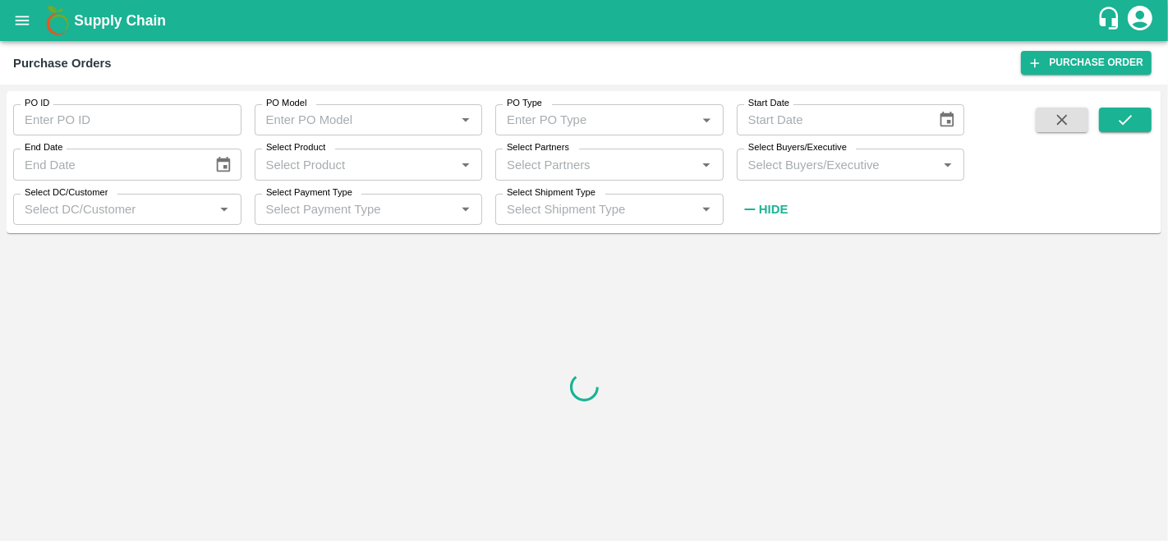
click at [804, 163] on input "Select Buyers/Executive" at bounding box center [837, 164] width 191 height 21
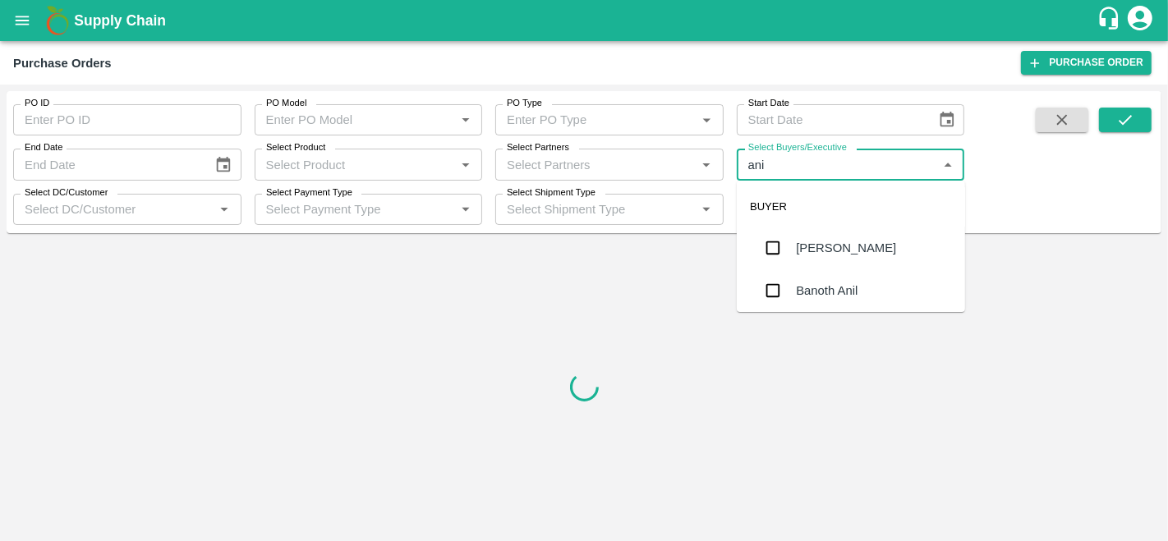
type input "anil"
click at [814, 253] on div "[PERSON_NAME]" at bounding box center [846, 248] width 100 height 18
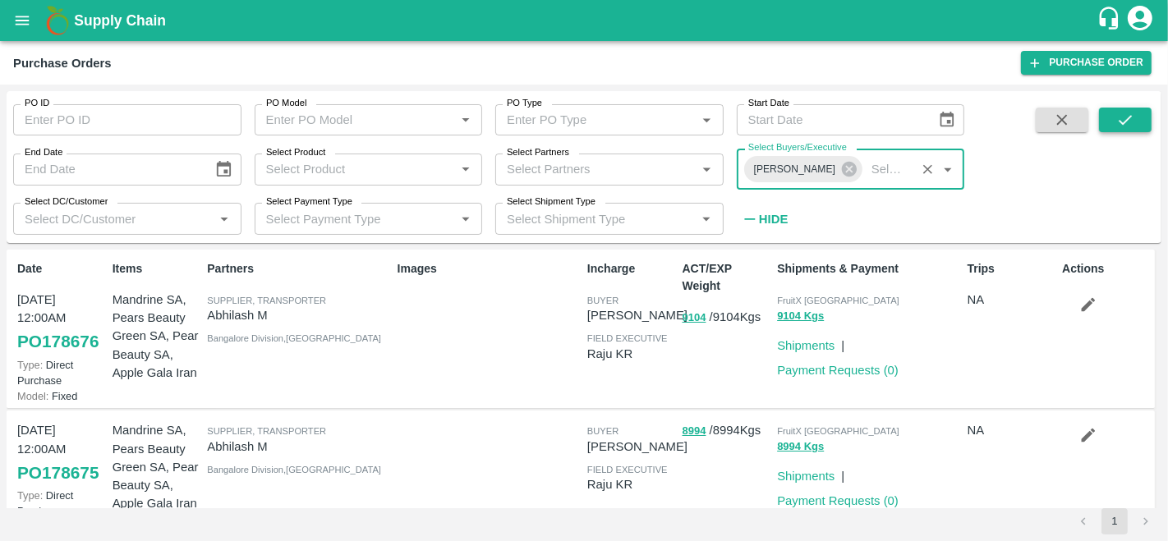
click at [1122, 115] on icon "submit" at bounding box center [1125, 120] width 18 height 18
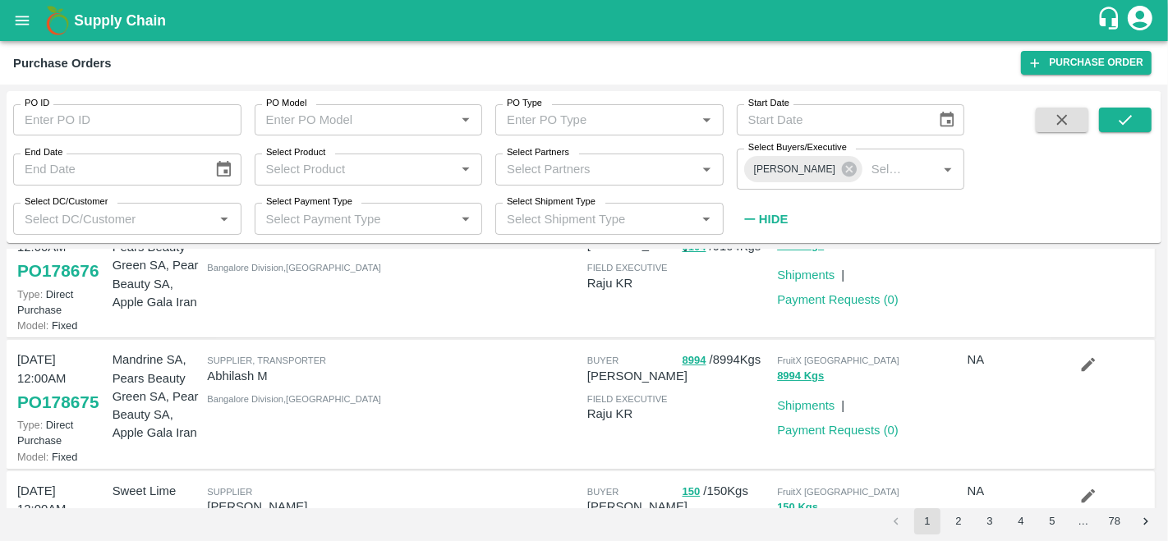
scroll to position [71, 0]
click at [1079, 361] on icon "button" at bounding box center [1088, 365] width 18 height 18
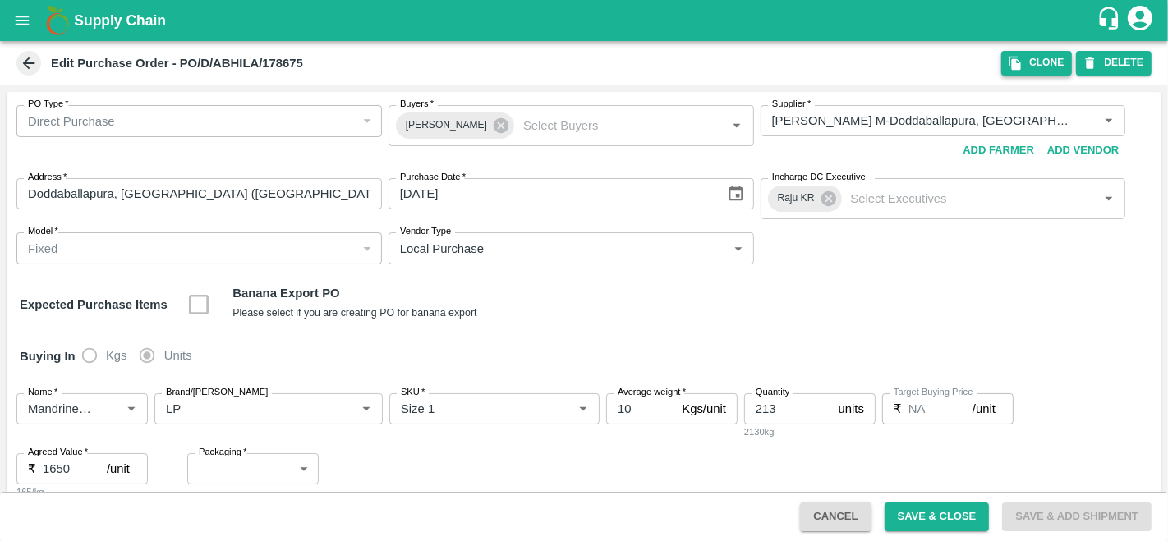
click at [1096, 71] on button "DELETE" at bounding box center [1114, 63] width 76 height 24
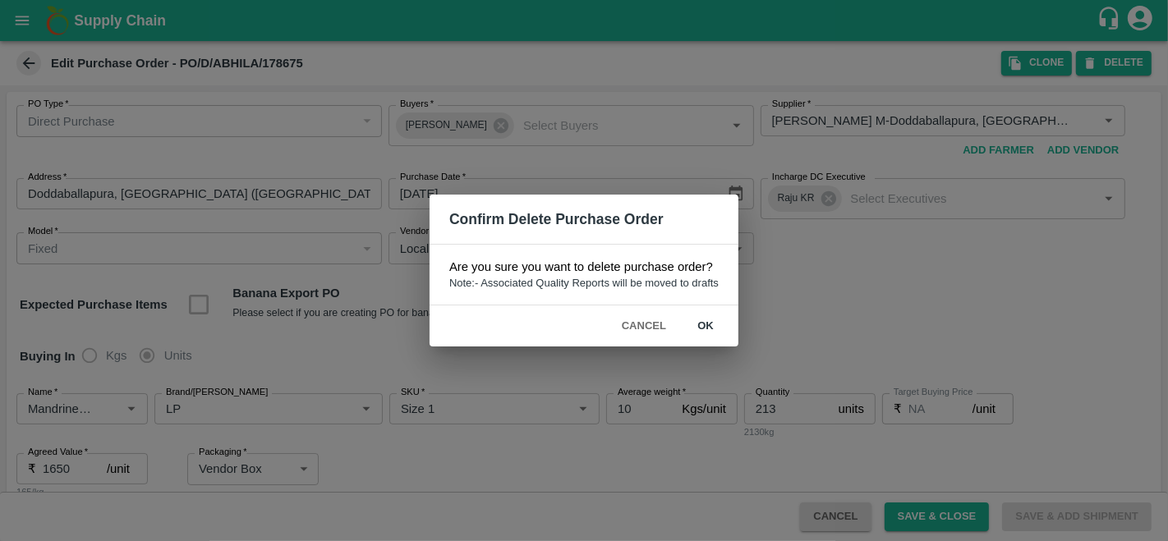
click at [708, 327] on button "ok" at bounding box center [705, 326] width 53 height 29
